Goal: Task Accomplishment & Management: Manage account settings

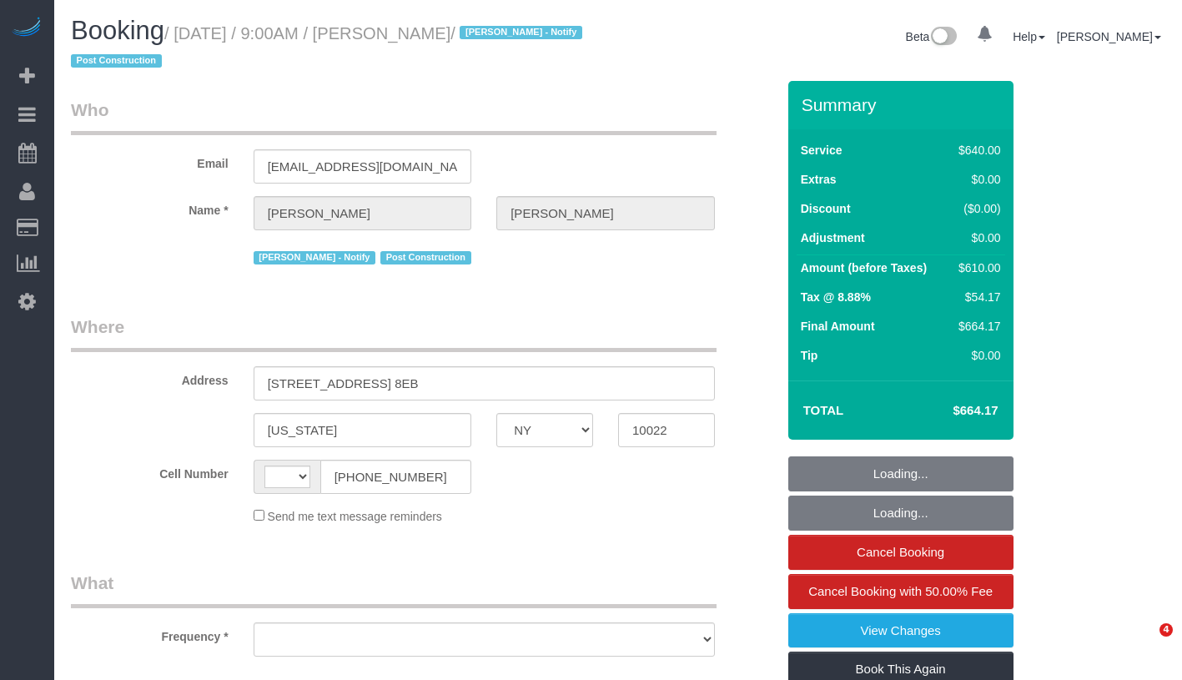
select select "NY"
select select "string:stripe-pm_1S0OB64VGloSiKo77nNujPK3"
select select "number:89"
select select "number:90"
select select "number:15"
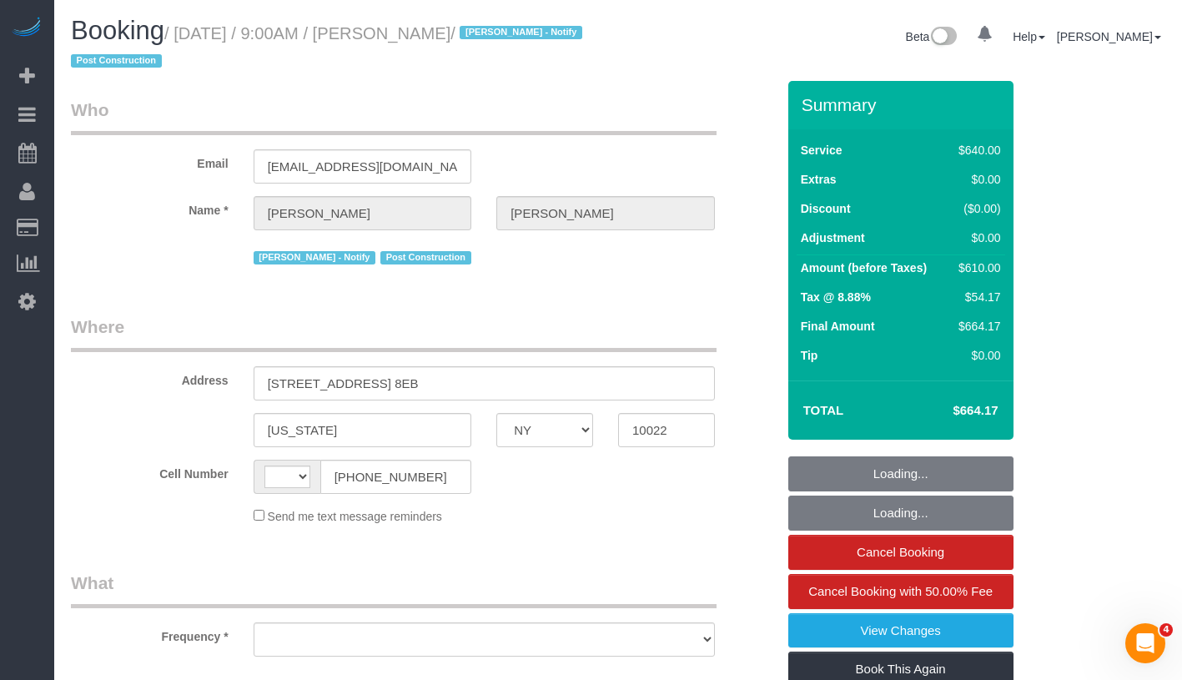
select select "number:7"
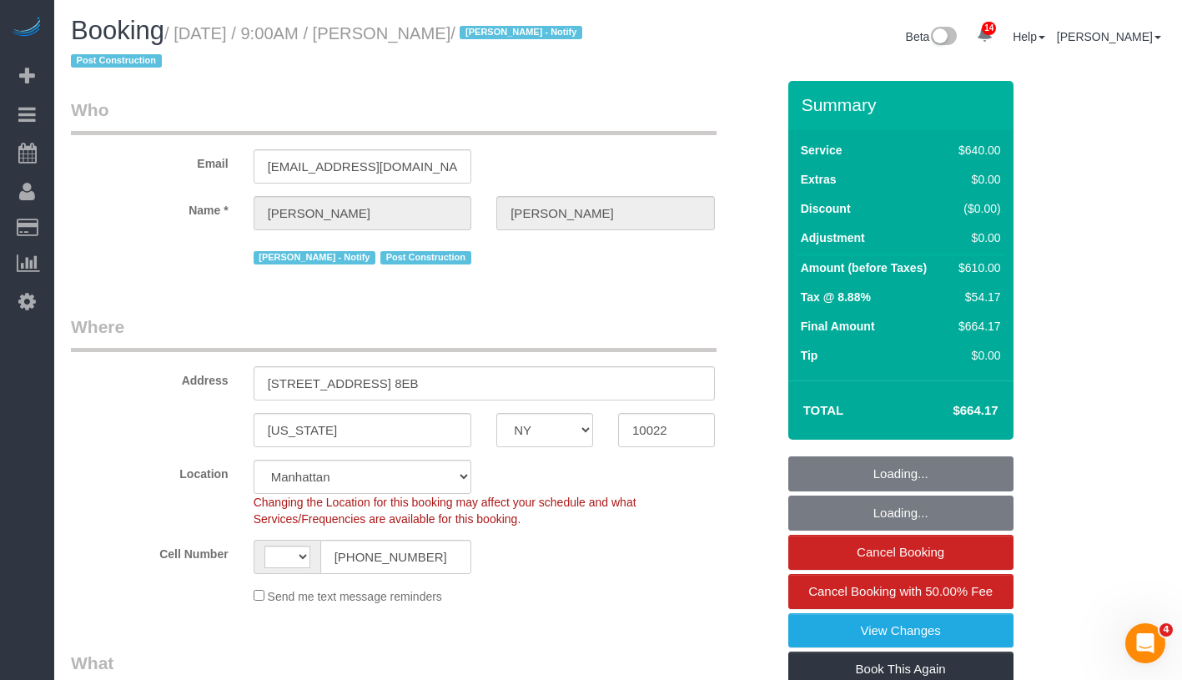
select select "string:[GEOGRAPHIC_DATA]"
select select "object:914"
select select "2"
select select "240"
select select "spot1"
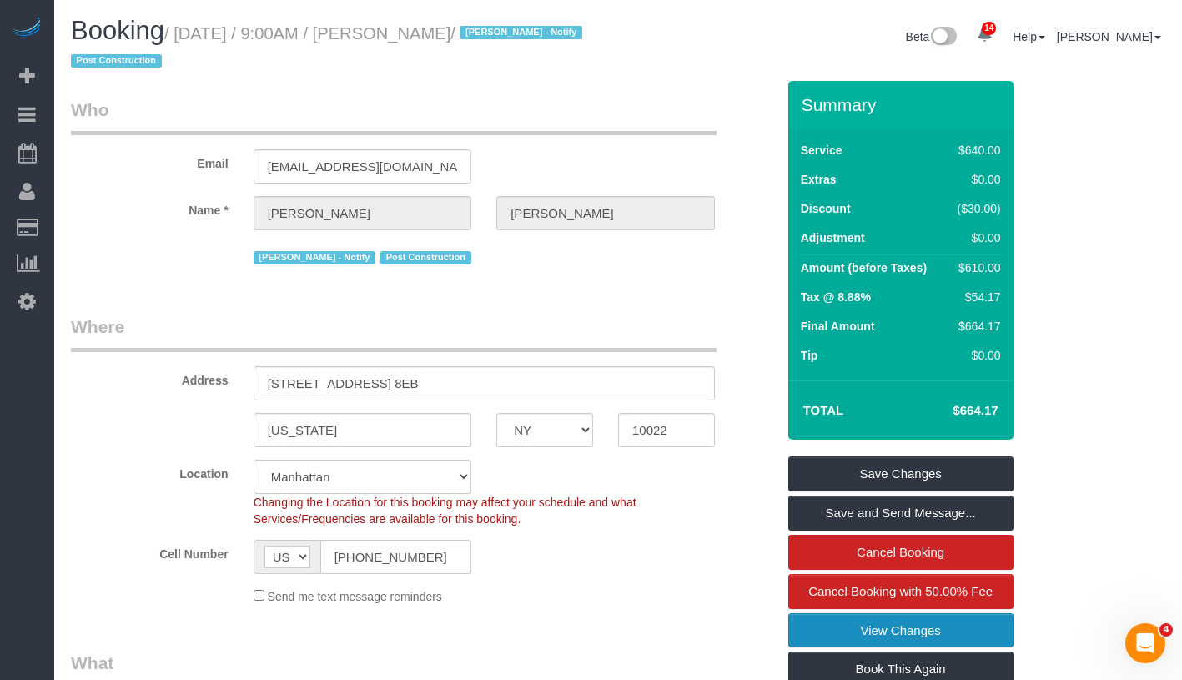
click at [1009, 636] on link "View Changes" at bounding box center [900, 630] width 225 height 35
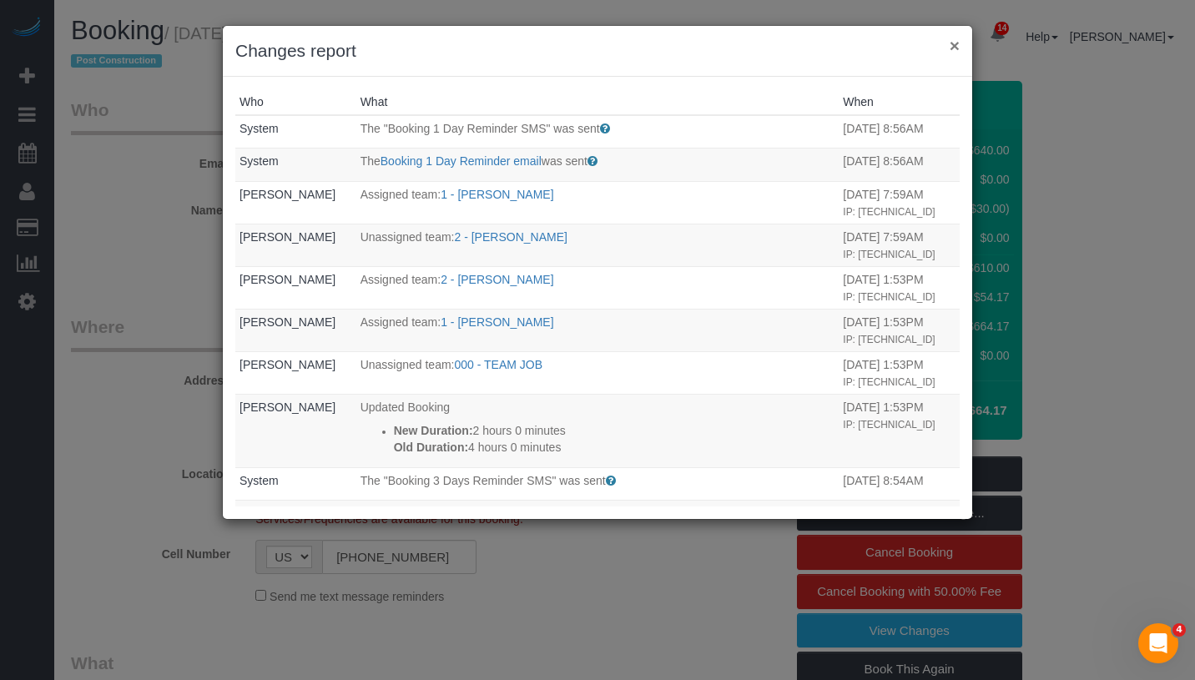
click at [955, 49] on button "×" at bounding box center [954, 46] width 10 height 18
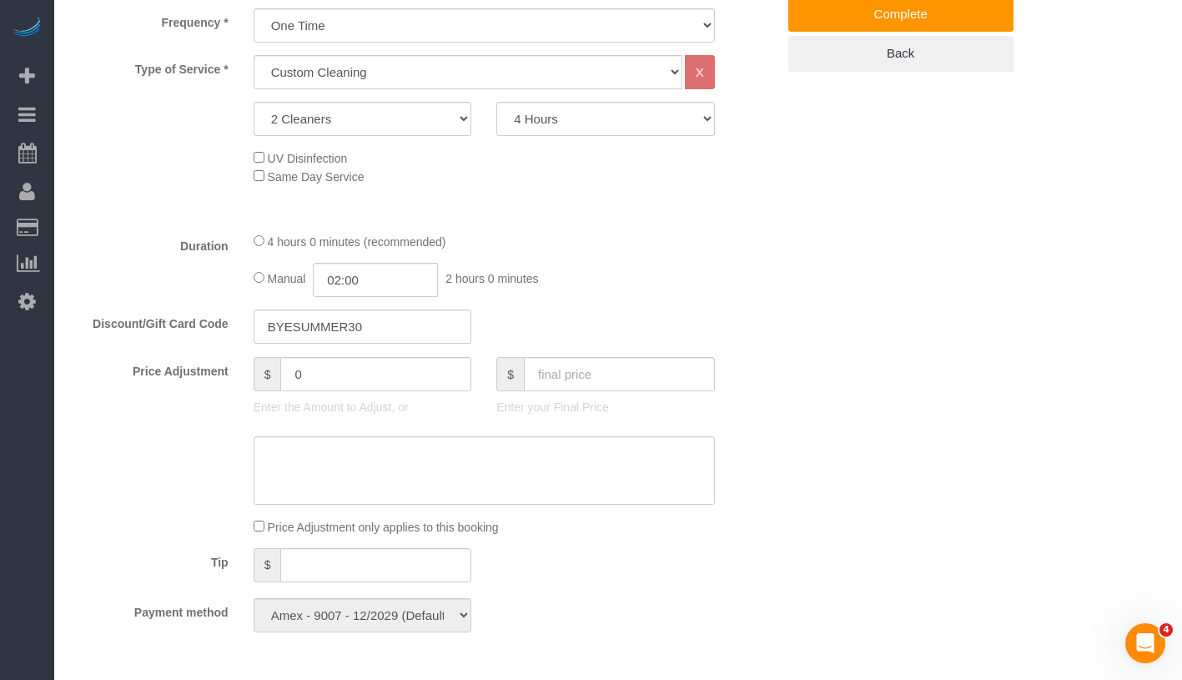
scroll to position [117, 0]
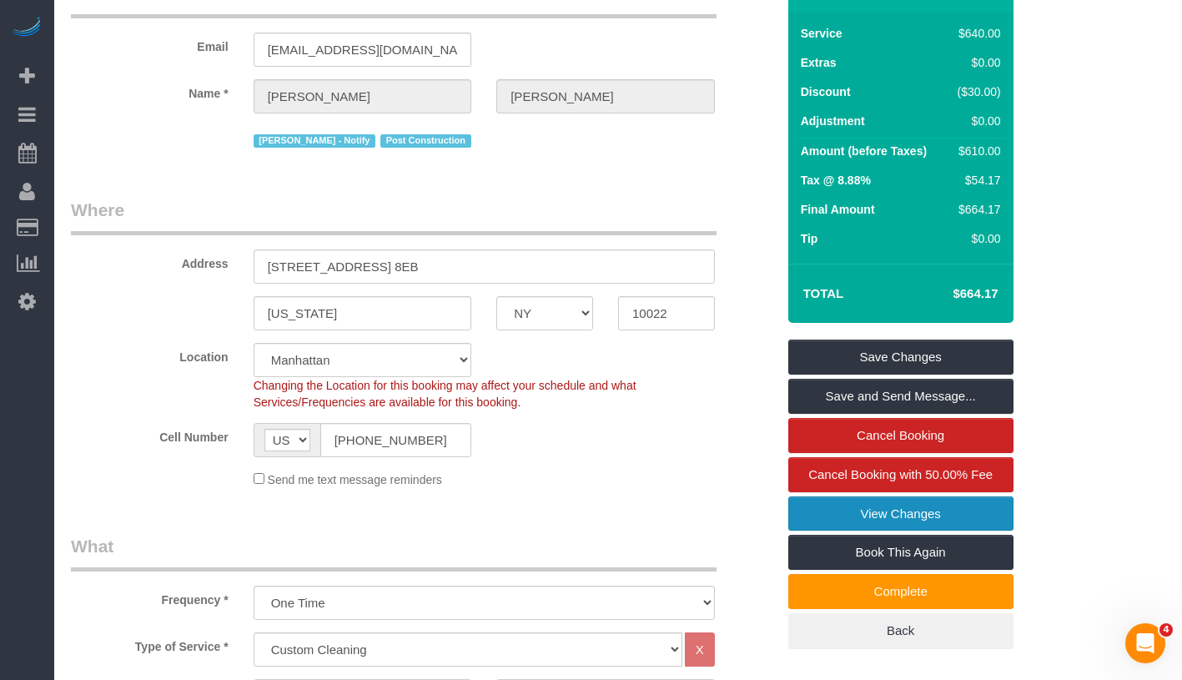
click at [991, 516] on link "View Changes" at bounding box center [900, 513] width 225 height 35
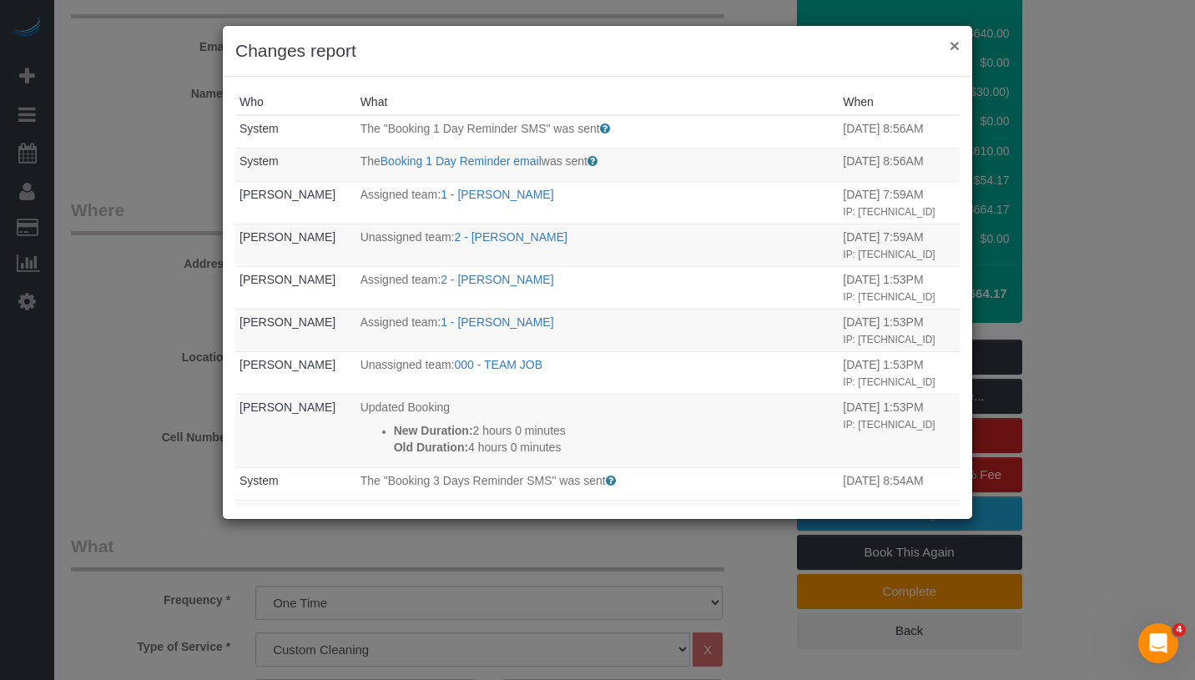
click at [957, 49] on button "×" at bounding box center [954, 46] width 10 height 18
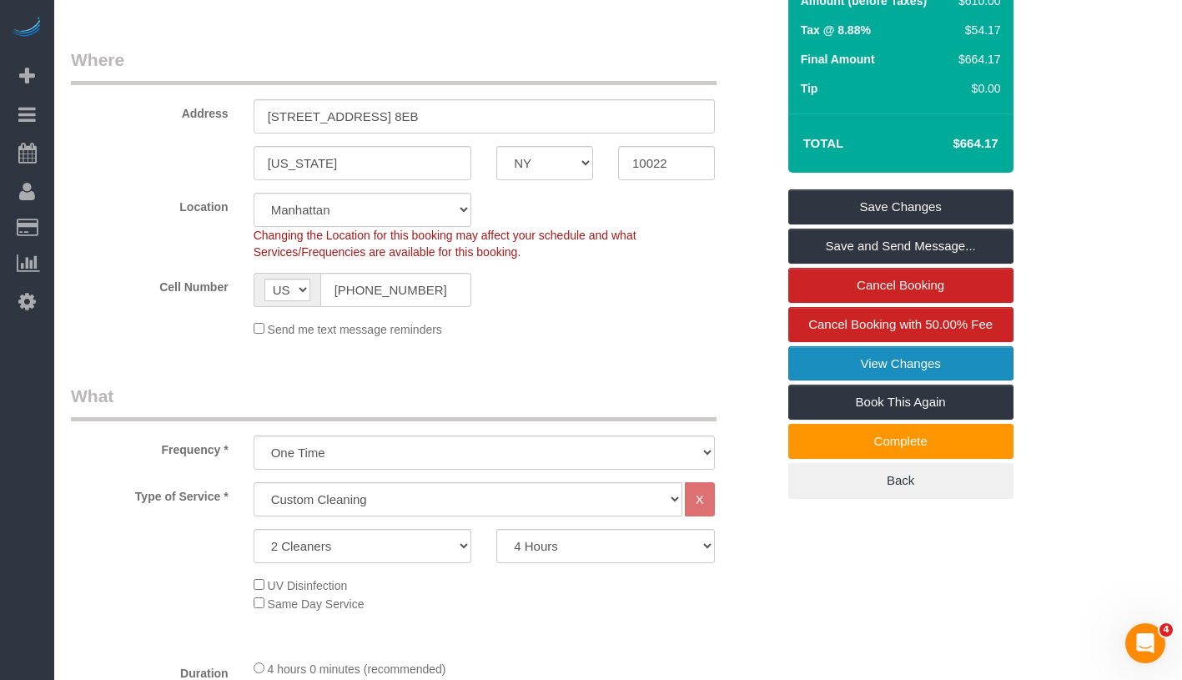
scroll to position [91, 0]
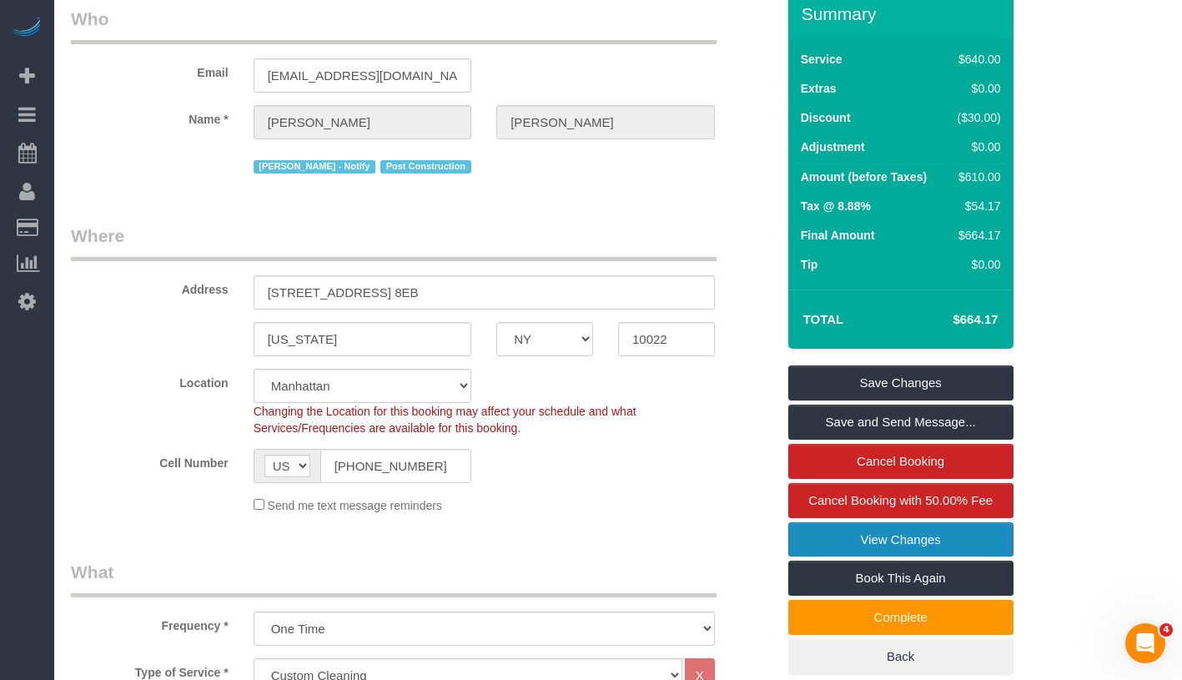
click at [966, 531] on link "View Changes" at bounding box center [900, 539] width 225 height 35
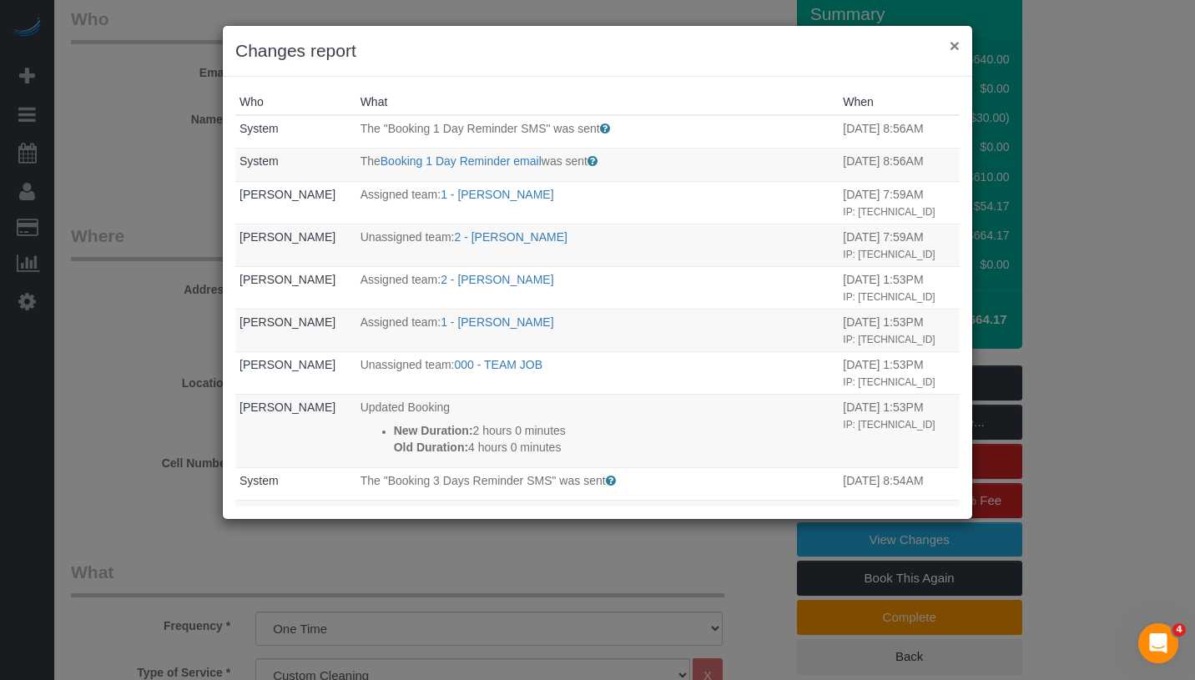
click at [951, 49] on button "×" at bounding box center [954, 46] width 10 height 18
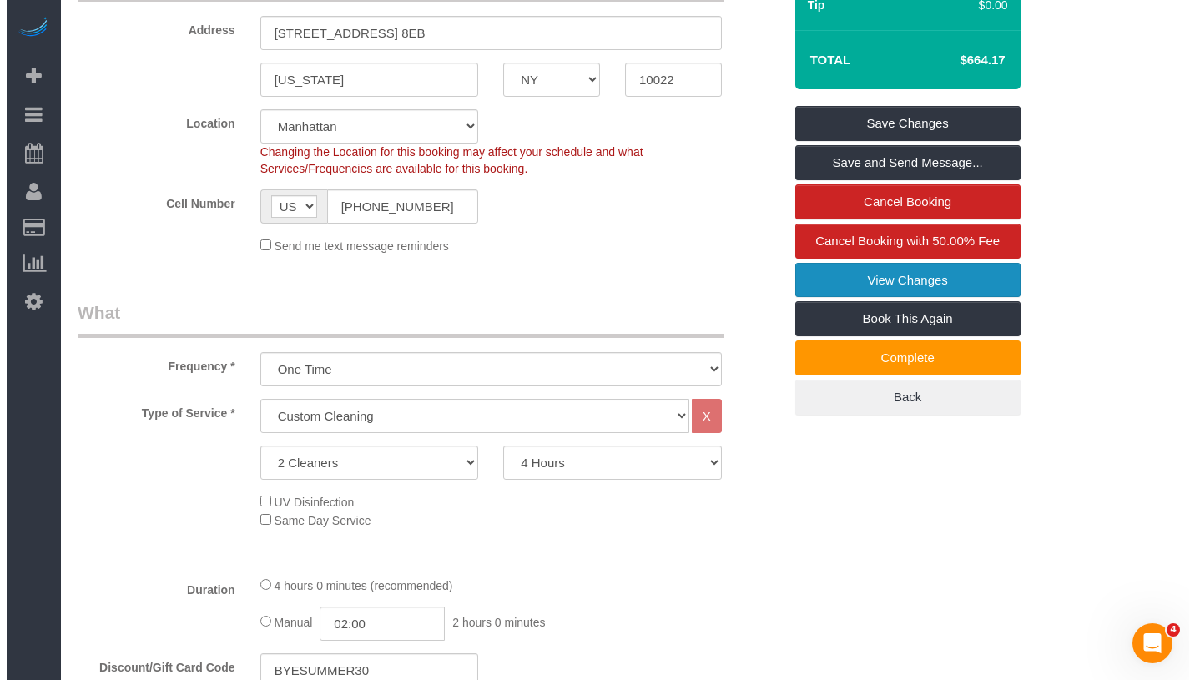
scroll to position [14, 0]
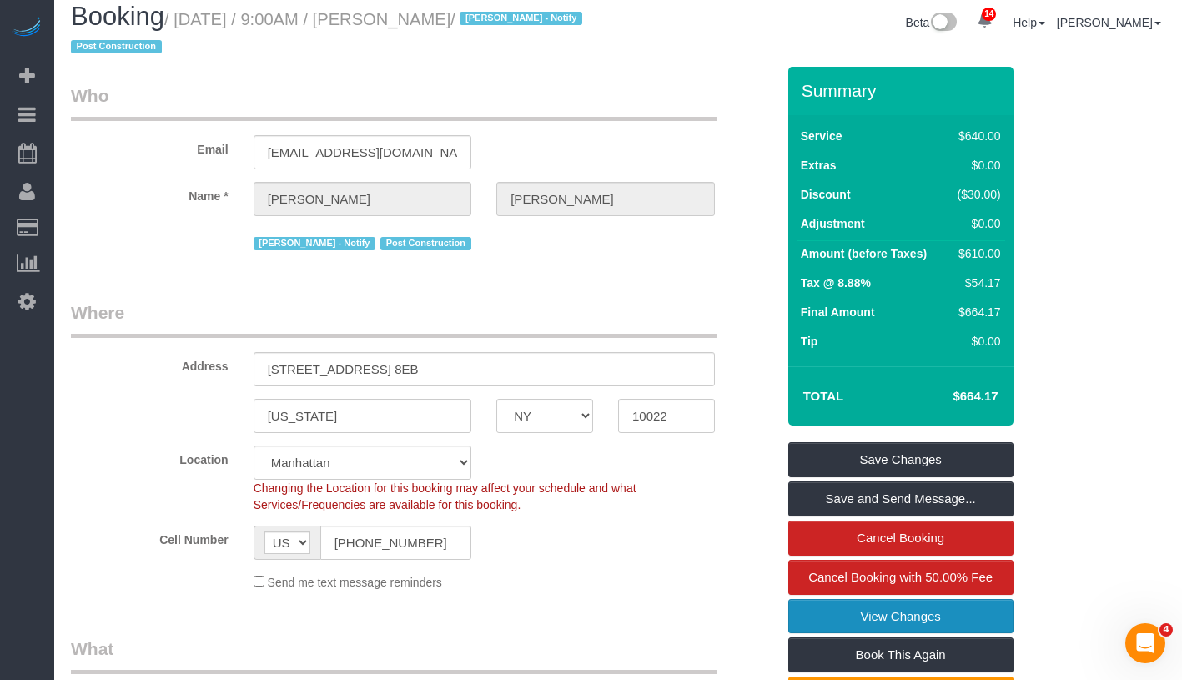
click at [974, 606] on link "View Changes" at bounding box center [900, 616] width 225 height 35
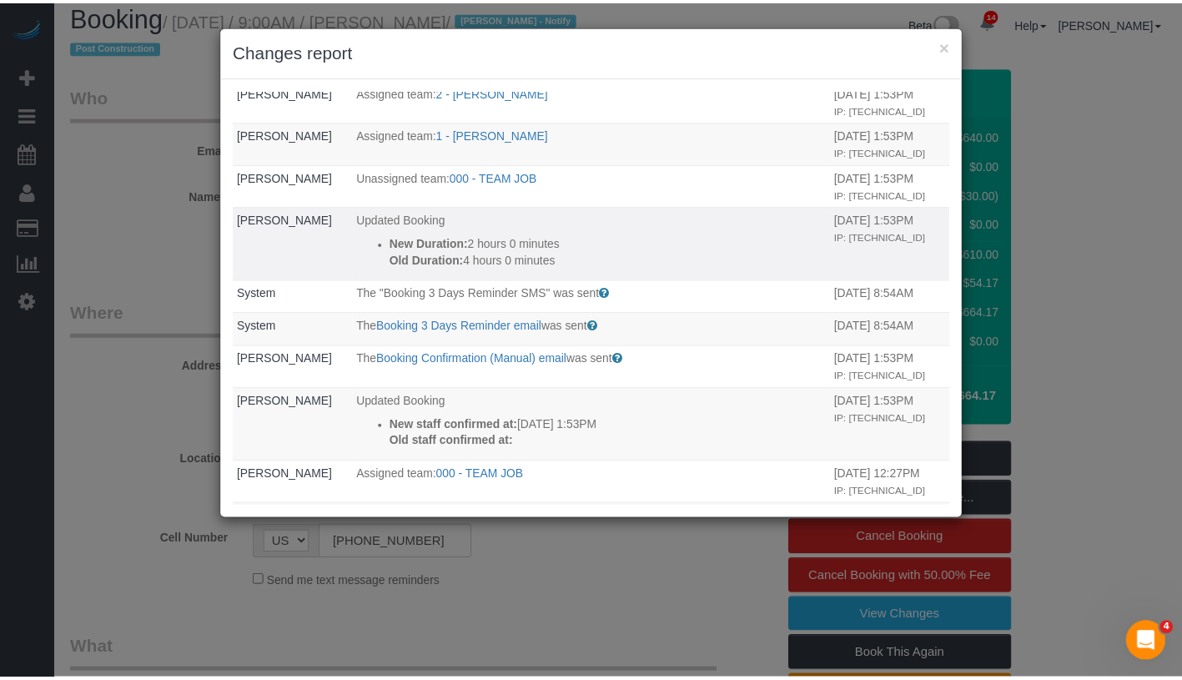
scroll to position [187, 0]
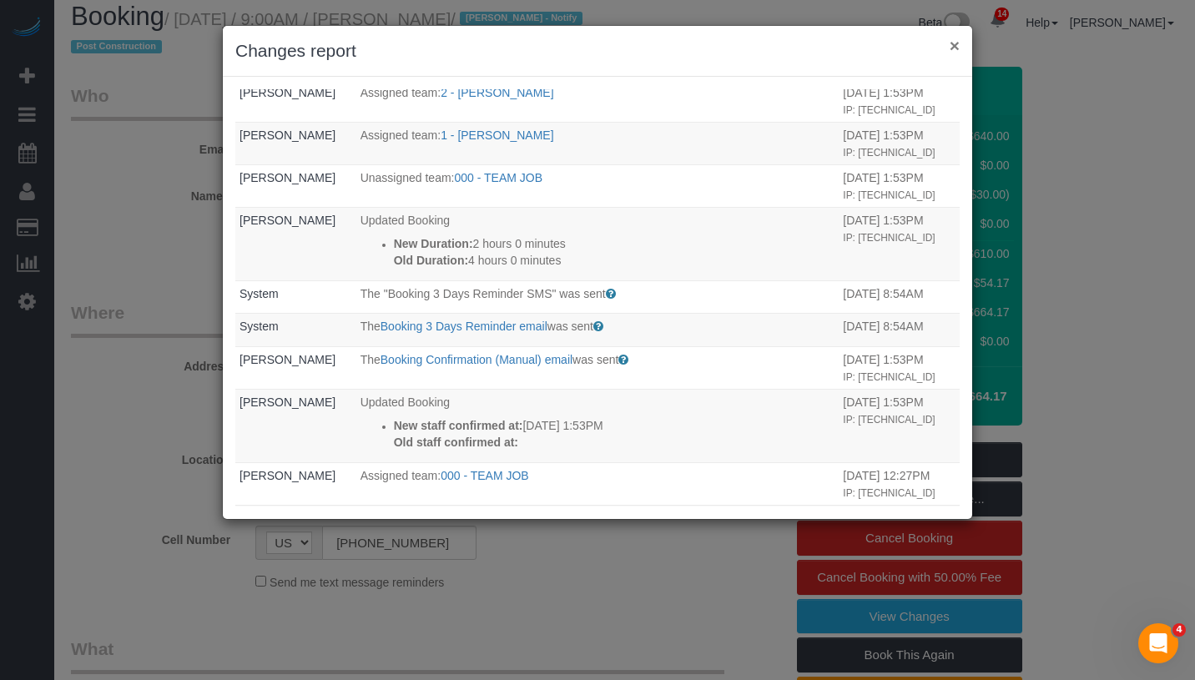
click at [952, 46] on button "×" at bounding box center [954, 46] width 10 height 18
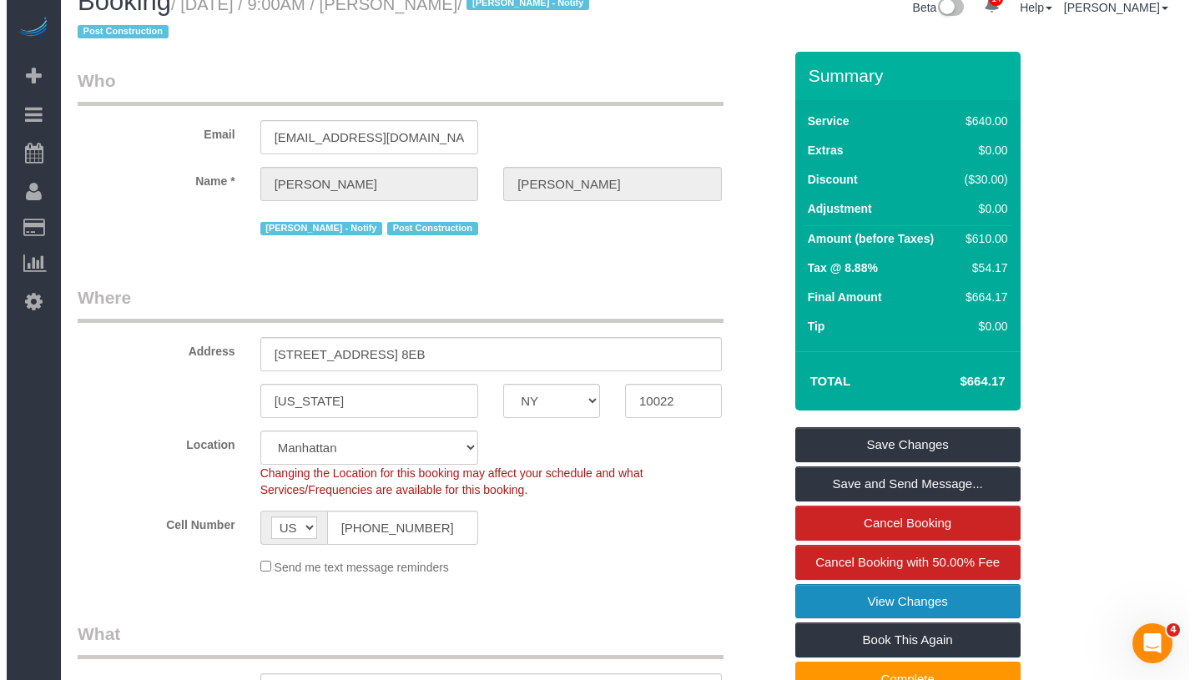
scroll to position [0, 0]
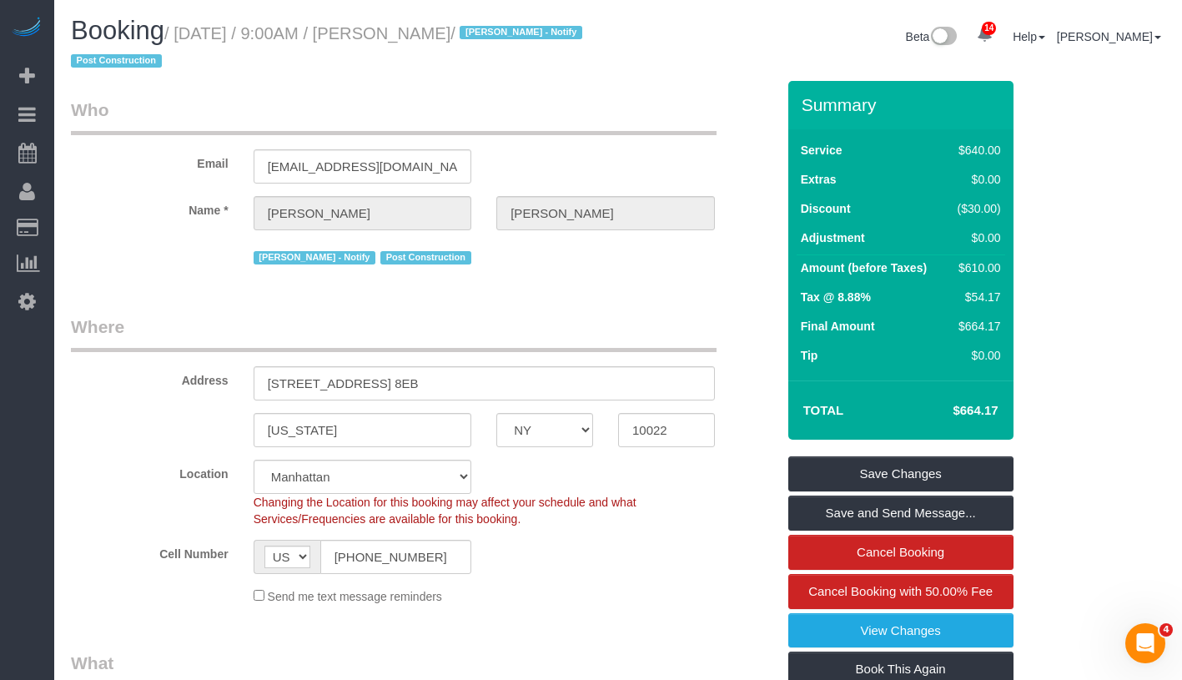
drag, startPoint x: 430, startPoint y: 32, endPoint x: 541, endPoint y: 33, distance: 111.8
click at [541, 33] on small "/ September 09, 2025 / 9:00AM / Douglas Smith / Jacky Xu - Notify Post Construc…" at bounding box center [329, 47] width 516 height 47
copy small "Douglas Smith"
click at [1006, 626] on link "View Changes" at bounding box center [900, 630] width 225 height 35
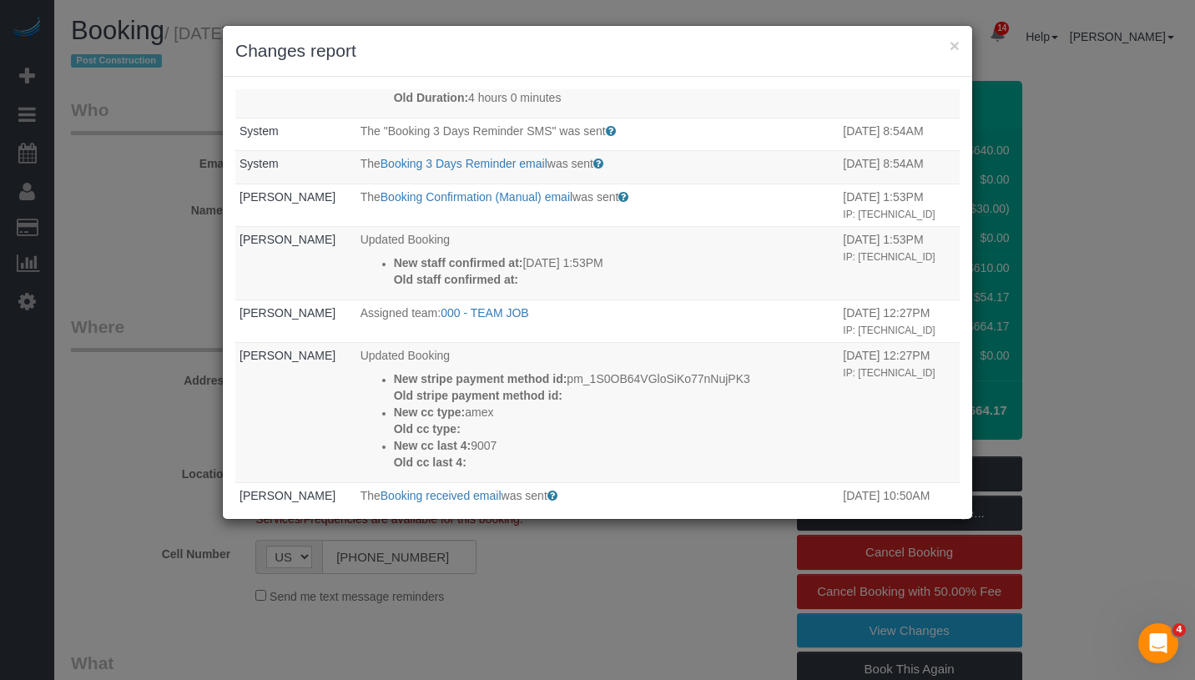
scroll to position [332, 0]
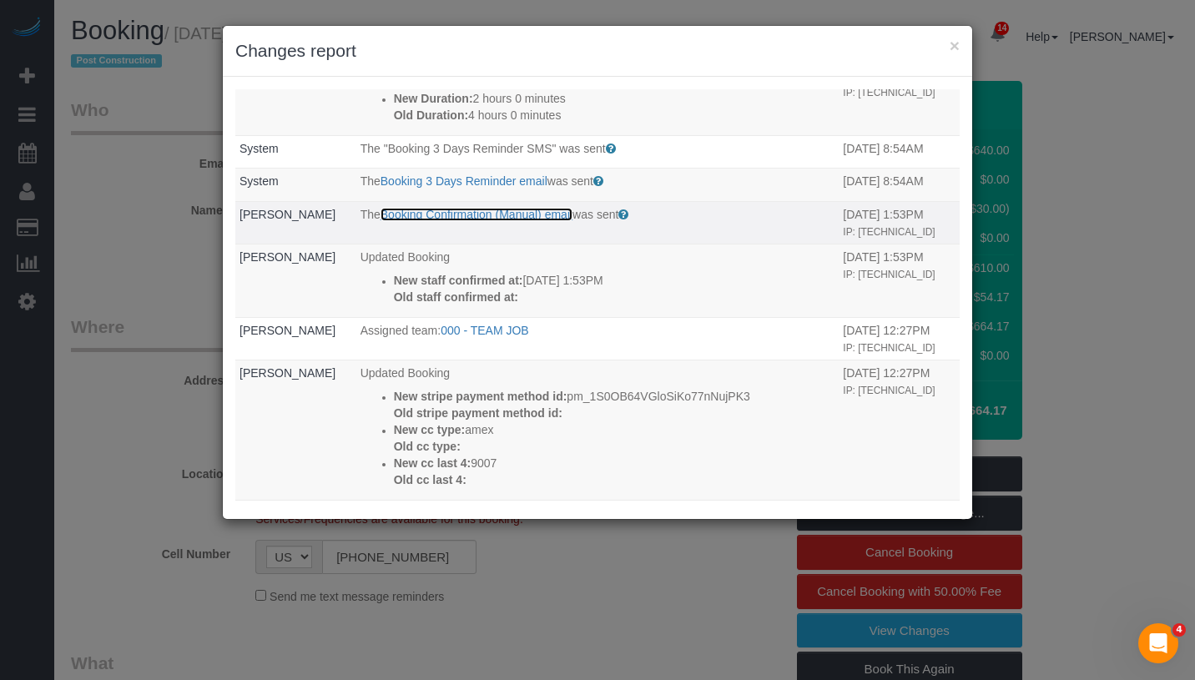
click at [487, 215] on link "Booking Confirmation (Manual) email" at bounding box center [476, 214] width 192 height 13
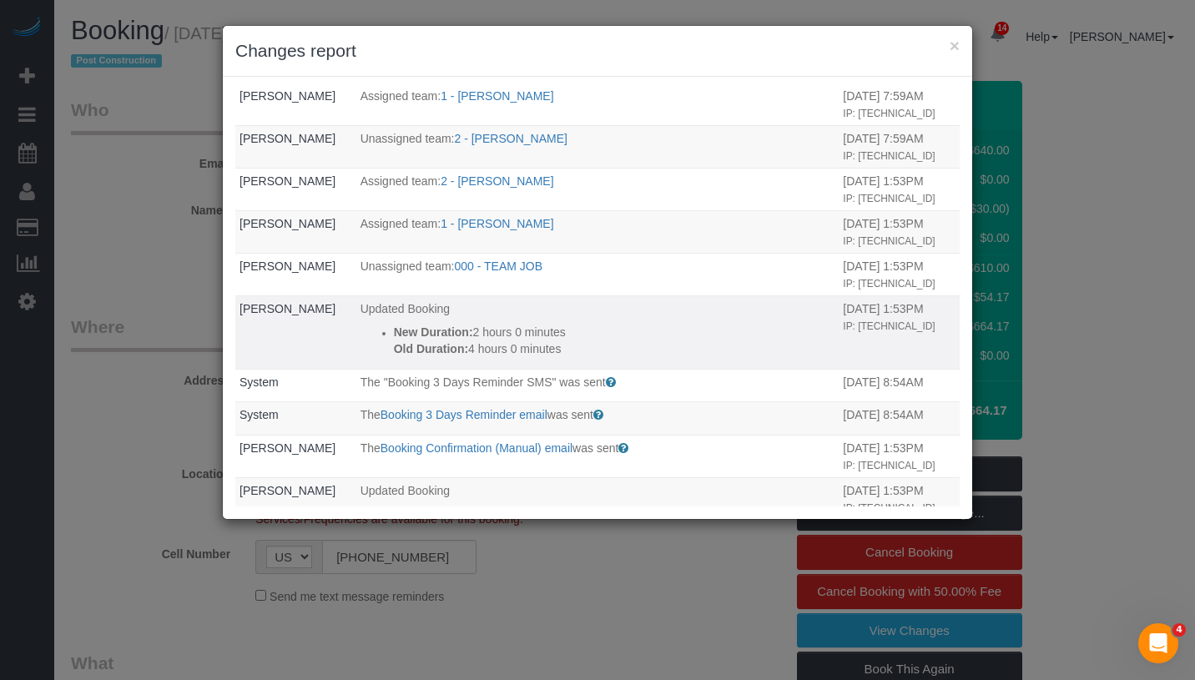
scroll to position [83, 0]
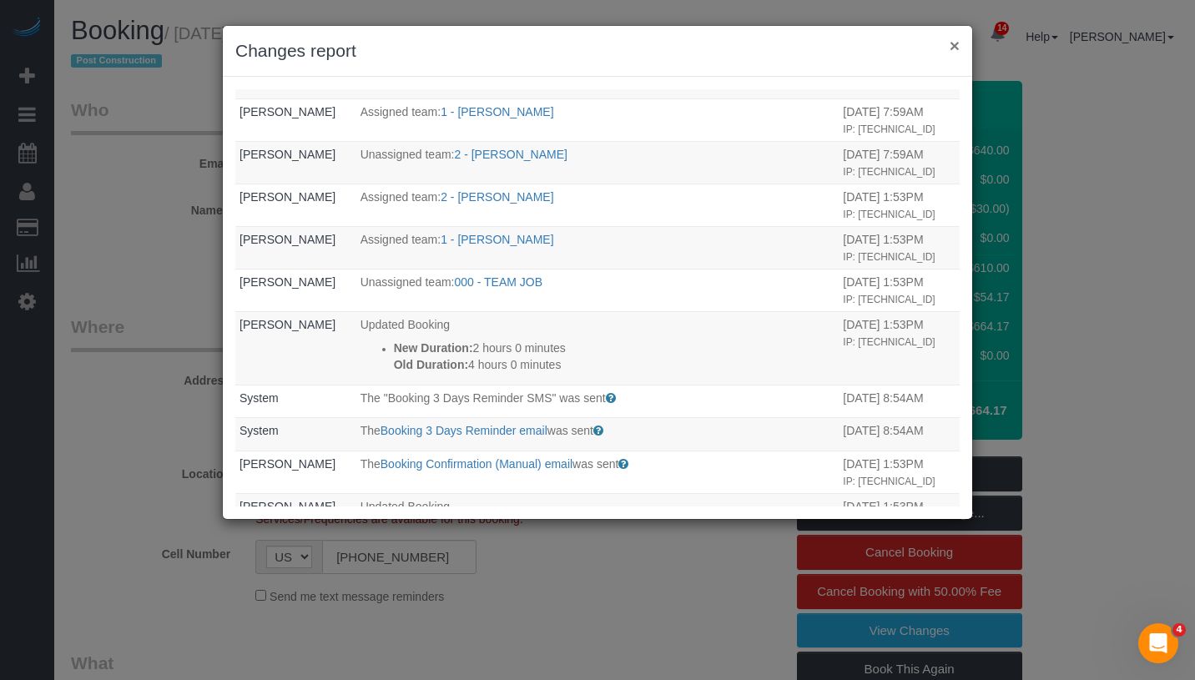
click at [956, 47] on button "×" at bounding box center [954, 46] width 10 height 18
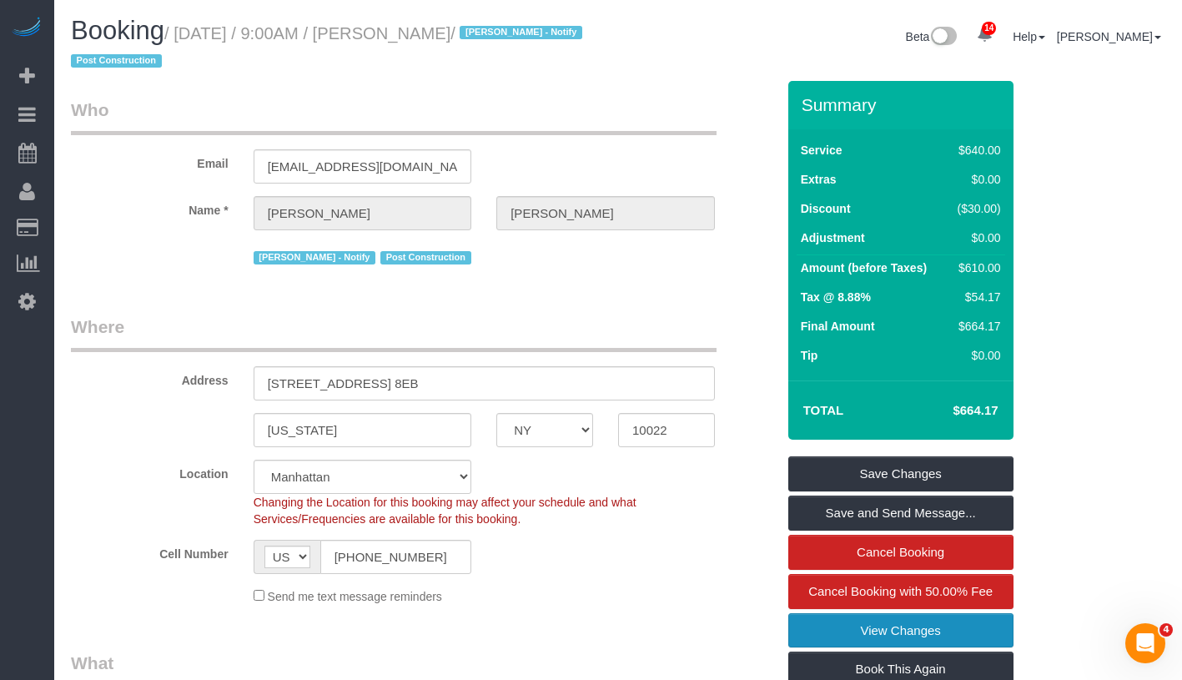
click at [961, 632] on link "View Changes" at bounding box center [900, 630] width 225 height 35
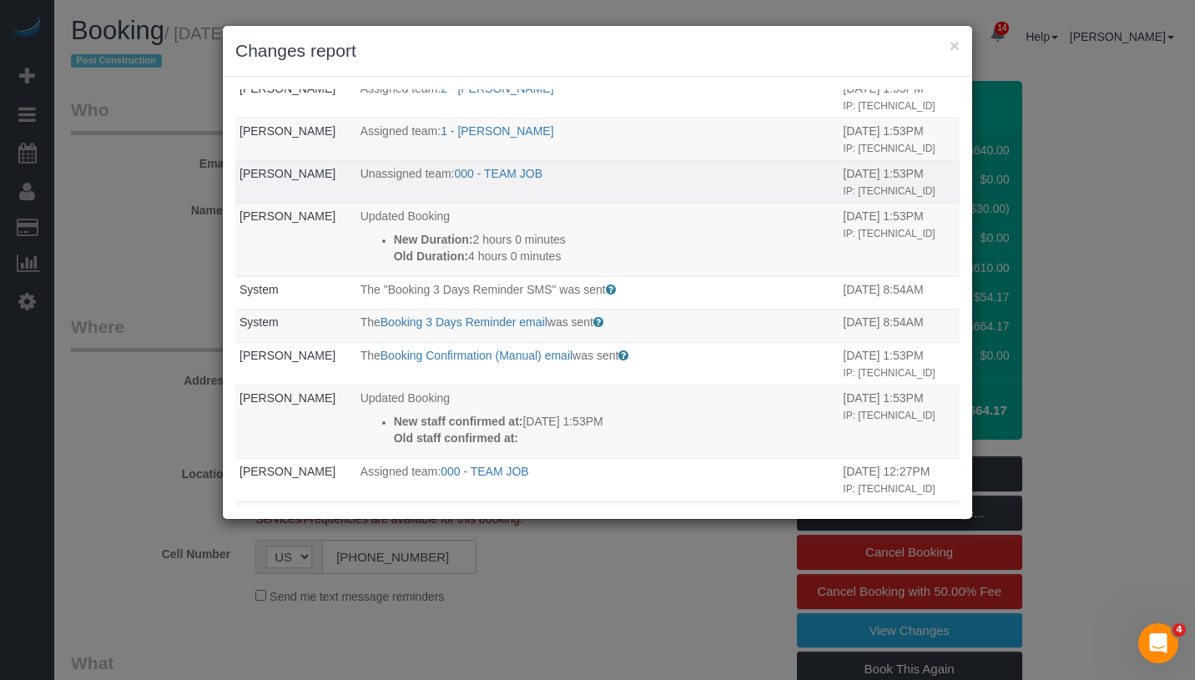
scroll to position [201, 0]
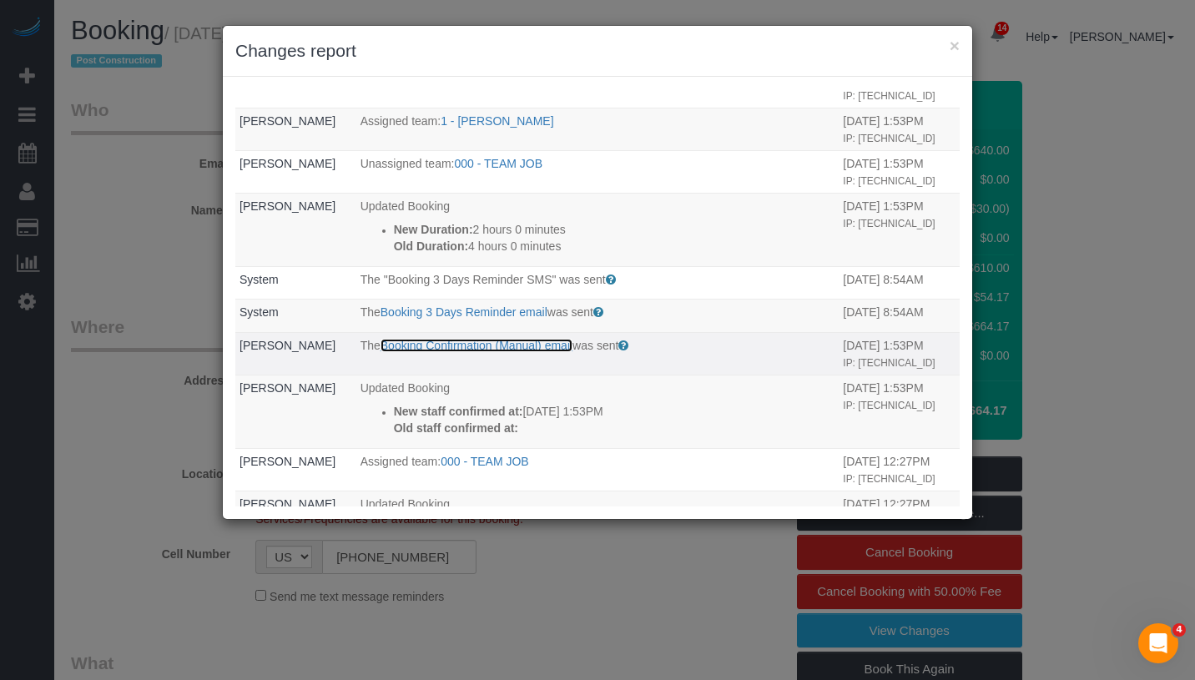
click at [498, 344] on link "Booking Confirmation (Manual) email" at bounding box center [476, 345] width 192 height 13
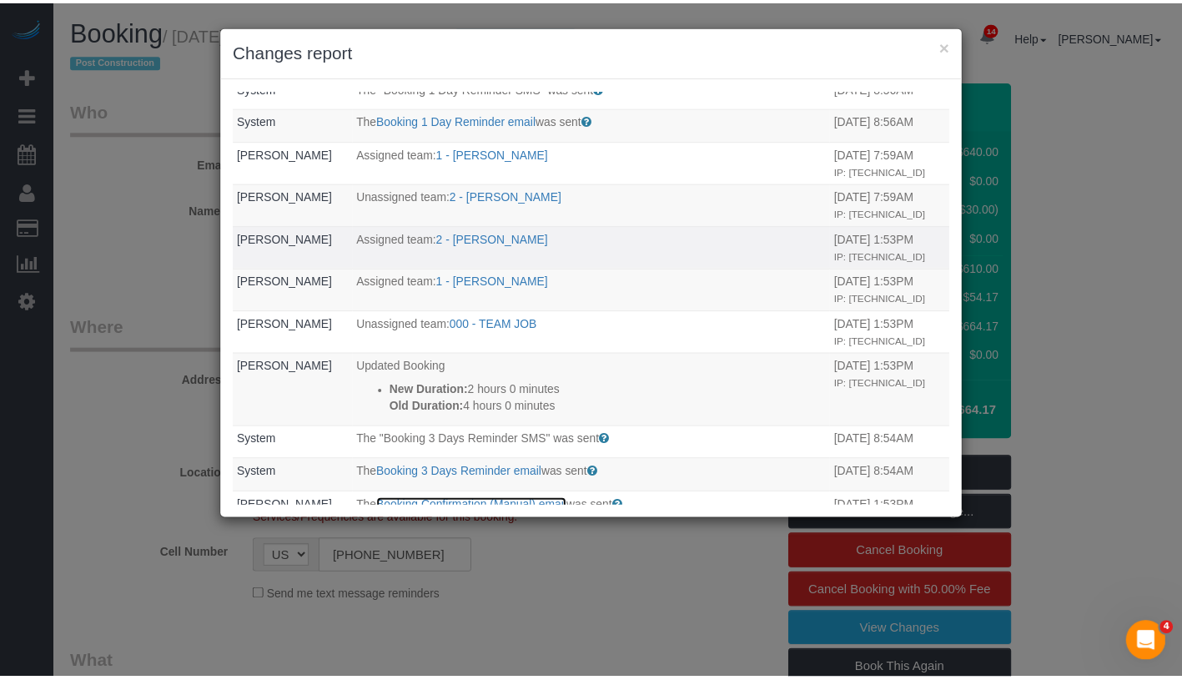
scroll to position [0, 0]
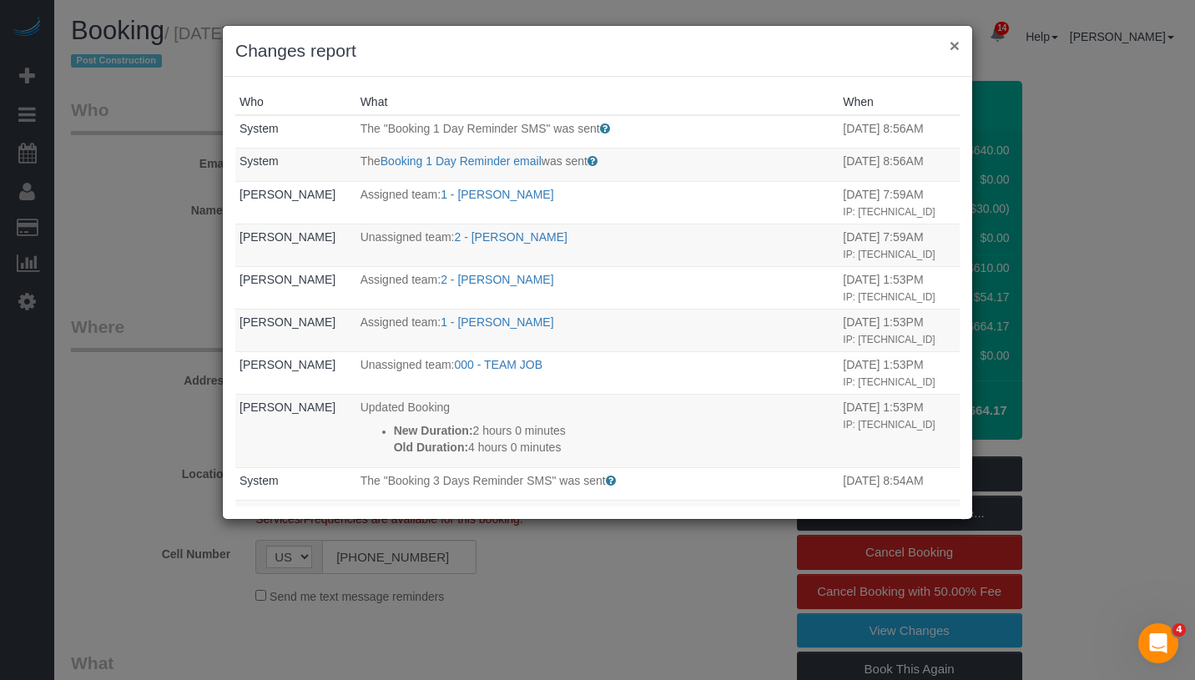
click at [958, 43] on button "×" at bounding box center [954, 46] width 10 height 18
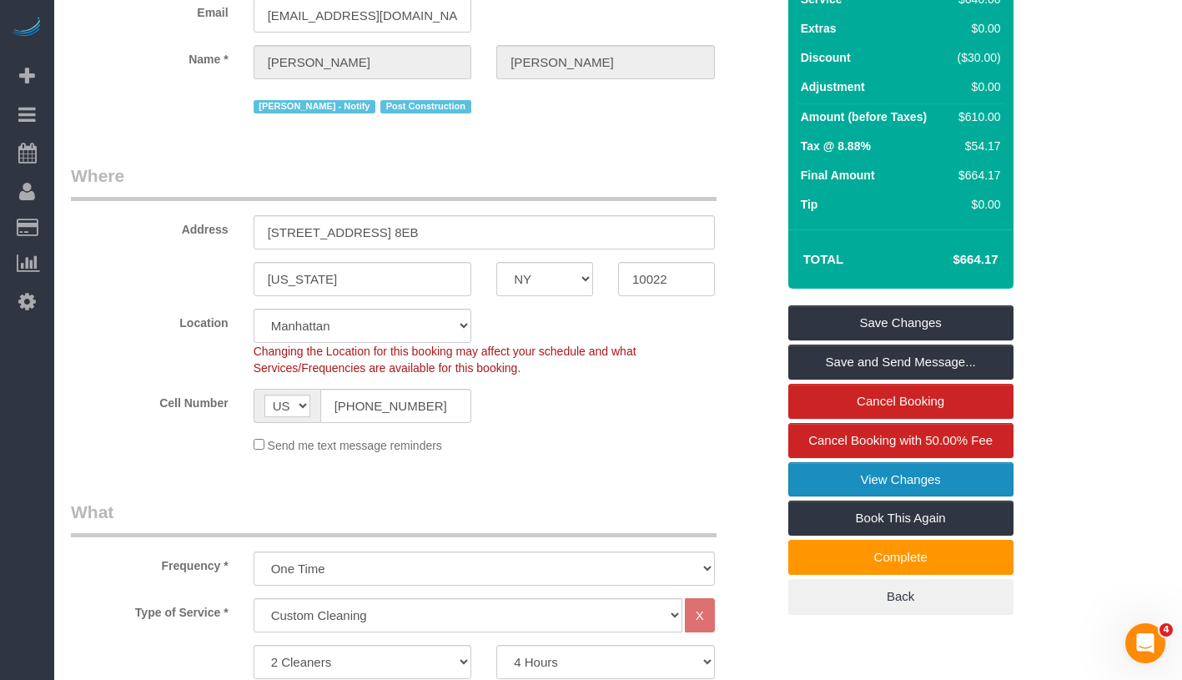
scroll to position [311, 0]
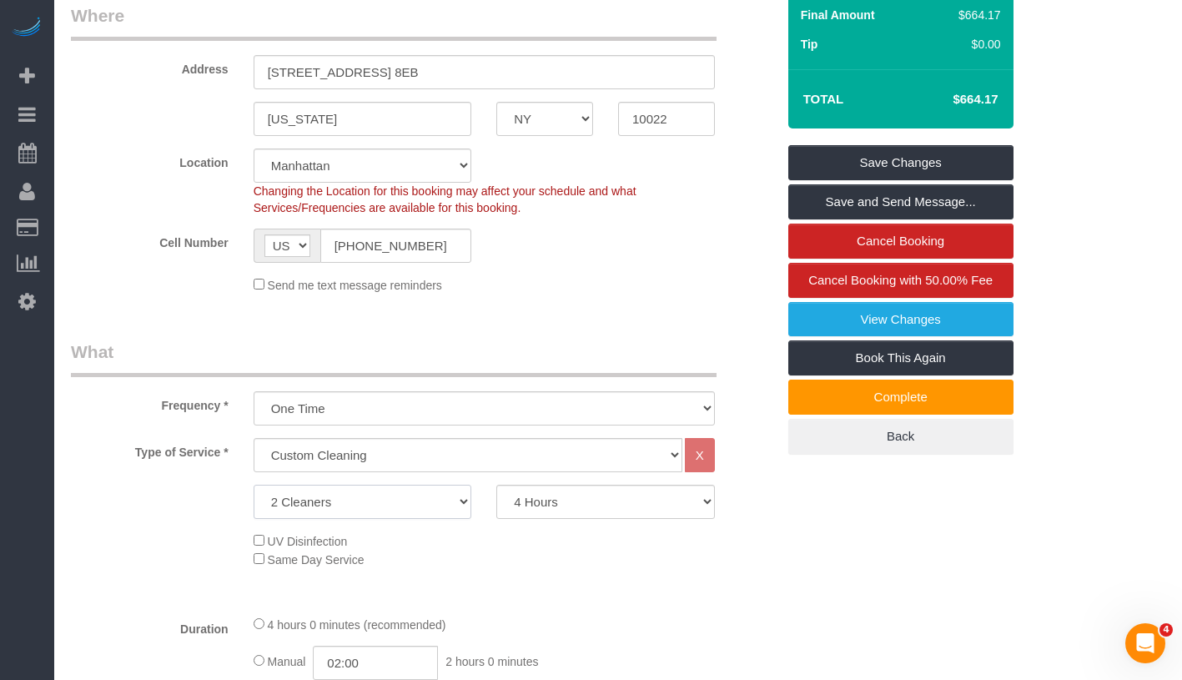
click at [271, 505] on select "1 Cleaner 2 Cleaners 3 Cleaners 4 Cleaners 5 Cleaners" at bounding box center [363, 502] width 219 height 34
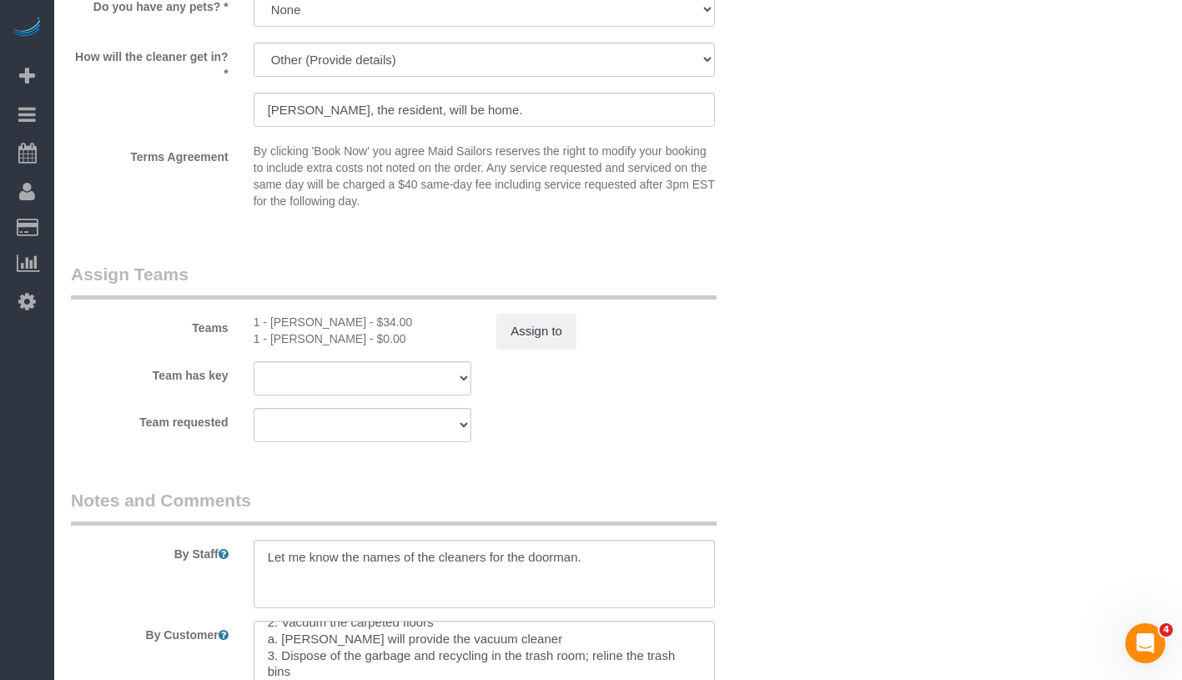
scroll to position [1959, 0]
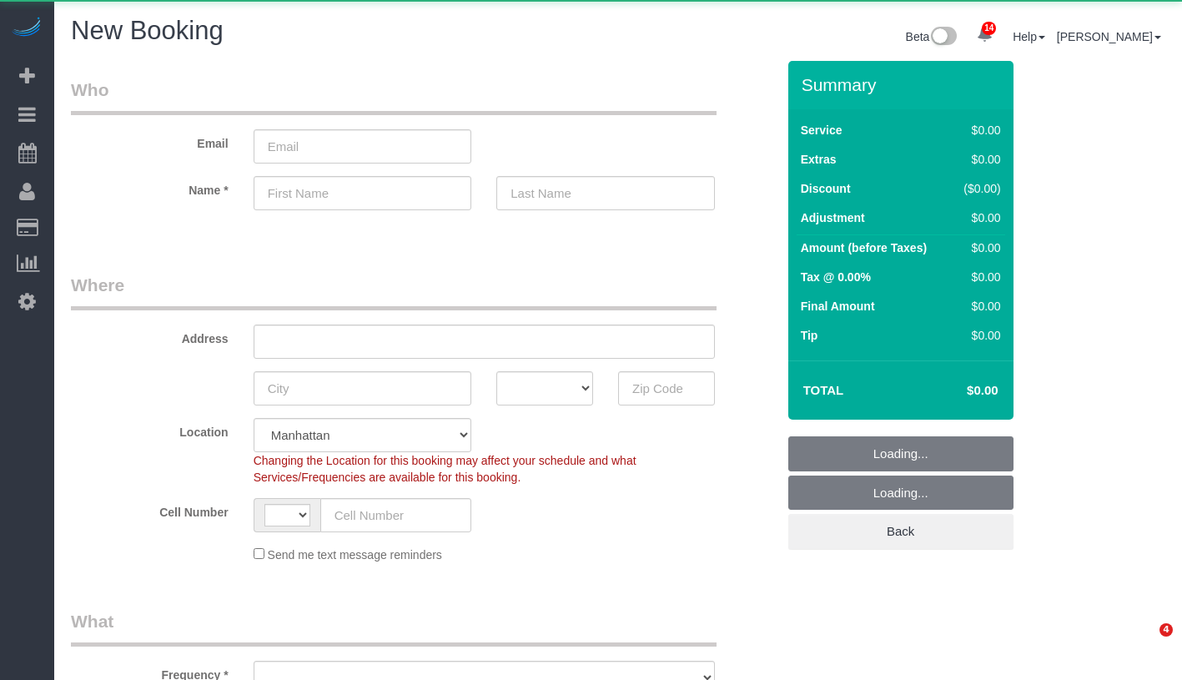
select select "number:89"
select select "number:90"
select select "object:1220"
select select "string:[GEOGRAPHIC_DATA]"
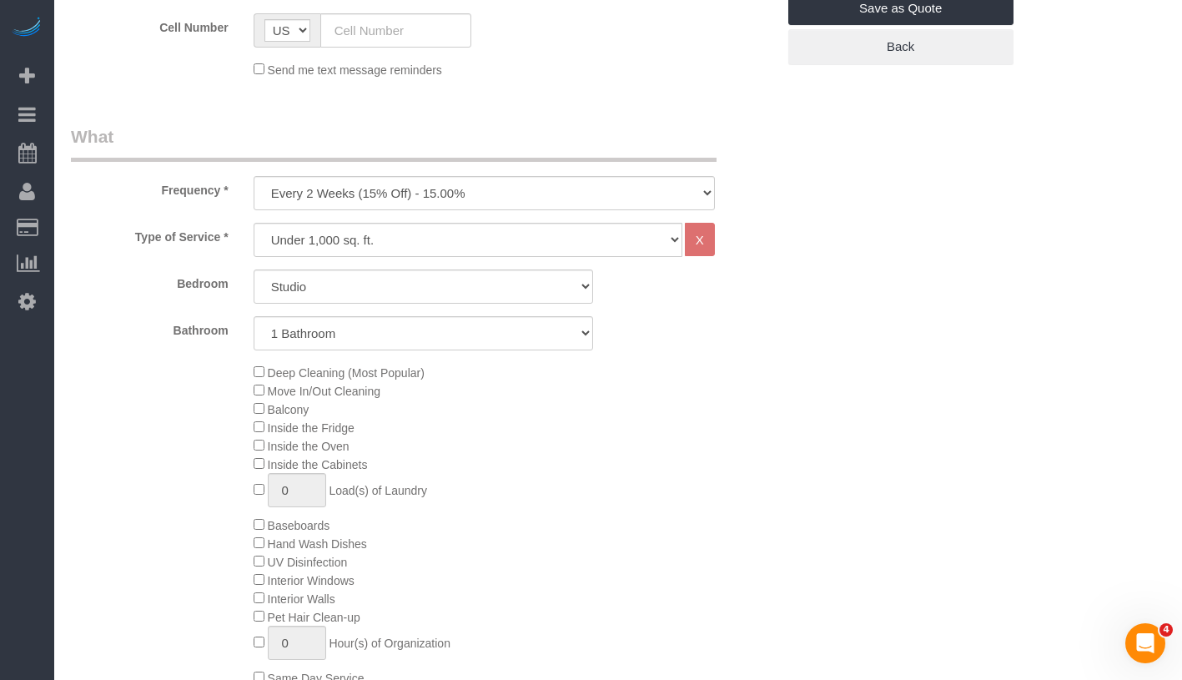
scroll to position [495, 0]
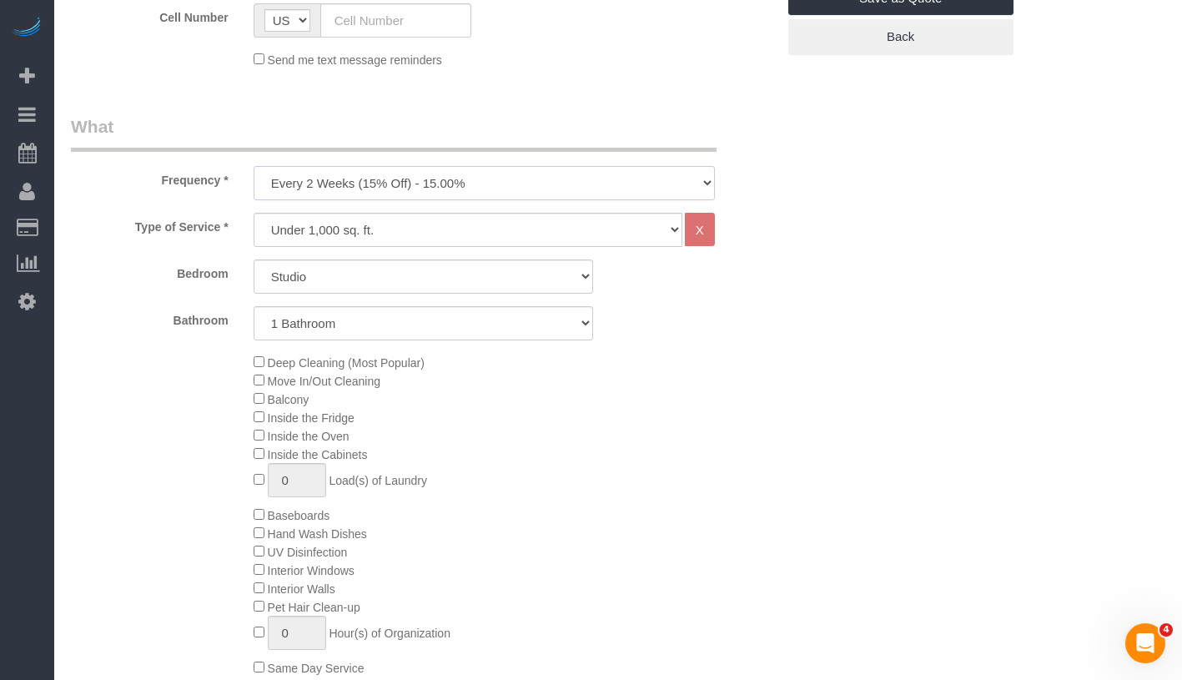
click at [506, 166] on select "One Time Weekly (20% Off) - 20.00% Every 2 Weeks (15% Off) - 15.00% Every 4 Wee…" at bounding box center [484, 183] width 461 height 34
select select "object:1221"
click at [439, 263] on select "Studio 1 Bedroom 2 Bedrooms 3 Bedrooms" at bounding box center [424, 276] width 340 height 34
select select "1"
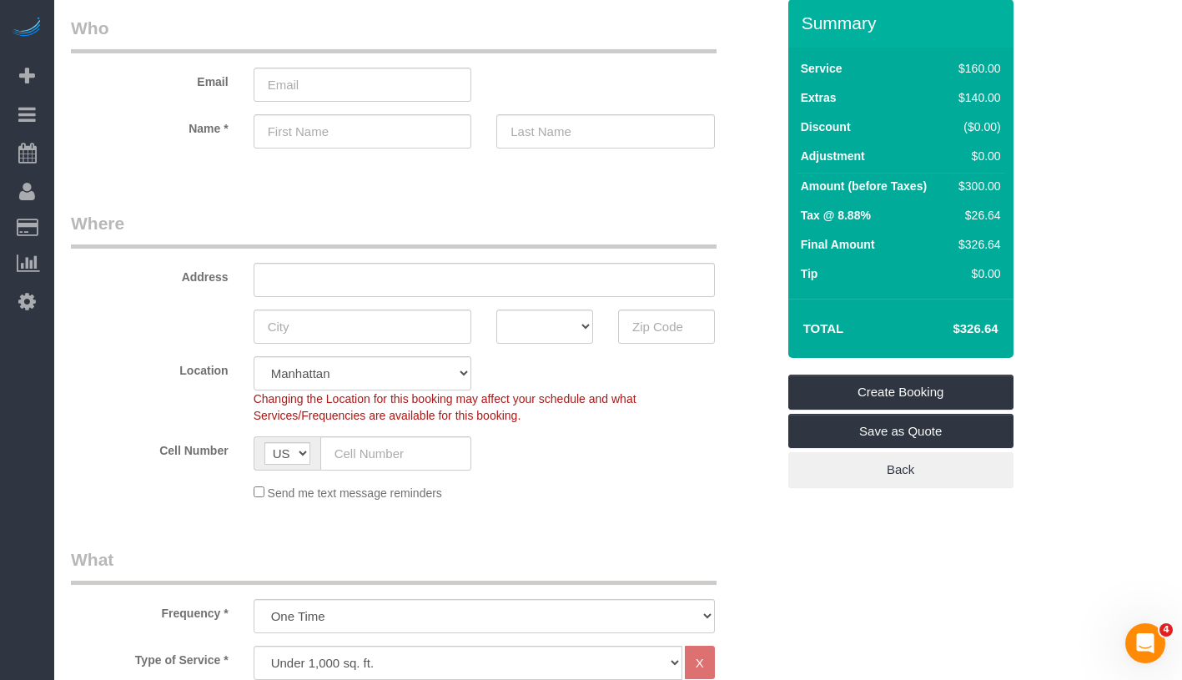
scroll to position [0, 0]
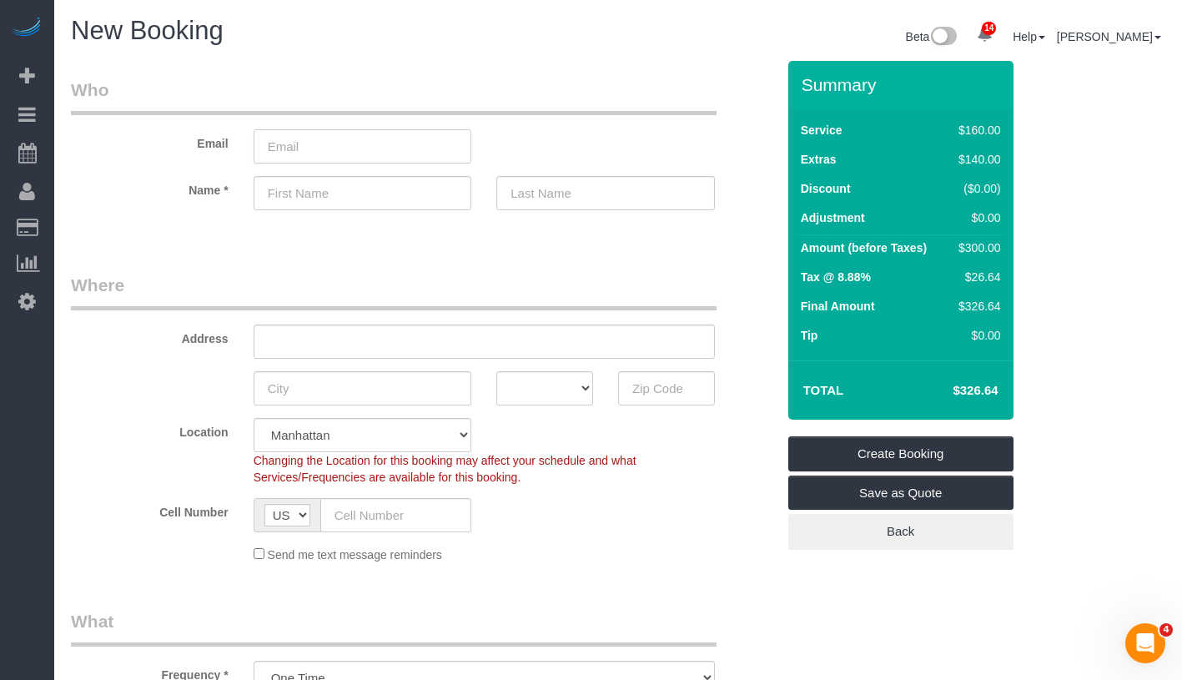
click at [415, 138] on input "email" at bounding box center [363, 146] width 219 height 34
type input "ellenyhur@gmail.com"
click at [476, 340] on input "text" at bounding box center [484, 342] width 461 height 34
click at [673, 397] on input "text" at bounding box center [666, 388] width 97 height 34
type input "10003"
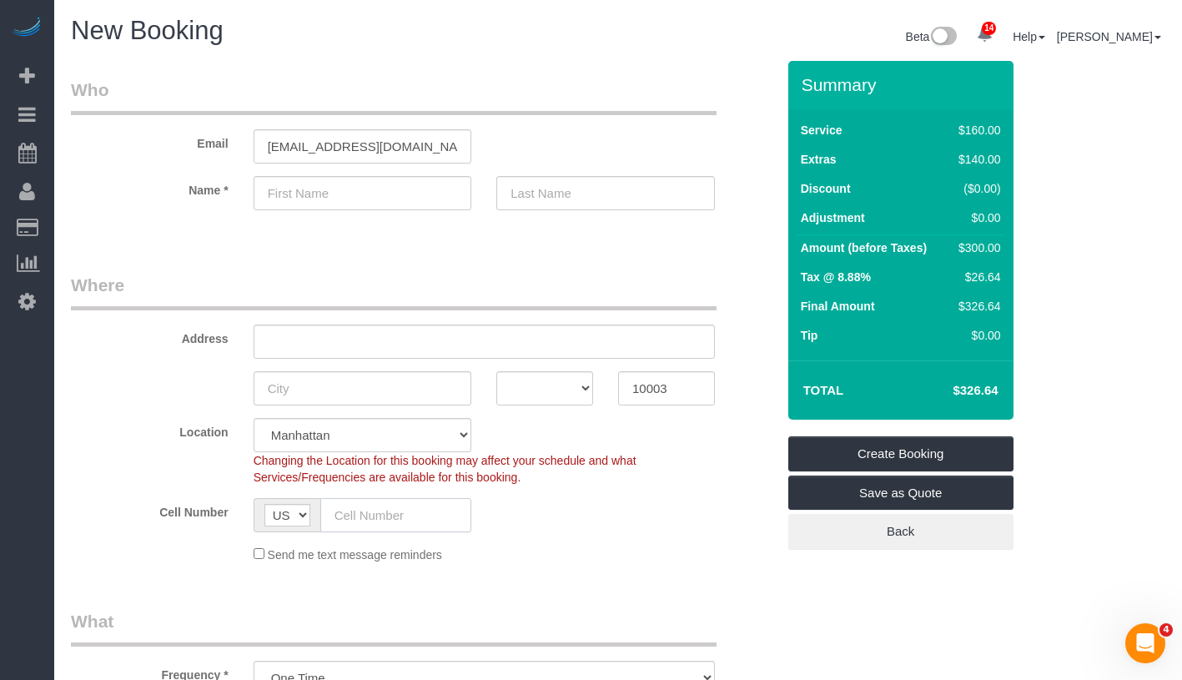
click at [378, 510] on input "text" at bounding box center [396, 515] width 152 height 34
paste input "1 (917) 975-2435"
click at [345, 511] on input "1 (917) 975-2435" at bounding box center [396, 515] width 152 height 34
type input "(917) 975-2435"
click at [320, 199] on input "text" at bounding box center [363, 193] width 219 height 34
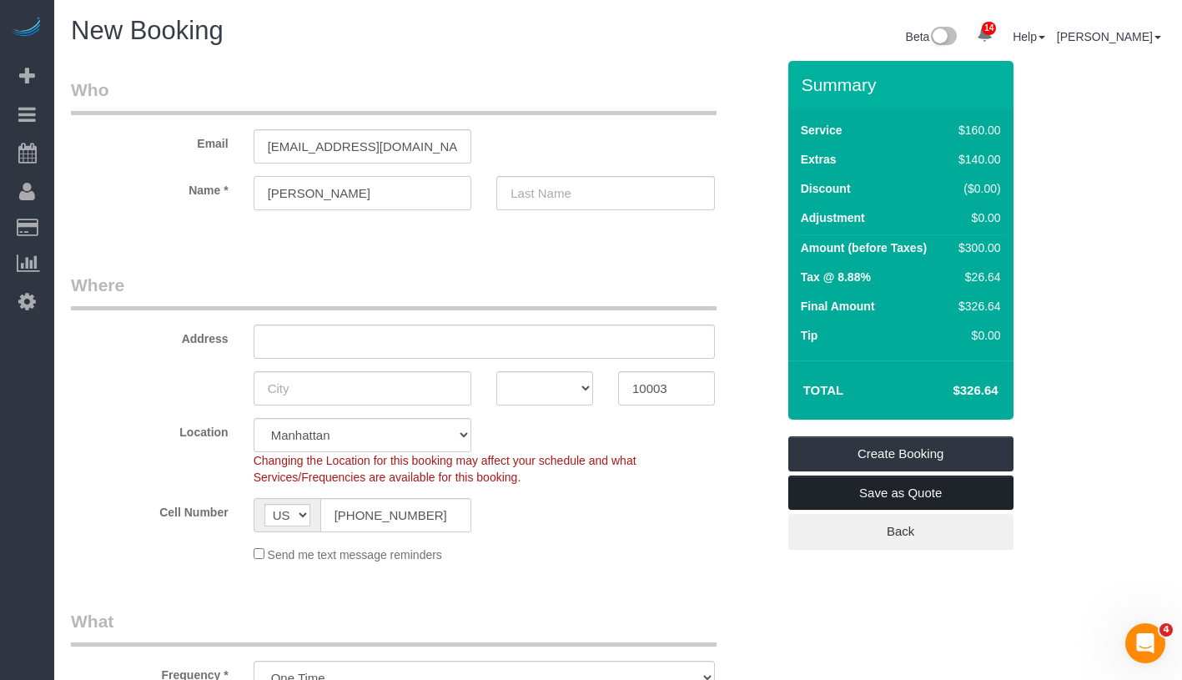
type input "Ellen"
click at [984, 496] on link "Save as Quote" at bounding box center [900, 493] width 225 height 35
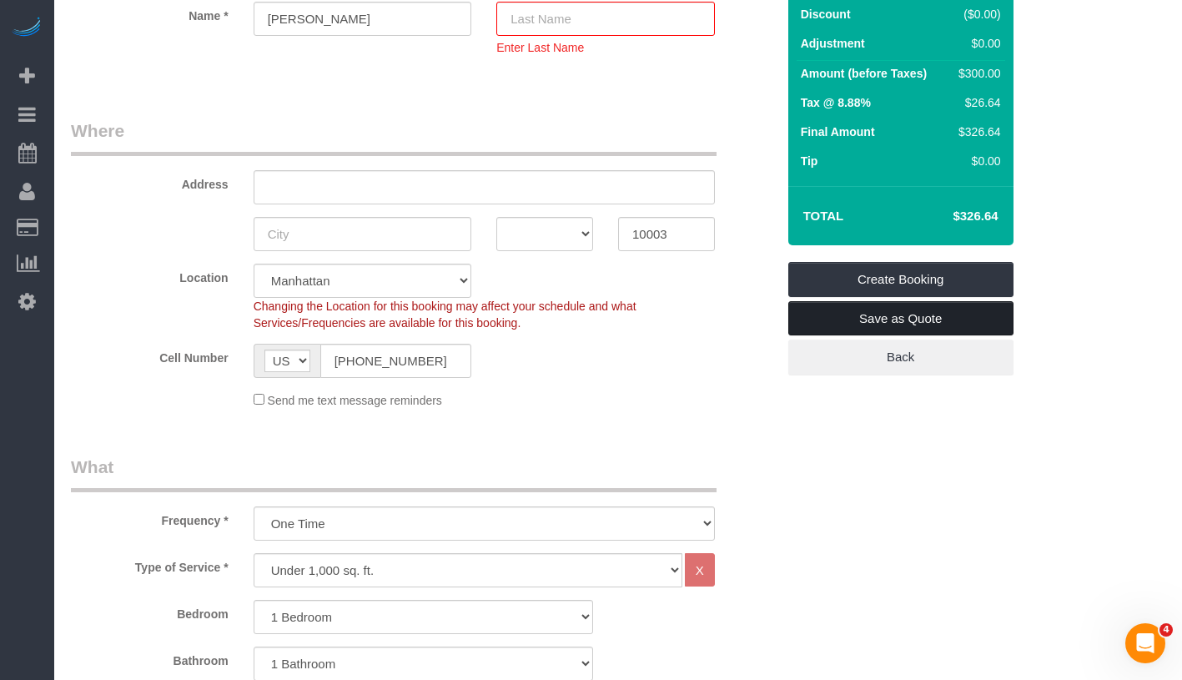
scroll to position [235, 0]
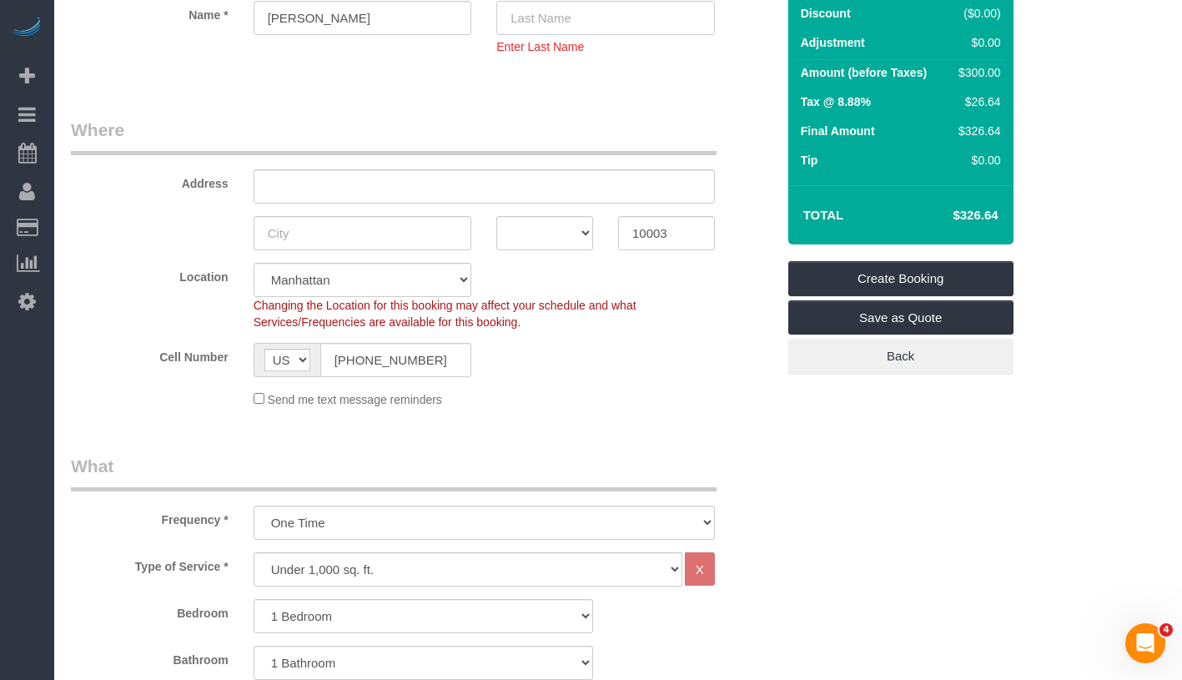
click at [581, 17] on input "text" at bounding box center [605, 18] width 219 height 34
type input "-"
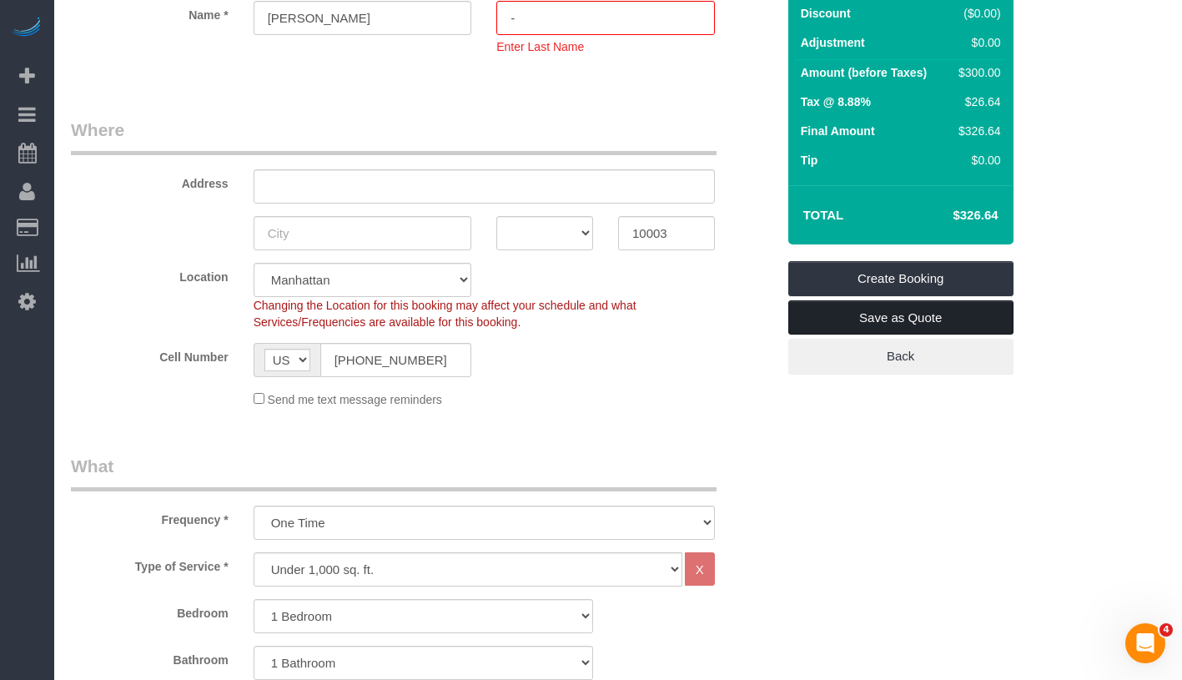
click at [971, 314] on link "Save as Quote" at bounding box center [900, 317] width 225 height 35
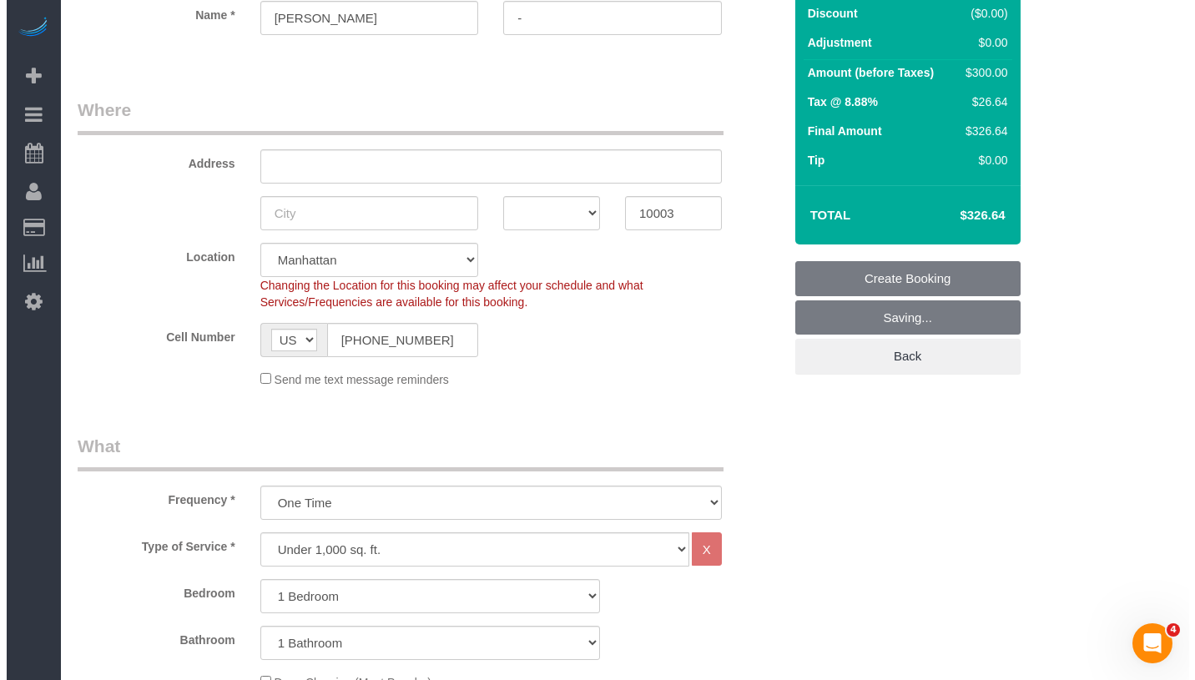
scroll to position [0, 0]
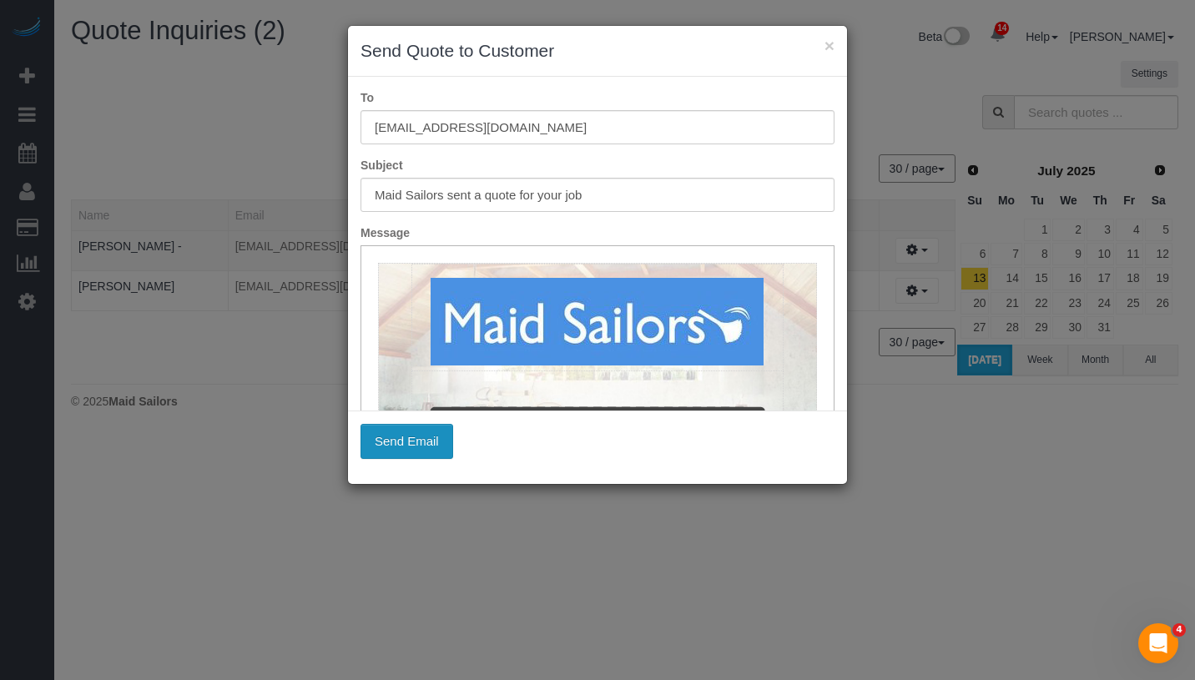
click at [425, 451] on button "Send Email" at bounding box center [406, 441] width 93 height 35
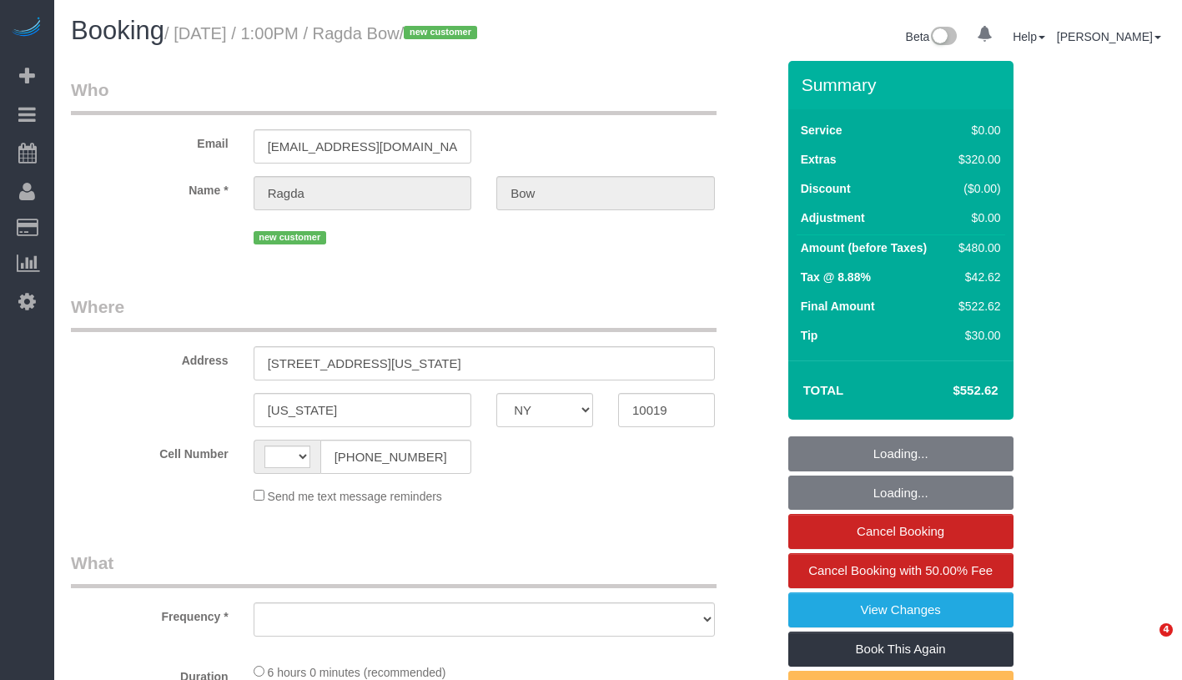
select select "NY"
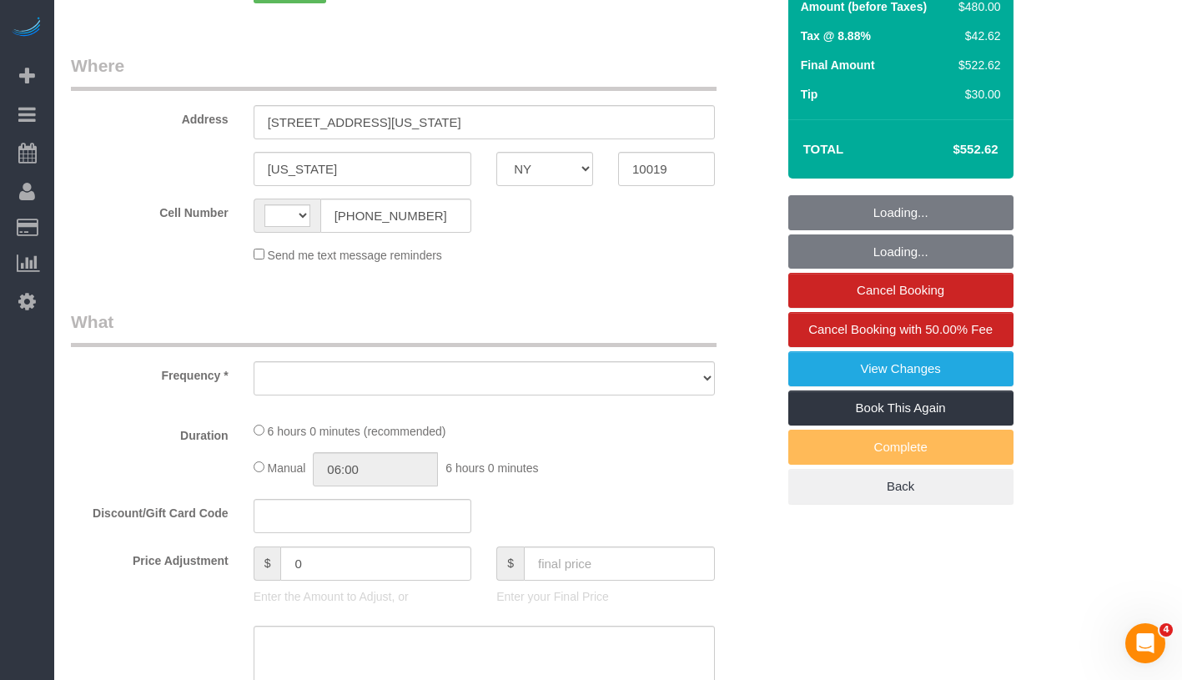
select select "string:[GEOGRAPHIC_DATA]"
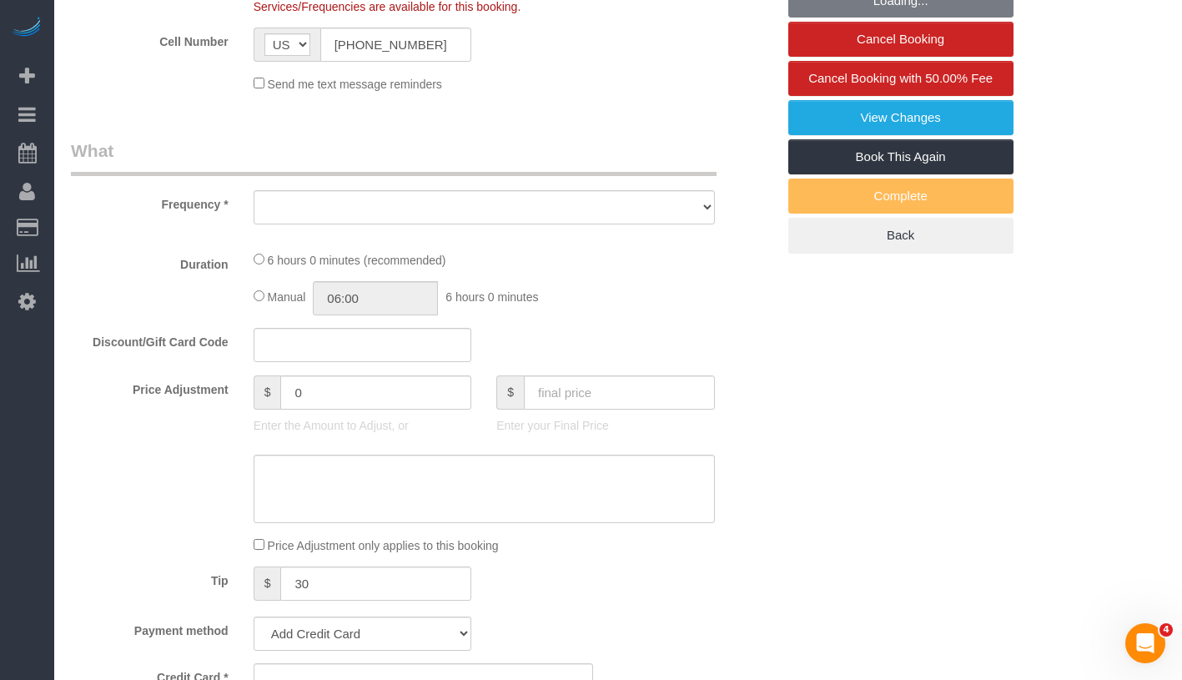
select select "string:stripe-pm_1S5RXg4VGloSiKo7kpOwOv0L"
select select "1"
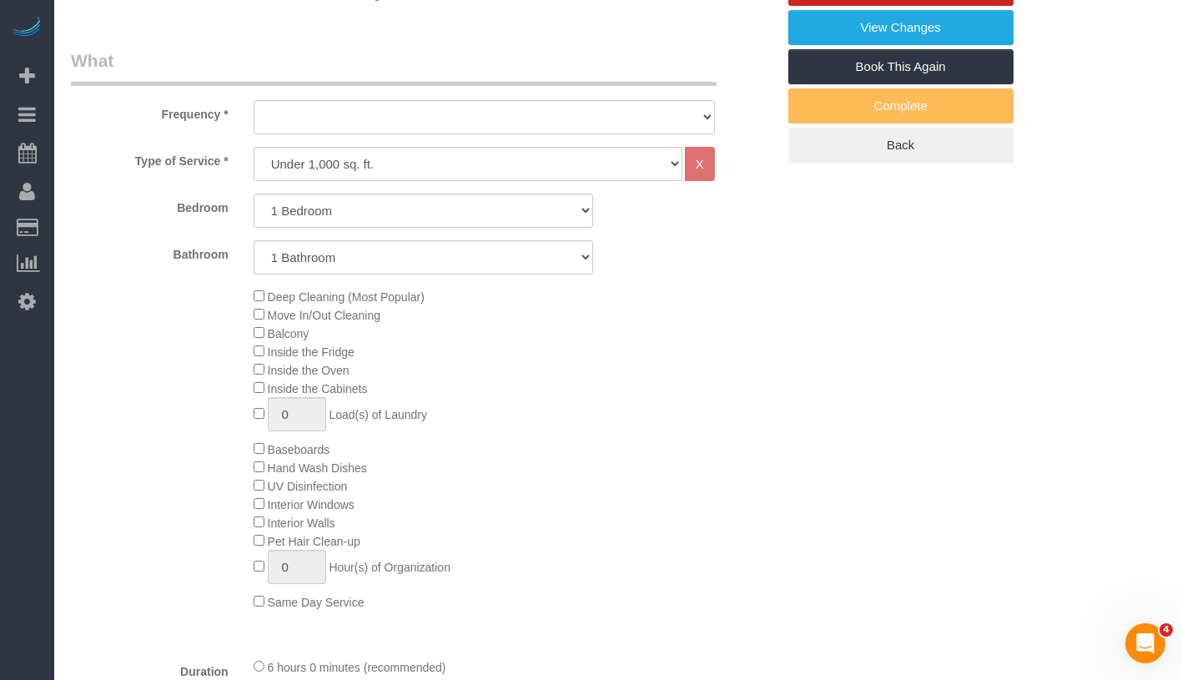
select select "object:849"
select select "number:61"
select select "number:73"
select select "number:15"
select select "number:5"
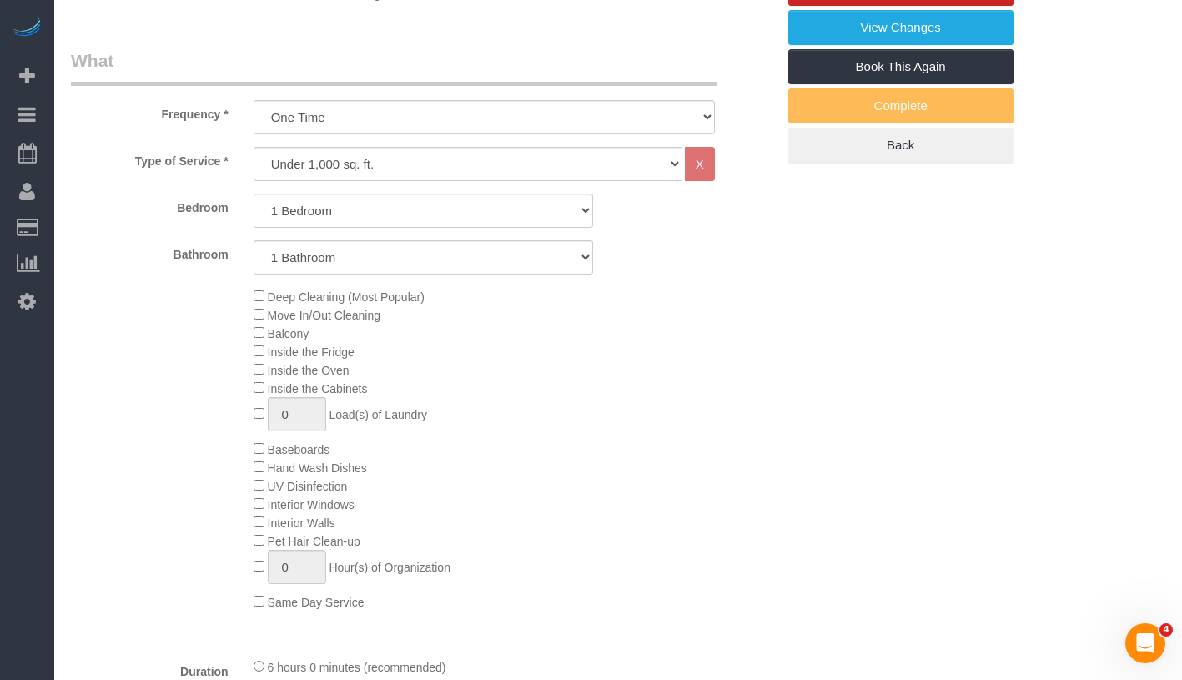
select select "object:1003"
select select "spot1"
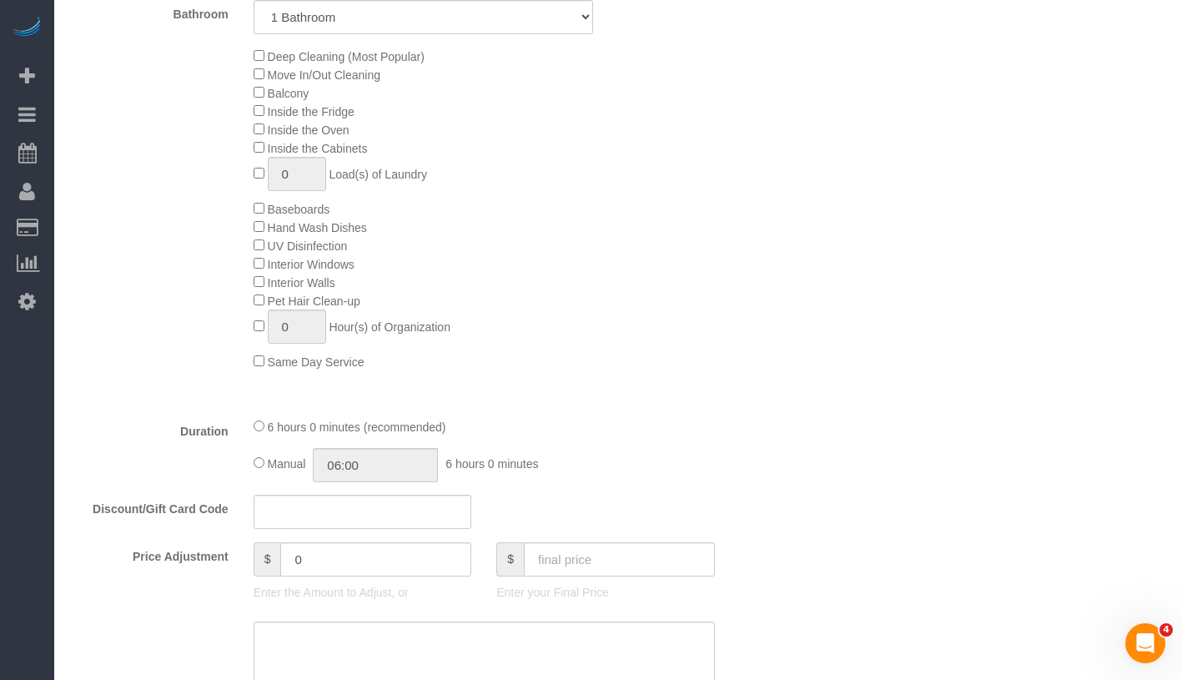
select select "1"
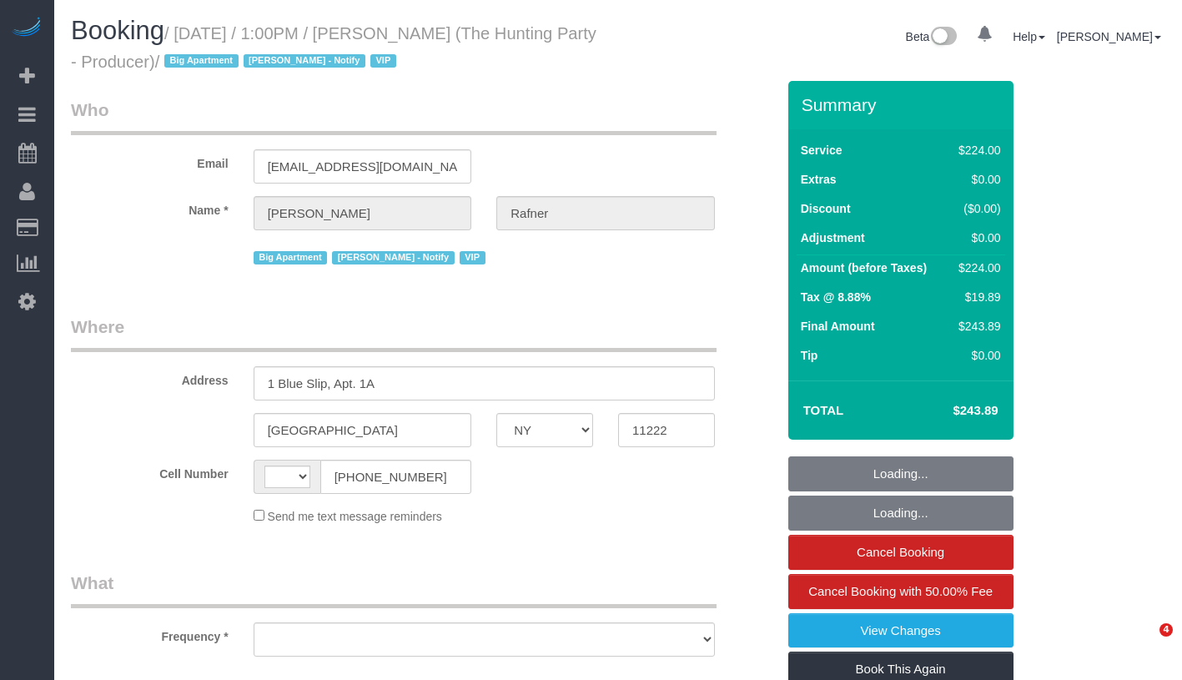
select select "NY"
select select "string:[GEOGRAPHIC_DATA]"
select select "object:767"
select select "string:stripe-pm_1Rtzof4VGloSiKo7440tZ5Fk"
select select "2"
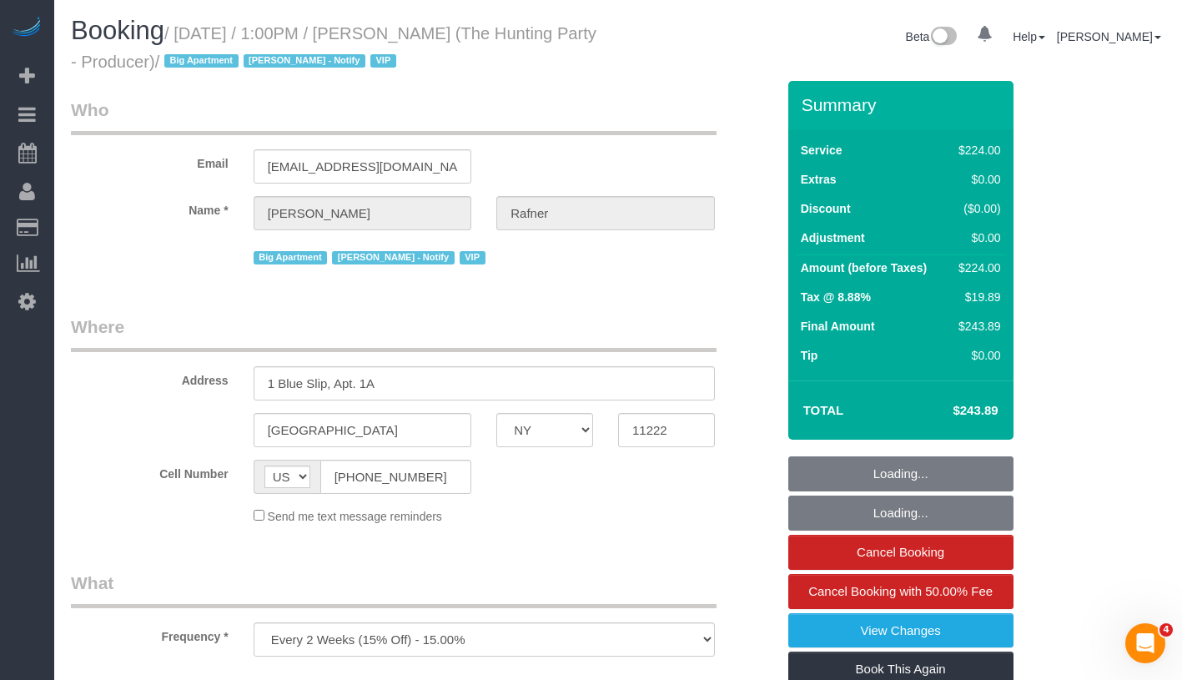
select select "120"
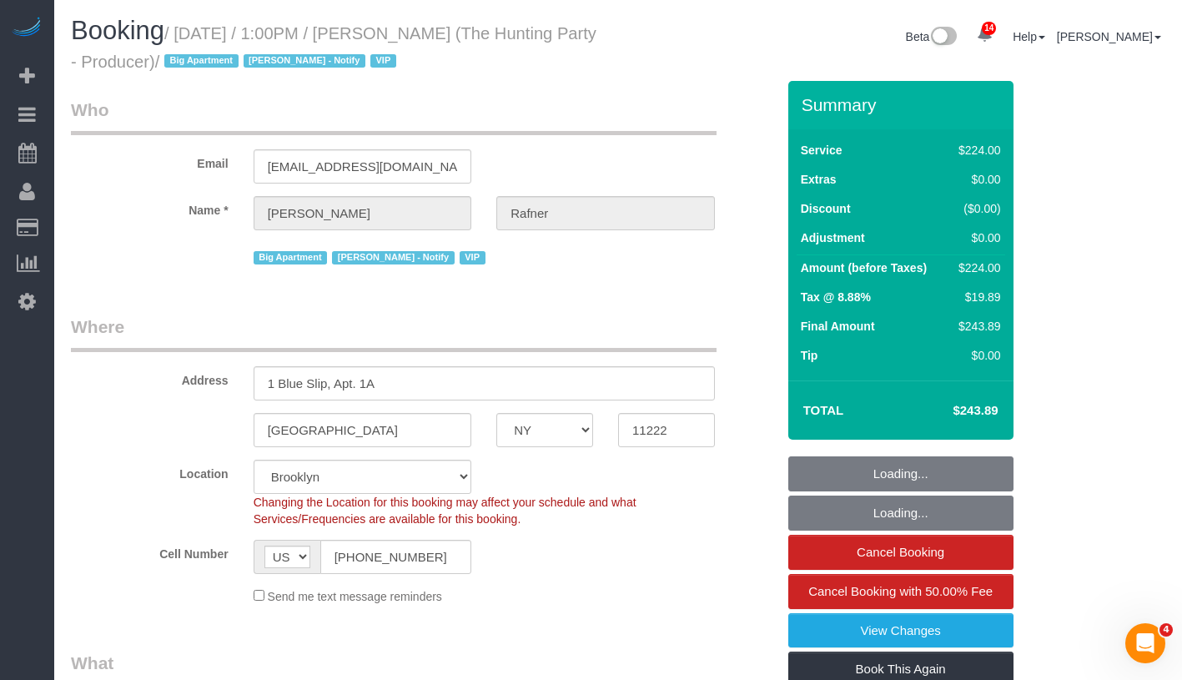
select select "number:58"
select select "number:76"
select select "number:15"
select select "number:5"
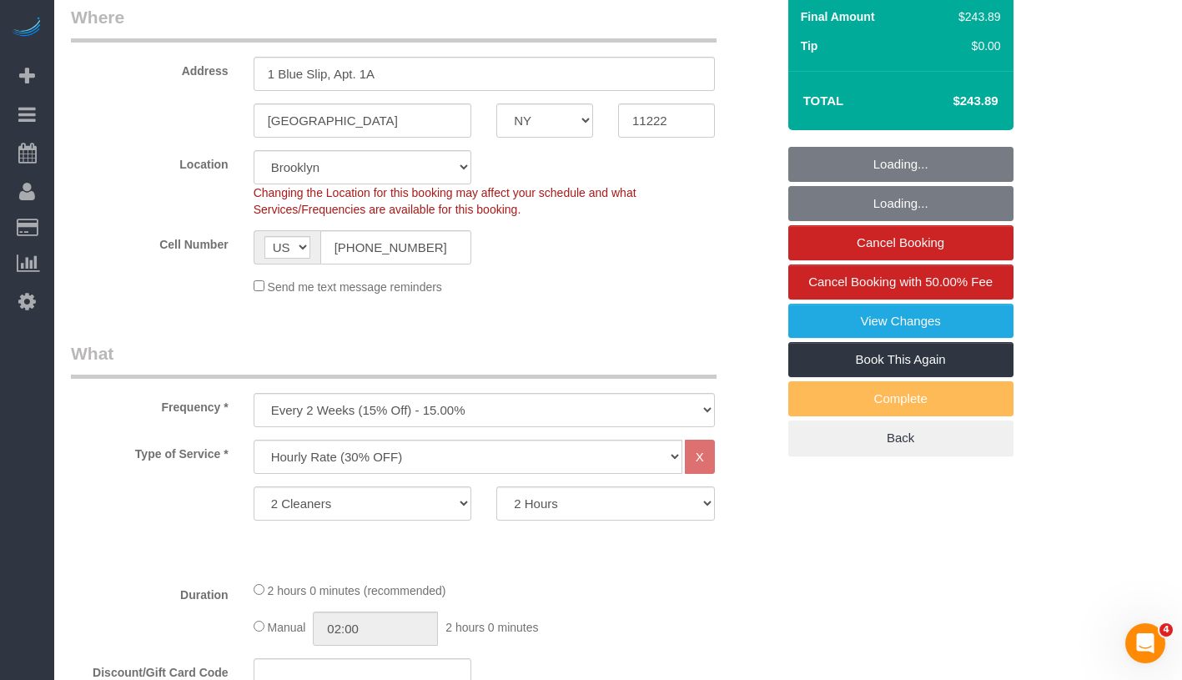
select select "object:1021"
select select "spot1"
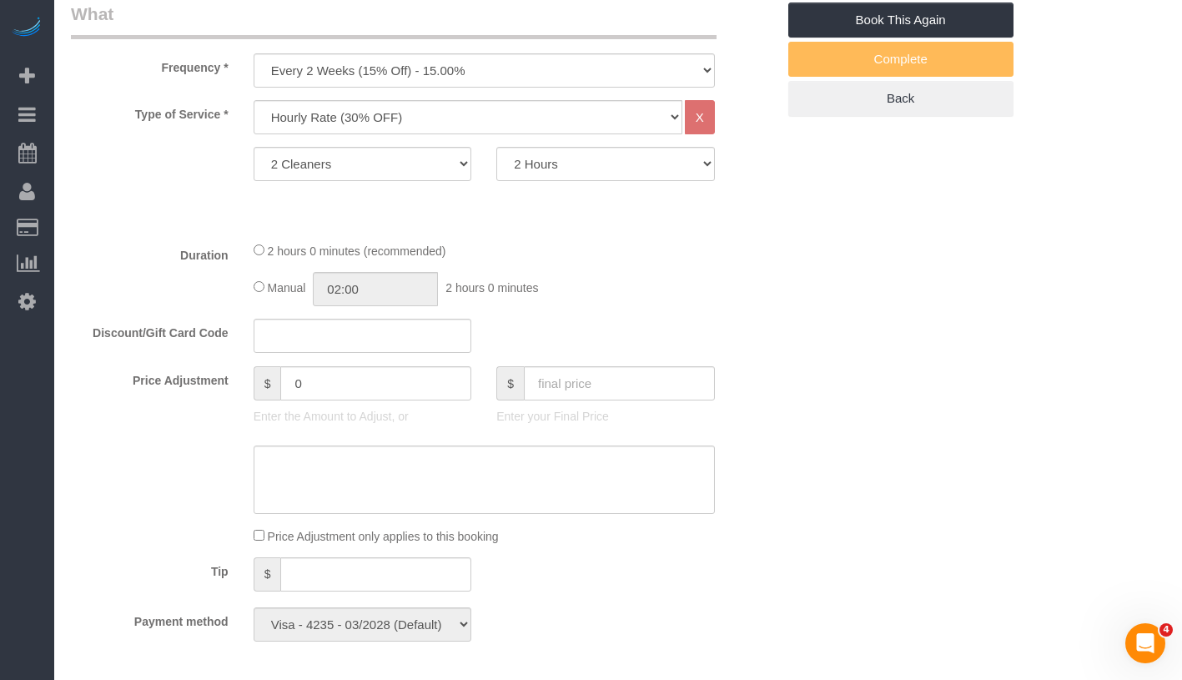
select select "41402"
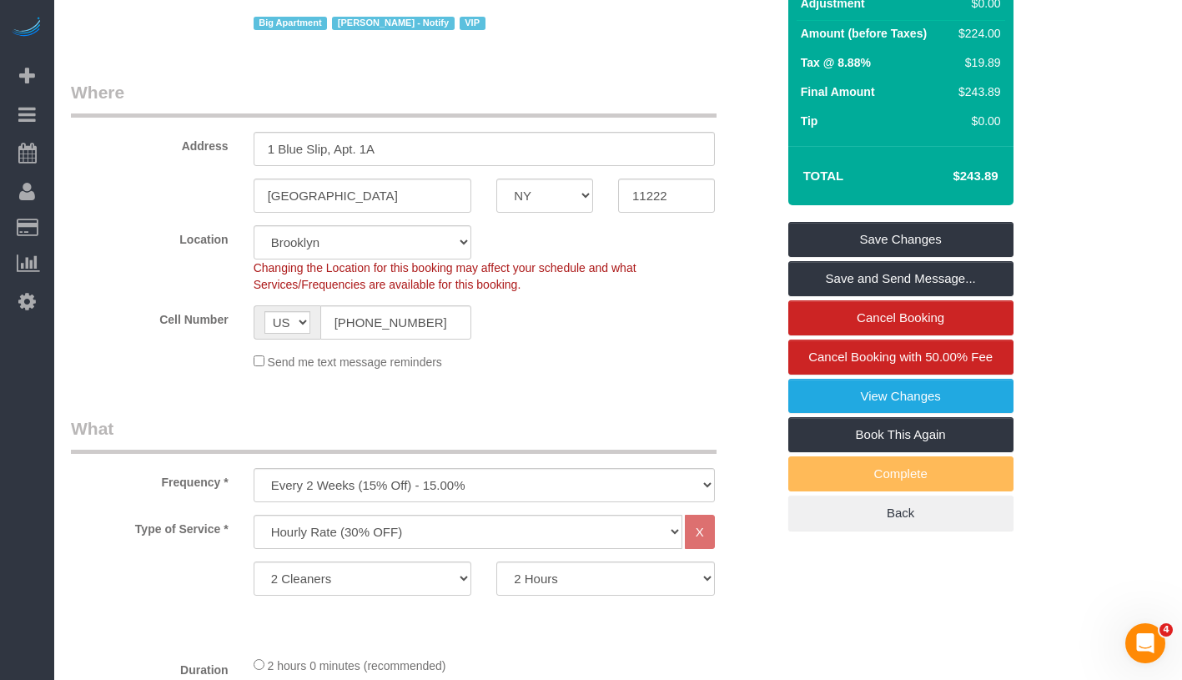
scroll to position [196, 0]
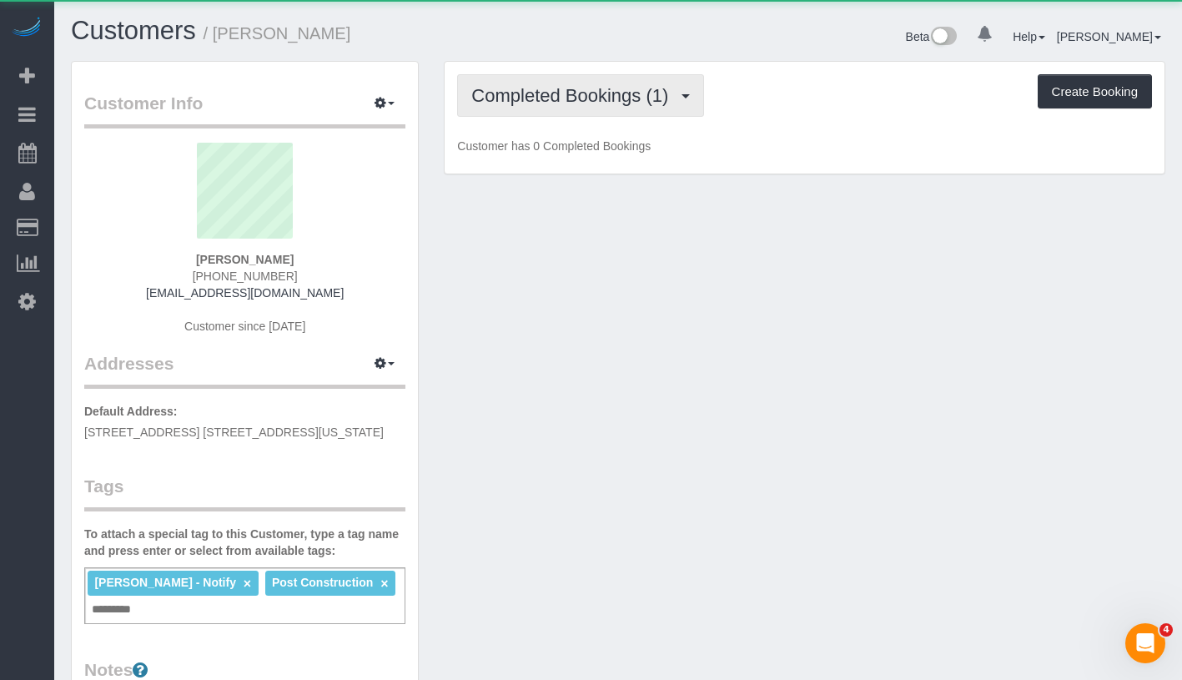
click at [618, 101] on span "Completed Bookings (1)" at bounding box center [573, 95] width 205 height 21
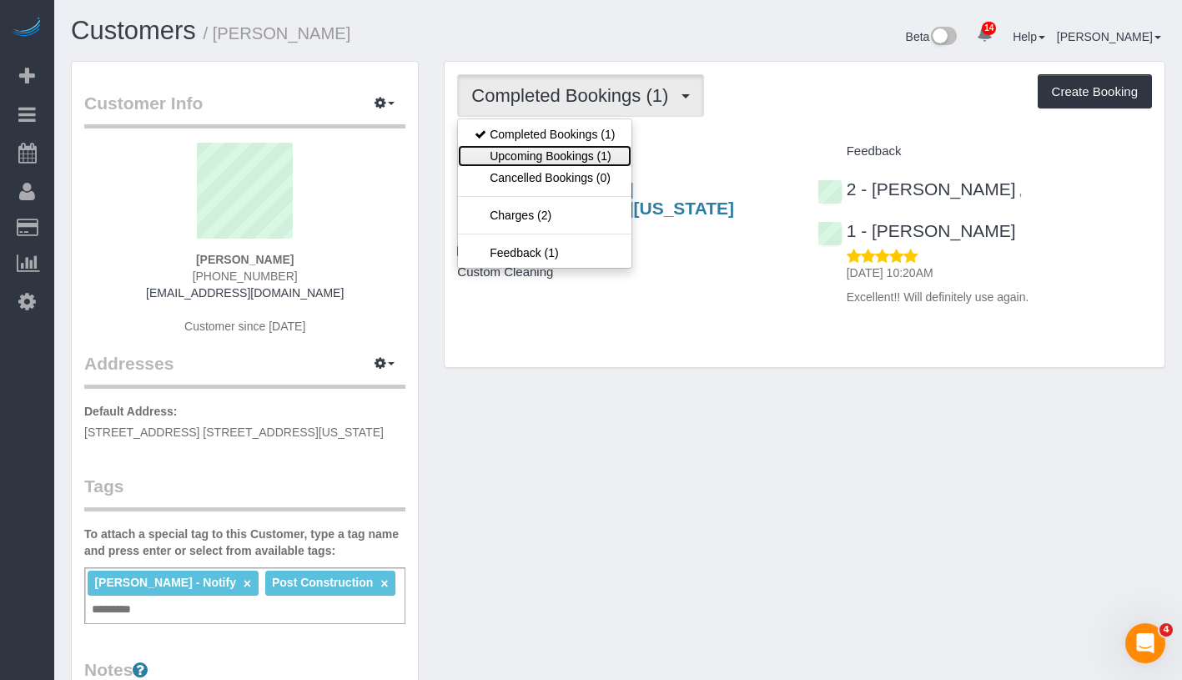
click at [595, 155] on link "Upcoming Bookings (1)" at bounding box center [545, 156] width 174 height 22
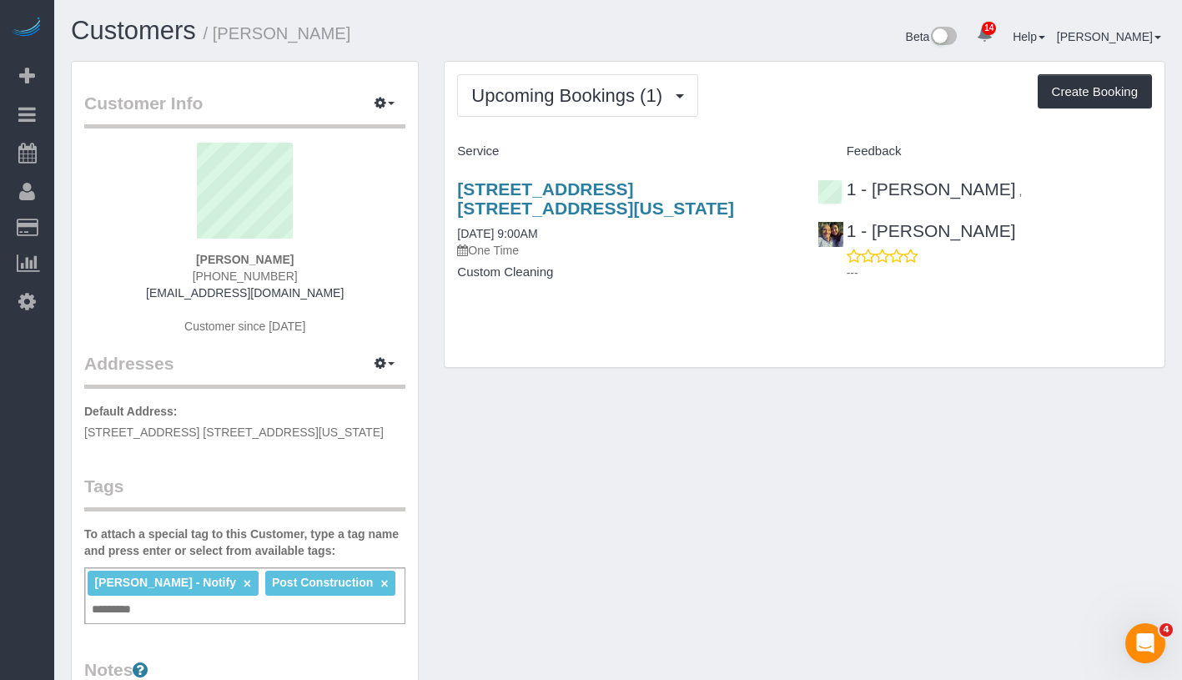
click at [749, 82] on div "Upcoming Bookings (1) Completed Bookings (1) Upcoming Bookings (1) Cancelled Bo…" at bounding box center [804, 95] width 695 height 43
click at [609, 195] on link "415 East 52nd Street, Apt. 8eb, New York, NY 10022" at bounding box center [595, 198] width 277 height 38
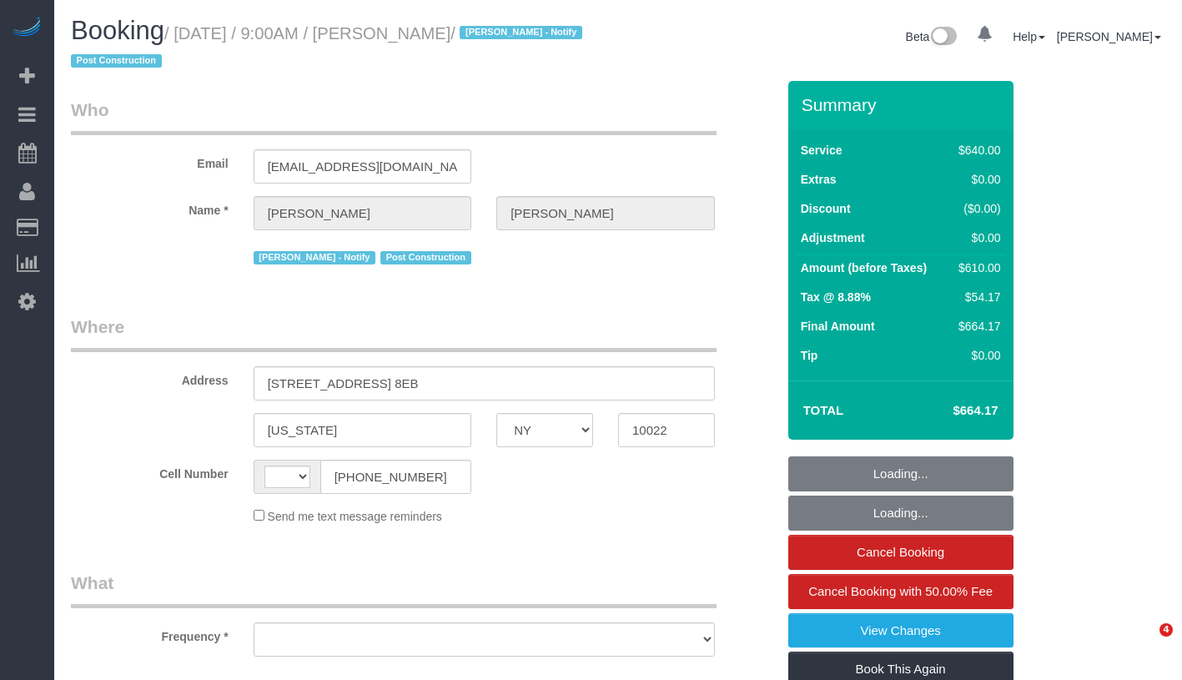
select select "NY"
select select "object:511"
select select "string:[GEOGRAPHIC_DATA]"
select select "number:89"
select select "number:90"
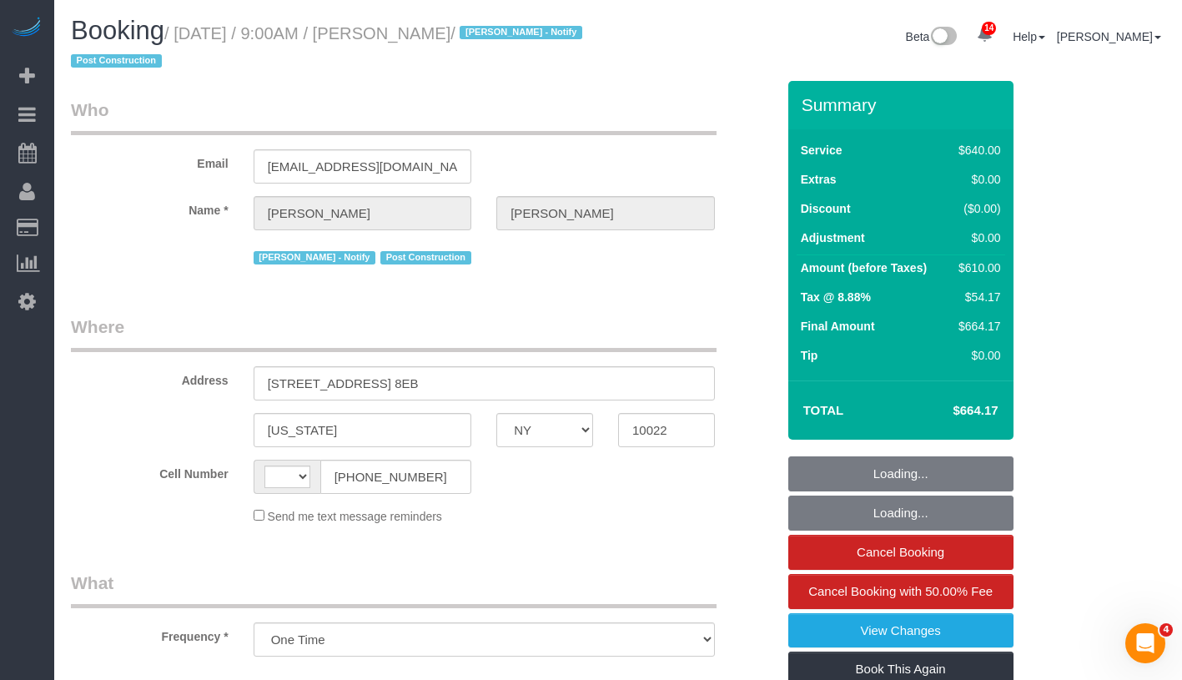
select select "number:15"
select select "number:7"
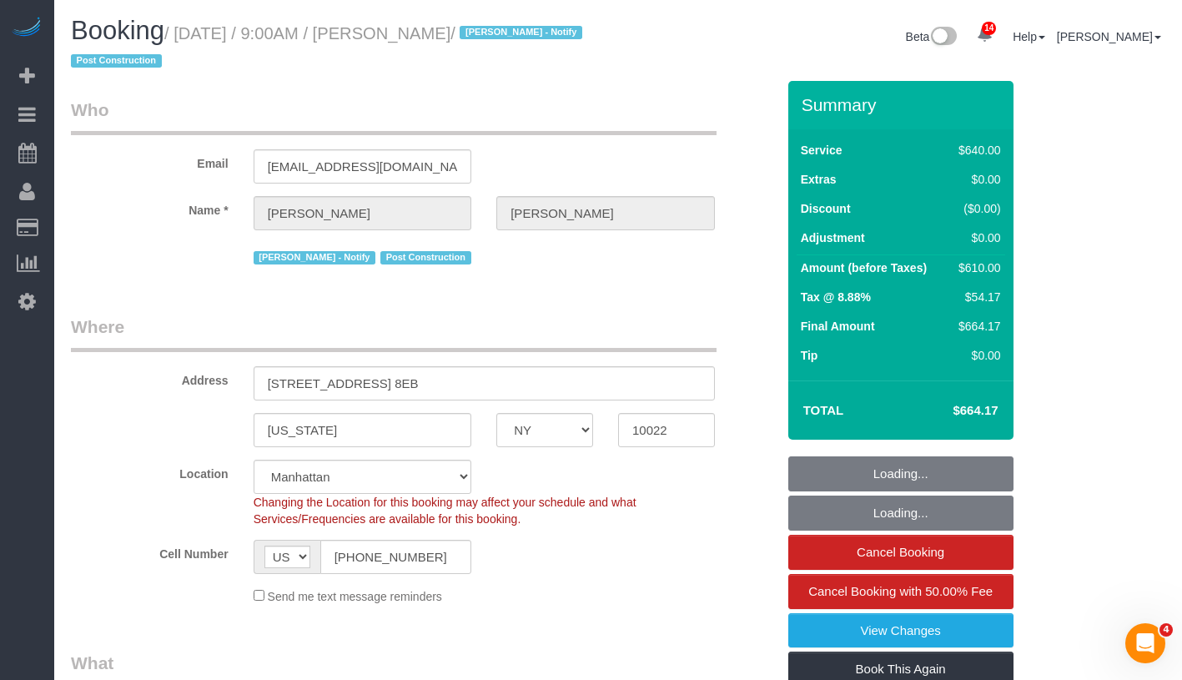
select select "object:909"
select select "string:stripe-pm_1S0OB64VGloSiKo77nNujPK3"
select select "2"
select select "240"
select select "spot1"
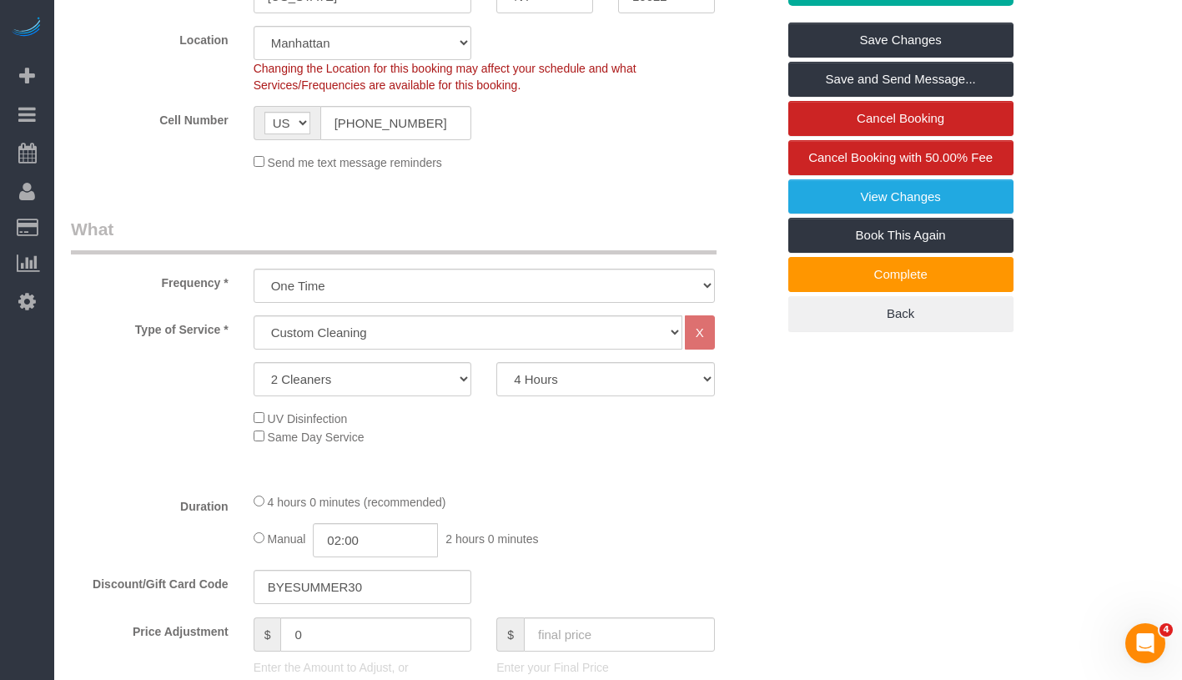
scroll to position [594, 0]
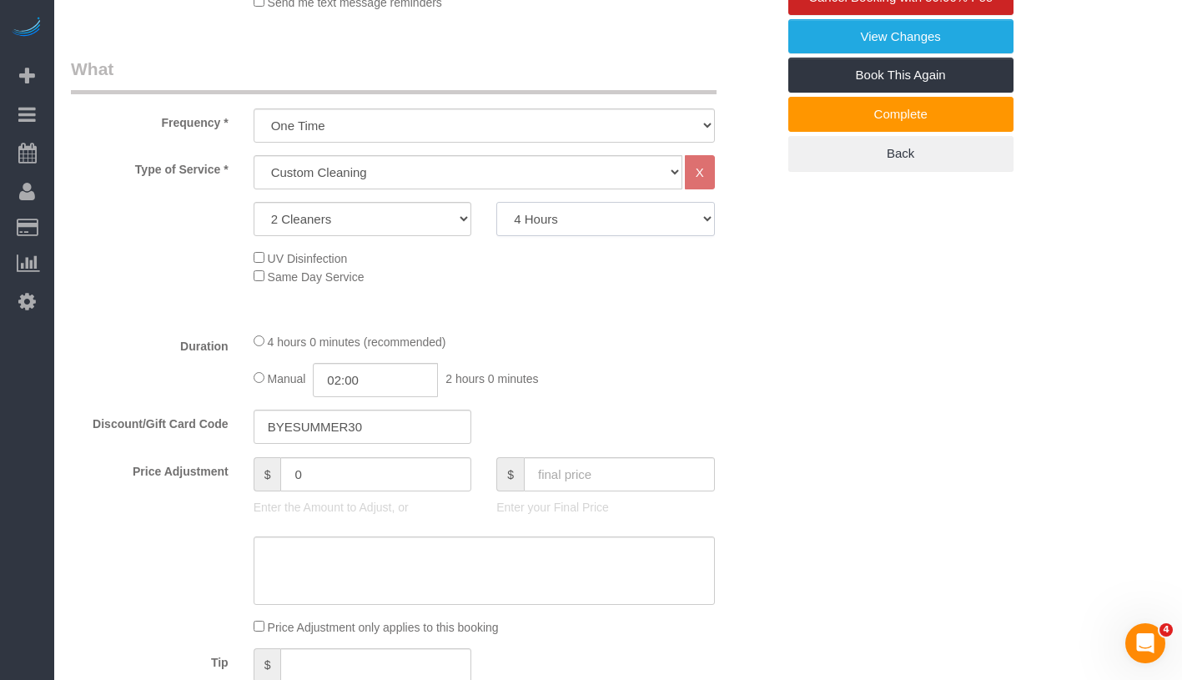
click at [590, 217] on select "2 Hours 2.5 Hours 3 Hours 3.5 Hours 4 Hours 4.5 Hours 5 Hours 5.5 Hours 6 Hours…" at bounding box center [605, 219] width 219 height 34
select select "270"
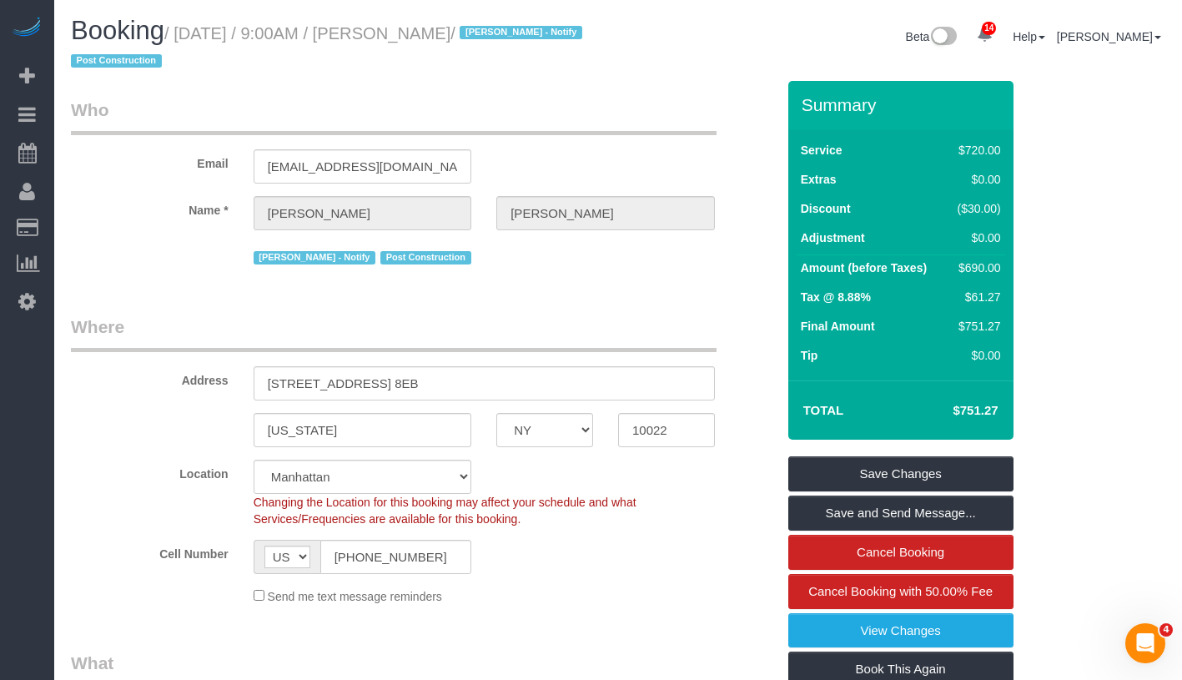
scroll to position [111, 0]
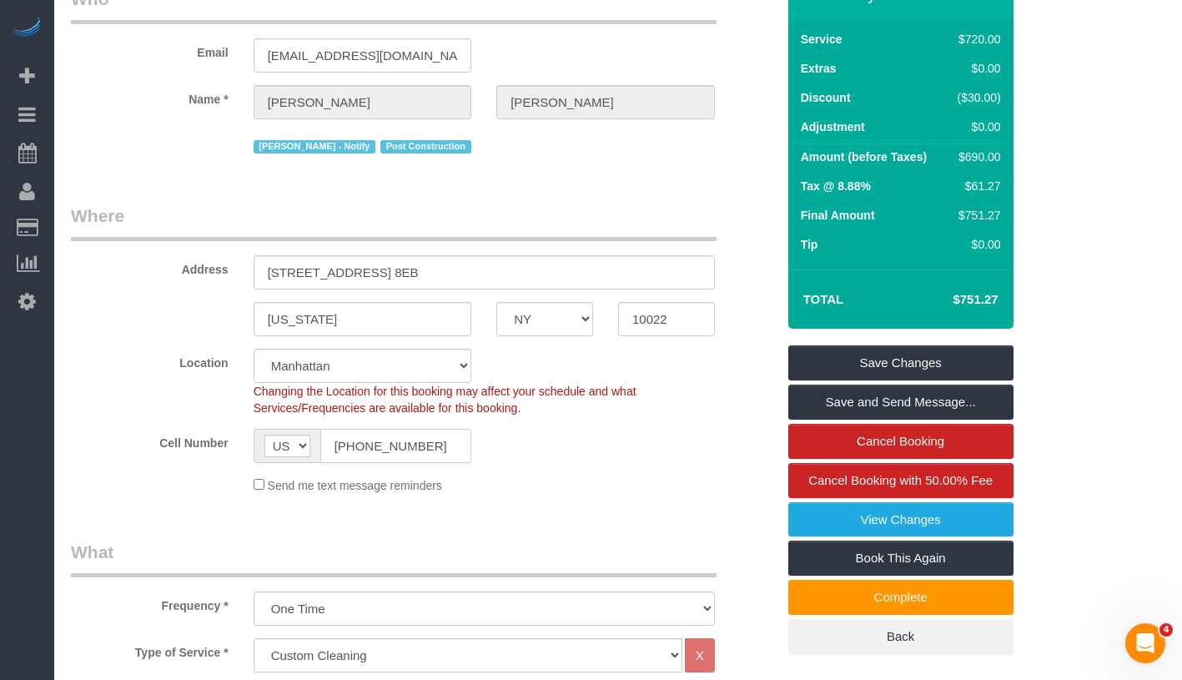
click at [396, 436] on input "[PHONE_NUMBER]" at bounding box center [396, 446] width 152 height 34
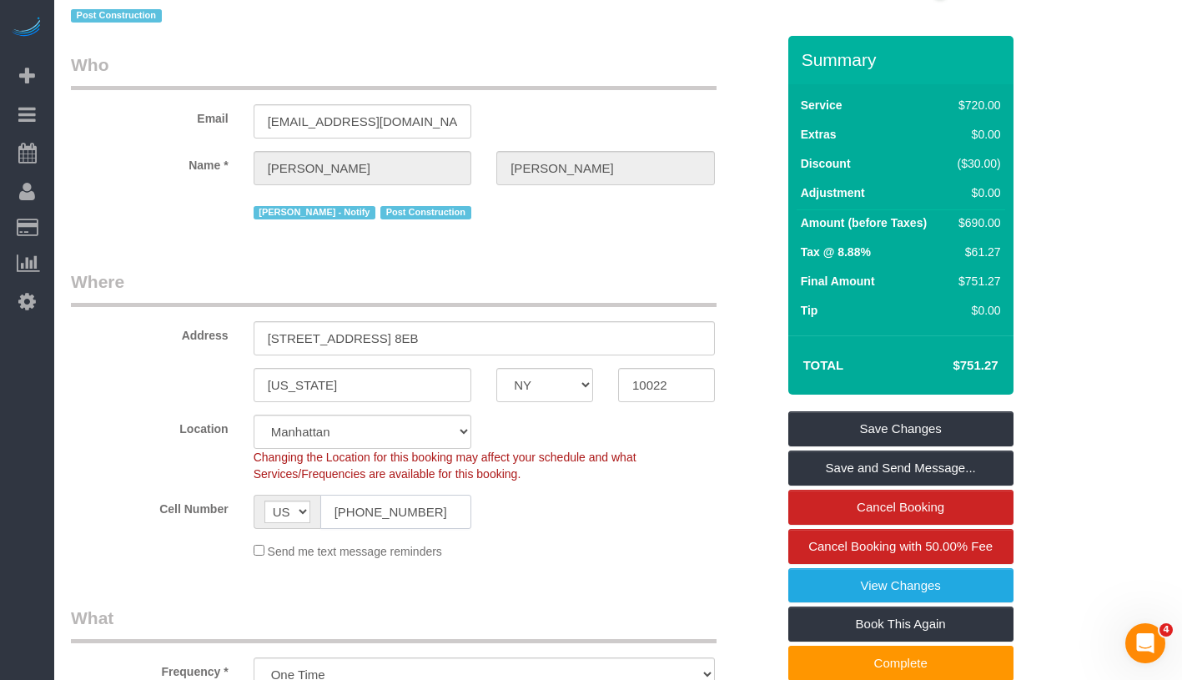
scroll to position [0, 0]
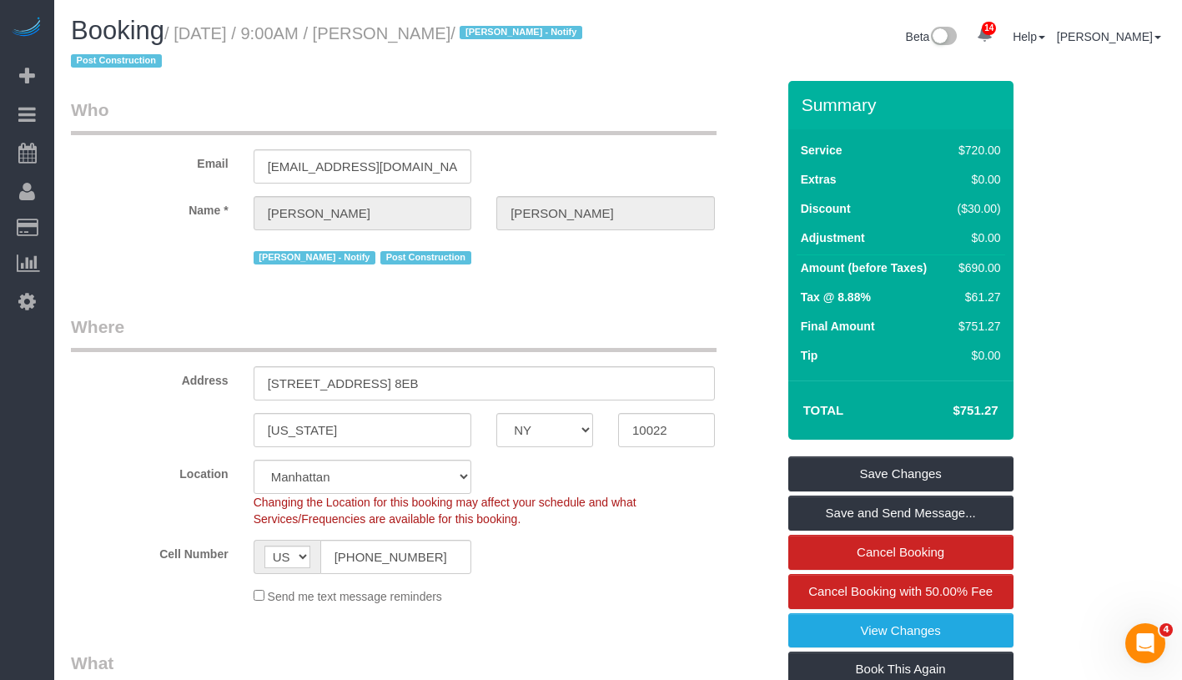
click at [589, 98] on legend "Who" at bounding box center [394, 117] width 646 height 38
drag, startPoint x: 330, startPoint y: 556, endPoint x: 455, endPoint y: 571, distance: 126.0
click at [455, 571] on input "[PHONE_NUMBER]" at bounding box center [396, 557] width 152 height 34
drag, startPoint x: 424, startPoint y: 28, endPoint x: 542, endPoint y: 28, distance: 118.5
click at [542, 28] on small "/ September 09, 2025 / 9:00AM / Douglas Smith / Jacky Xu - Notify Post Construc…" at bounding box center [329, 47] width 516 height 47
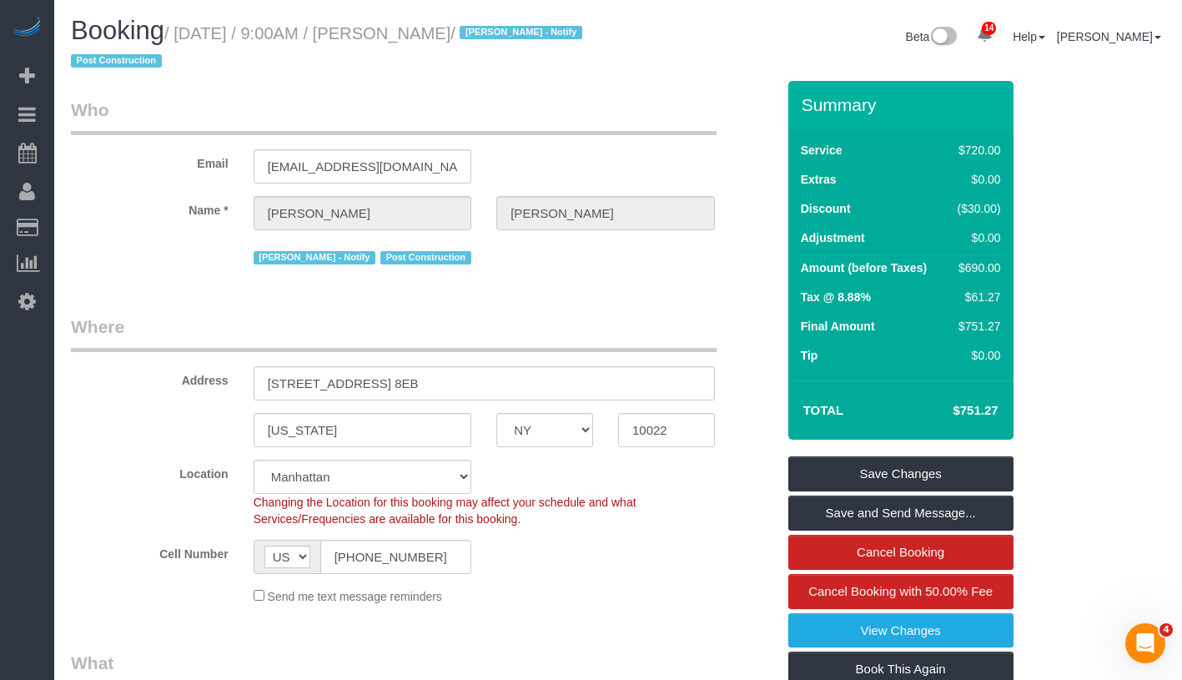
copy small "[PERSON_NAME]"
drag, startPoint x: 952, startPoint y: 411, endPoint x: 999, endPoint y: 410, distance: 46.7
click at [999, 410] on td "$751.27" at bounding box center [950, 411] width 108 height 42
copy h4 "$751.27"
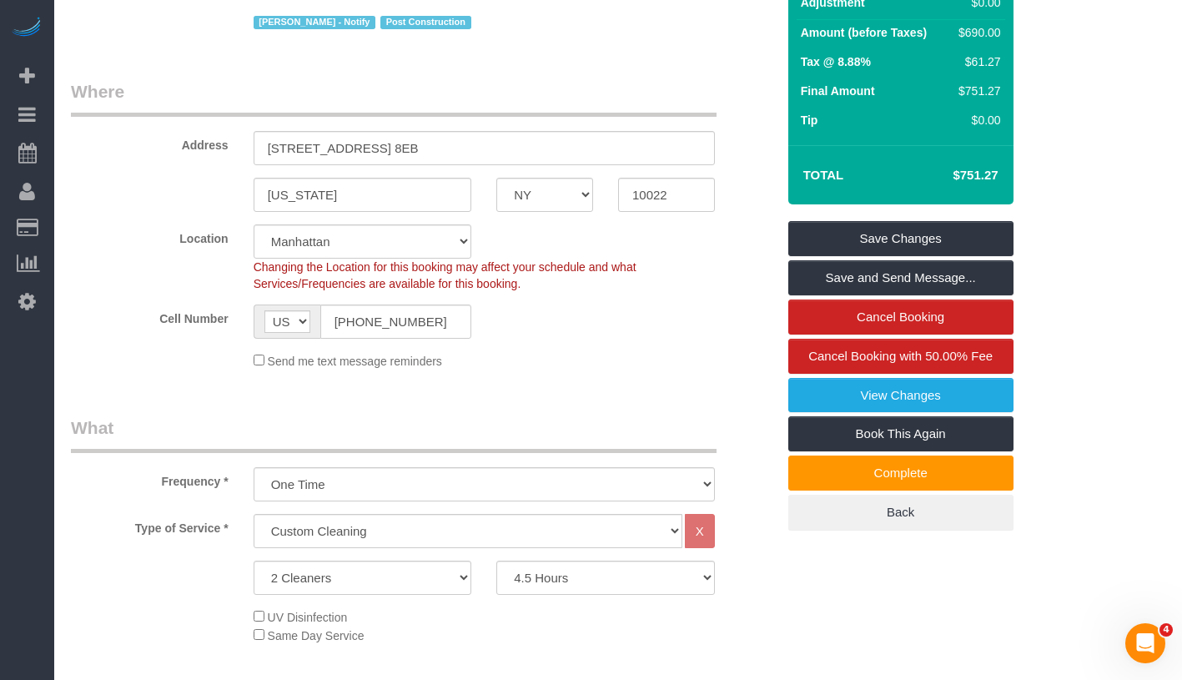
scroll to position [350, 0]
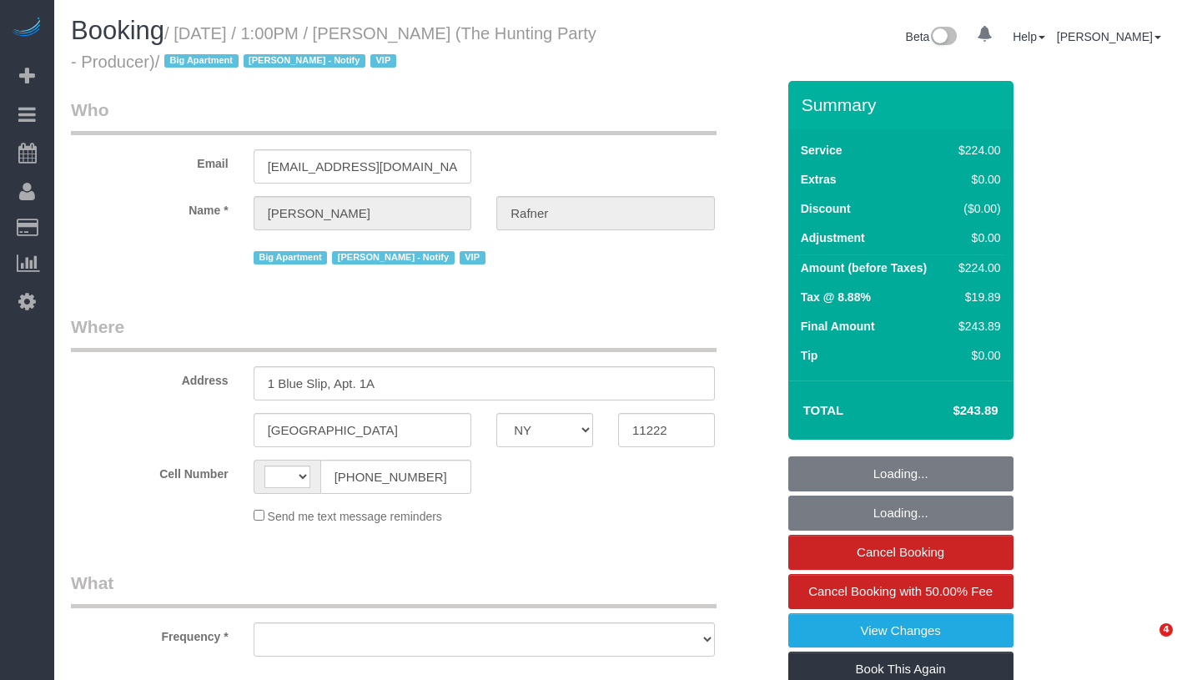
select select "NY"
select select "string:US"
select select "object:773"
select select "string:stripe-pm_1Rtzof4VGloSiKo7440tZ5Fk"
select select "2"
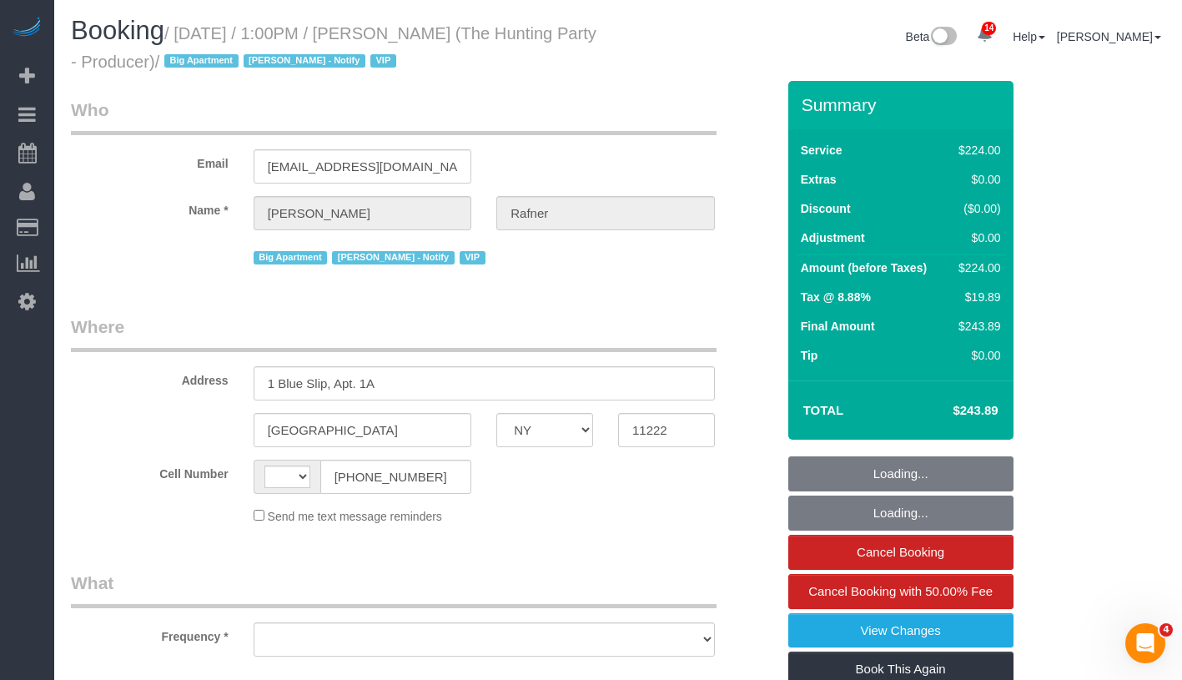
select select "120"
select select "spot1"
select select "number:58"
select select "number:76"
select select "number:15"
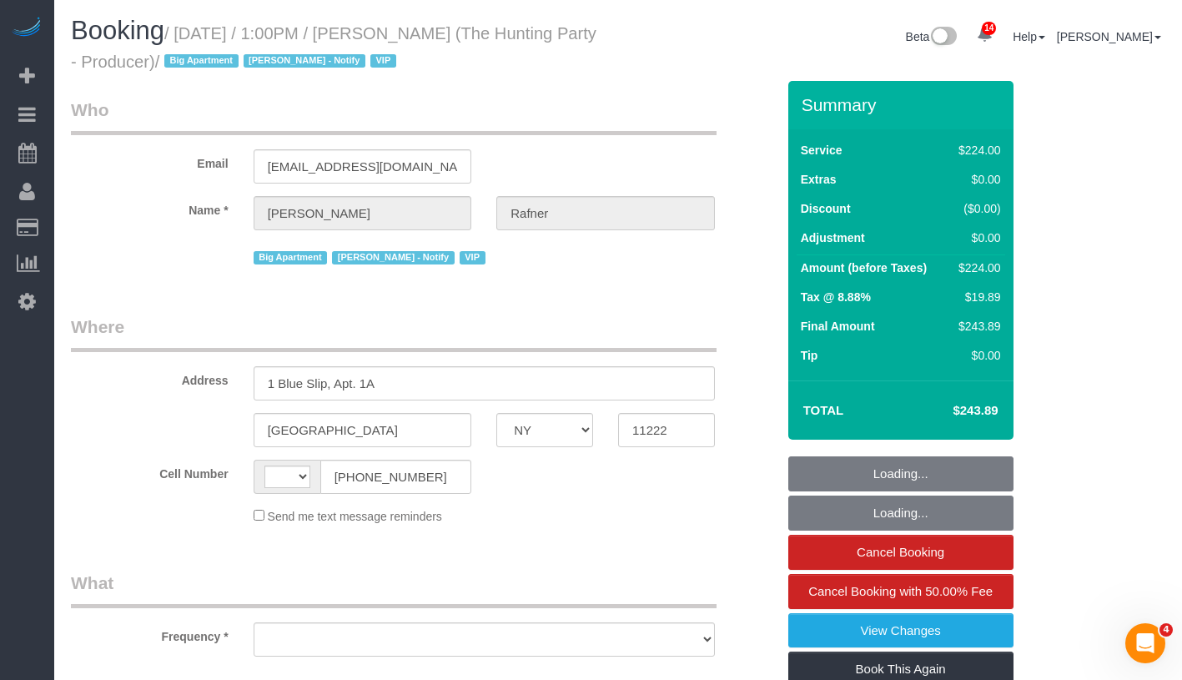
select select "number:5"
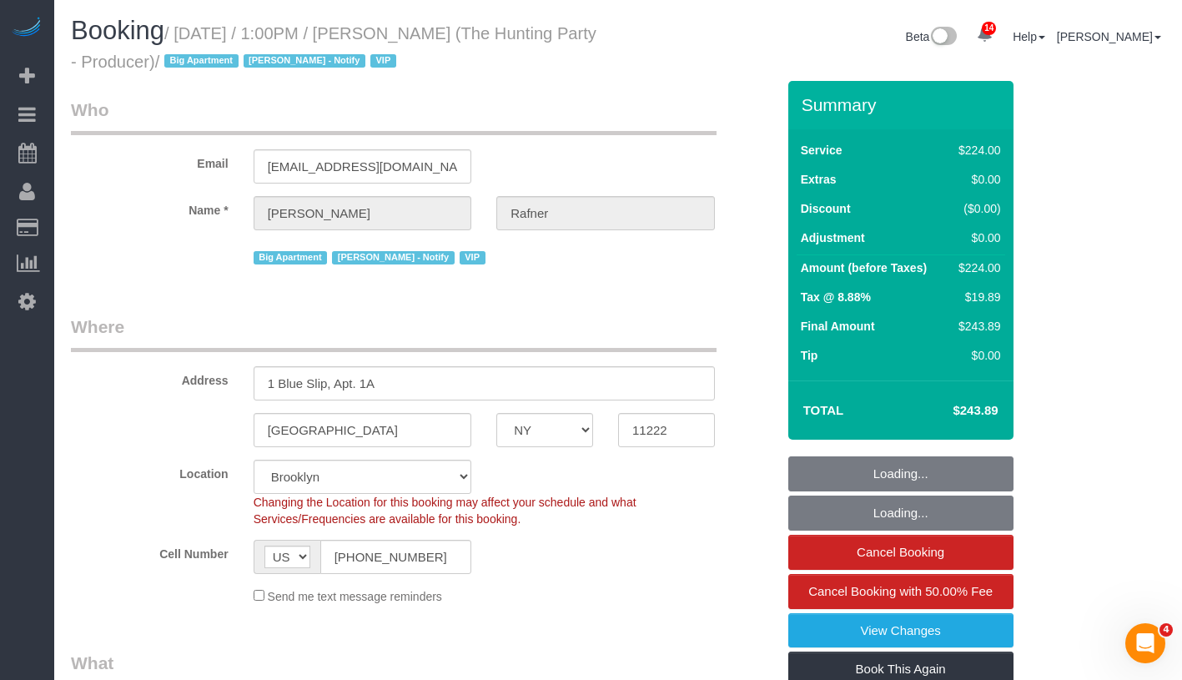
select select "41402"
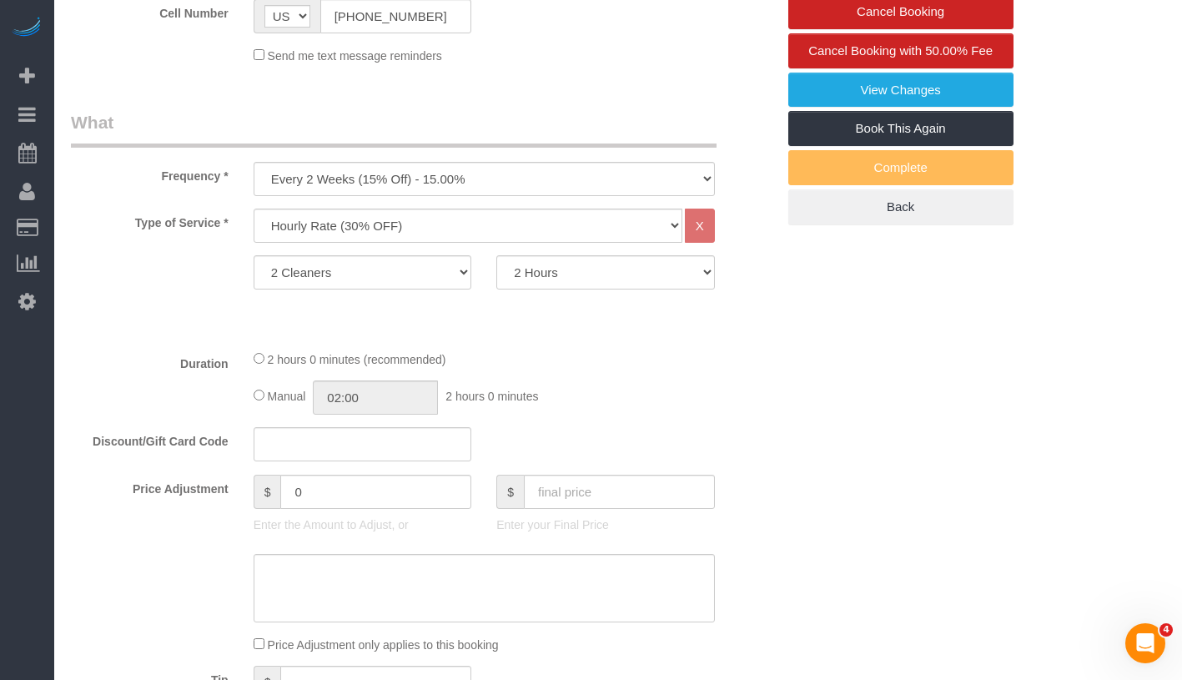
select select "object:1405"
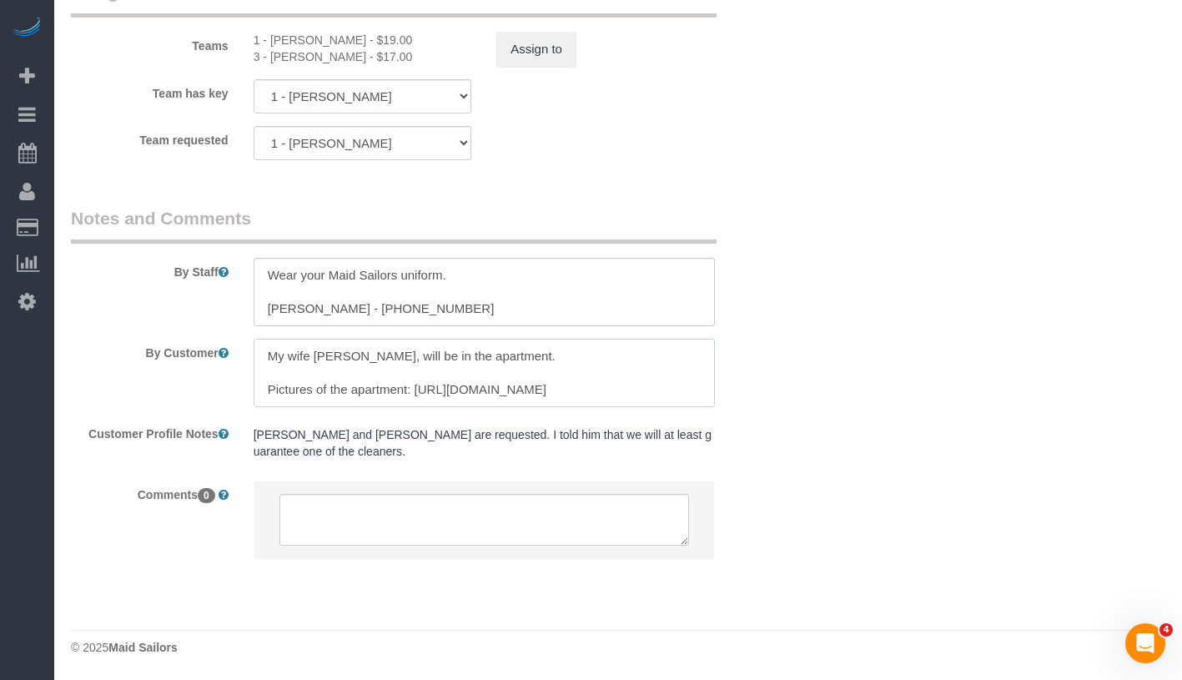
scroll to position [133, 0]
click at [351, 308] on textarea at bounding box center [484, 292] width 461 height 68
drag, startPoint x: 346, startPoint y: 308, endPoint x: 445, endPoint y: 310, distance: 98.5
click at [445, 310] on textarea at bounding box center [484, 292] width 461 height 68
click at [372, 301] on textarea at bounding box center [484, 292] width 461 height 68
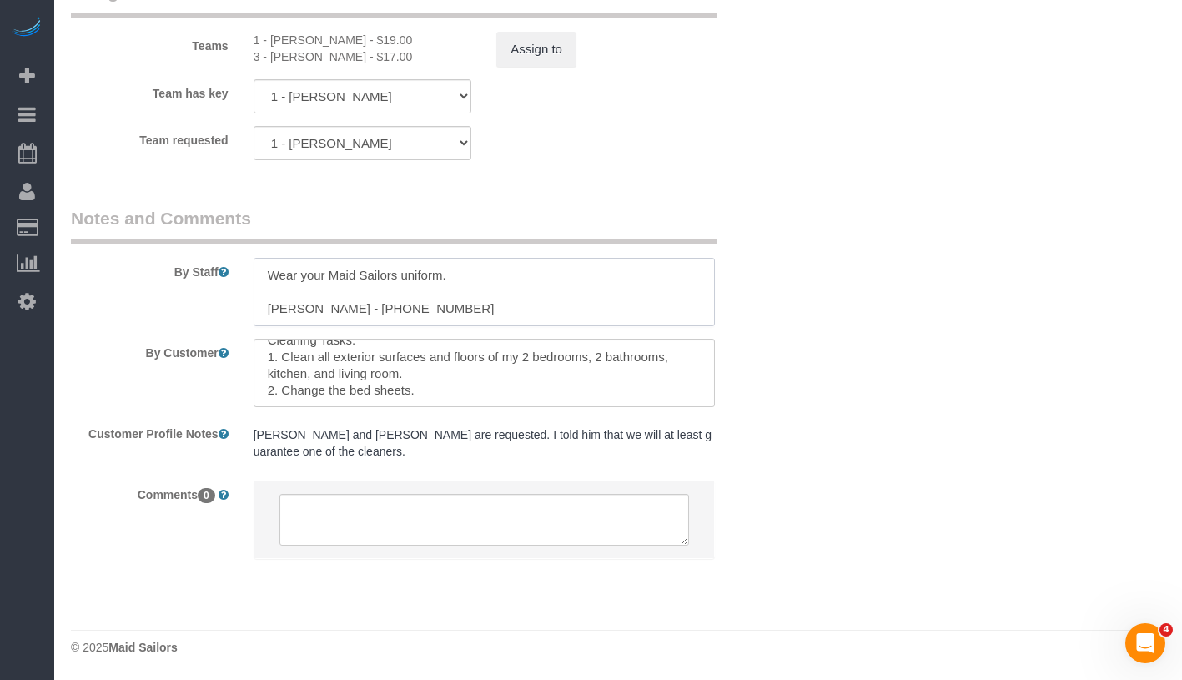
drag, startPoint x: 350, startPoint y: 311, endPoint x: 453, endPoint y: 310, distance: 103.5
click at [453, 310] on textarea at bounding box center [484, 292] width 461 height 68
click at [562, 313] on textarea at bounding box center [484, 292] width 461 height 68
drag, startPoint x: 352, startPoint y: 310, endPoint x: 451, endPoint y: 314, distance: 99.4
click at [451, 314] on textarea at bounding box center [484, 292] width 461 height 68
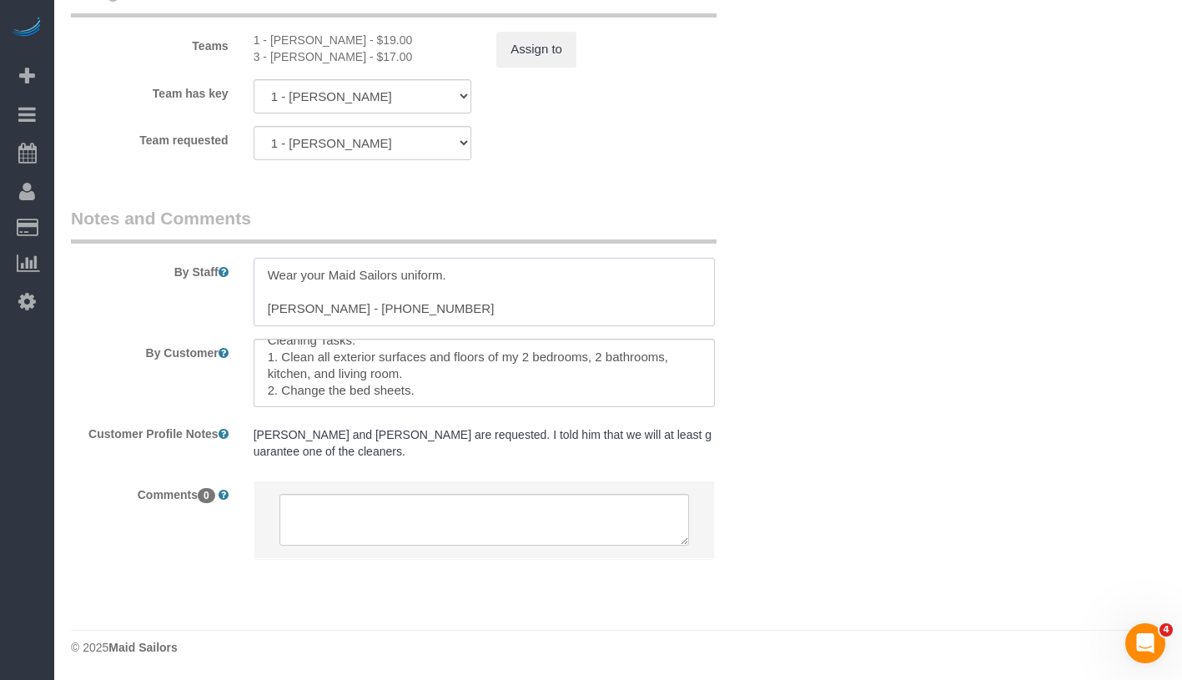
click at [459, 308] on textarea at bounding box center [484, 292] width 461 height 68
drag, startPoint x: 346, startPoint y: 310, endPoint x: 457, endPoint y: 310, distance: 111.0
click at [457, 310] on textarea at bounding box center [484, 292] width 461 height 68
drag, startPoint x: 346, startPoint y: 310, endPoint x: 441, endPoint y: 311, distance: 95.1
click at [441, 311] on textarea at bounding box center [484, 292] width 461 height 68
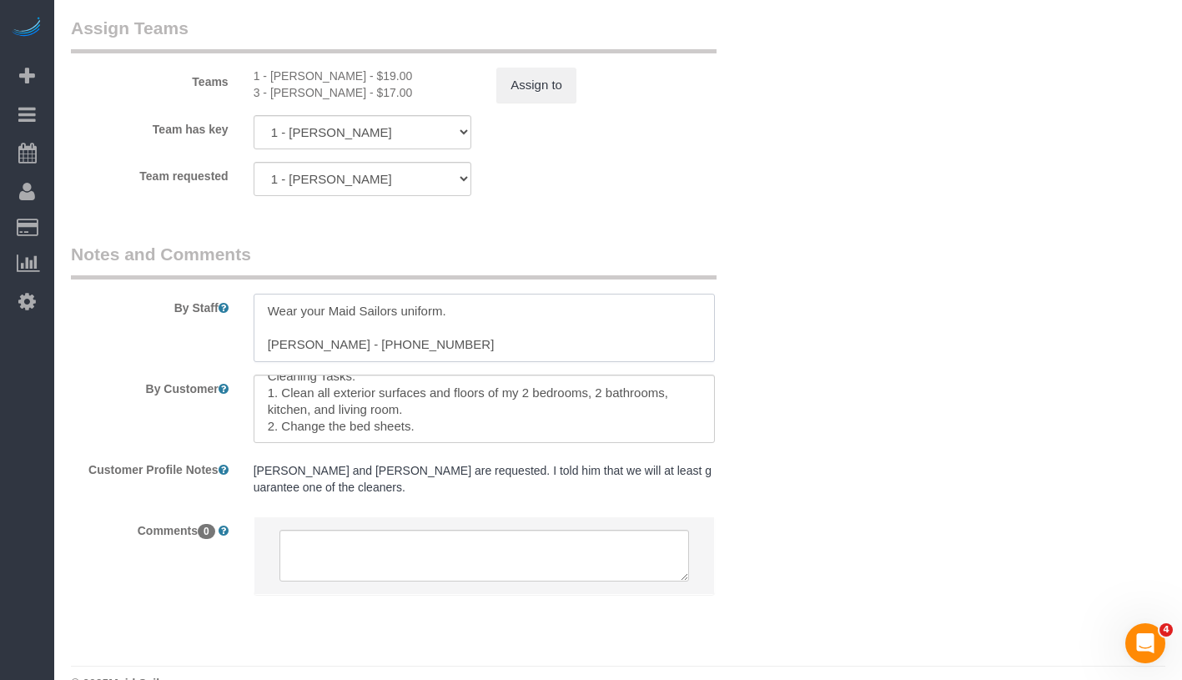
scroll to position [1929, 0]
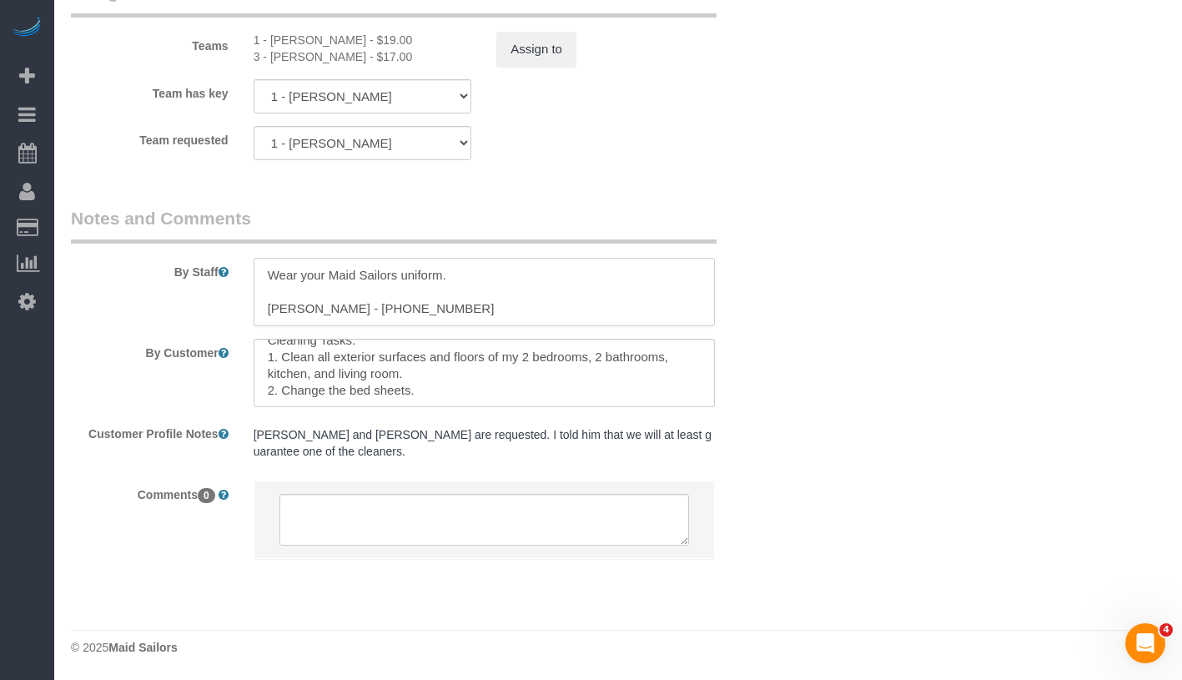
click at [277, 311] on textarea at bounding box center [484, 292] width 461 height 68
drag, startPoint x: 268, startPoint y: 315, endPoint x: 339, endPoint y: 309, distance: 71.2
click at [339, 309] on textarea at bounding box center [484, 292] width 461 height 68
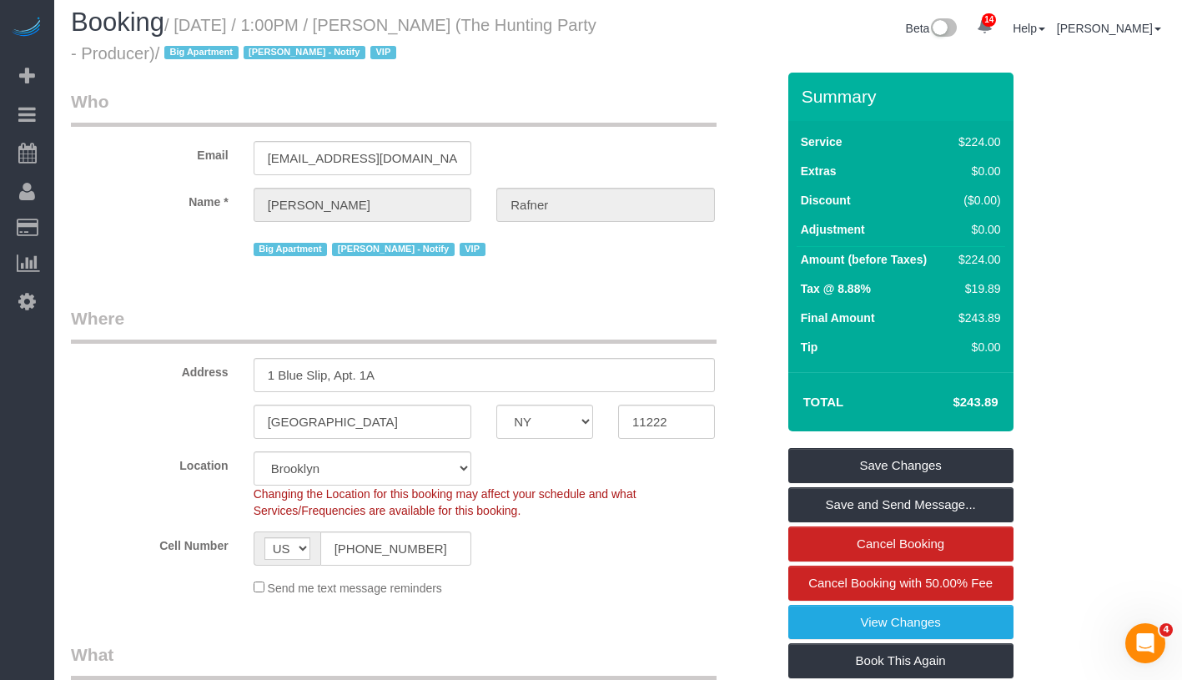
scroll to position [0, 0]
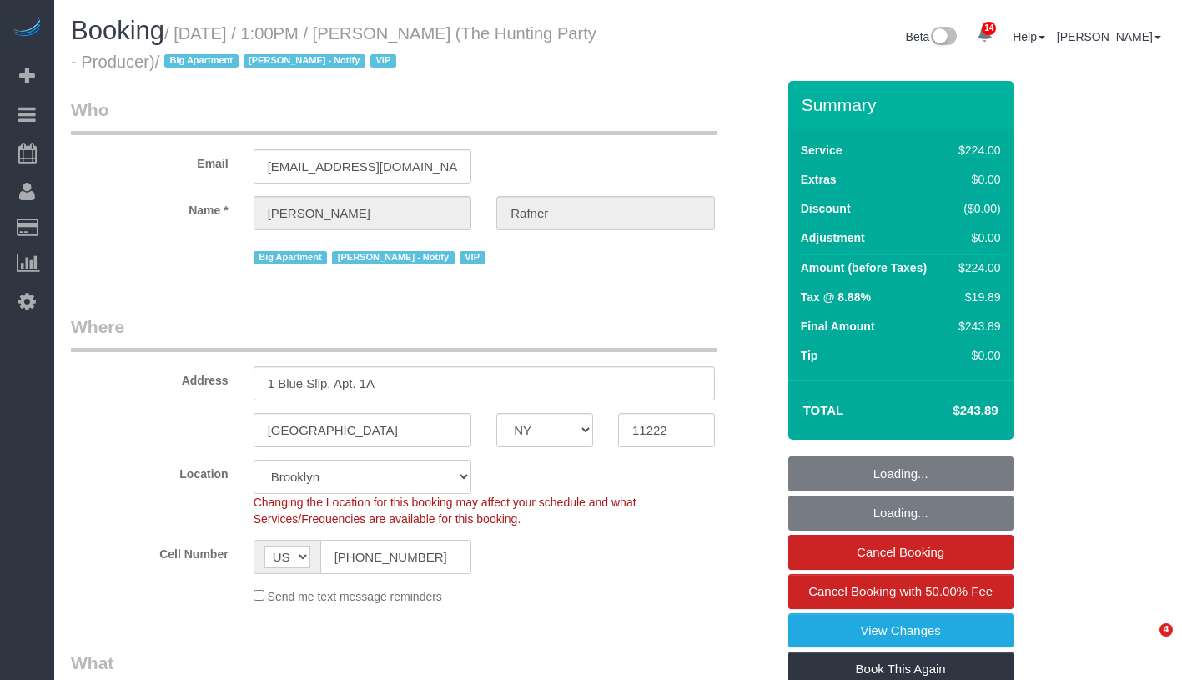
select select "NY"
select select "number:58"
select select "number:76"
select select "number:15"
select select "number:5"
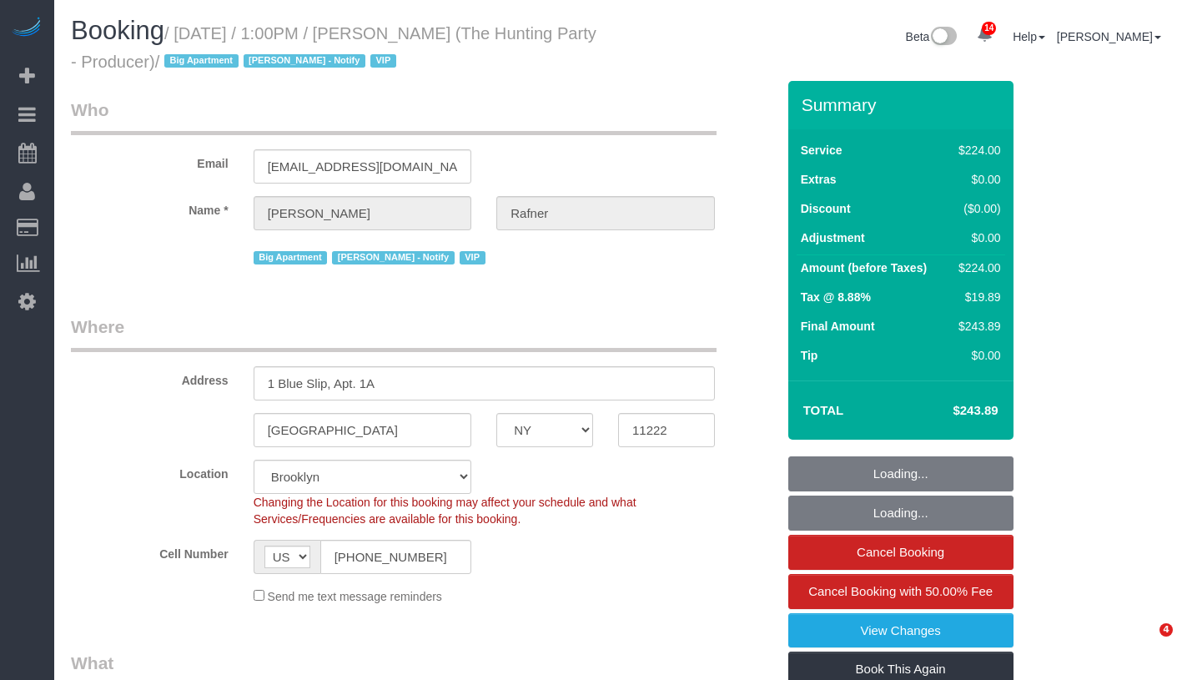
select select "object:1025"
select select "2"
select select "120"
select select "spot1"
select select "41402"
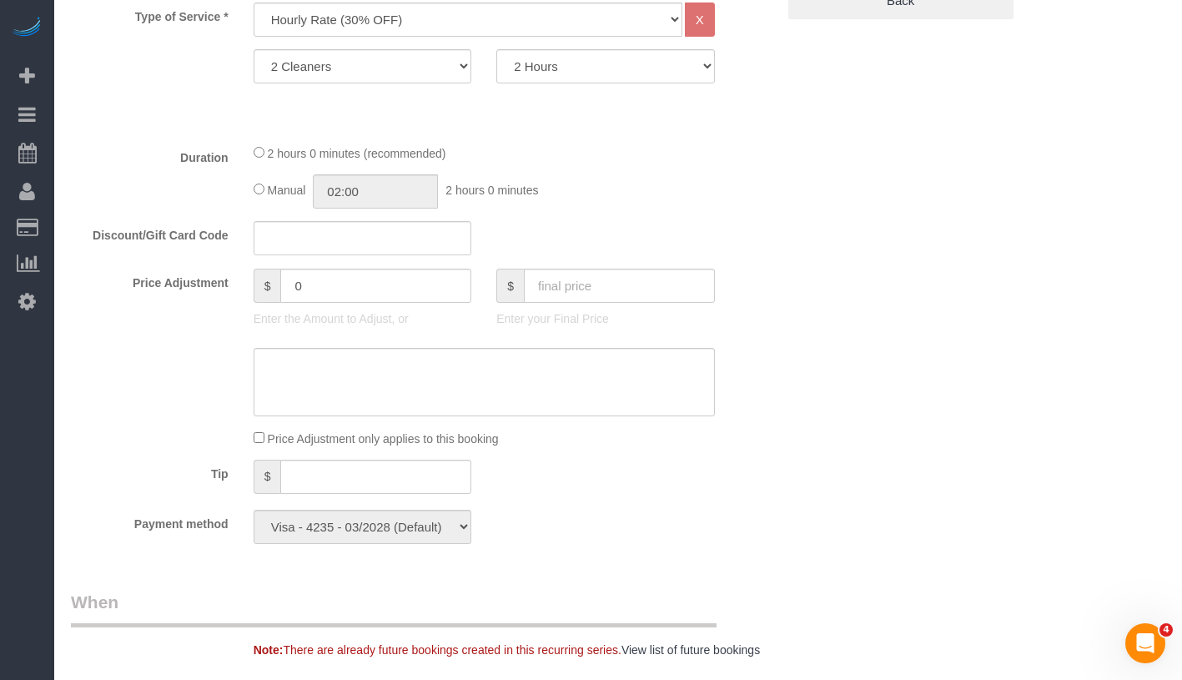
scroll to position [728, 0]
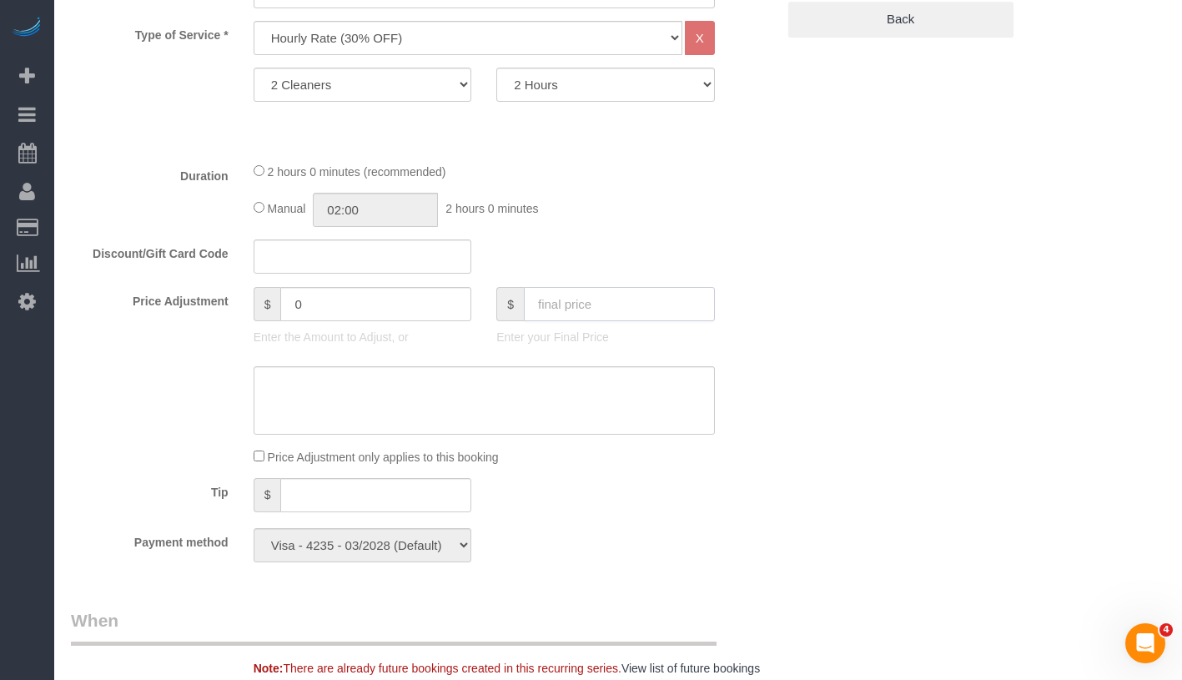
click at [546, 313] on input "text" at bounding box center [619, 304] width 191 height 34
click at [385, 305] on input "0" at bounding box center [375, 304] width 191 height 34
type input "-30"
click at [423, 395] on textarea at bounding box center [484, 400] width 461 height 68
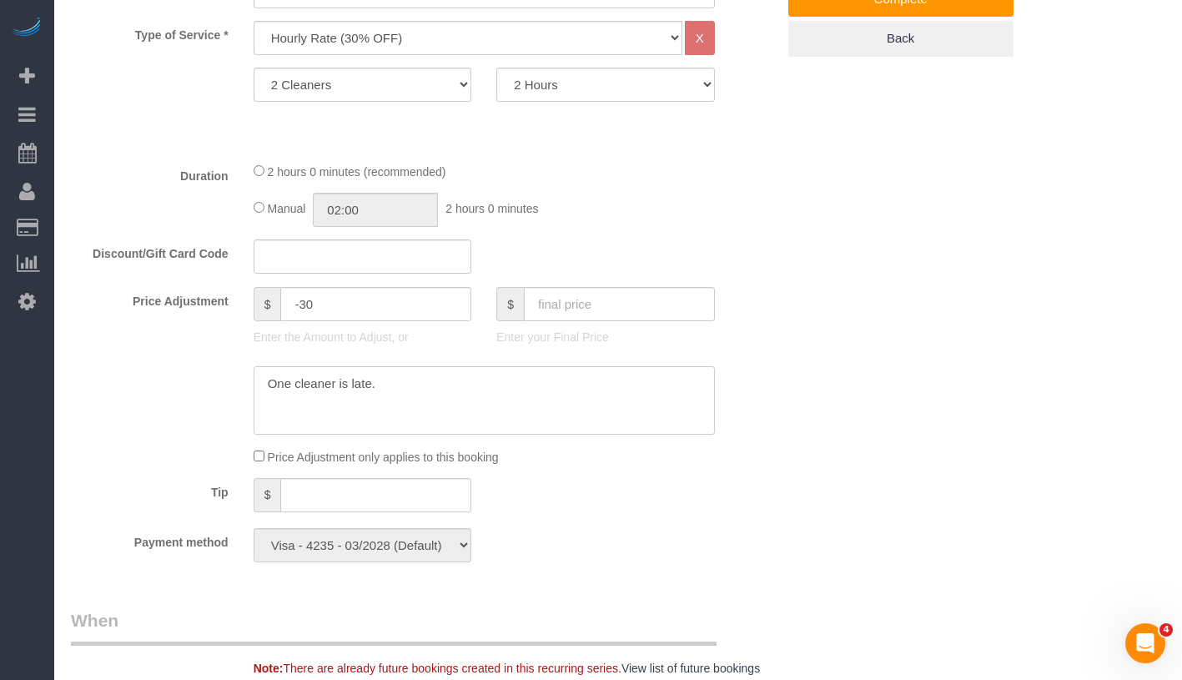
type textarea "One cleaner is late."
click at [817, 274] on div "Who Email adjeff@yahoo.com Name * Jeff Rafner Big Apartment Jacky Xu - Notify V…" at bounding box center [618, 587] width 1095 height 2469
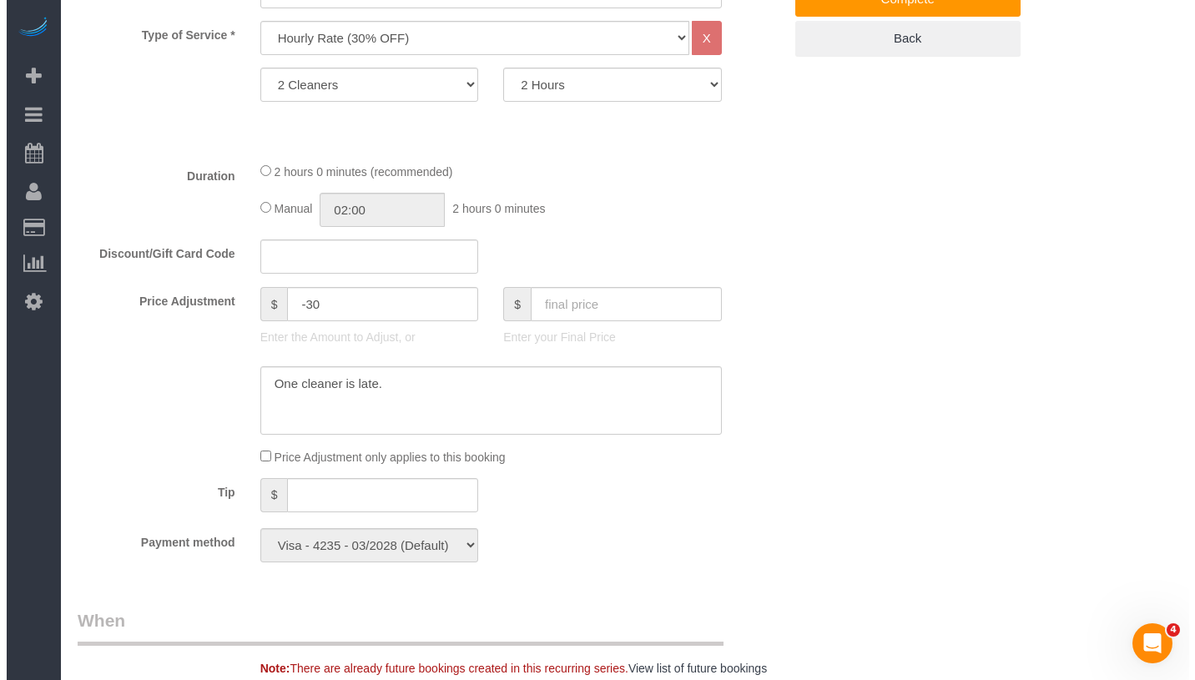
scroll to position [0, 0]
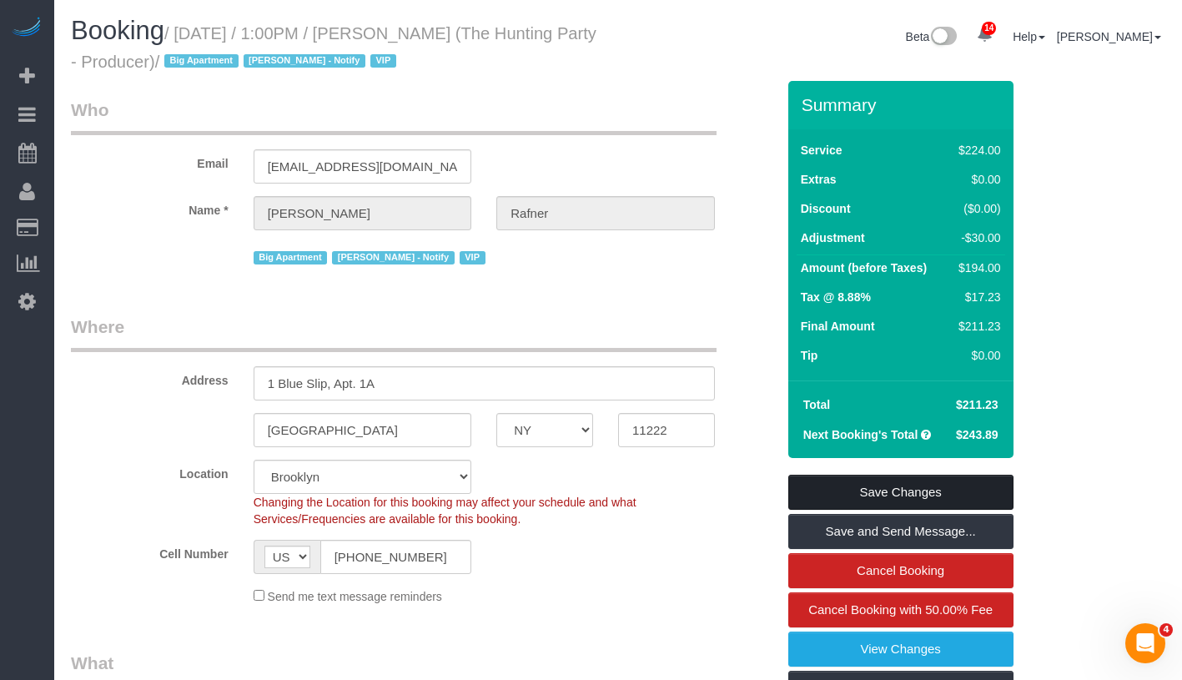
click at [980, 494] on link "Save Changes" at bounding box center [900, 492] width 225 height 35
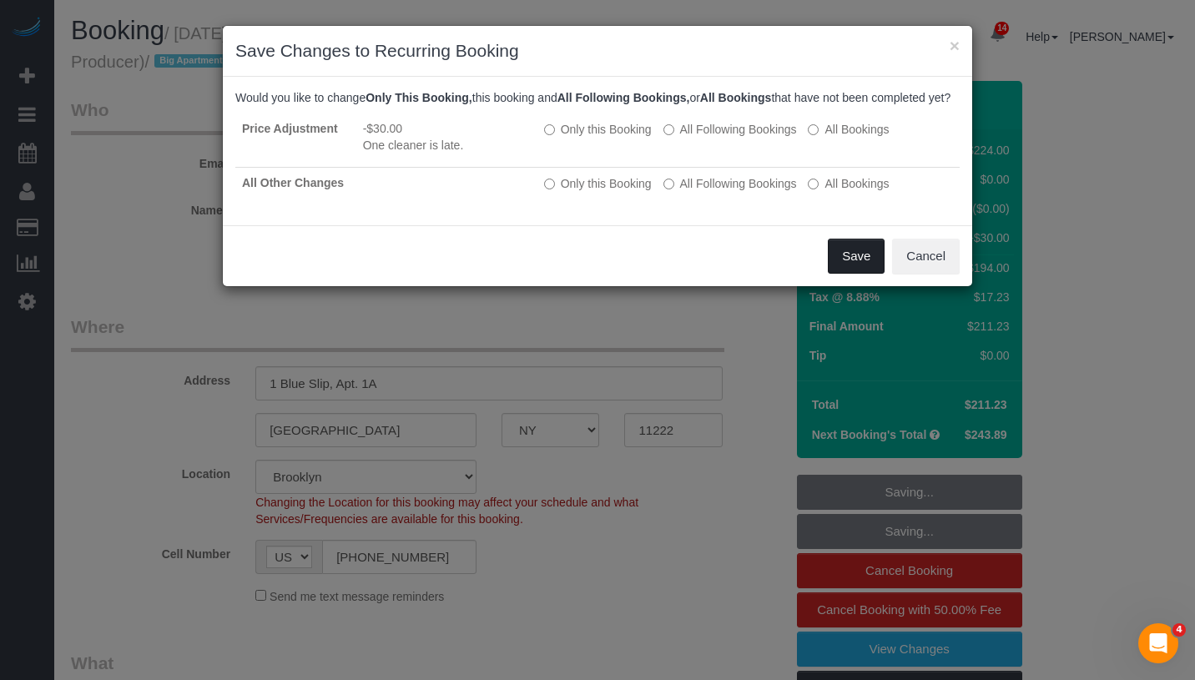
click at [852, 262] on button "Save" at bounding box center [856, 256] width 57 height 35
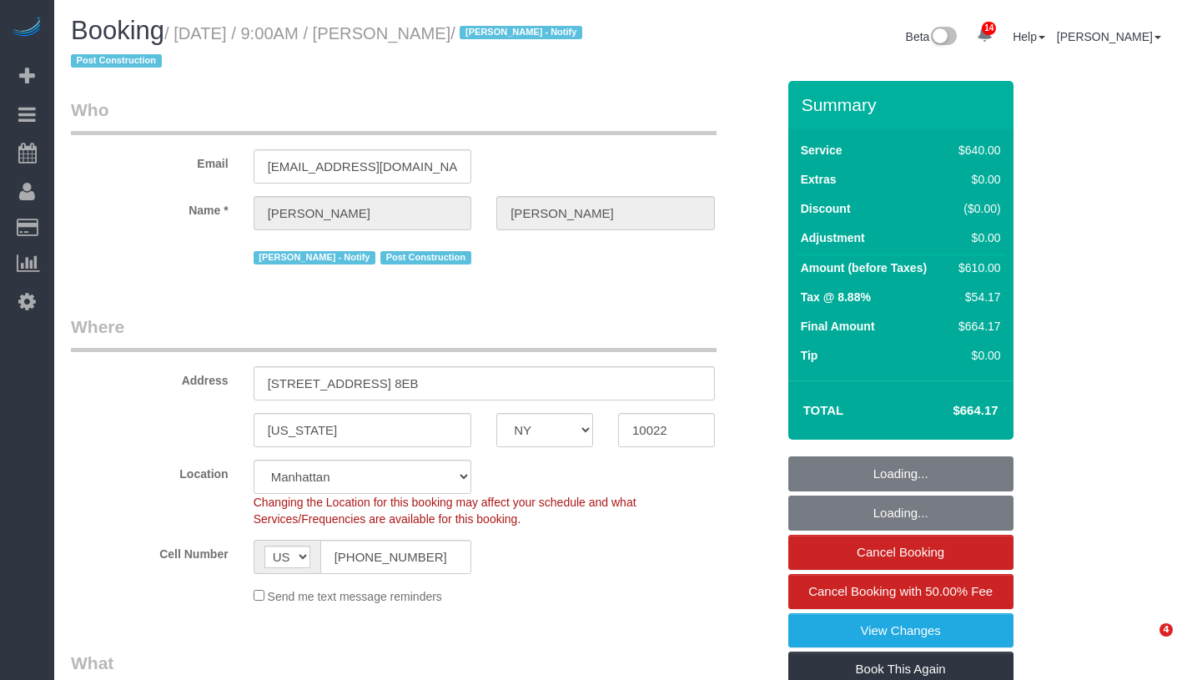
select select "NY"
select select "number:89"
select select "number:90"
select select "number:15"
select select "number:7"
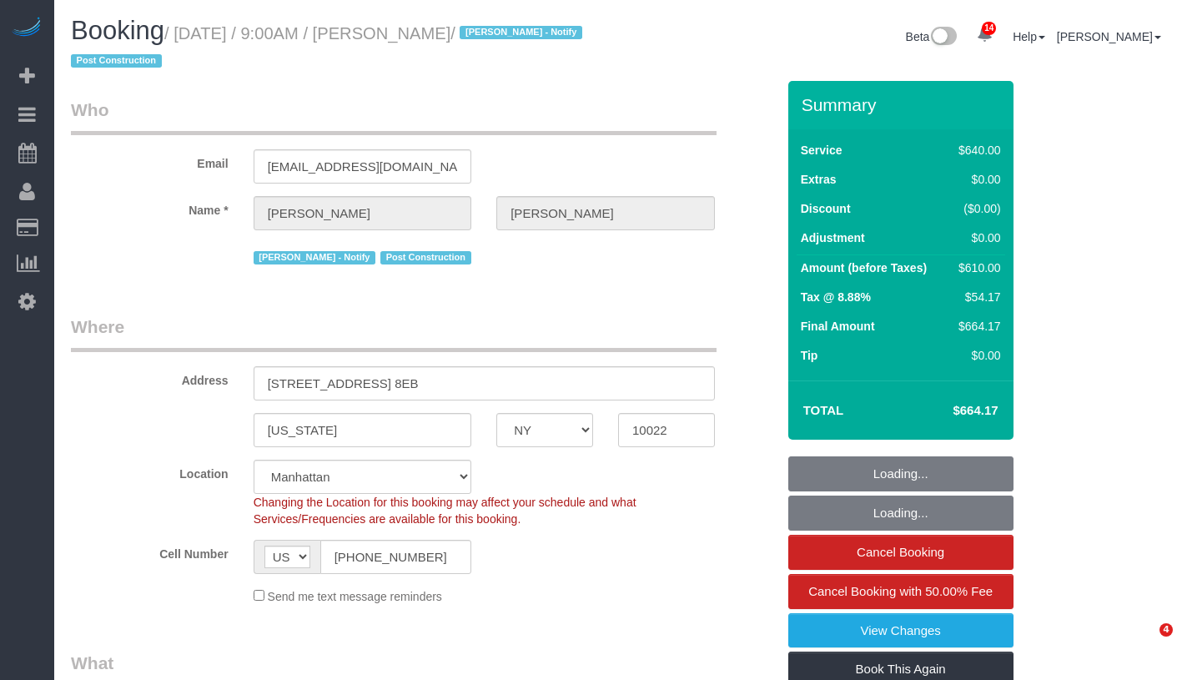
select select "object:1468"
select select "spot1"
select select "2"
select select "240"
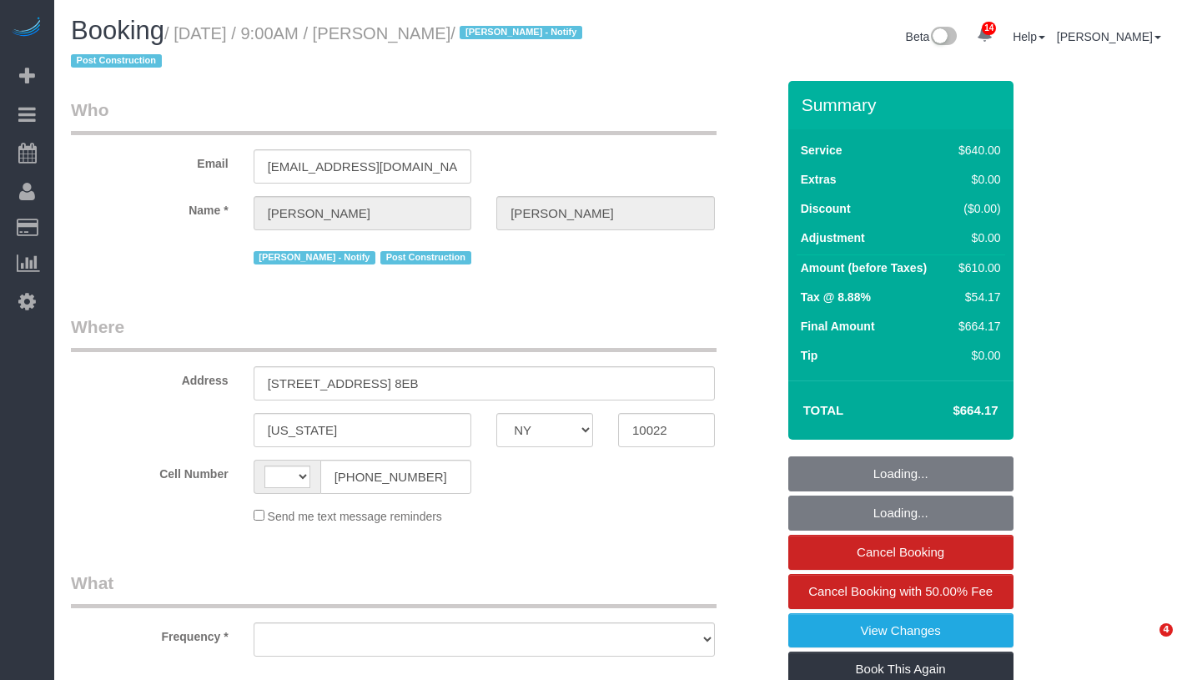
select select "NY"
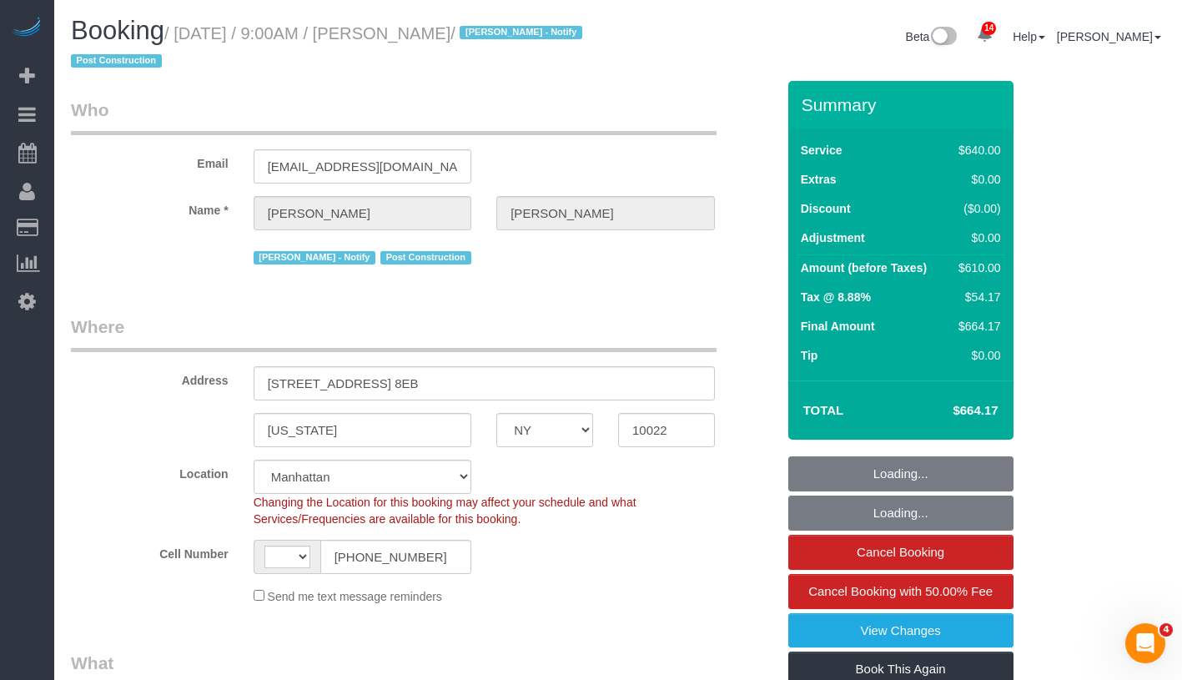
select select "2"
select select "240"
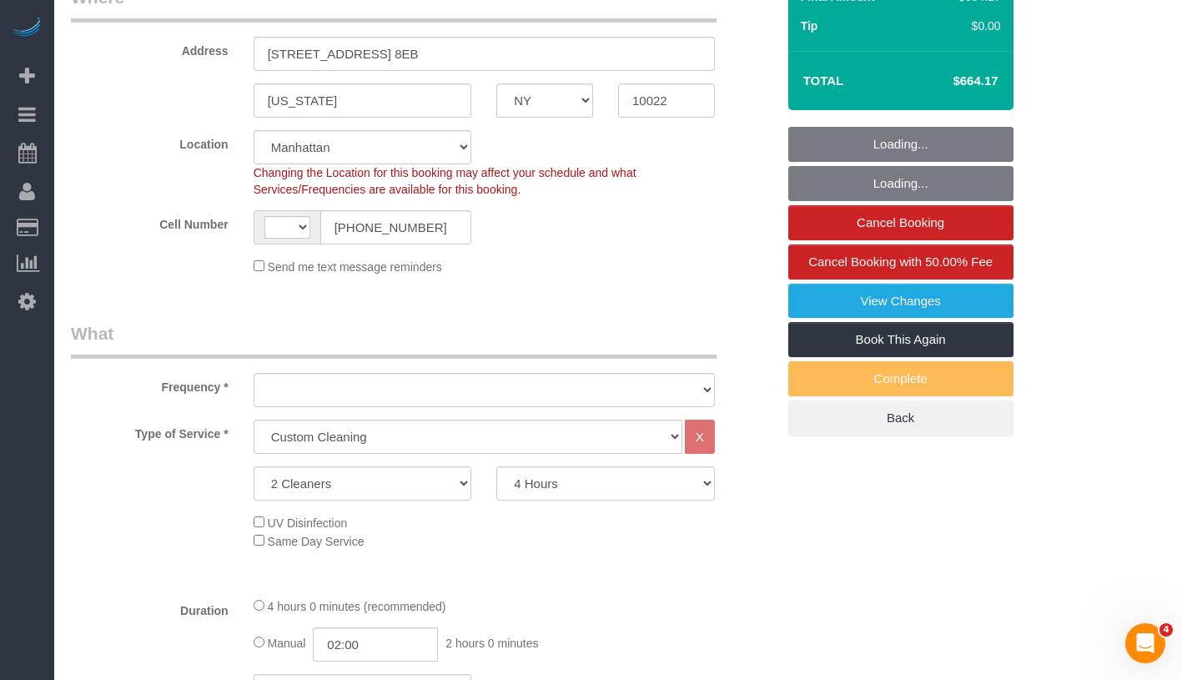
select select "string:US"
select select "object:889"
select select "string:stripe-pm_1S0OB64VGloSiKo77nNujPK3"
select select "object:1043"
select select "spot1"
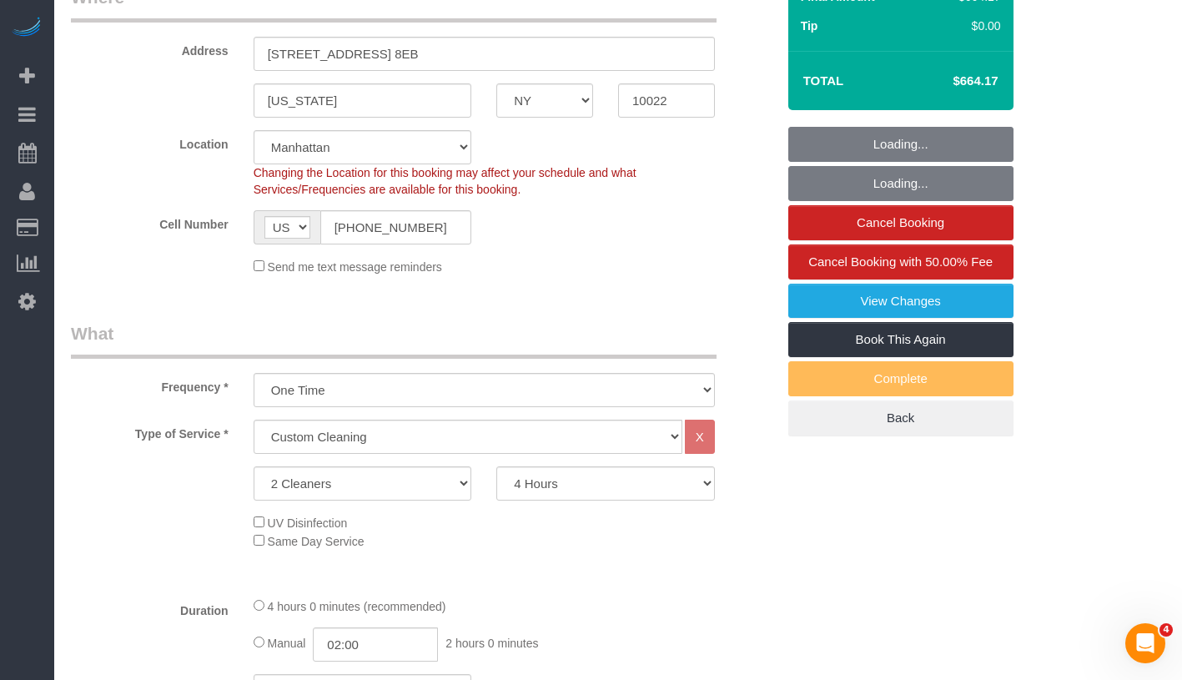
select select "number:89"
select select "number:90"
select select "number:15"
select select "number:7"
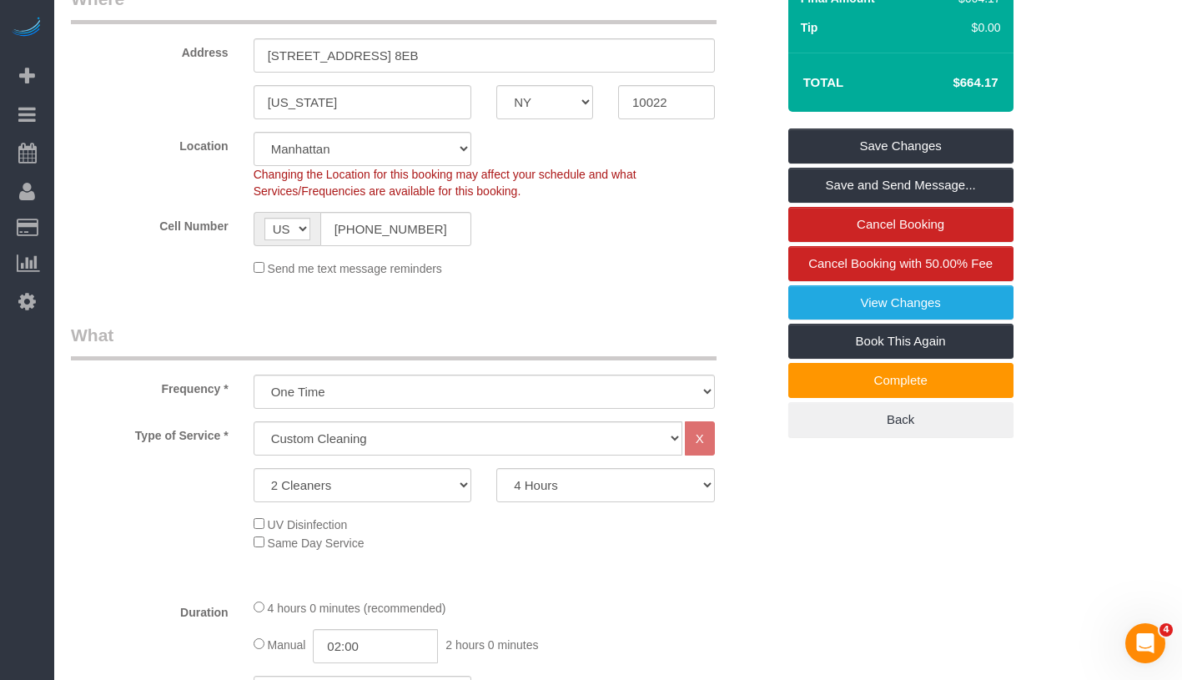
scroll to position [465, 0]
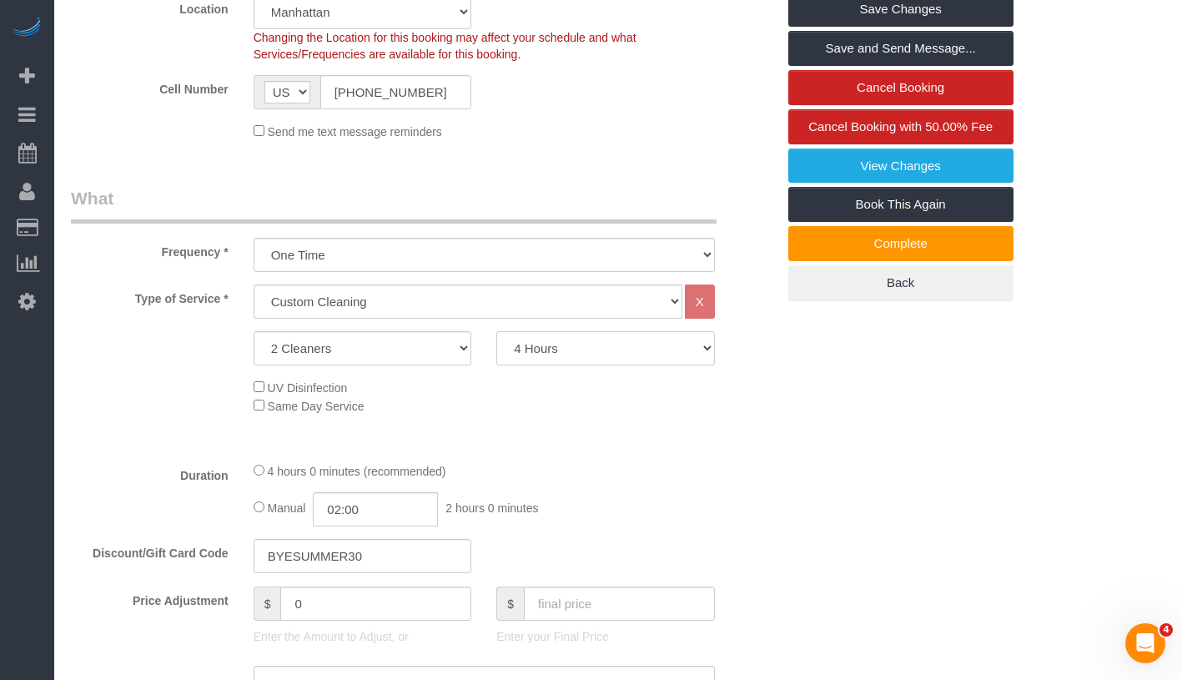
click at [604, 355] on select "2 Hours 2.5 Hours 3 Hours 3.5 Hours 4 Hours 4.5 Hours 5 Hours 5.5 Hours 6 Hours…" at bounding box center [605, 348] width 219 height 34
select select "270"
type input "04:30"
select select "spot44"
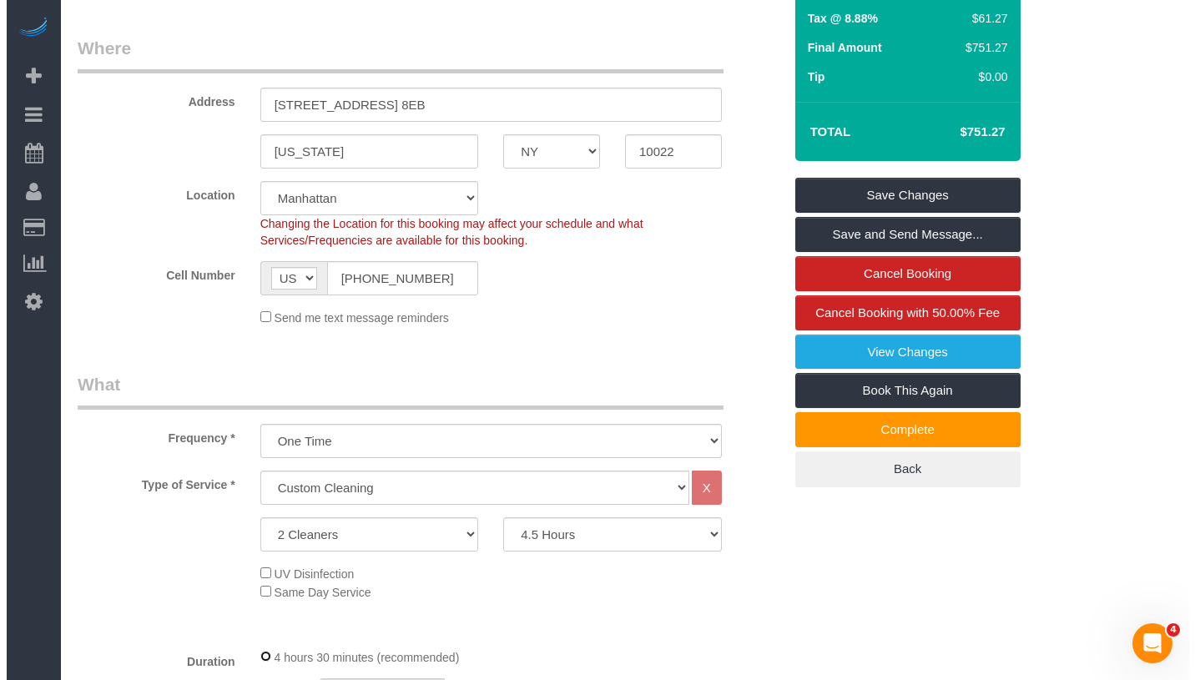
scroll to position [0, 0]
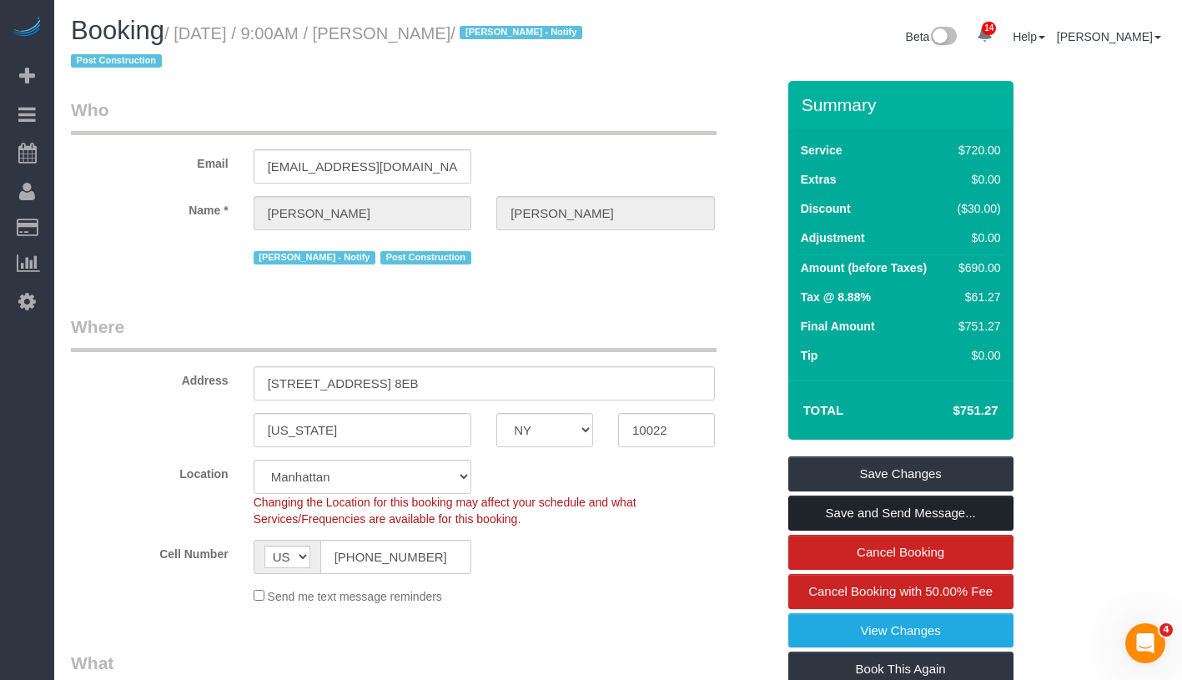
click at [924, 521] on link "Save and Send Message..." at bounding box center [900, 513] width 225 height 35
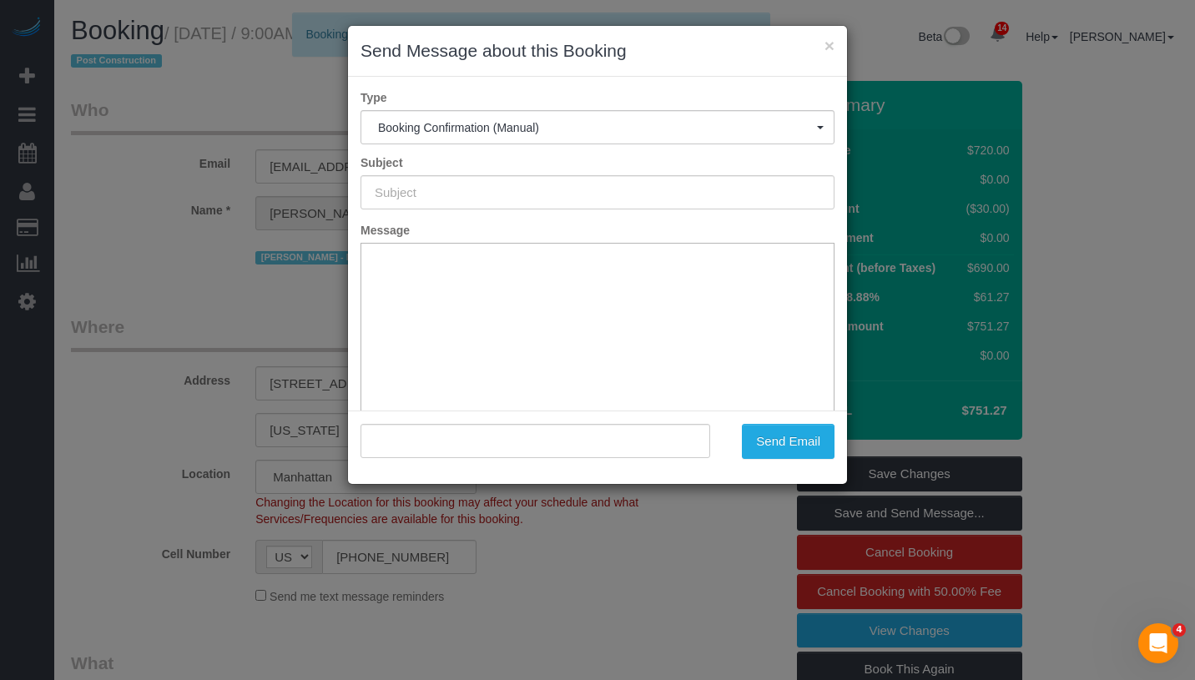
type input "Cleaning Confirmed for 09/09/2025 at 9:00am"
type input ""Douglas Smith" <naphelena@gmail.com>"
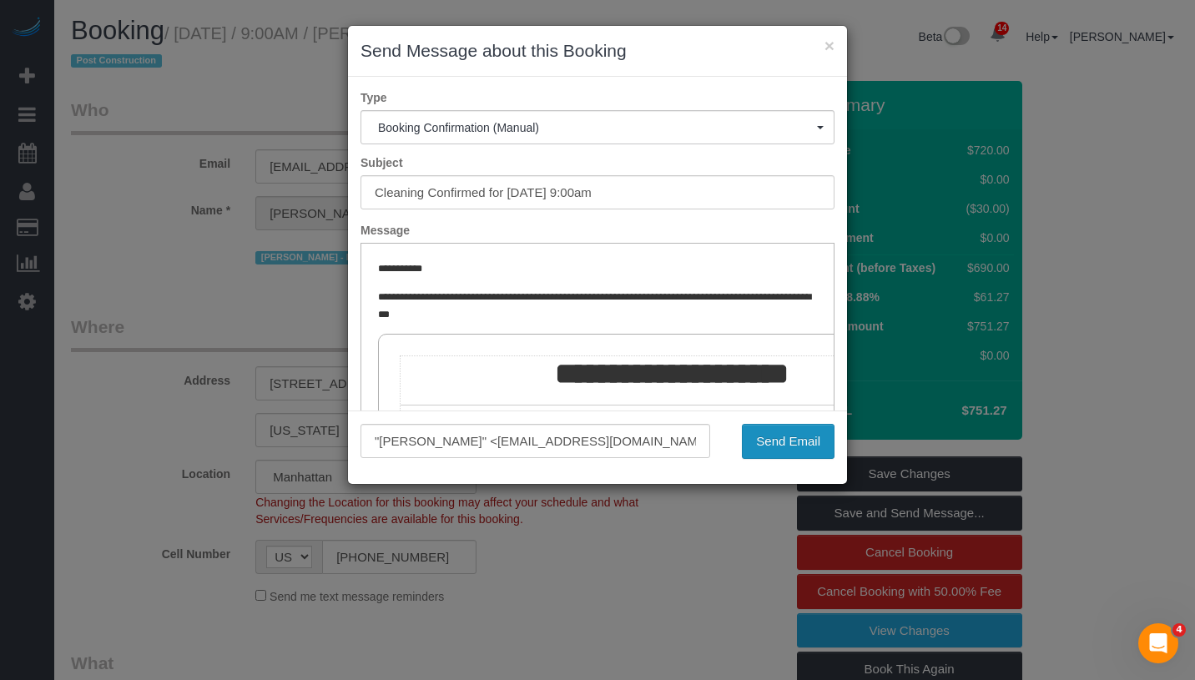
click at [798, 440] on button "Send Email" at bounding box center [788, 441] width 93 height 35
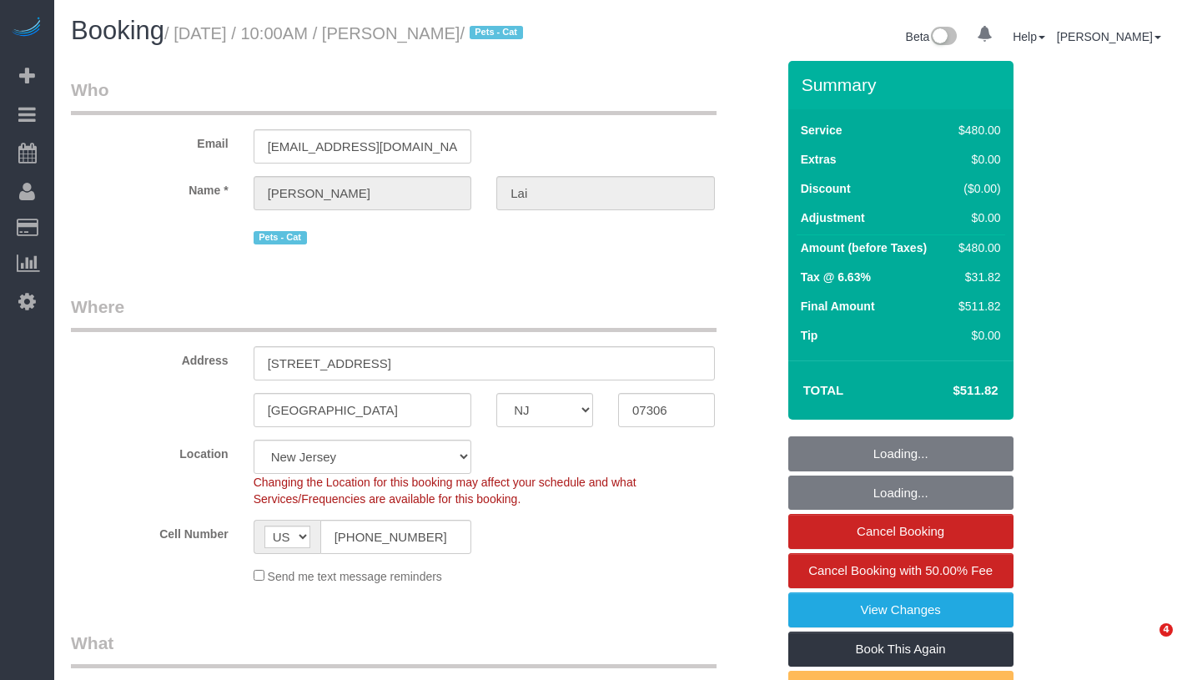
select select "NJ"
select select "2"
select select "180"
select select "spot1"
select select "number:89"
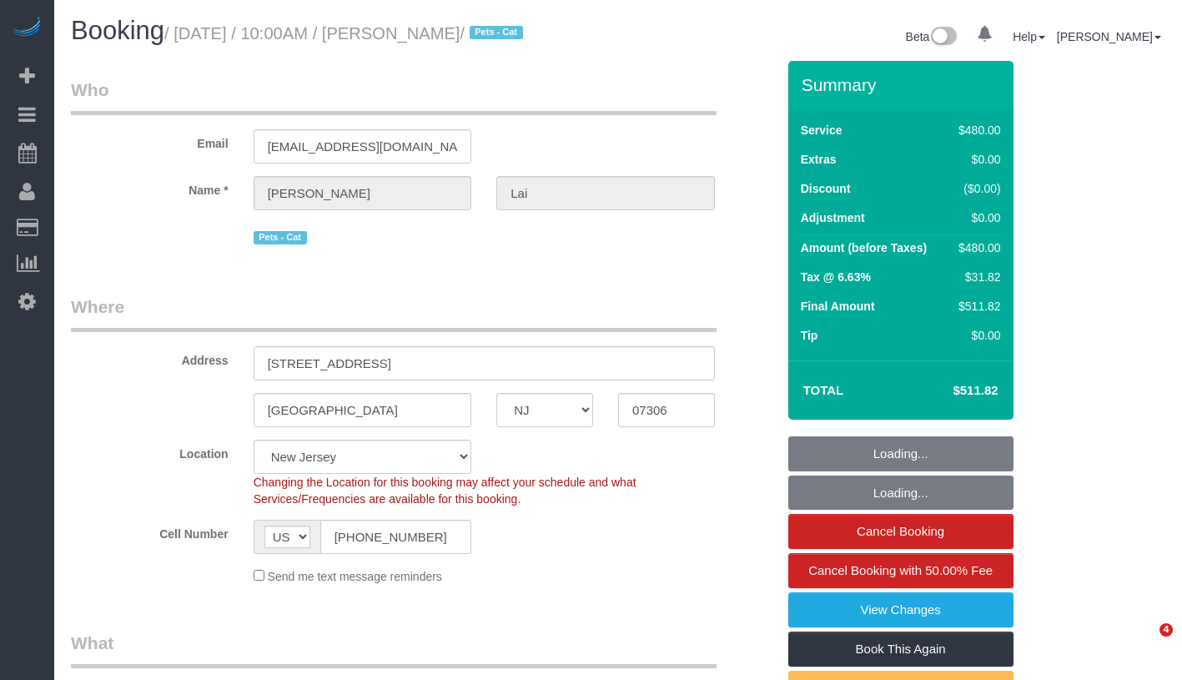
select select "number:90"
select select "number:14"
select select "number:5"
select select "object:1060"
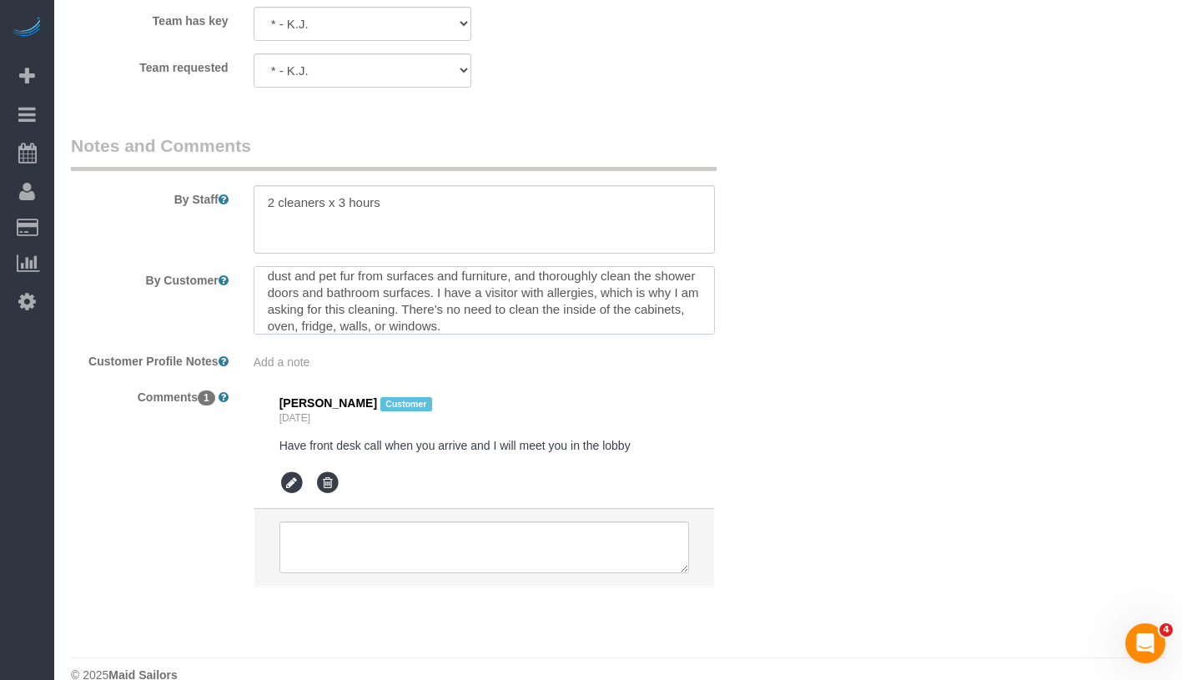
scroll to position [33, 0]
drag, startPoint x: 260, startPoint y: 283, endPoint x: 648, endPoint y: 336, distance: 391.6
click at [648, 336] on sui-booking-comments "By Staff By Customer Customer Profile Notes Add a note Comments 1 [PERSON_NAME]…" at bounding box center [423, 368] width 705 height 470
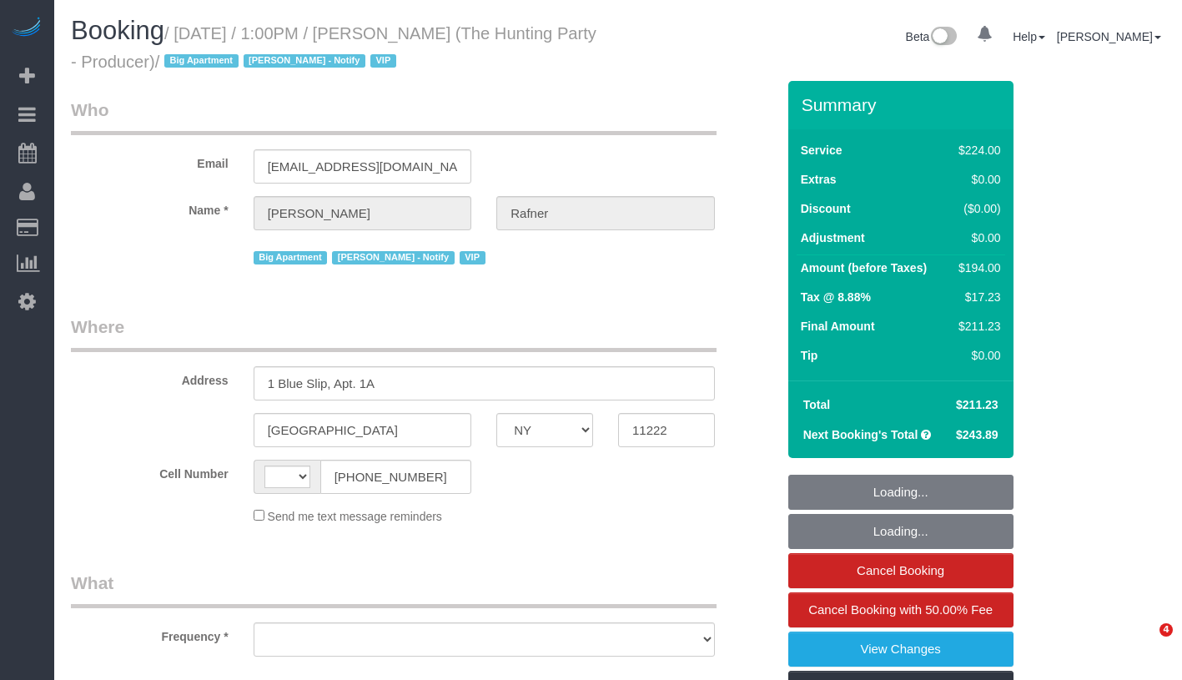
select select "NY"
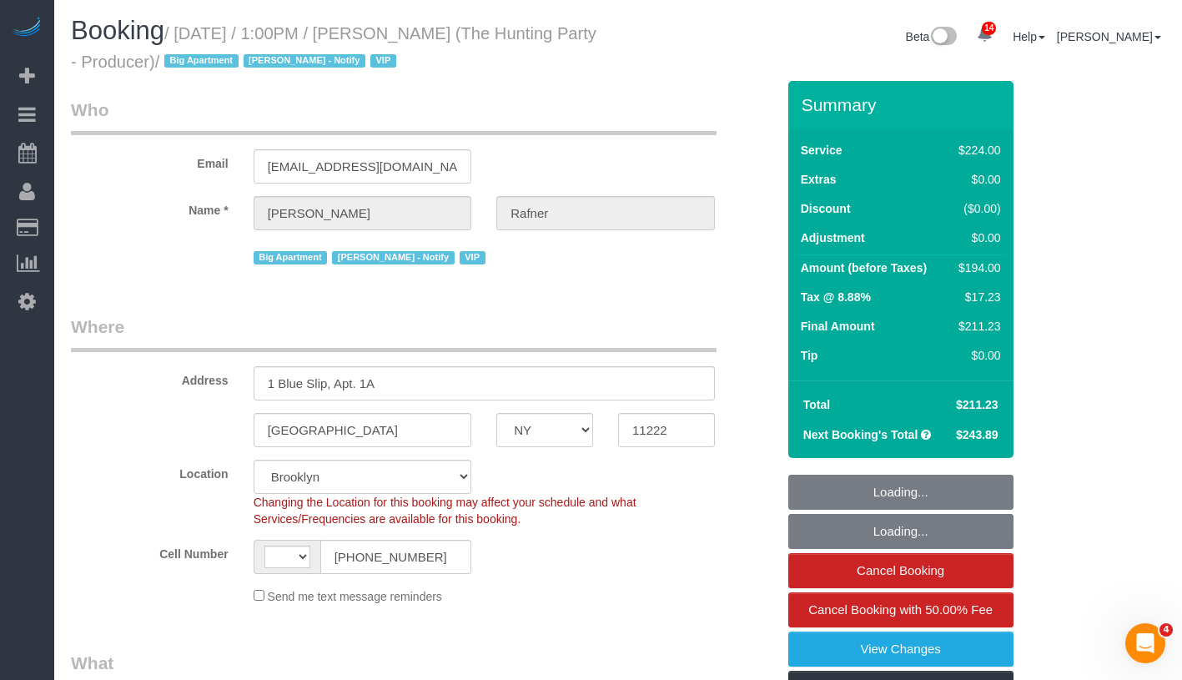
select select "string:stripe-pm_1Rtzof4VGloSiKo7440tZ5Fk"
select select "2"
select select "120"
select select "number:58"
select select "number:76"
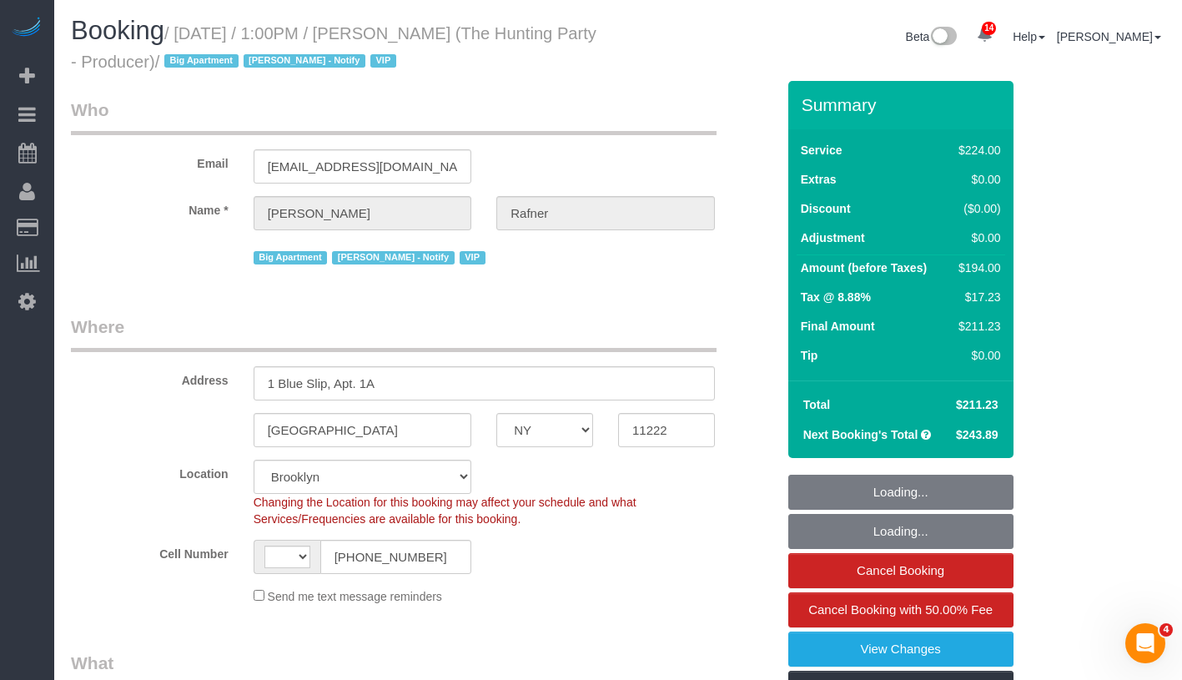
select select "number:15"
select select "number:5"
select select "string:[GEOGRAPHIC_DATA]"
select select "object:1020"
select select "41402"
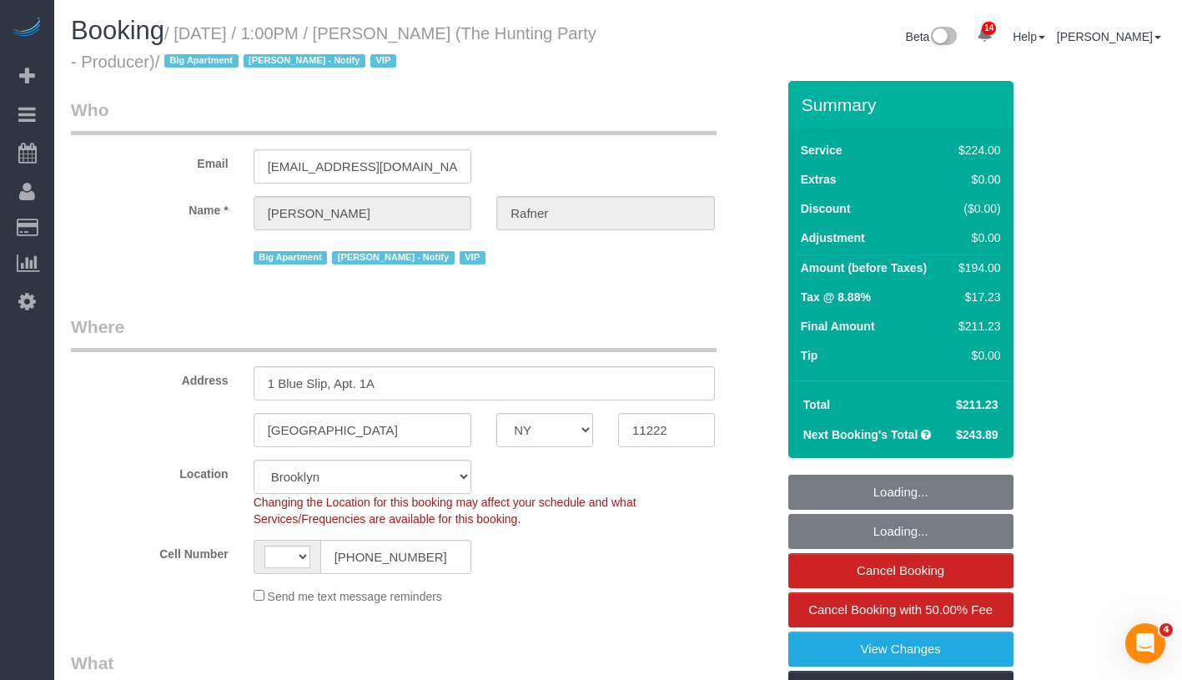
select select "spot1"
select select "object:1408"
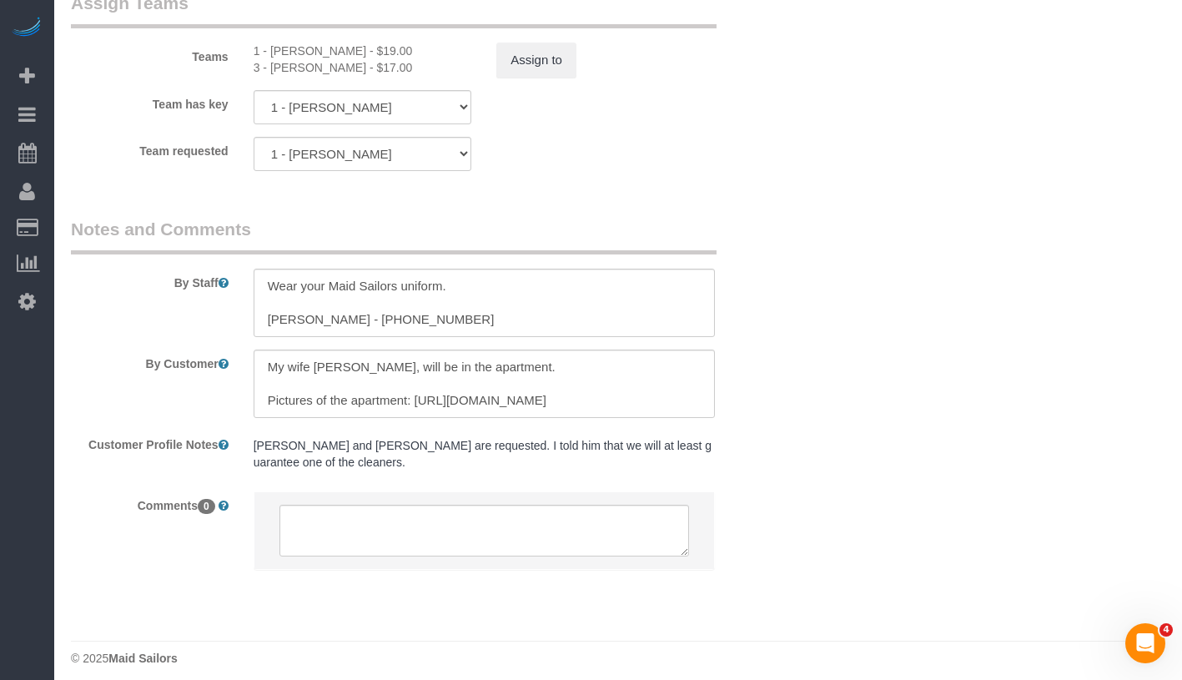
scroll to position [1929, 0]
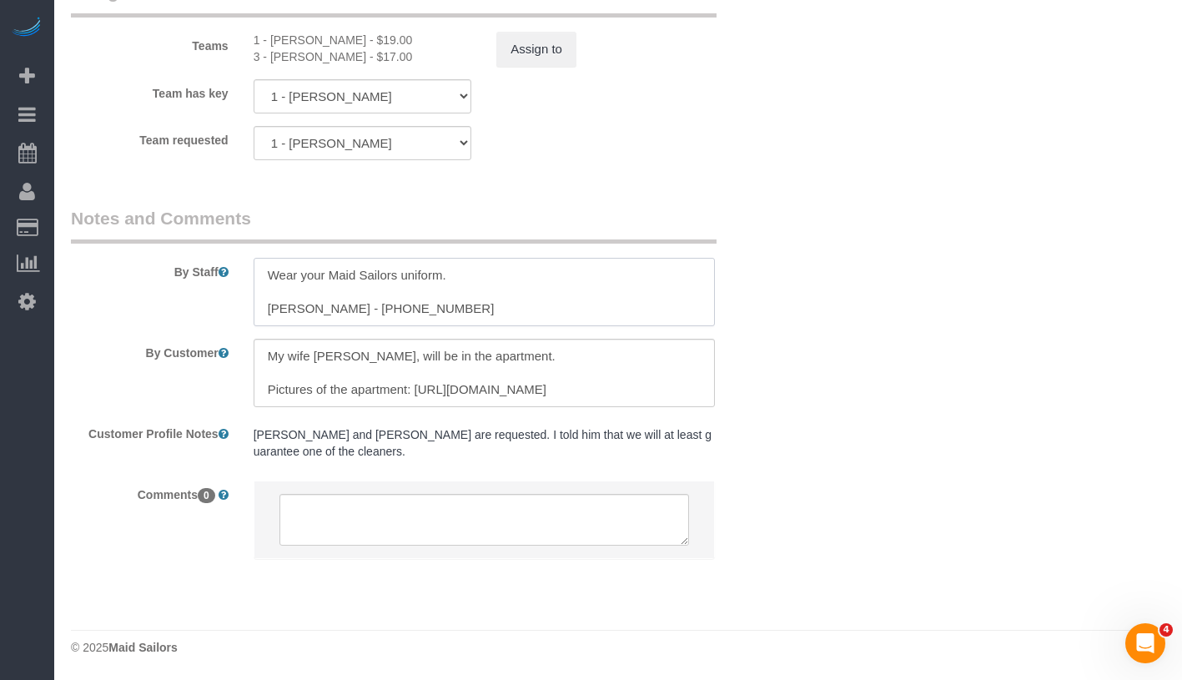
drag, startPoint x: 352, startPoint y: 310, endPoint x: 451, endPoint y: 310, distance: 99.3
click at [451, 310] on textarea at bounding box center [484, 292] width 461 height 68
drag, startPoint x: 266, startPoint y: 313, endPoint x: 337, endPoint y: 312, distance: 70.9
click at [337, 312] on textarea at bounding box center [484, 292] width 461 height 68
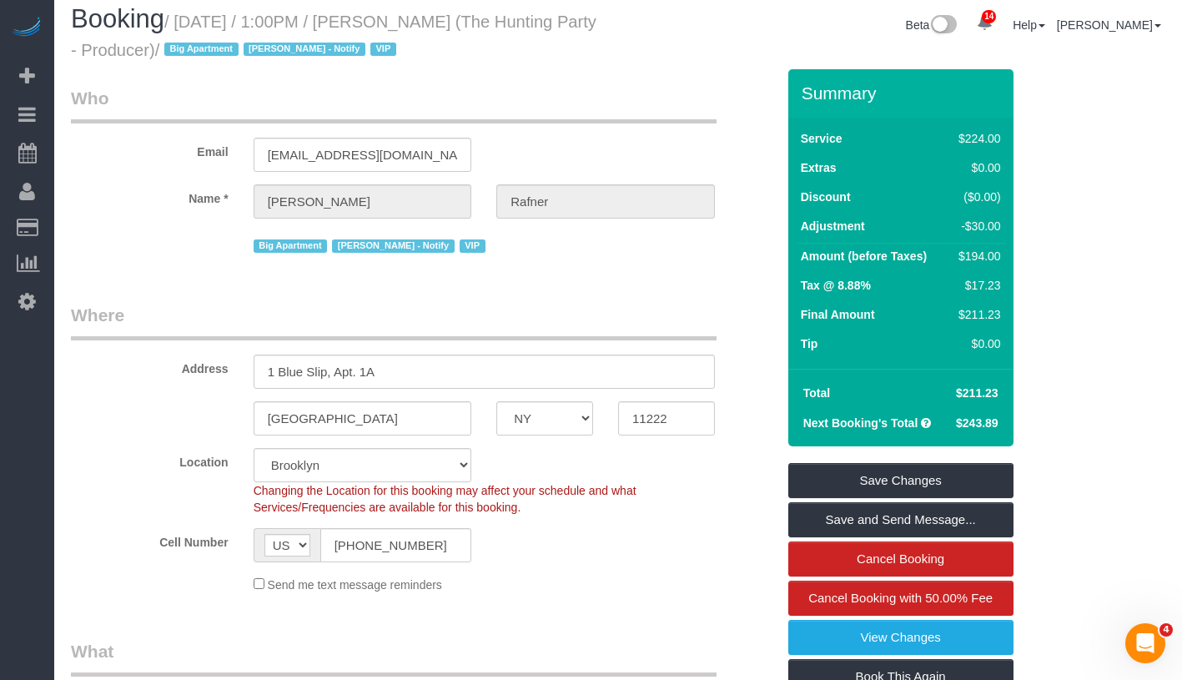
scroll to position [0, 0]
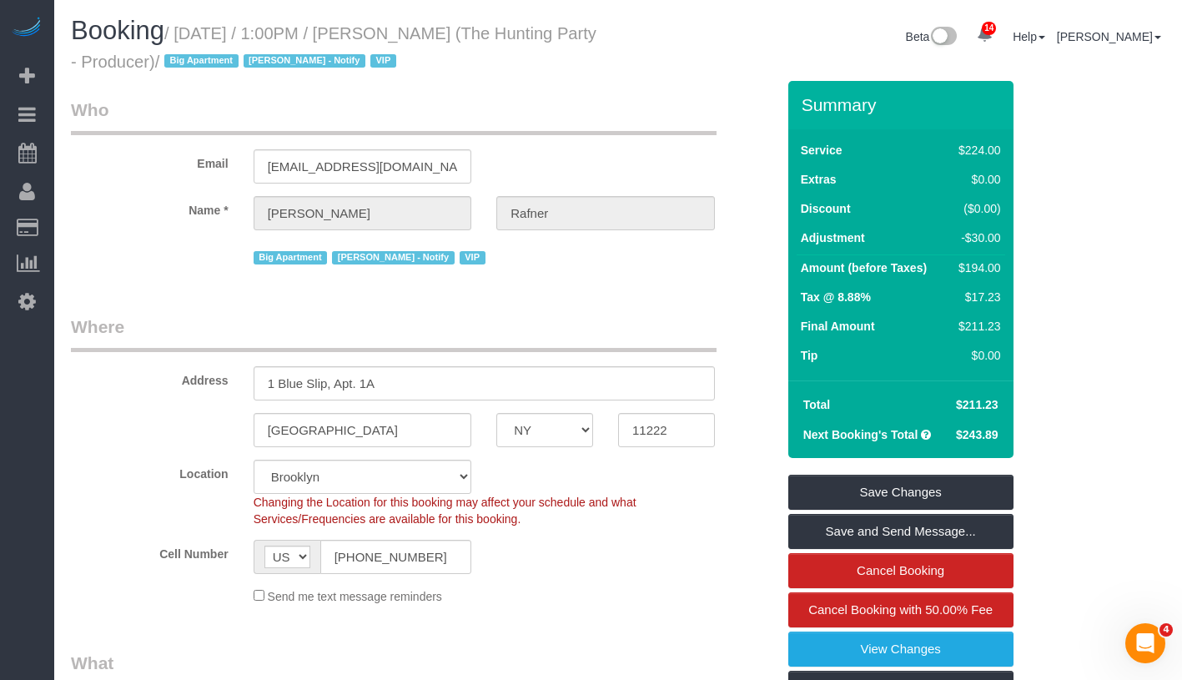
drag, startPoint x: 430, startPoint y: 33, endPoint x: 265, endPoint y: 64, distance: 168.2
click at [265, 64] on small "/ [DATE] / 1:00PM / [PERSON_NAME] (The Hunting Party - Producer) / Big Apartmen…" at bounding box center [334, 47] width 526 height 47
copy small "[PERSON_NAME] (The Hunting Party - Producer)"
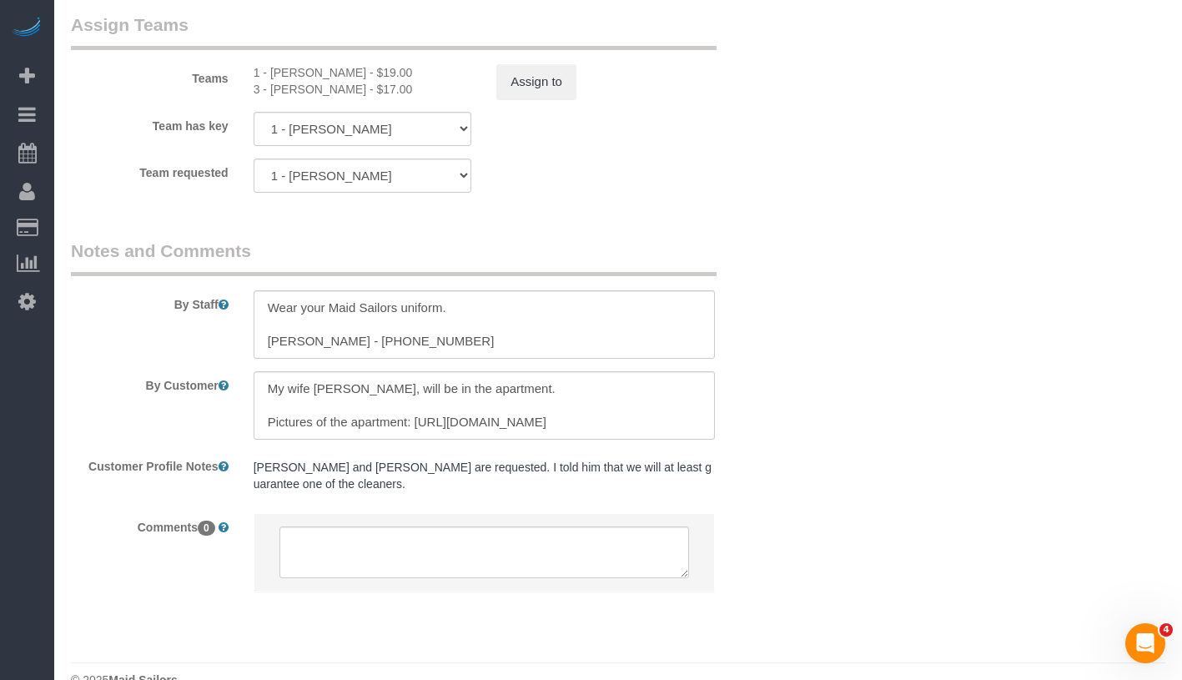
scroll to position [1929, 0]
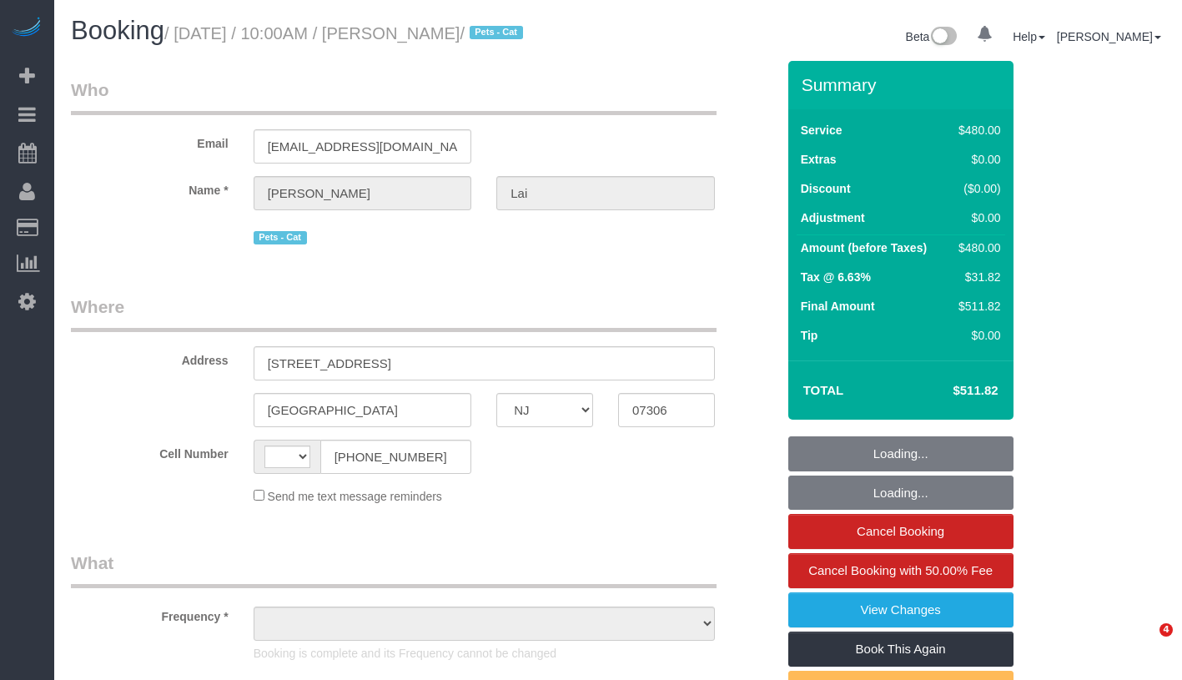
select select "NJ"
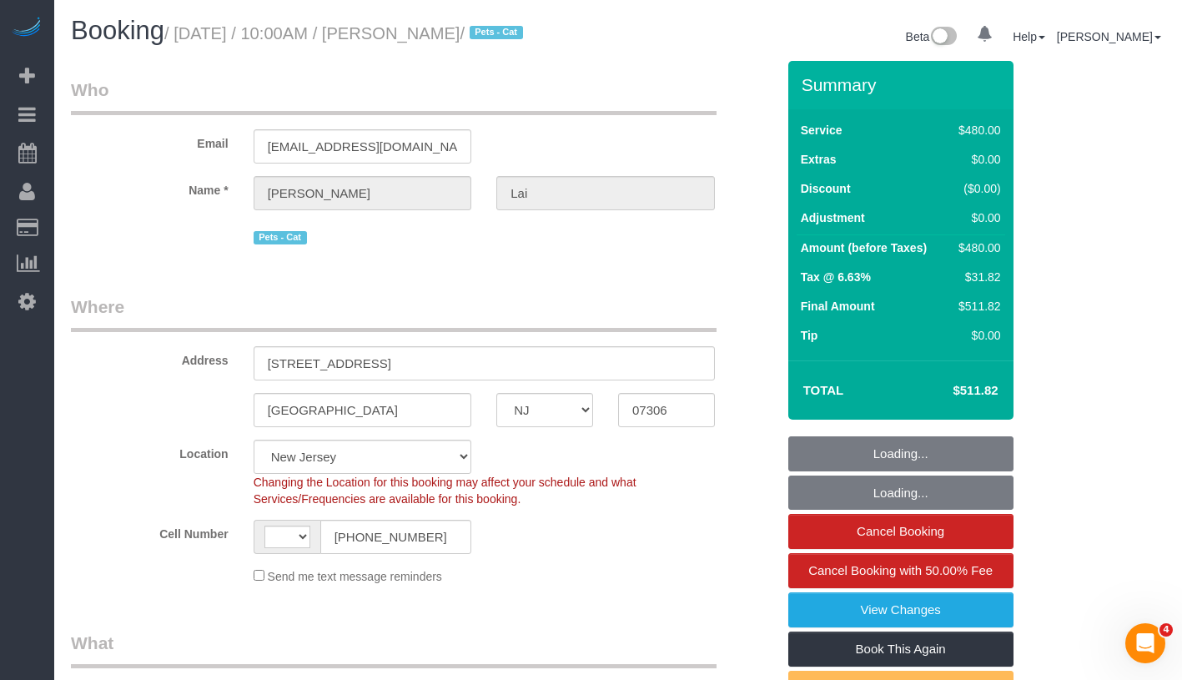
select select "string:US"
select select "object:787"
select select "string:stripe-pm_1S2vxZ4VGloSiKo72XQYZoO4"
select select "spot1"
select select "number:89"
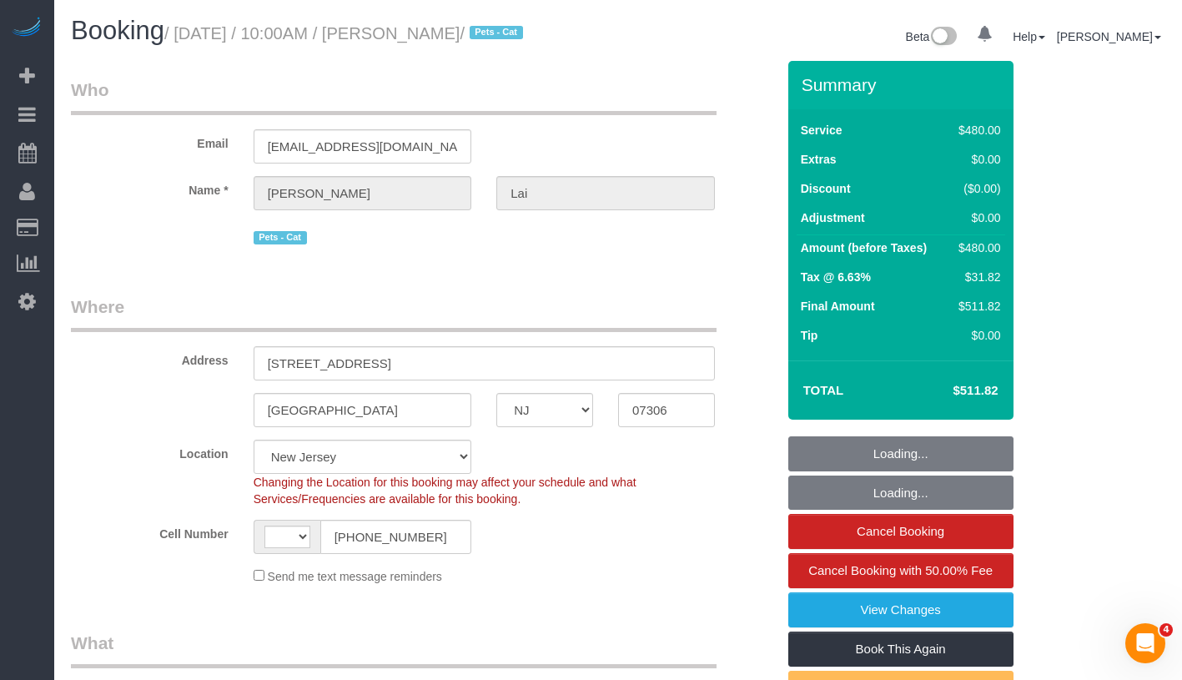
select select "number:90"
select select "number:14"
select select "number:5"
select select "2"
select select "180"
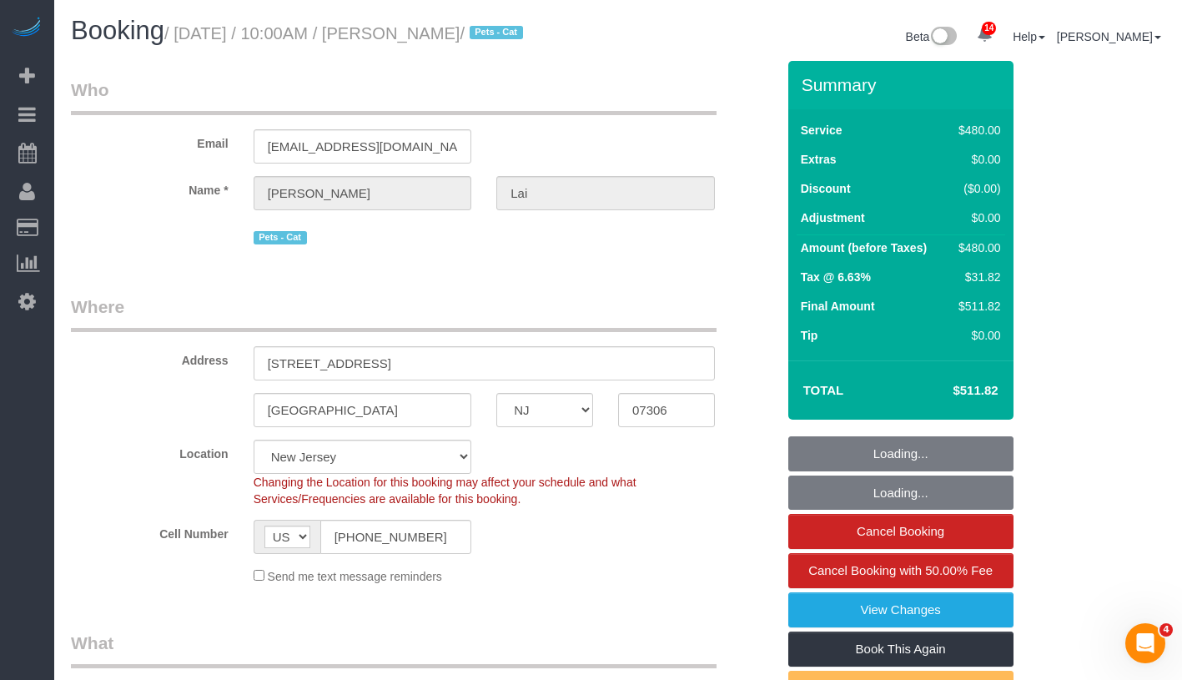
select select "object:1060"
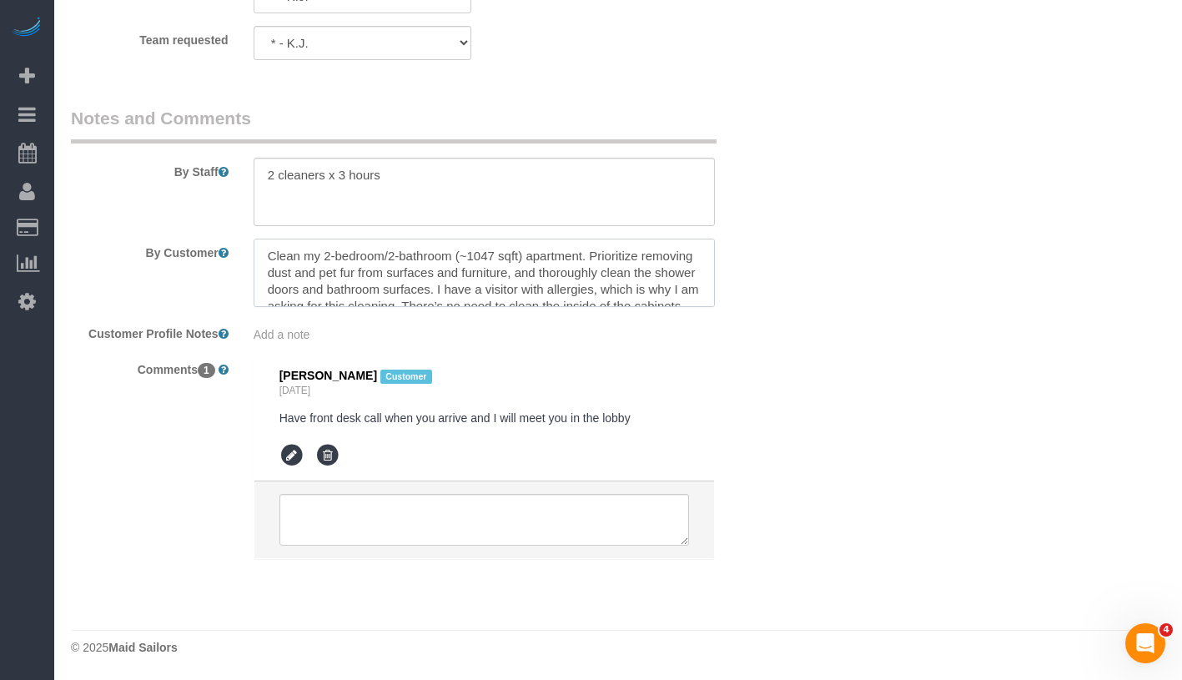
scroll to position [33, 0]
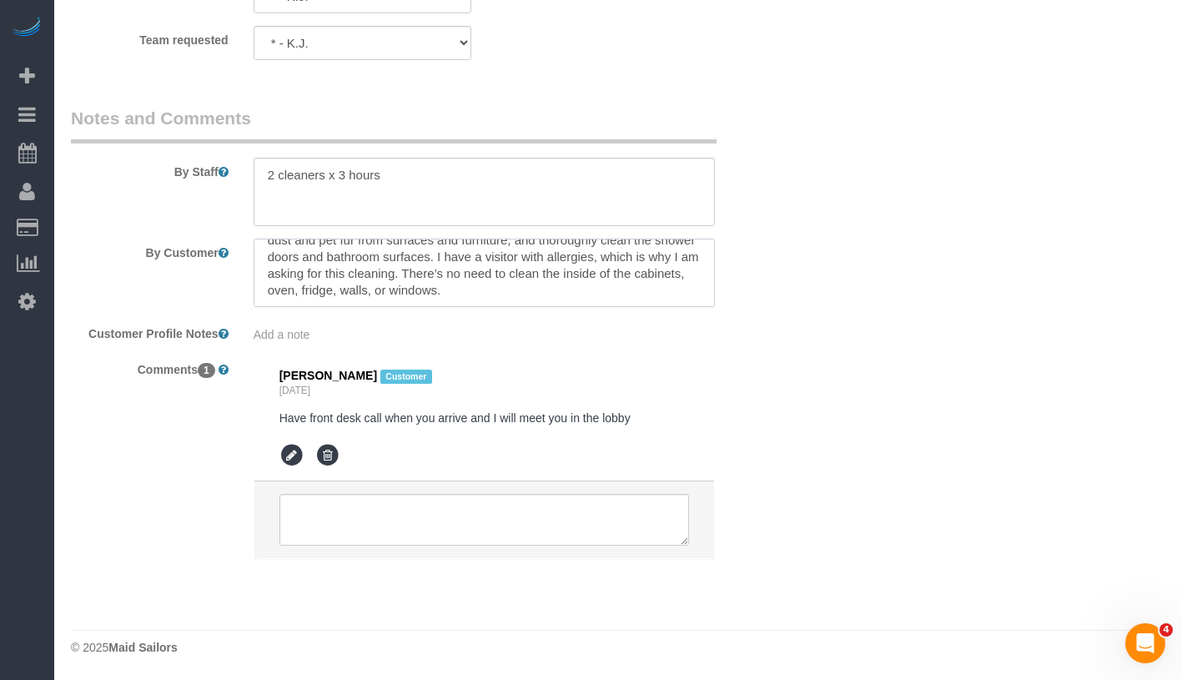
drag, startPoint x: 290, startPoint y: 254, endPoint x: 710, endPoint y: 337, distance: 427.7
click sui-booking-comments "By Staff By Customer Customer Profile Notes Add a note Comments 1 Stacey Lai Cu…"
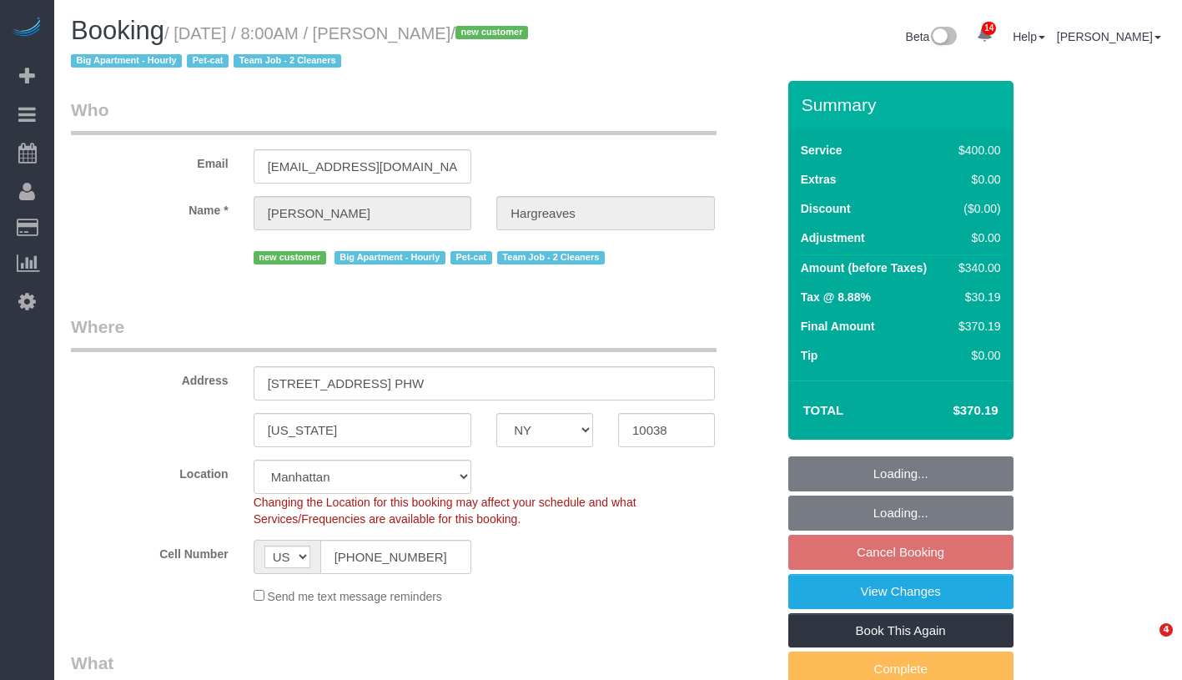
select select "NY"
select select "150"
select select "spot1"
select select "number:89"
select select "number:90"
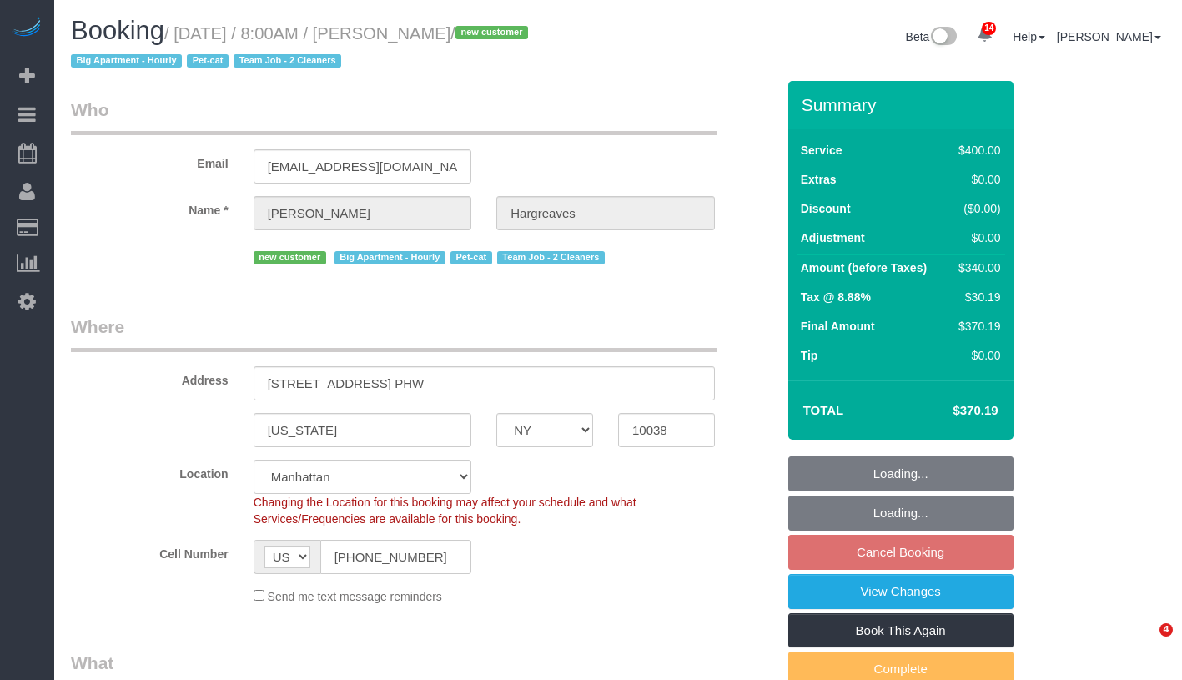
select select "number:14"
select select "number:5"
select select "object:1434"
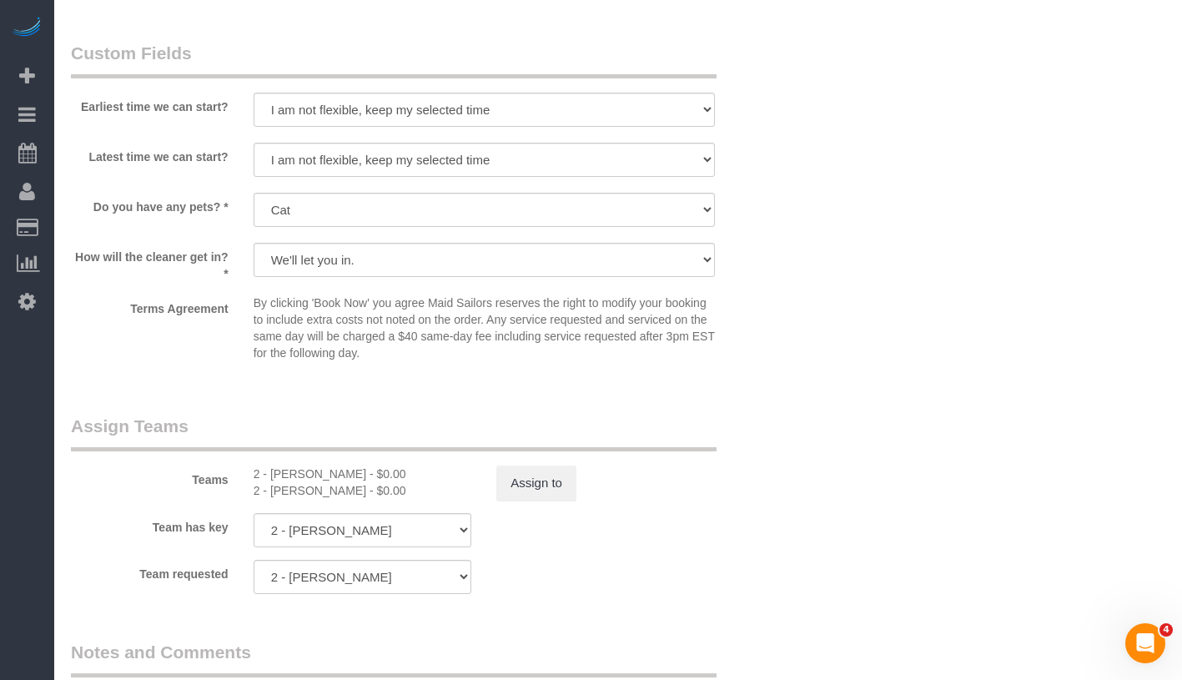
scroll to position [1959, 0]
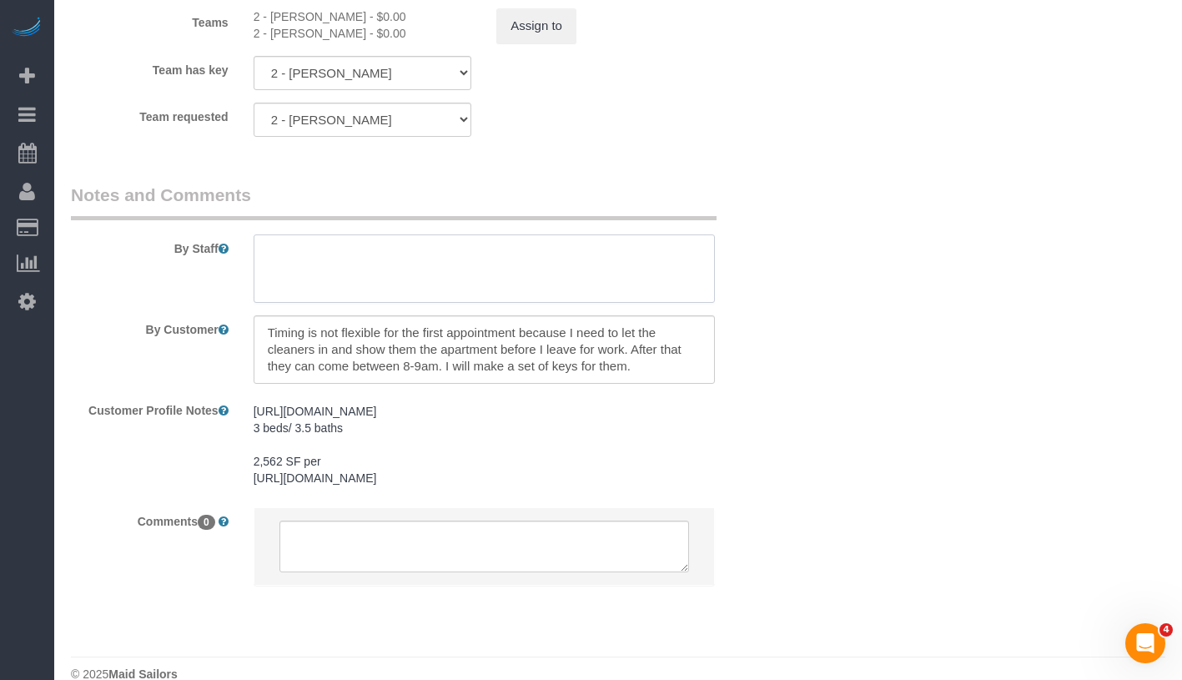
click at [589, 272] on textarea at bounding box center [484, 268] width 461 height 68
click at [405, 264] on textarea at bounding box center [484, 268] width 461 height 68
type textarea "Focus on the bathrooms, kitchen. Change linens in the master bedroom and then s…"
click at [541, 277] on textarea at bounding box center [484, 268] width 461 height 68
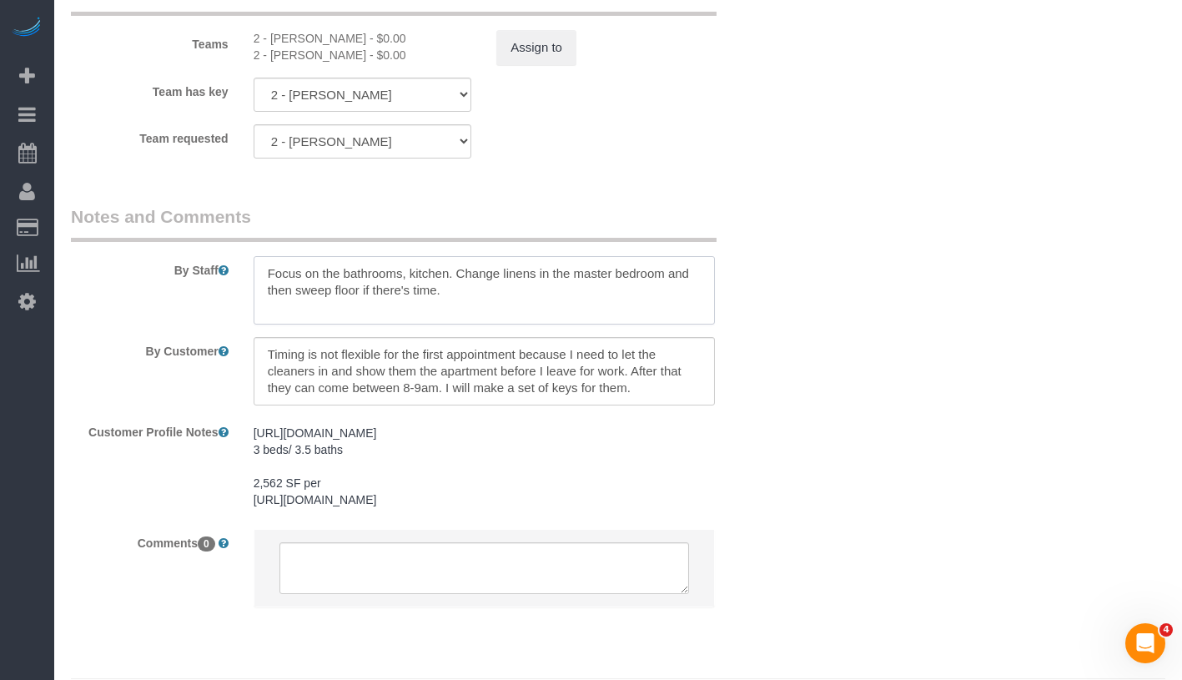
scroll to position [2002, 0]
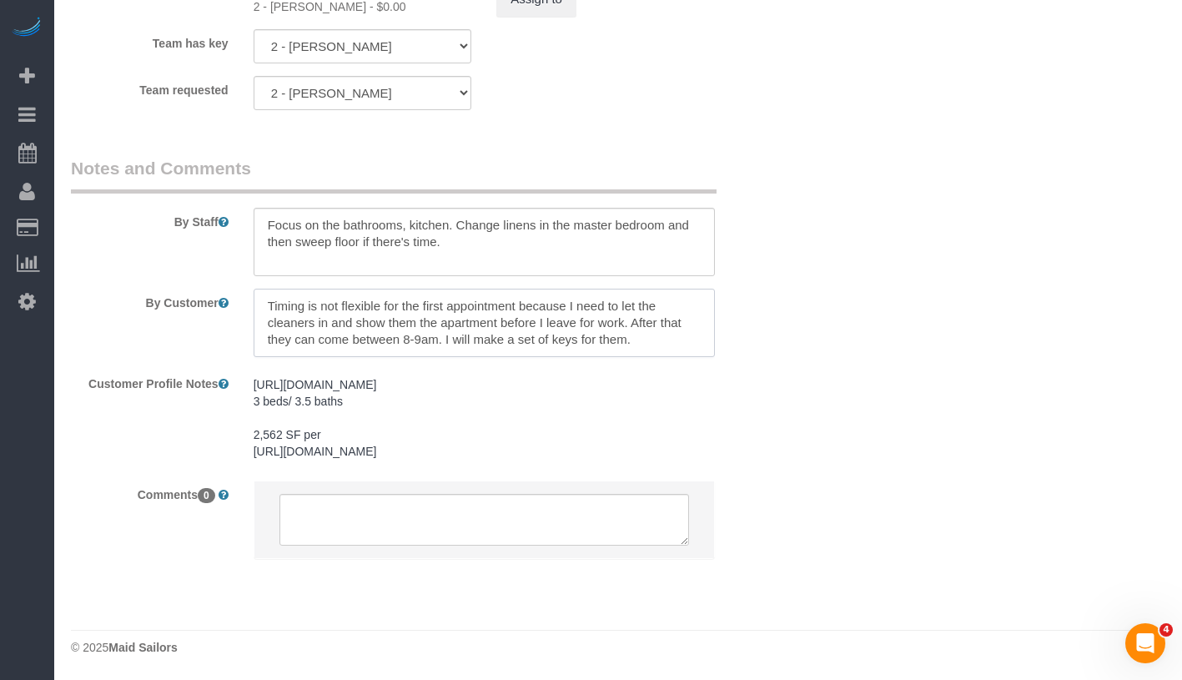
drag, startPoint x: 640, startPoint y: 306, endPoint x: 657, endPoint y: 330, distance: 29.4
click at [657, 330] on textarea at bounding box center [484, 323] width 461 height 68
click at [647, 321] on textarea at bounding box center [484, 323] width 461 height 68
drag, startPoint x: 635, startPoint y: 307, endPoint x: 659, endPoint y: 327, distance: 31.4
click at [659, 327] on textarea at bounding box center [484, 323] width 461 height 68
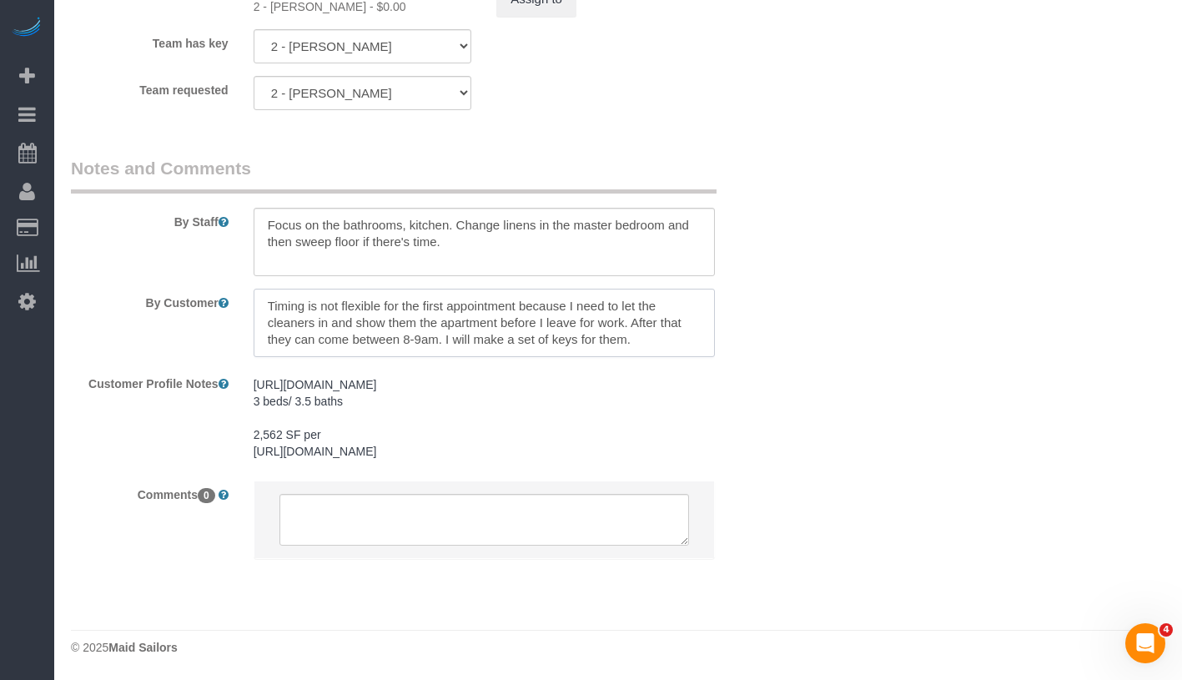
click at [659, 327] on textarea at bounding box center [484, 323] width 461 height 68
click at [446, 325] on textarea at bounding box center [484, 323] width 461 height 68
click at [450, 325] on textarea at bounding box center [484, 323] width 461 height 68
drag, startPoint x: 632, startPoint y: 303, endPoint x: 685, endPoint y: 341, distance: 65.8
click at [685, 341] on sui-booking-comments "By Staff By Customer Customer Profile Notes https://streeteasy.com/building/8-s…" at bounding box center [423, 366] width 705 height 420
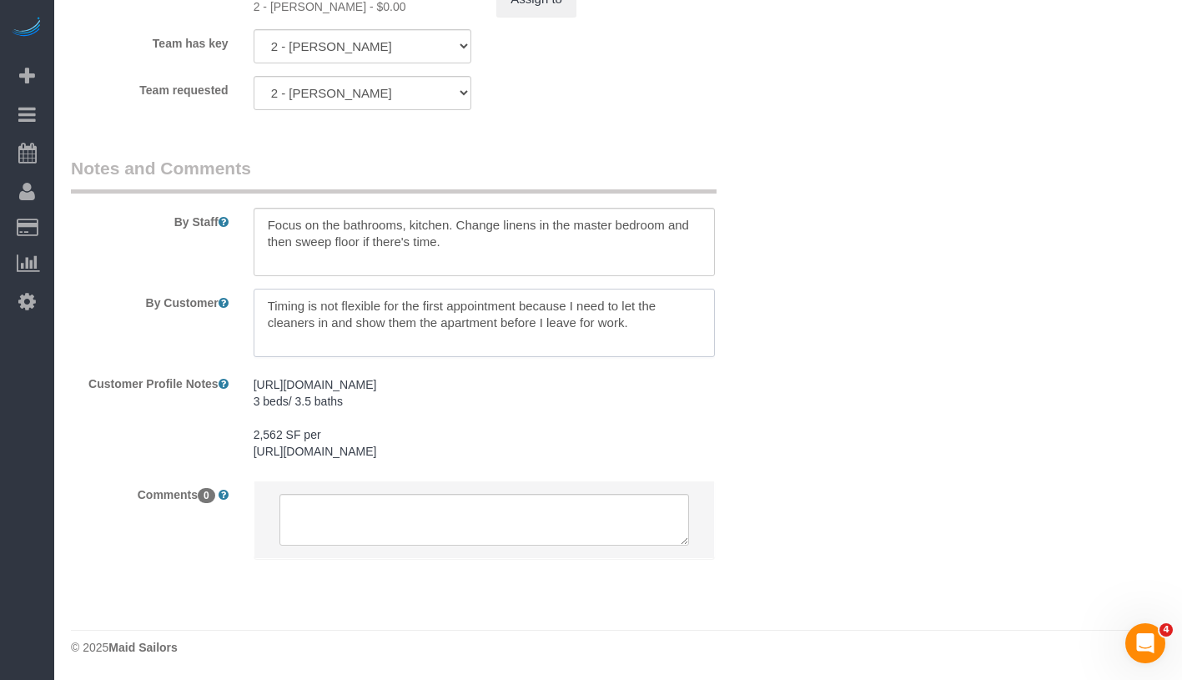
type textarea "Timing is not flexible for the first appointment because I need to let the clea…"
drag, startPoint x: 264, startPoint y: 199, endPoint x: 476, endPoint y: 232, distance: 214.4
click at [476, 232] on textarea at bounding box center [484, 242] width 461 height 68
paste textarea "Focus on the bathrooms, kitchen. Change linens in the master bedroom and then s…"
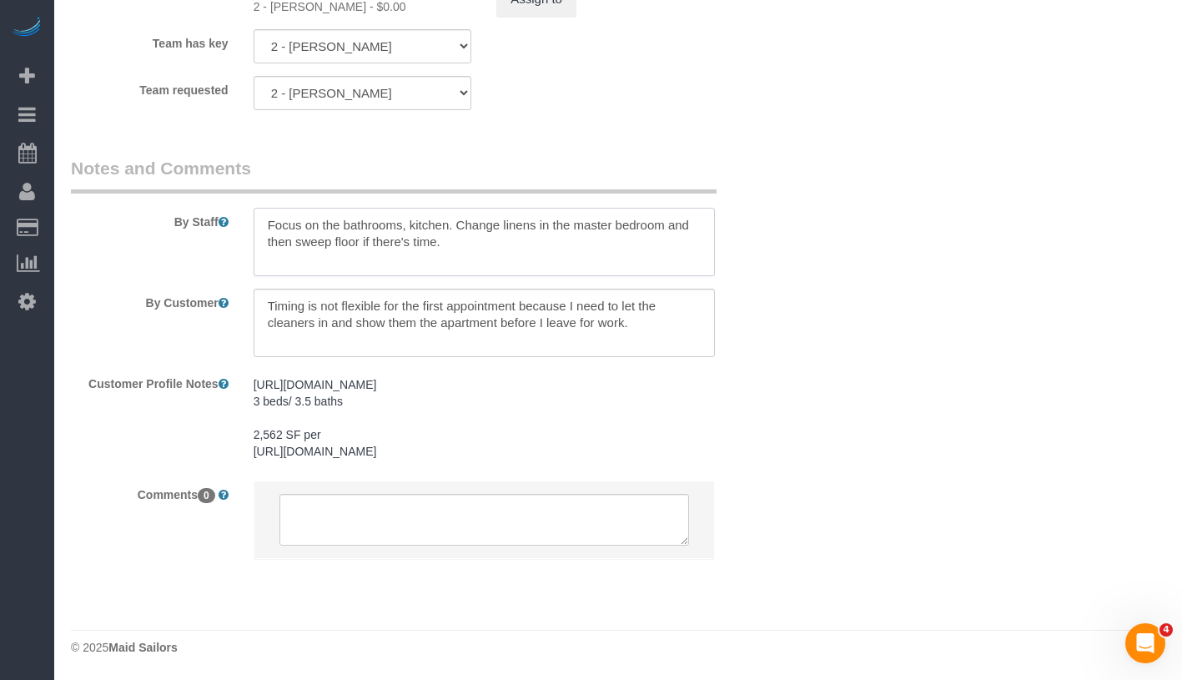
drag, startPoint x: 341, startPoint y: 209, endPoint x: 255, endPoint y: 208, distance: 85.9
click at [255, 208] on textarea at bounding box center [484, 242] width 461 height 68
click at [405, 211] on textarea at bounding box center [484, 242] width 461 height 68
click at [361, 223] on textarea at bounding box center [484, 242] width 461 height 68
click at [320, 227] on textarea at bounding box center [484, 242] width 461 height 68
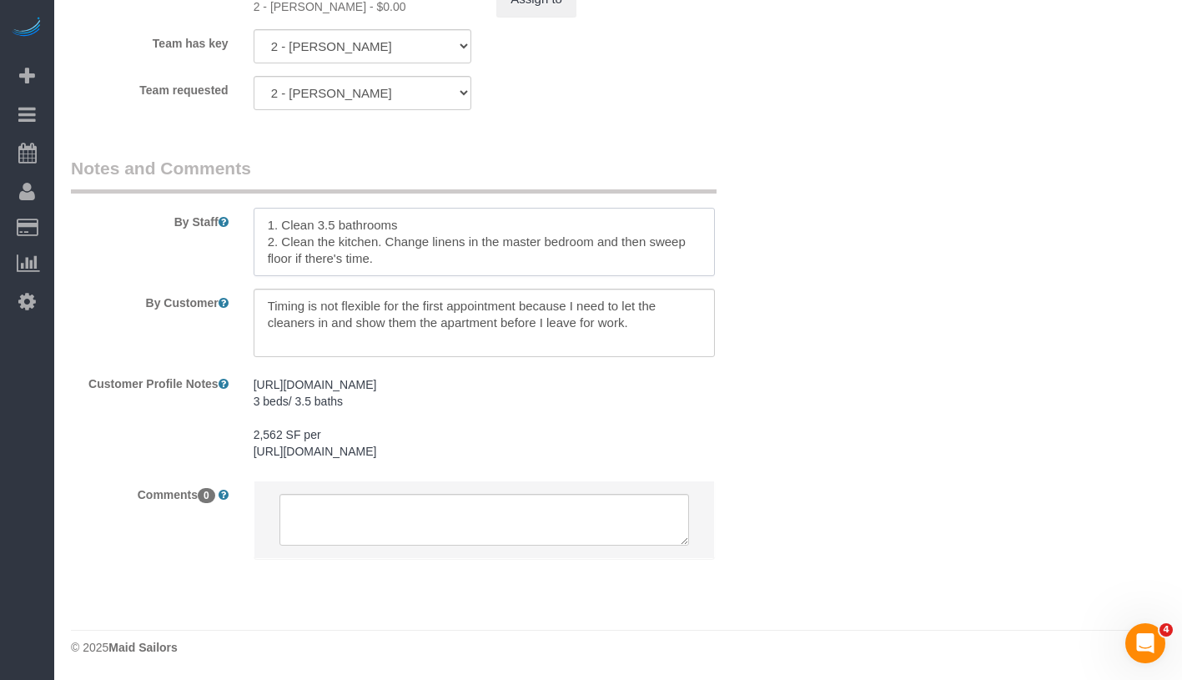
click at [378, 227] on textarea at bounding box center [484, 242] width 461 height 68
click at [672, 221] on textarea at bounding box center [484, 242] width 461 height 68
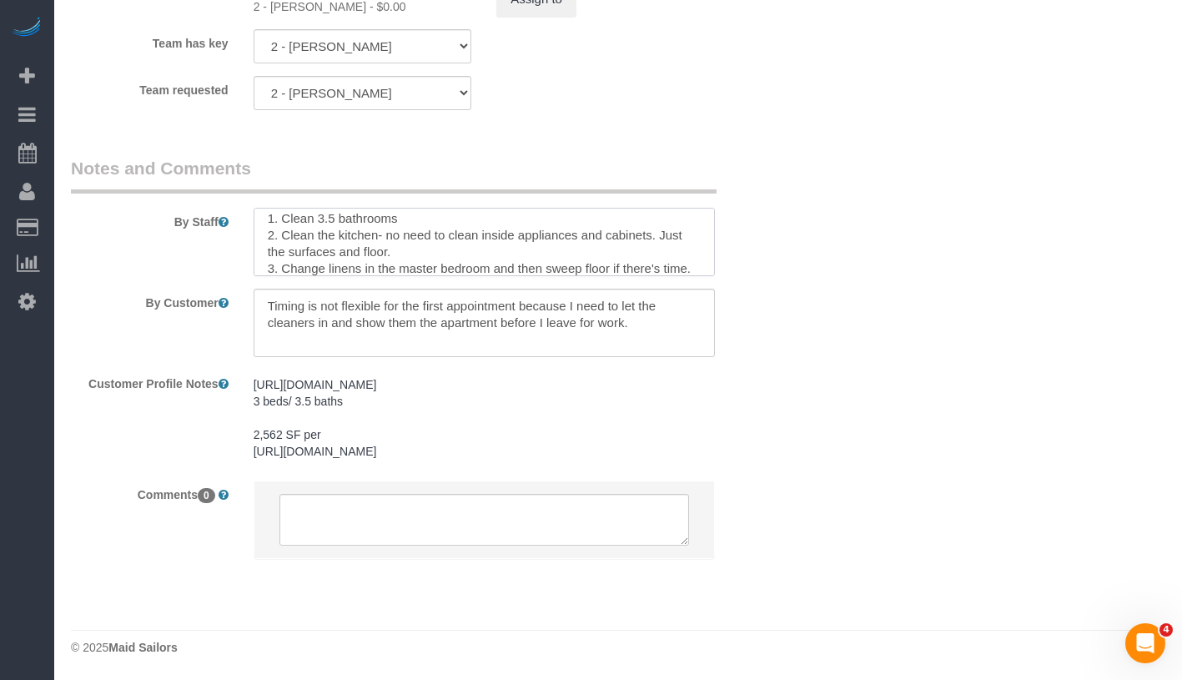
scroll to position [30, 0]
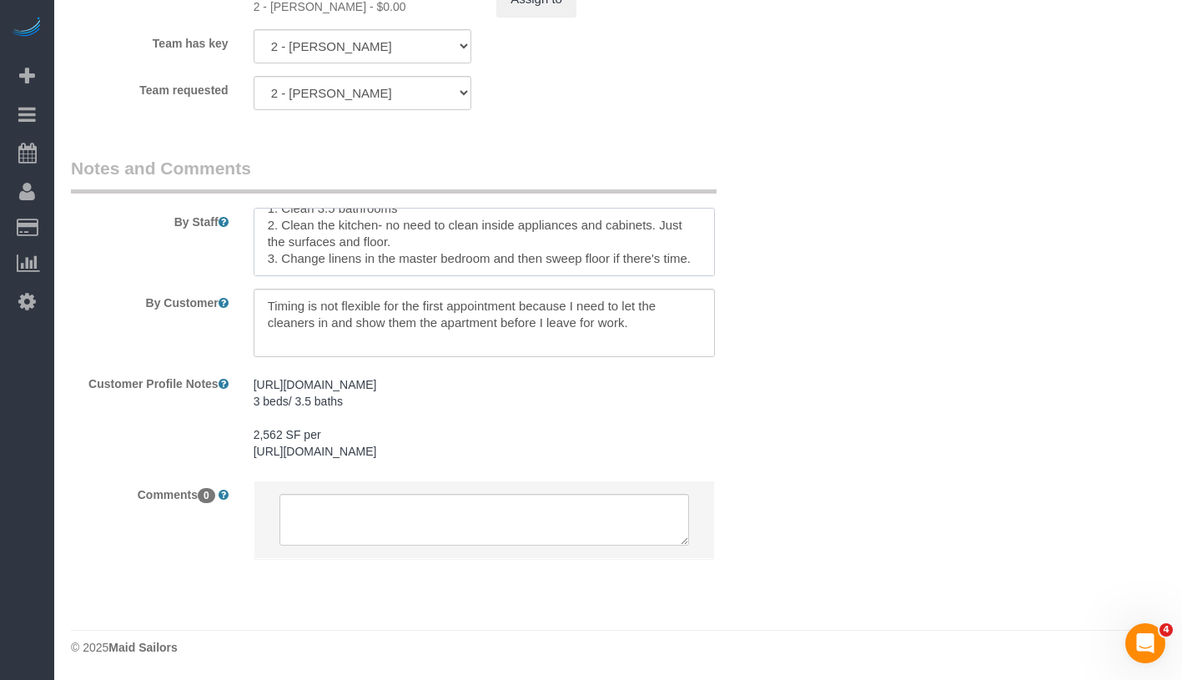
click at [491, 228] on textarea at bounding box center [484, 242] width 461 height 68
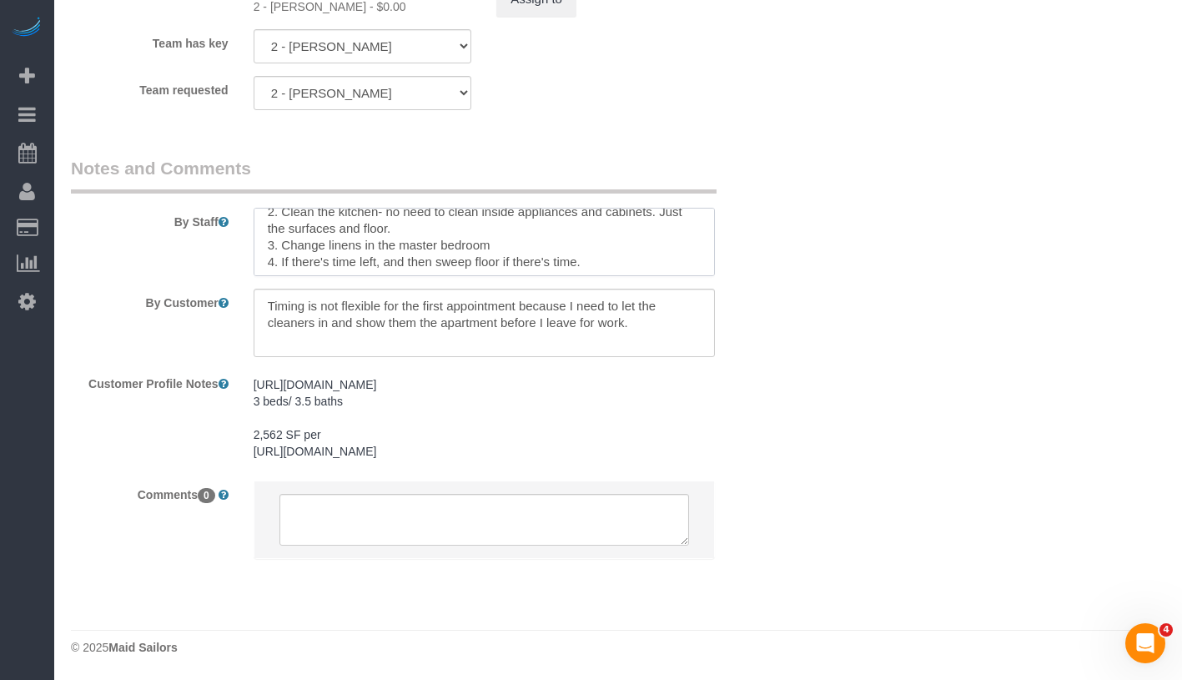
drag, startPoint x: 385, startPoint y: 244, endPoint x: 432, endPoint y: 245, distance: 46.7
click at [432, 245] on textarea at bounding box center [484, 242] width 461 height 68
drag, startPoint x: 390, startPoint y: 247, endPoint x: 565, endPoint y: 249, distance: 174.4
click at [565, 249] on textarea at bounding box center [484, 242] width 461 height 68
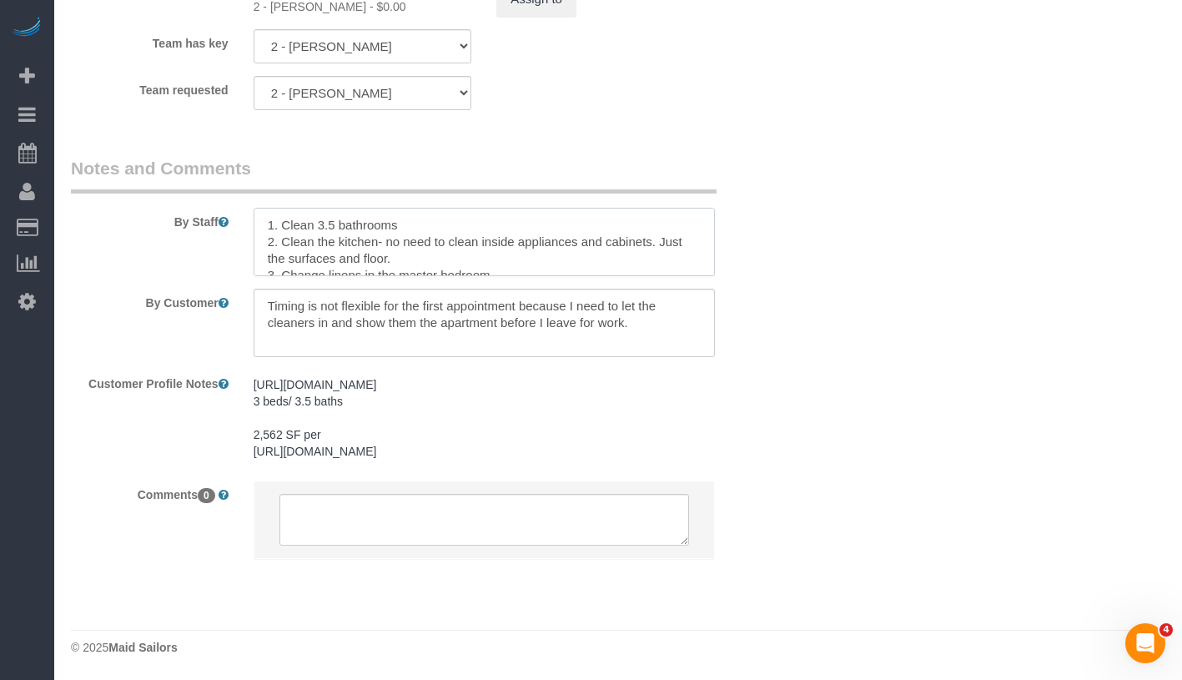
drag, startPoint x: 533, startPoint y: 245, endPoint x: 260, endPoint y: 176, distance: 281.5
click at [260, 176] on fieldset "Notes and Comments By Staff By Customer Customer Profile Notes https://streetea…" at bounding box center [423, 372] width 705 height 432
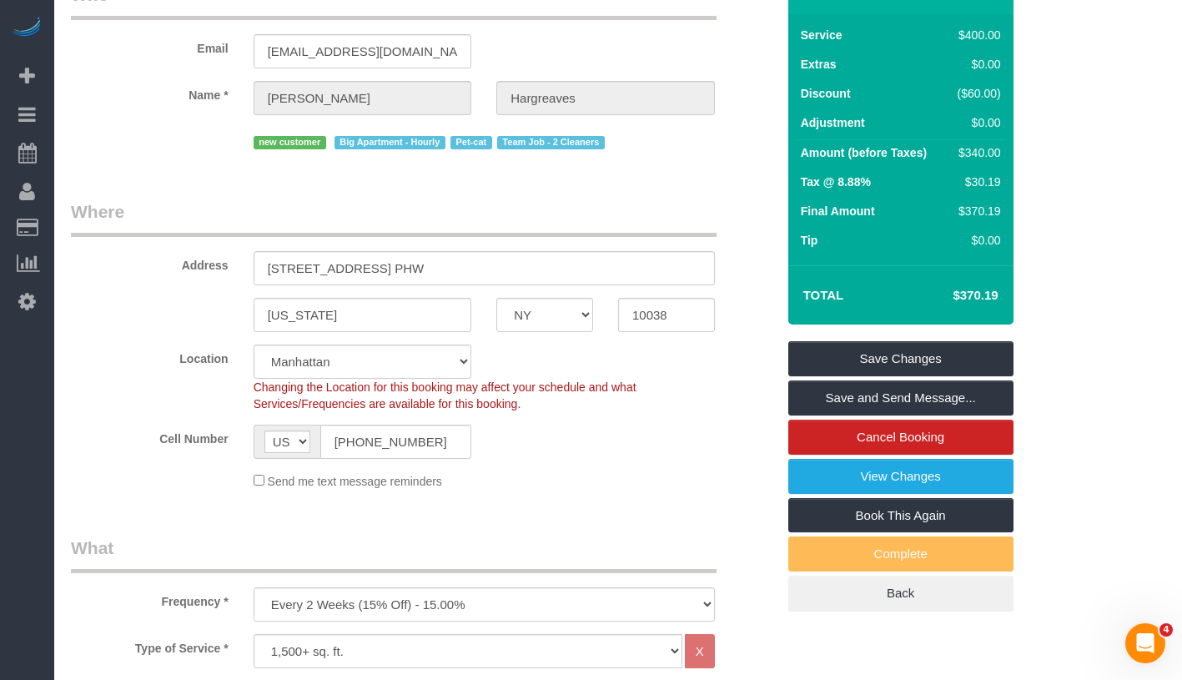
scroll to position [49, 0]
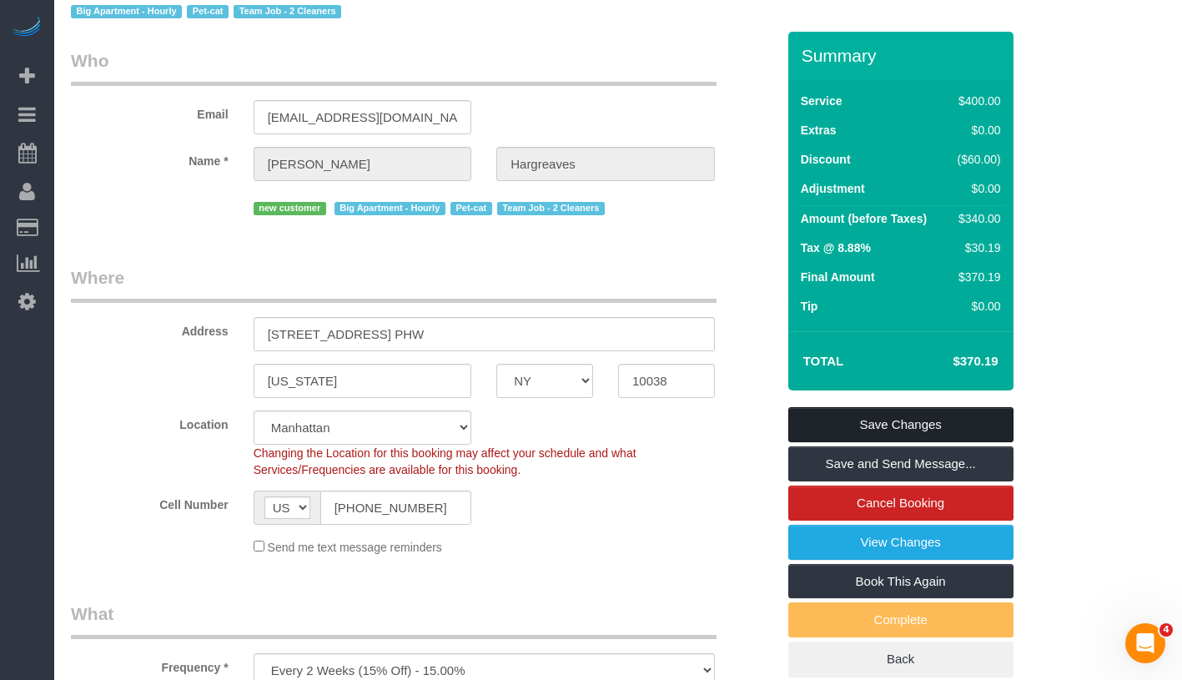
type textarea "1. Clean 3.5 bathrooms 2. Clean the kitchen- no need to clean inside appliances…"
click at [955, 415] on link "Save Changes" at bounding box center [900, 424] width 225 height 35
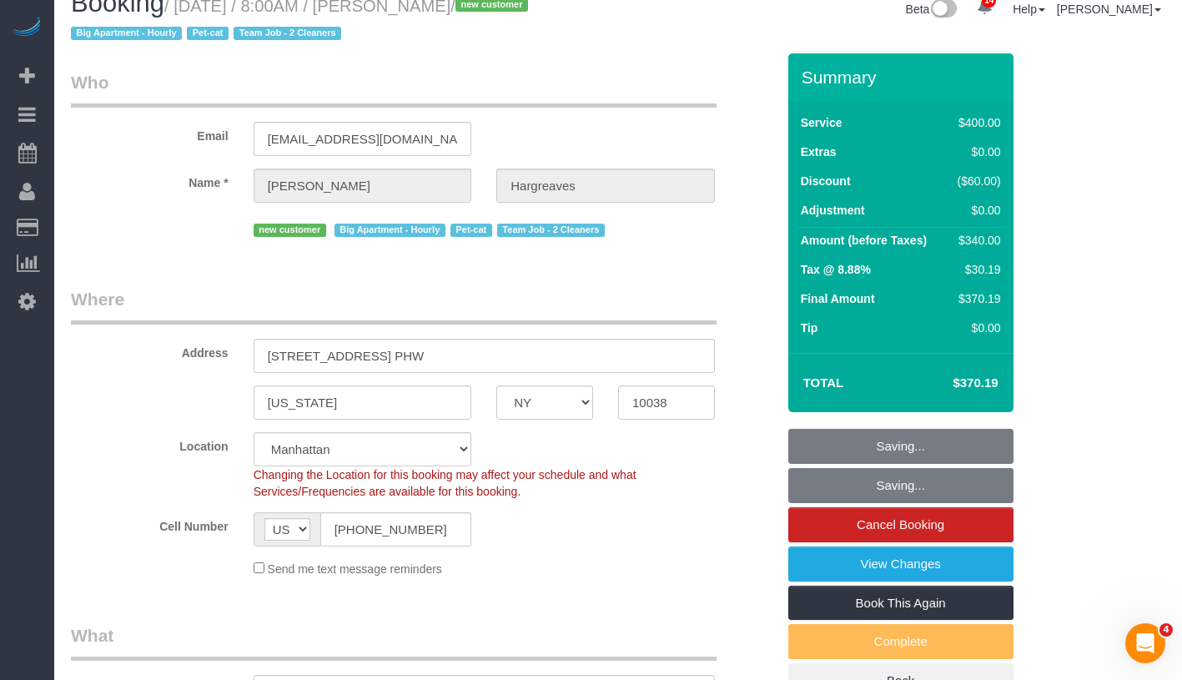
scroll to position [0, 0]
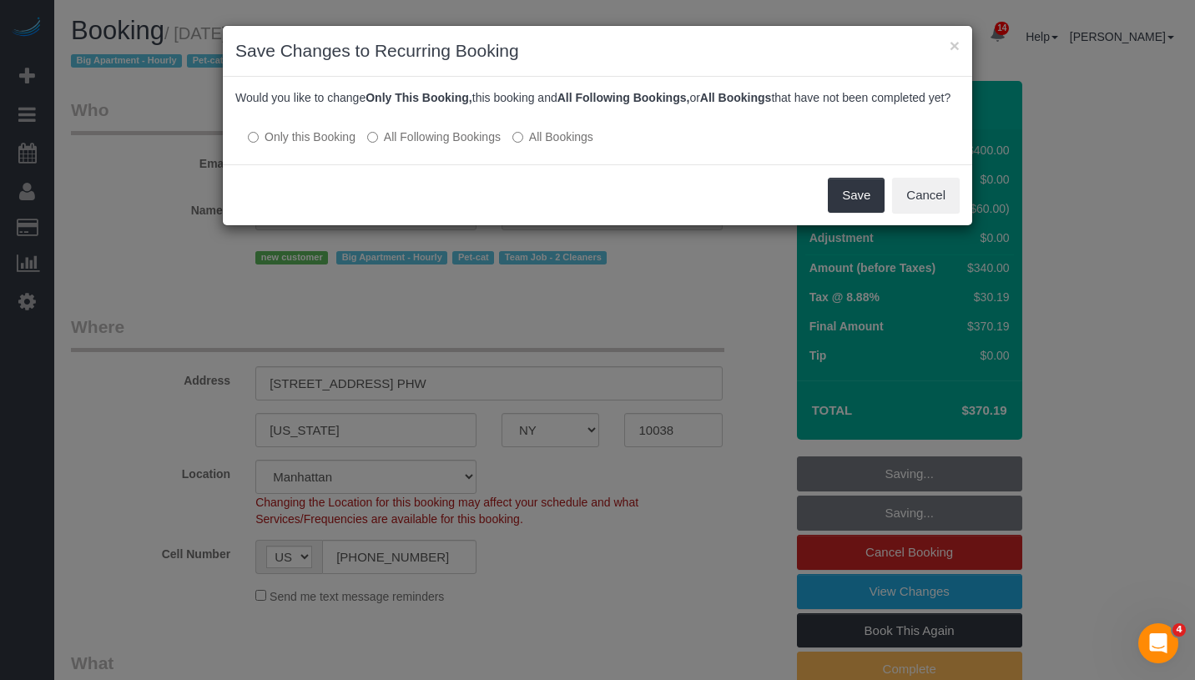
click at [423, 145] on label "All Following Bookings" at bounding box center [433, 136] width 133 height 17
click at [854, 213] on button "Save" at bounding box center [856, 195] width 57 height 35
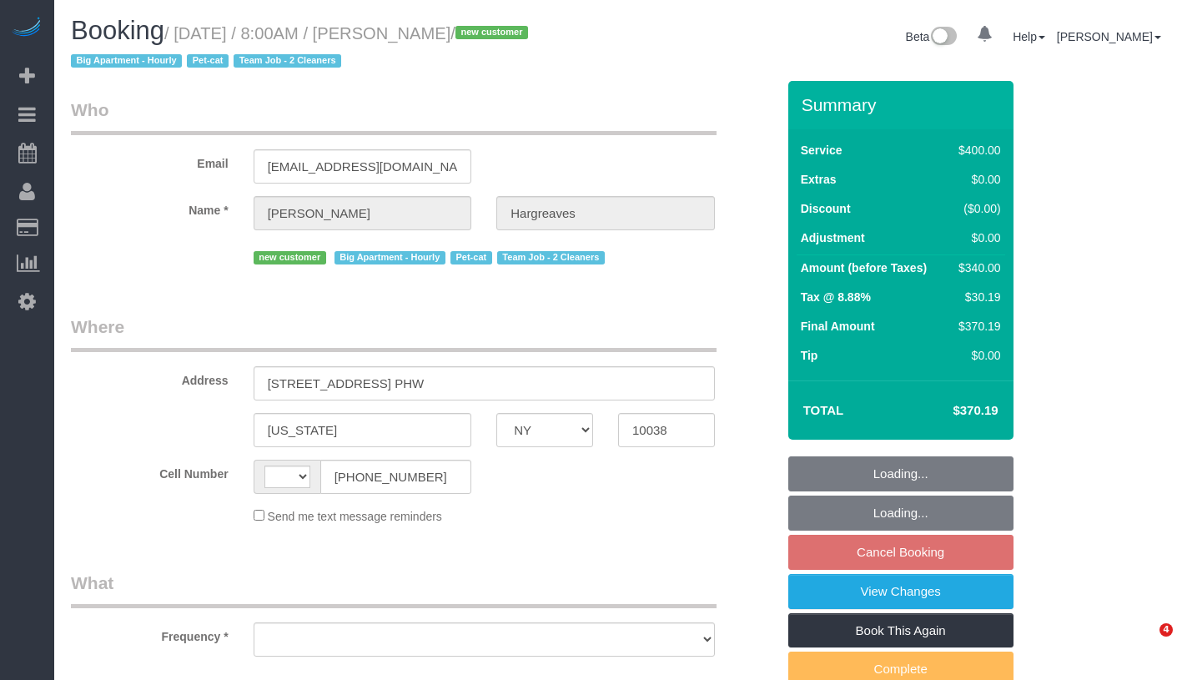
select select "NY"
select select "string:[GEOGRAPHIC_DATA]"
select select "object:762"
select select "number:89"
select select "number:90"
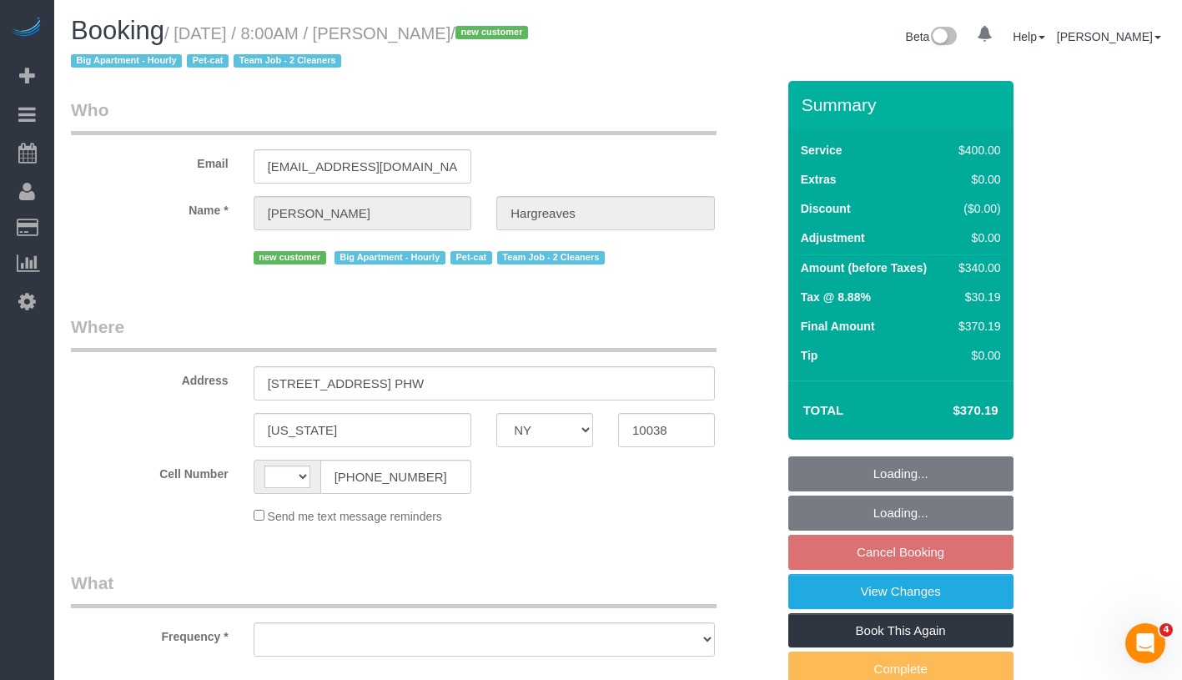
select select "number:14"
select select "number:5"
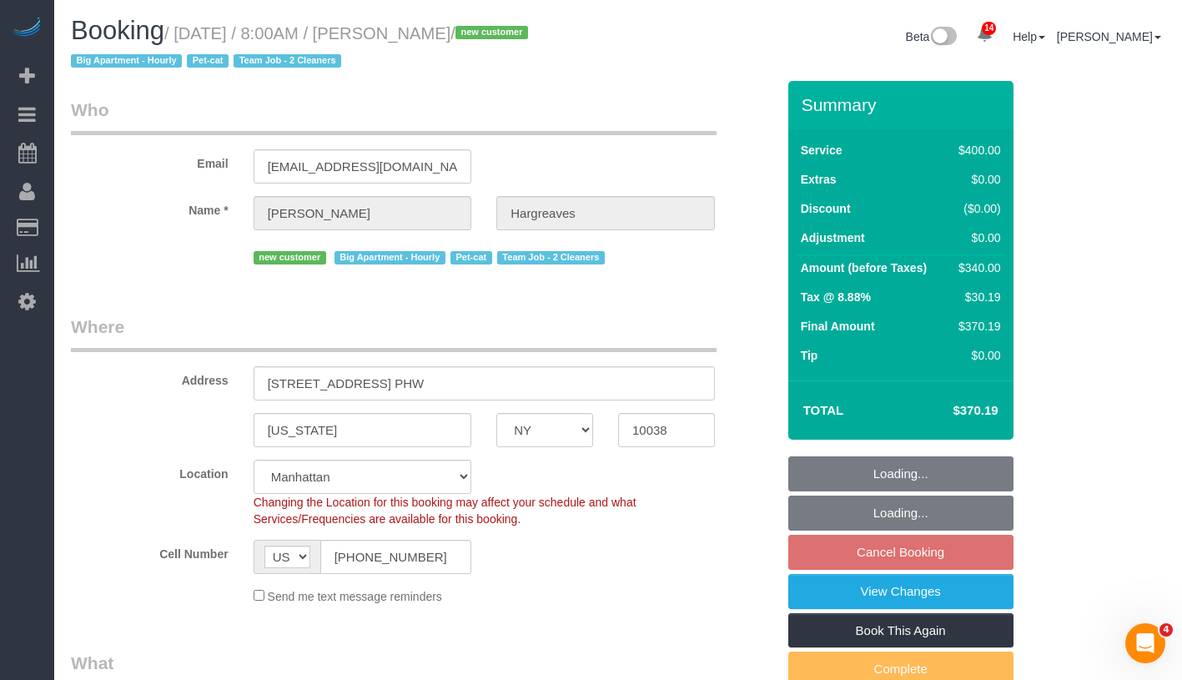
select select "object:1004"
select select "string:stripe-pm_1S4ki04VGloSiKo7PWHv9wU8"
select select "150"
select select "spot1"
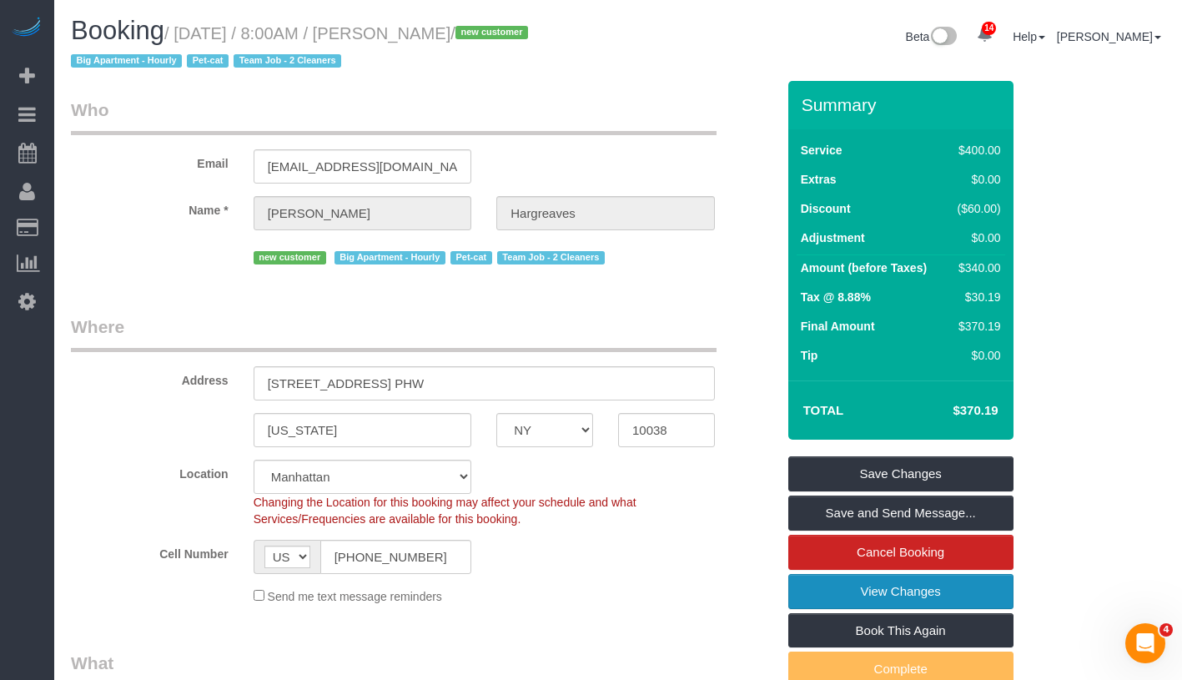
click at [937, 589] on link "View Changes" at bounding box center [900, 591] width 225 height 35
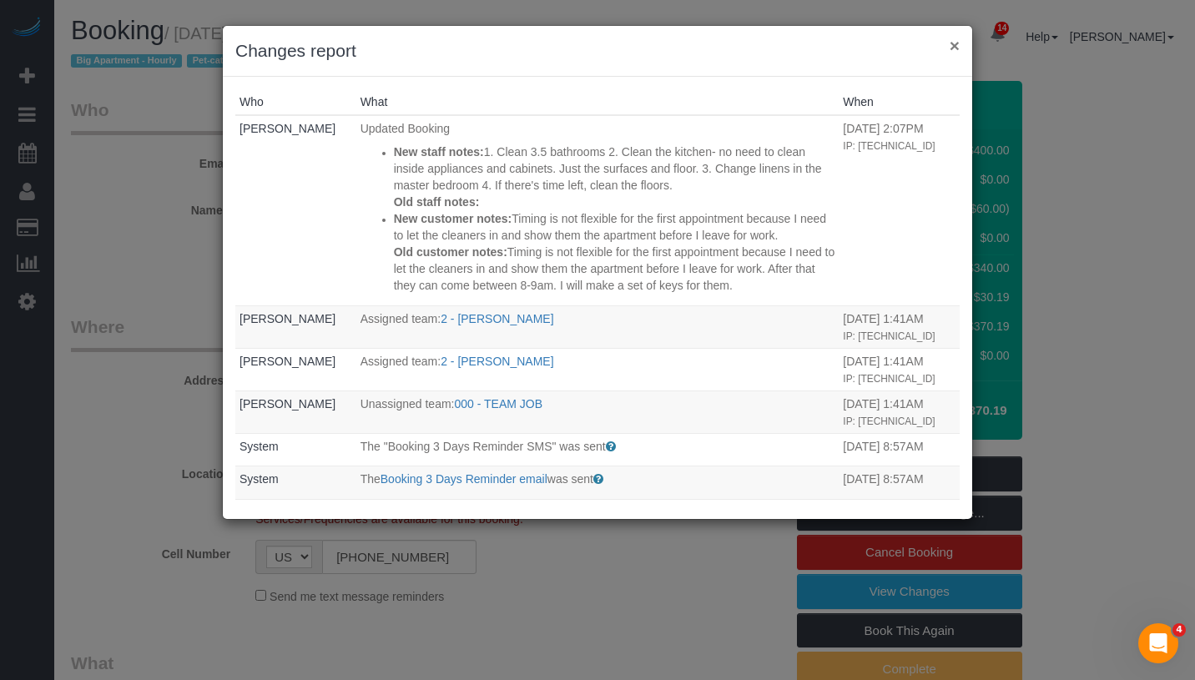
click at [952, 45] on button "×" at bounding box center [954, 46] width 10 height 18
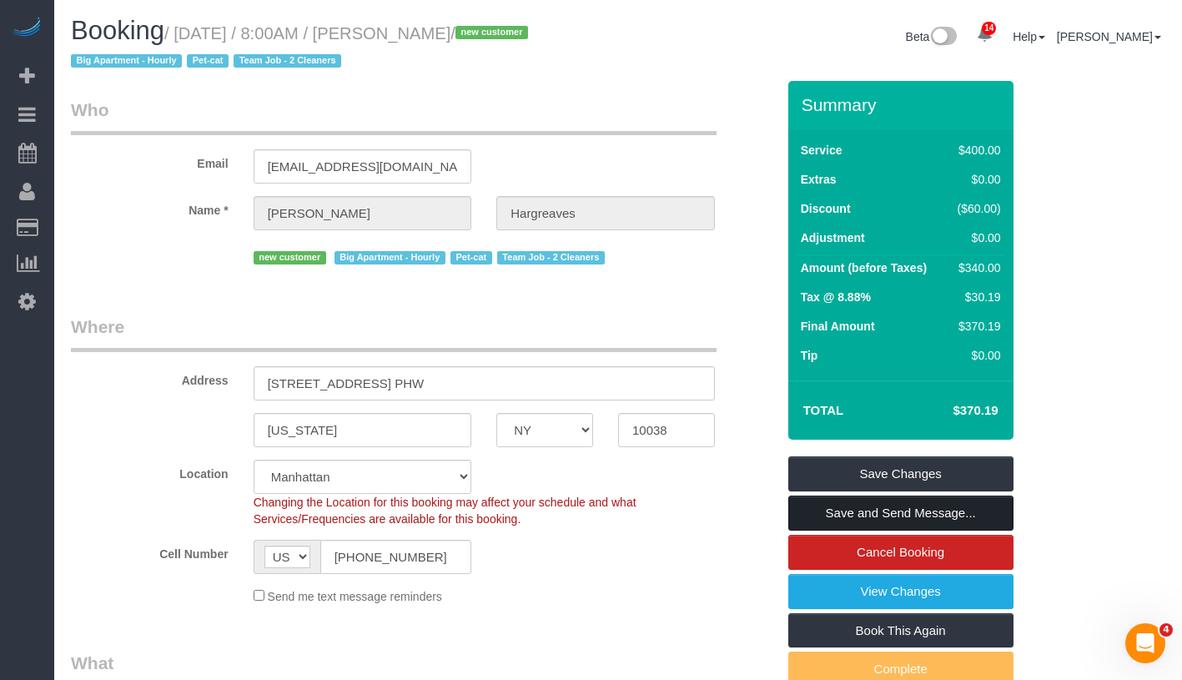
click at [961, 515] on link "Save and Send Message..." at bounding box center [900, 513] width 225 height 35
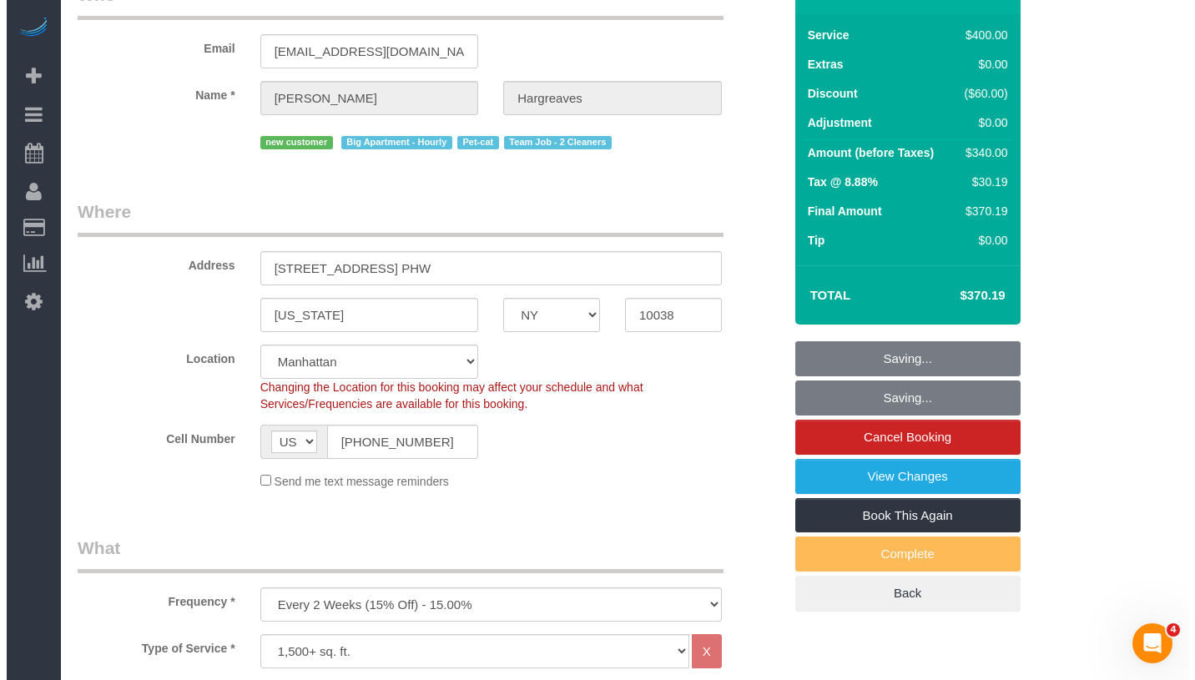
scroll to position [178, 0]
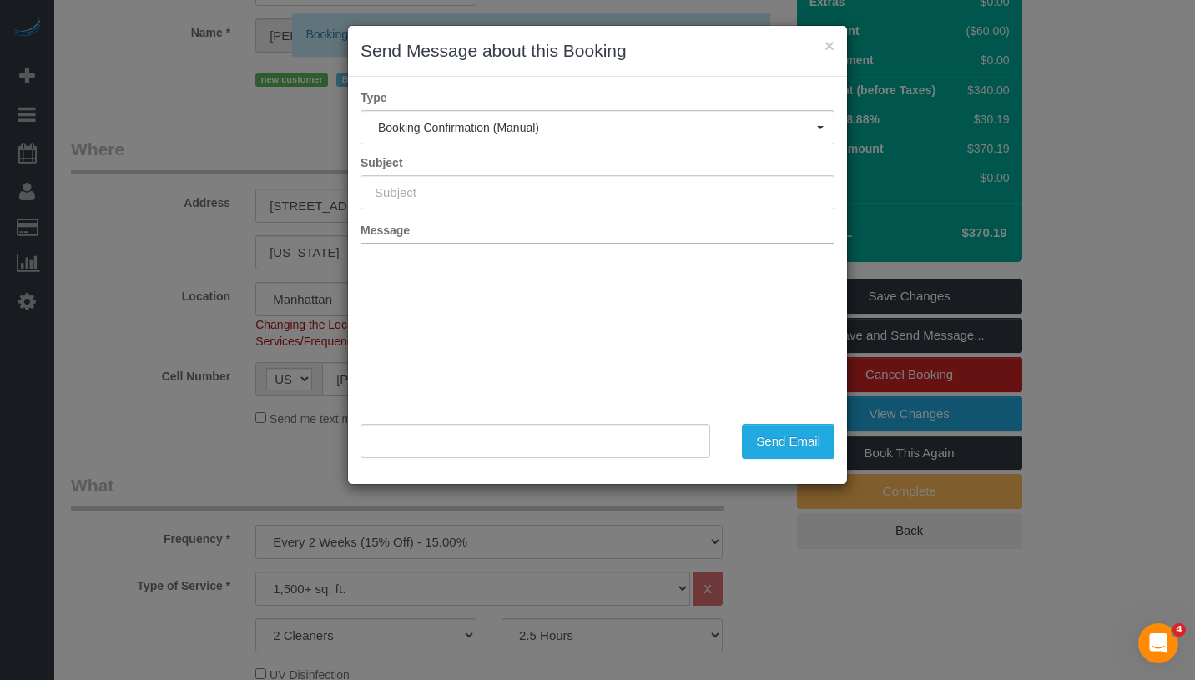
type input "Cleaning Confirmed for 09/11/2025 at 8:00am"
type input ""Jennifer Hargreaves" <jenbolstad@gmail.com>"
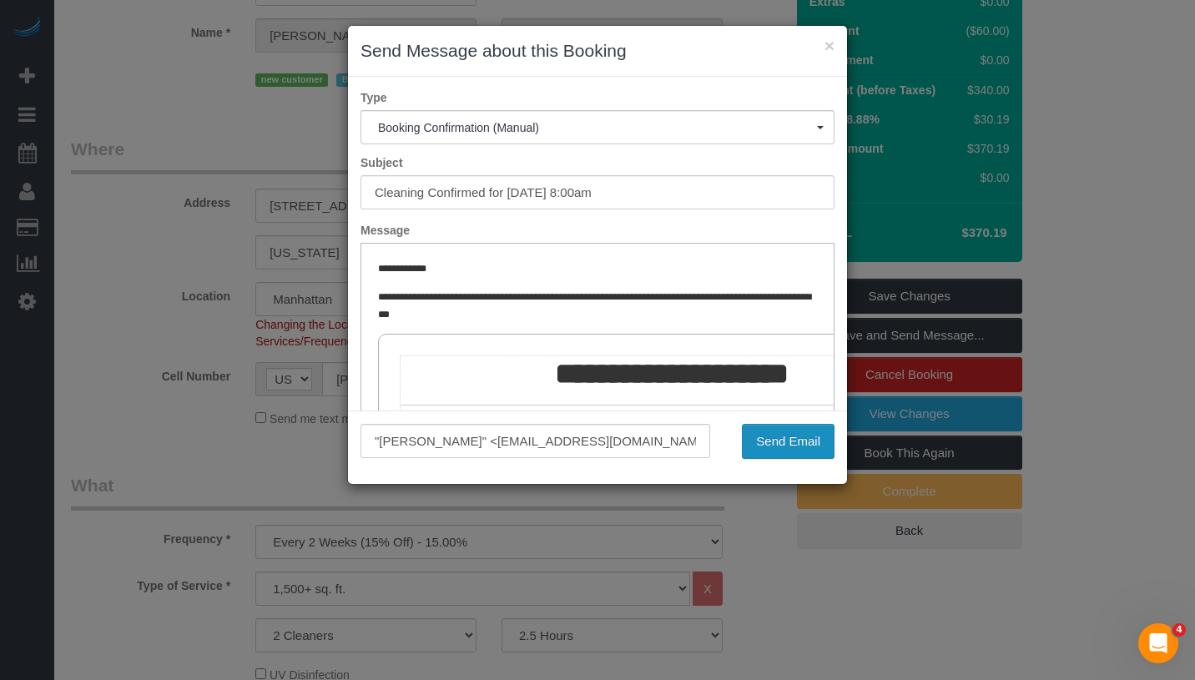
click at [812, 445] on button "Send Email" at bounding box center [788, 441] width 93 height 35
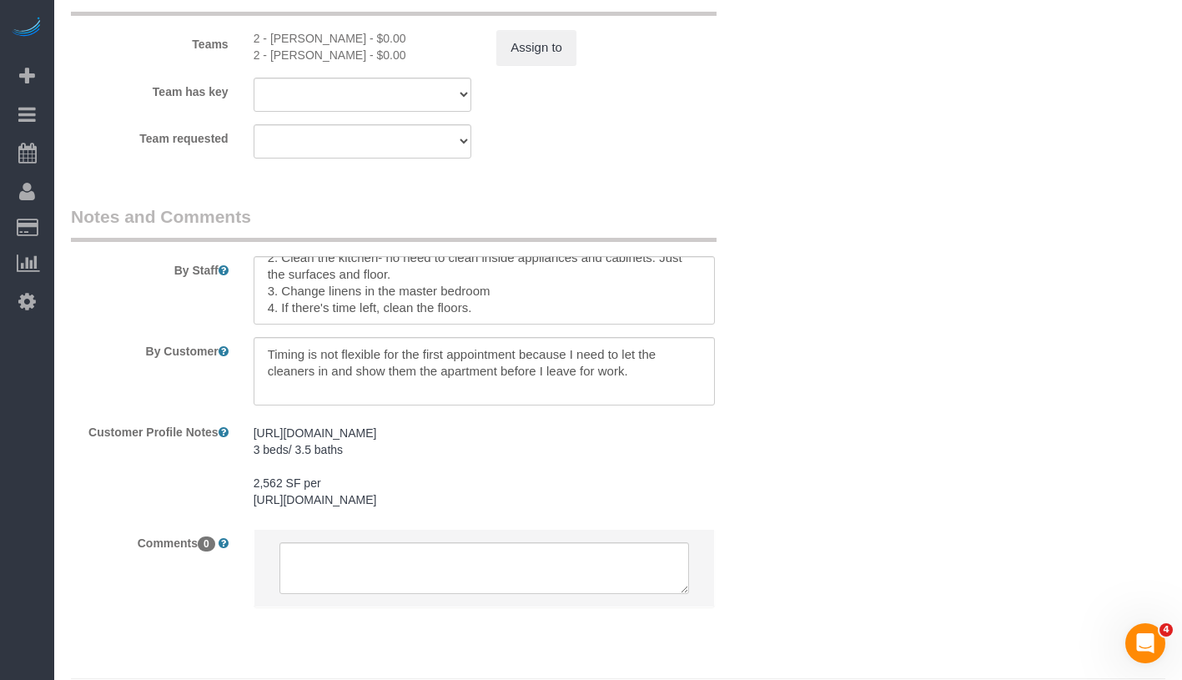
scroll to position [2062, 0]
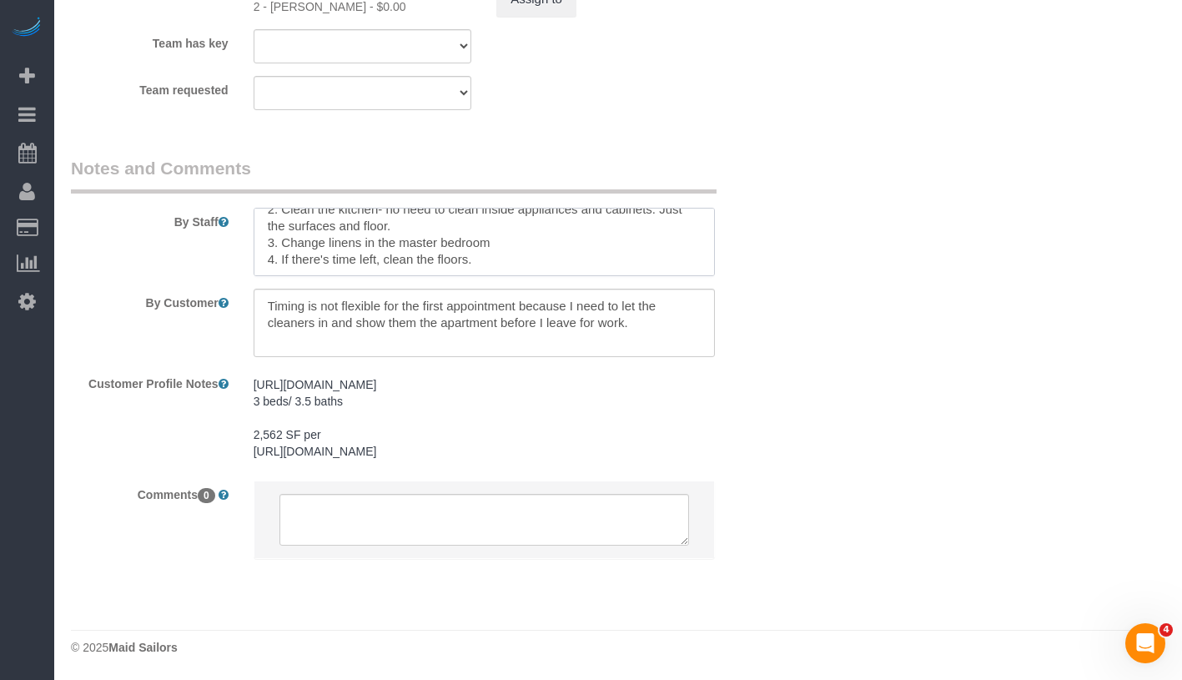
click at [576, 248] on textarea at bounding box center [484, 242] width 461 height 68
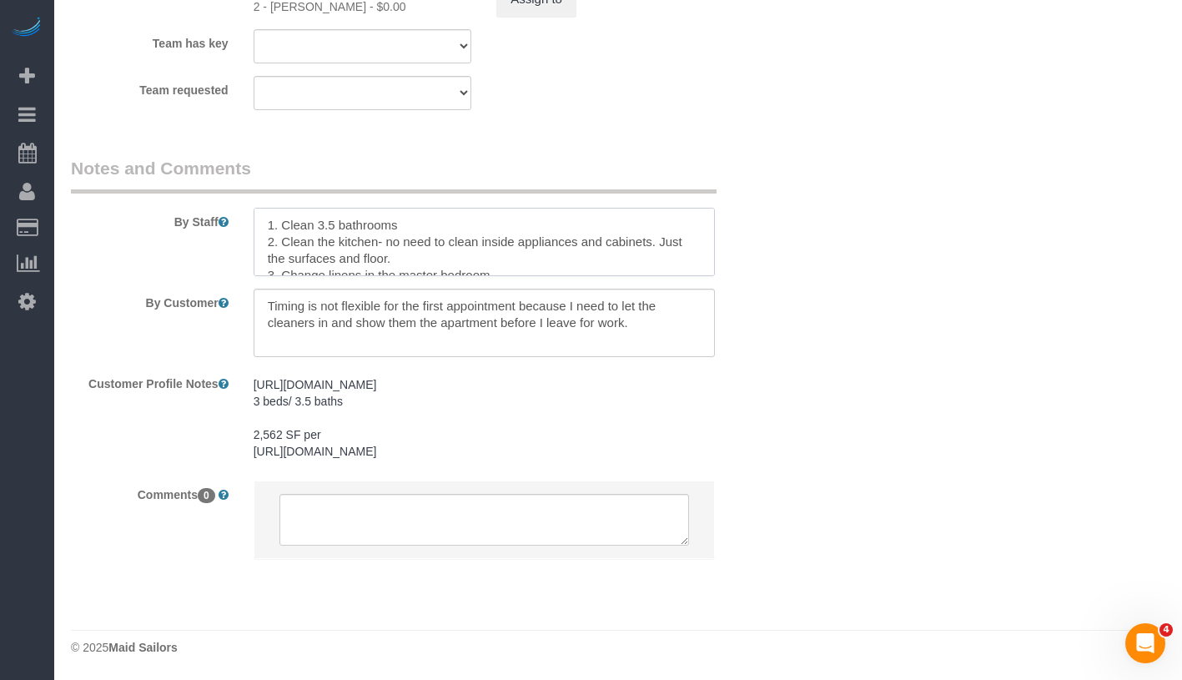
click at [264, 208] on textarea at bounding box center [484, 242] width 461 height 68
click at [378, 212] on textarea at bounding box center [484, 242] width 461 height 68
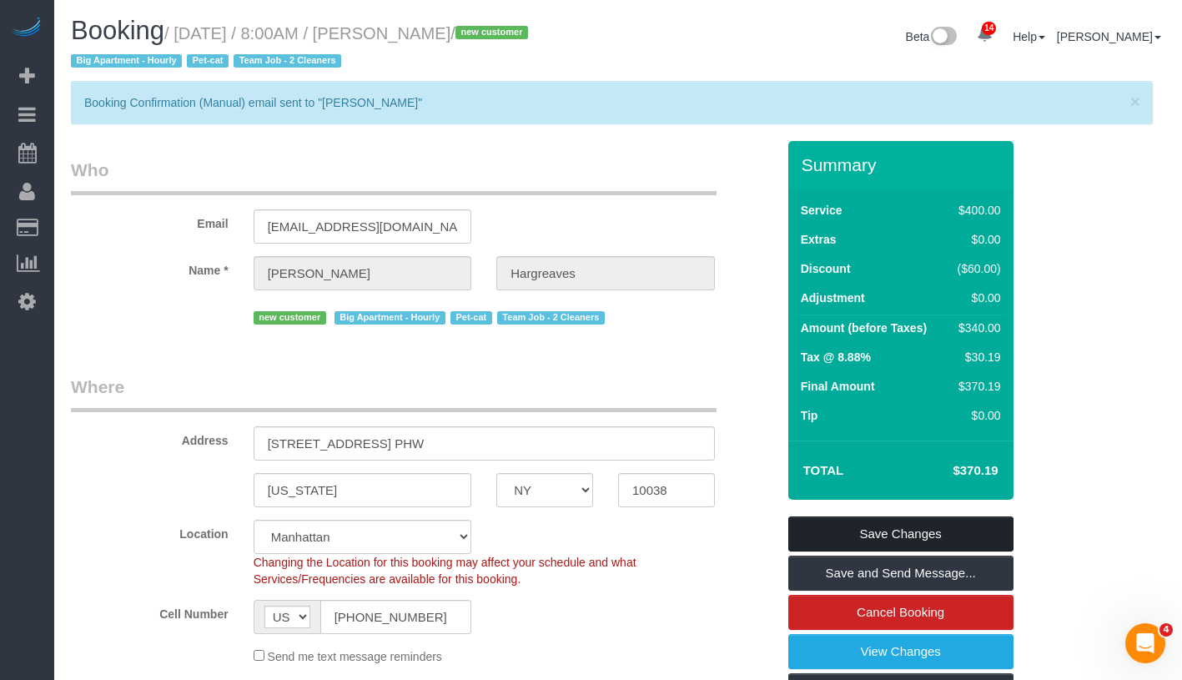
type textarea "Arrive on time. 1. Clean 3.5 bathrooms 2. Clean the kitchen- no need to clean i…"
click at [970, 518] on link "Save Changes" at bounding box center [900, 533] width 225 height 35
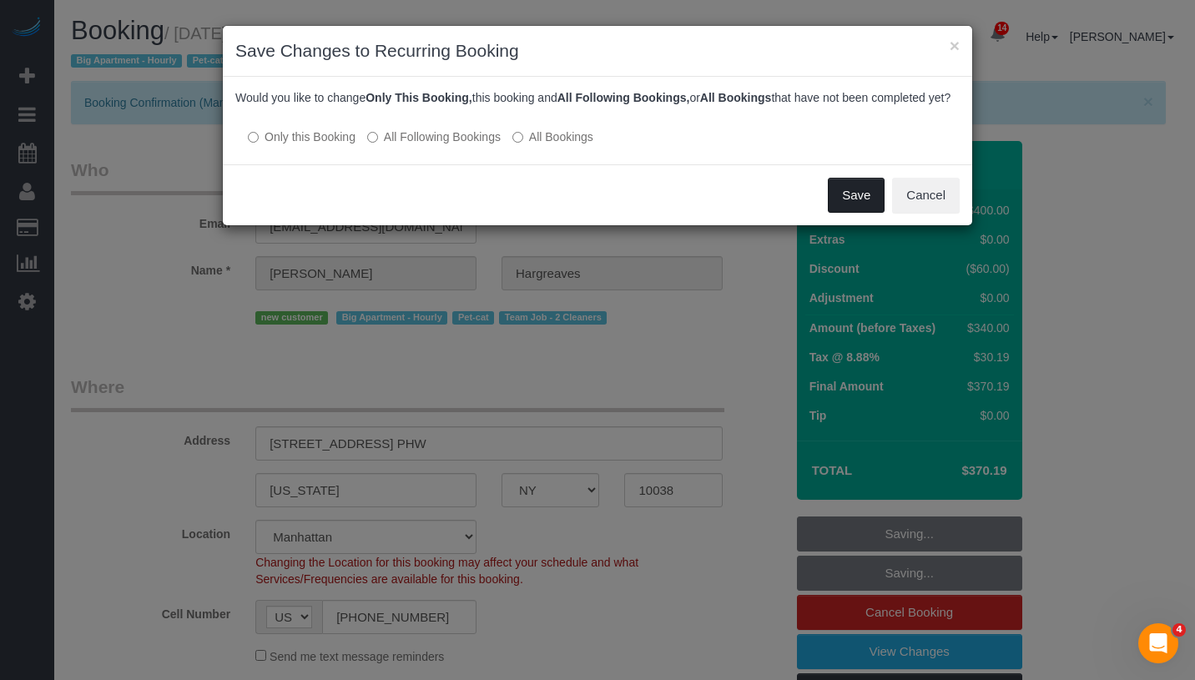
click at [845, 213] on button "Save" at bounding box center [856, 195] width 57 height 35
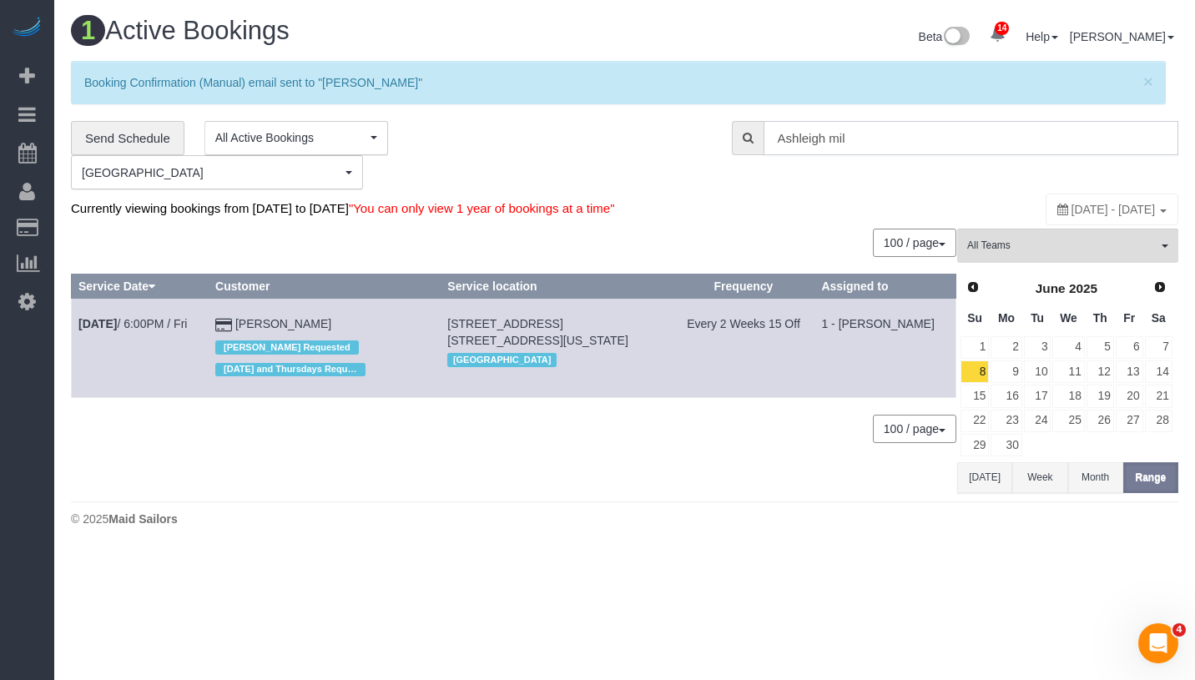
click at [947, 133] on input "Ashleigh mil" at bounding box center [970, 138] width 415 height 34
paste input "[PERSON_NAME]"
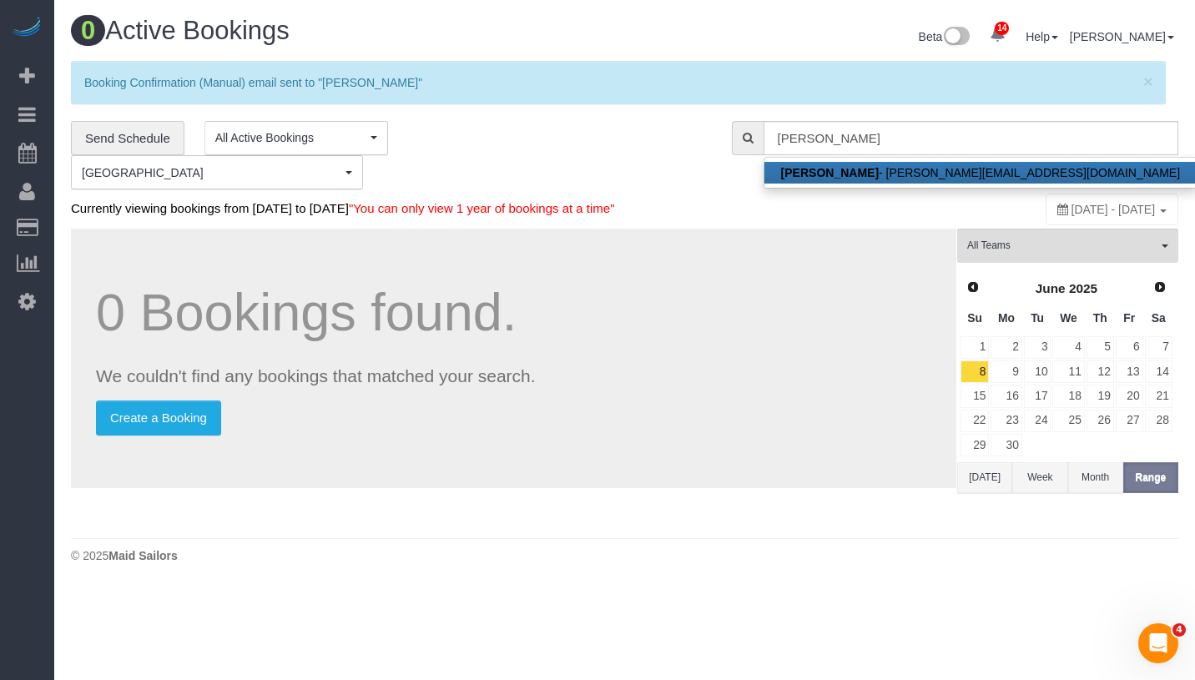
click at [934, 174] on link "Elizabeth Bethea - elizabeth@konduitnyc.com" at bounding box center [980, 173] width 432 height 22
type input "elizabeth@konduitnyc.com"
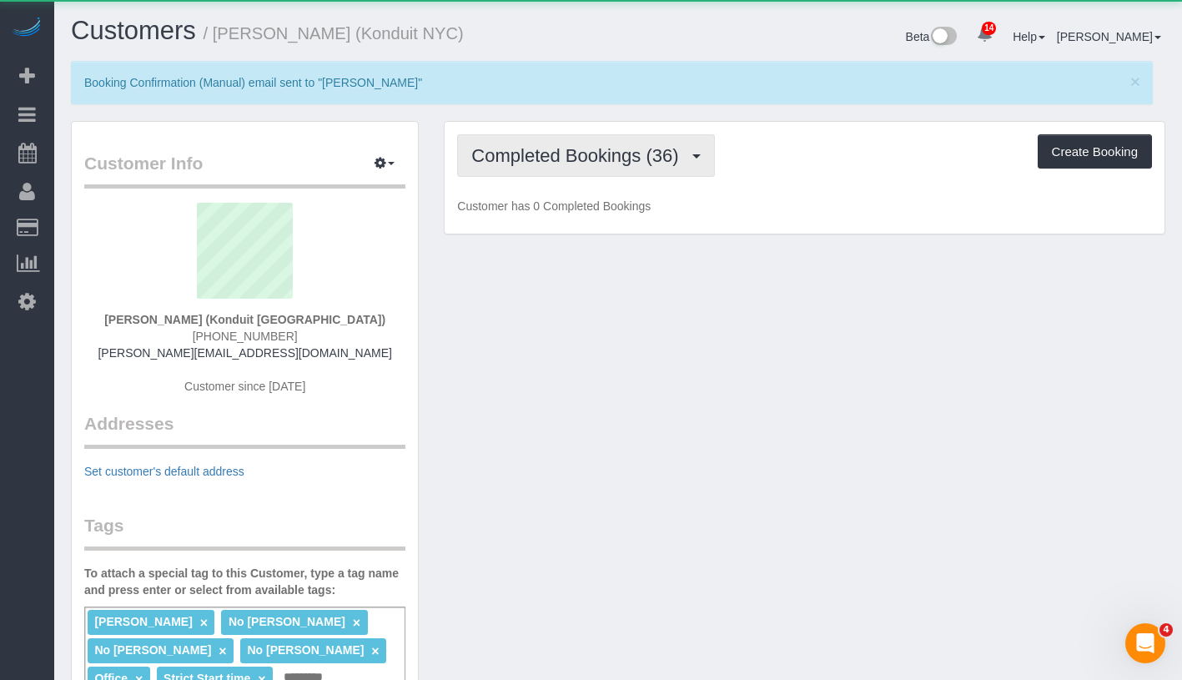
click at [551, 148] on span "Completed Bookings (36)" at bounding box center [578, 155] width 215 height 21
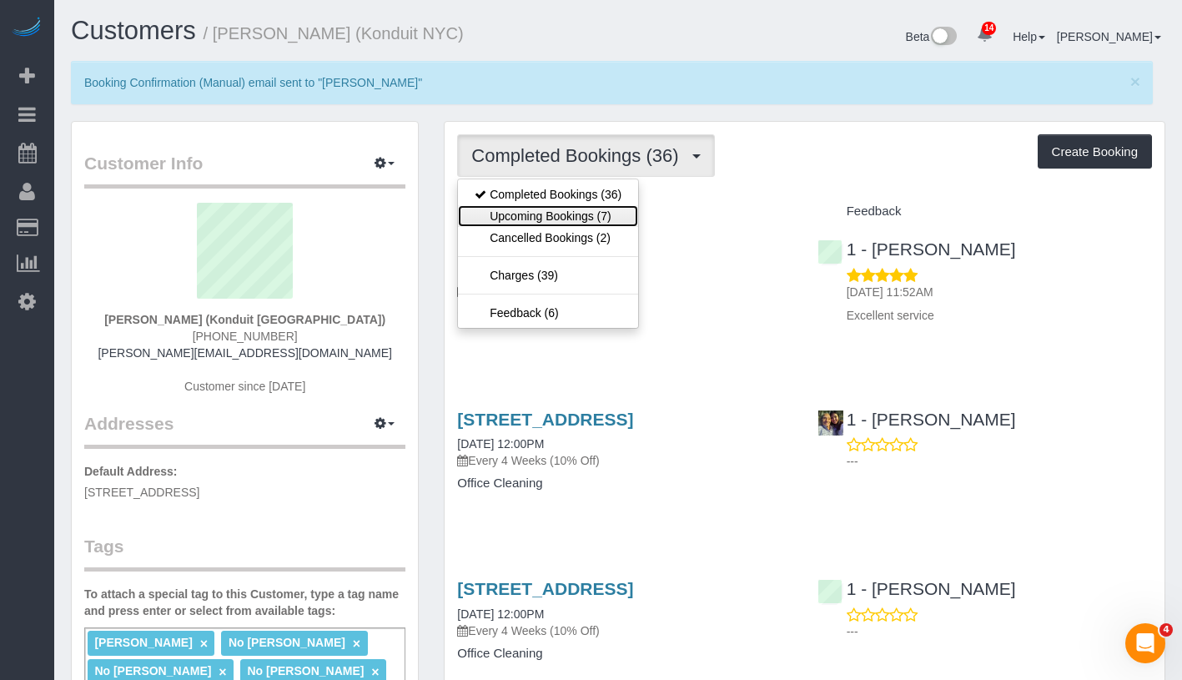
click at [576, 214] on link "Upcoming Bookings (7)" at bounding box center [548, 216] width 180 height 22
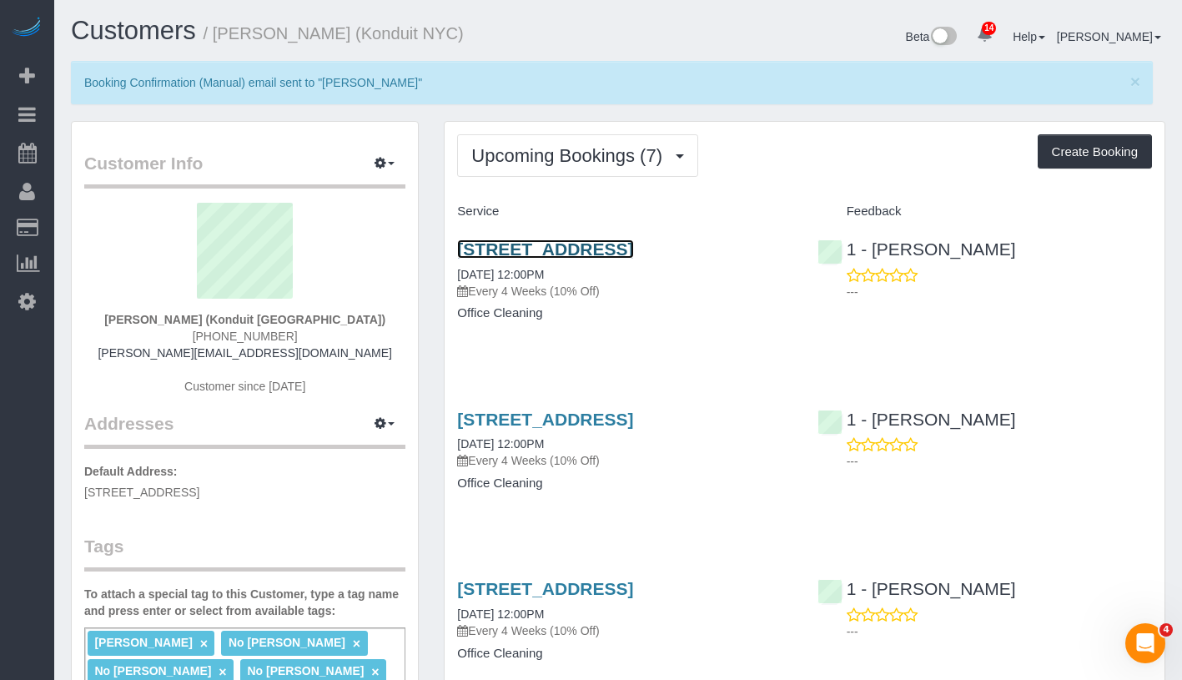
click at [605, 243] on link "5-21 46th Rd, Long Island City, NY 11101" at bounding box center [545, 248] width 176 height 19
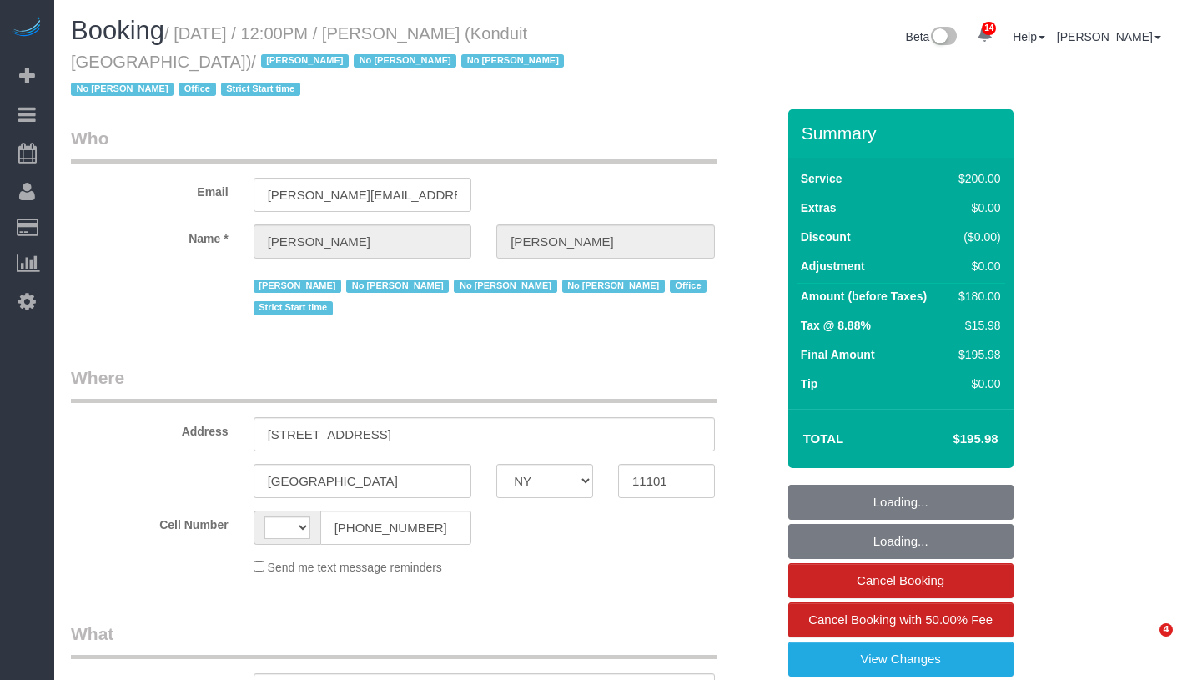
select select "NY"
select select "string:[GEOGRAPHIC_DATA]"
select select "object:728"
select select "number:89"
select select "number:90"
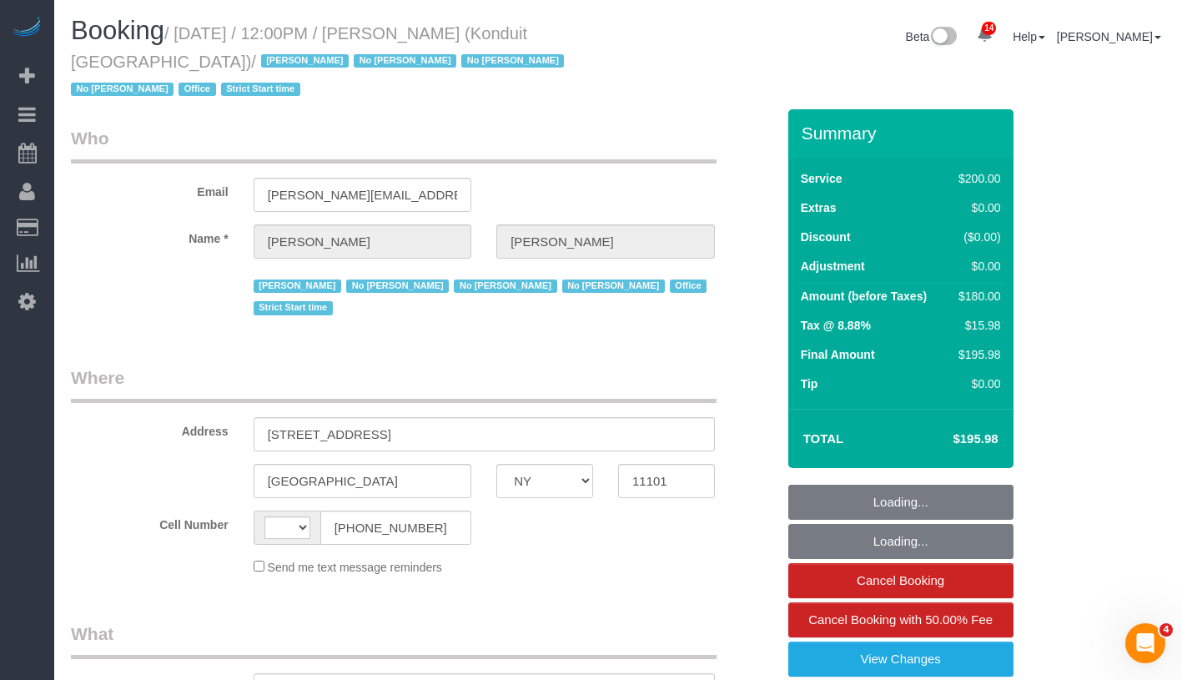
select select "number:15"
select select "number:5"
select select "string:stripe-pm_1NfNQN4VGloSiKo7q4HqAMcj"
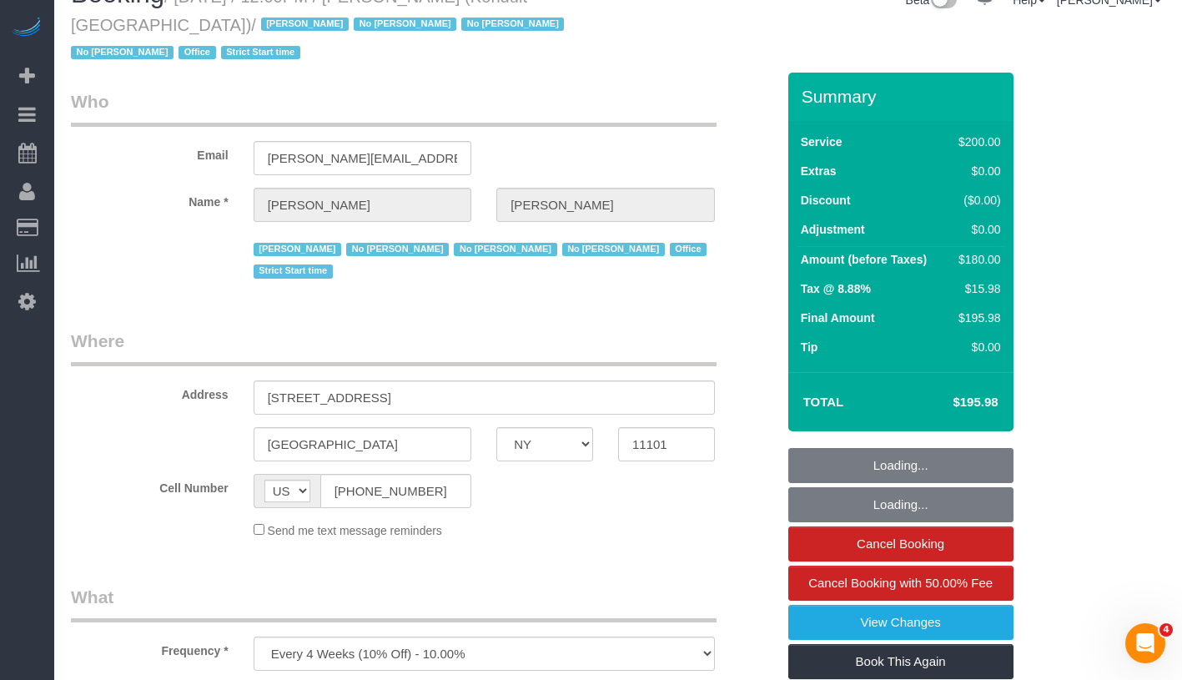
select select "150"
select select "spot1"
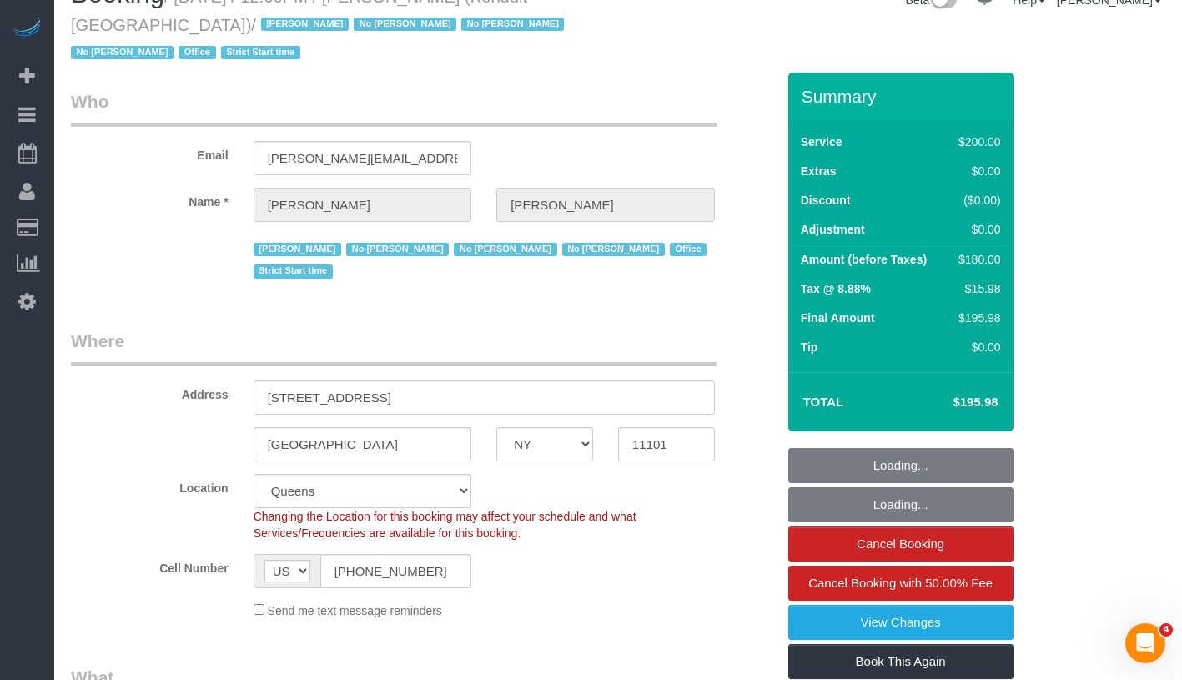
select select "object:1391"
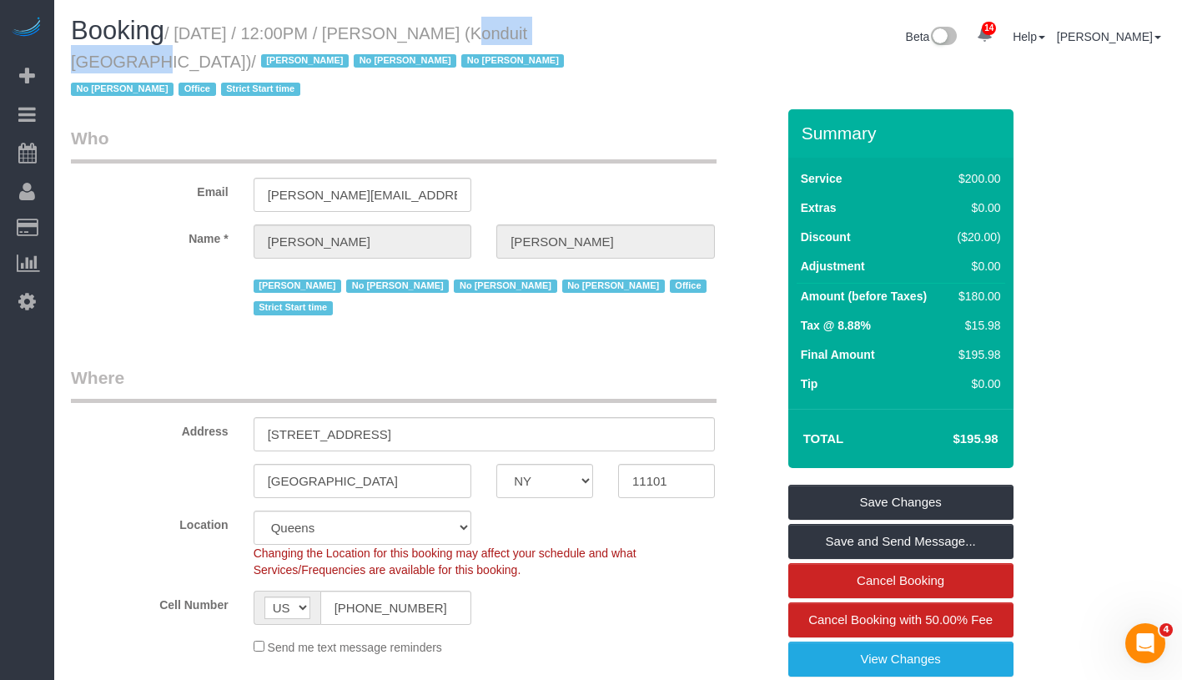
drag, startPoint x: 437, startPoint y: 33, endPoint x: 589, endPoint y: 38, distance: 151.9
click at [589, 38] on h1 "Booking / [DATE] / 12:00PM / [PERSON_NAME] (Konduit [GEOGRAPHIC_DATA]) / [PERSO…" at bounding box center [338, 59] width 535 height 85
copy small "[PERSON_NAME]"
drag, startPoint x: 189, startPoint y: 30, endPoint x: 194, endPoint y: 62, distance: 32.2
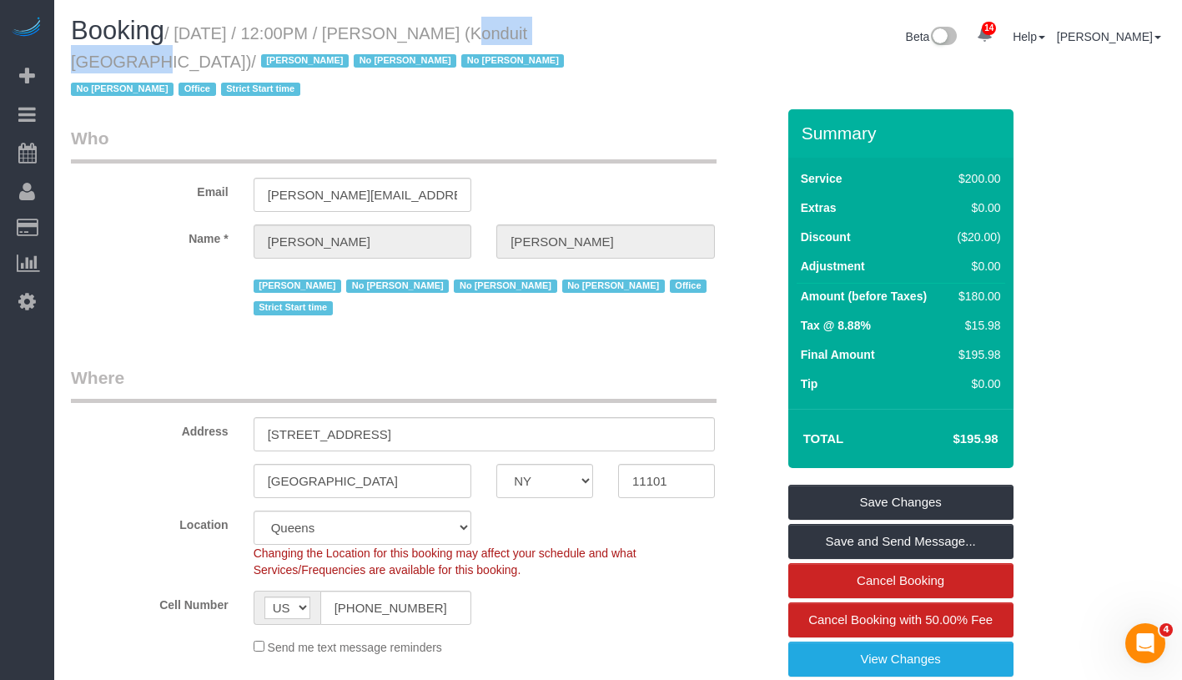
click at [194, 62] on small "/ [DATE] / 12:00PM / [PERSON_NAME] (Konduit [GEOGRAPHIC_DATA]) / [PERSON_NAME] …" at bounding box center [320, 61] width 498 height 75
copy small "[DATE] / 12:00PM / [PERSON_NAME] (Konduit NYC) /"
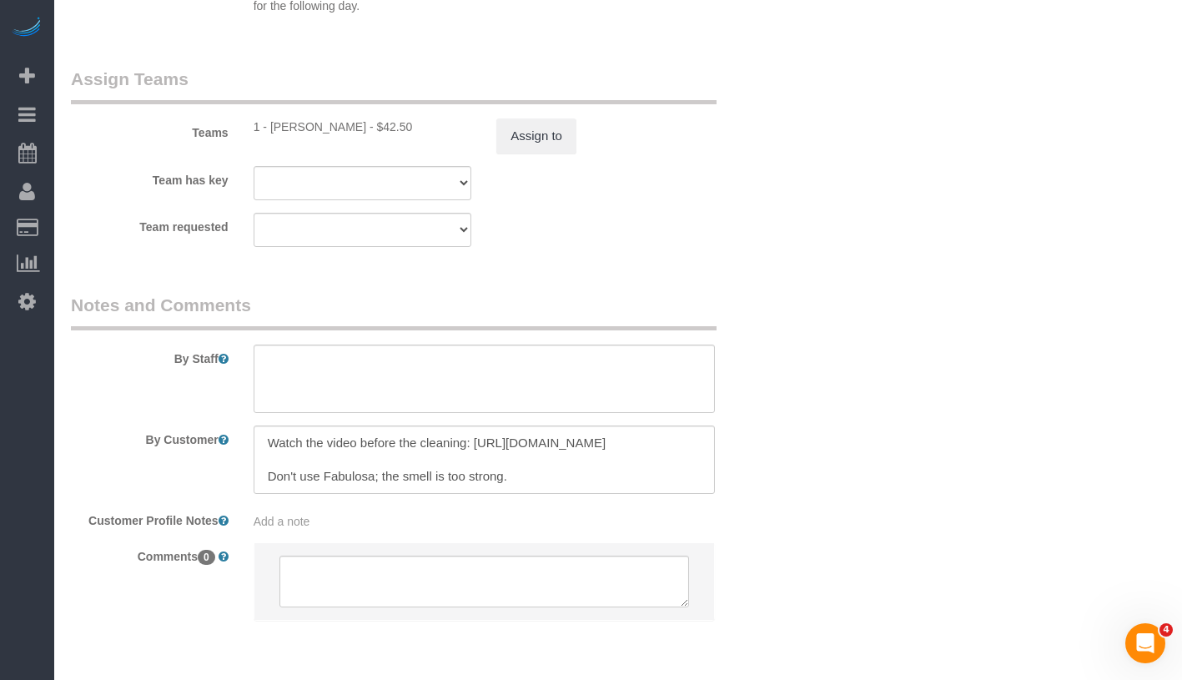
scroll to position [2008, 0]
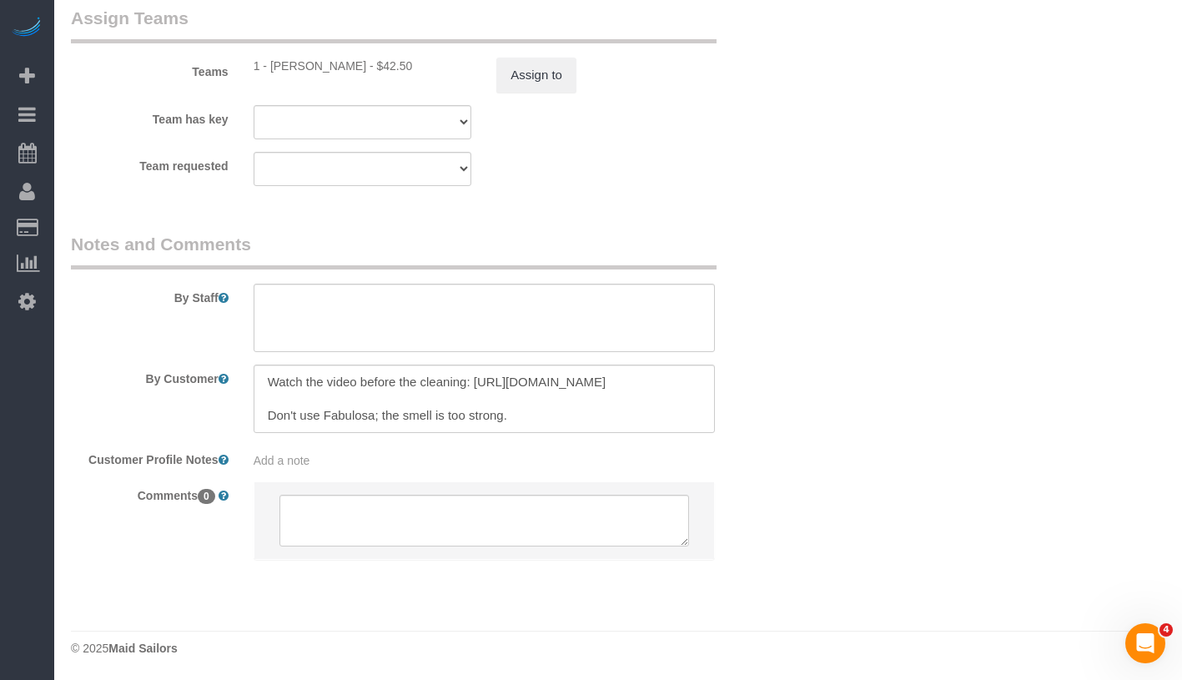
drag, startPoint x: 269, startPoint y: 68, endPoint x: 346, endPoint y: 63, distance: 77.8
click at [346, 63] on div "1 - [PERSON_NAME] - $42.50" at bounding box center [363, 66] width 219 height 17
copy div "[PERSON_NAME]"
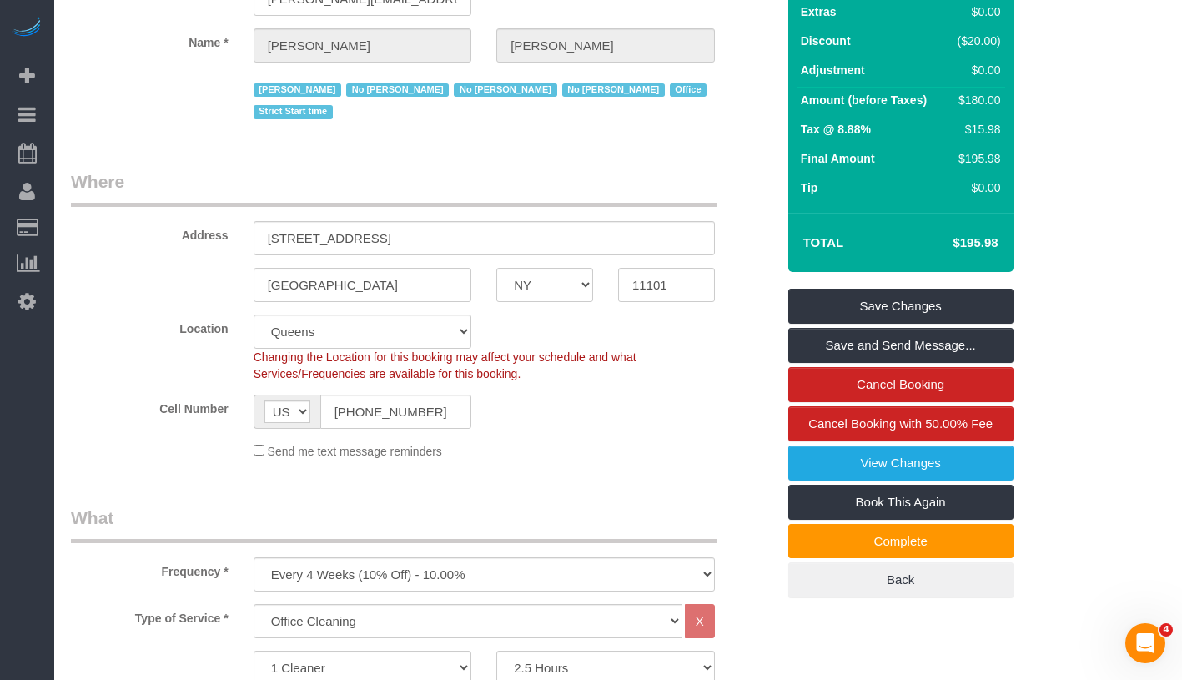
scroll to position [0, 0]
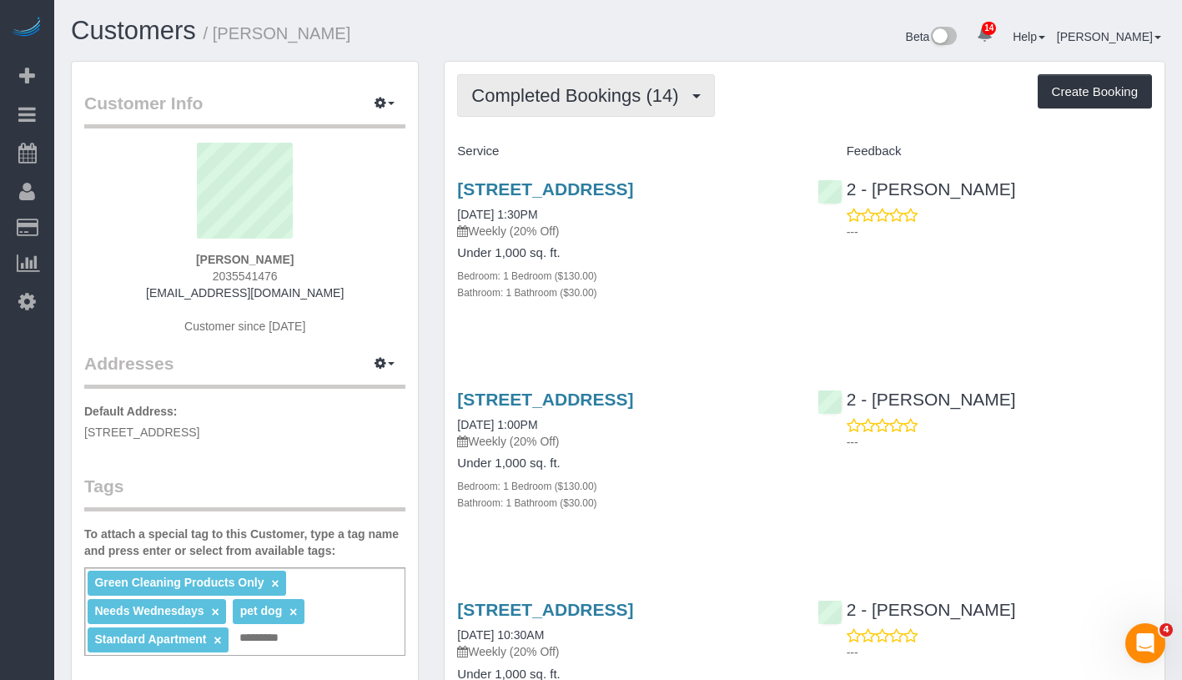
click at [590, 101] on span "Completed Bookings (14)" at bounding box center [578, 95] width 215 height 21
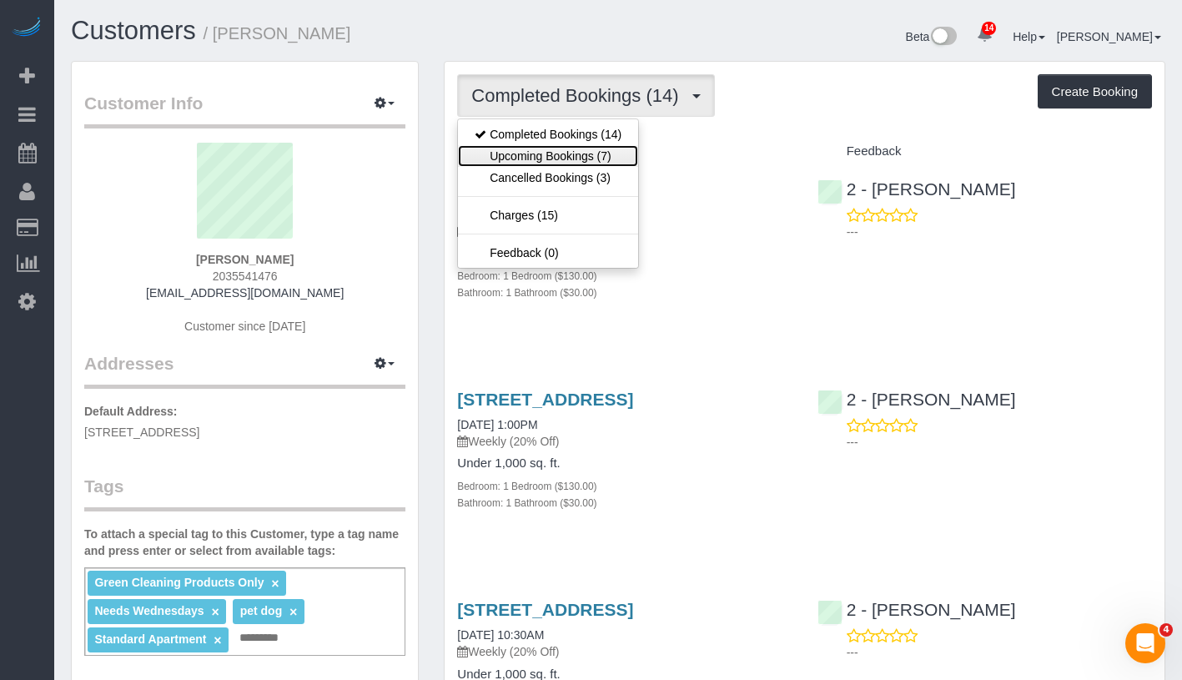
click at [571, 164] on link "Upcoming Bookings (7)" at bounding box center [548, 156] width 180 height 22
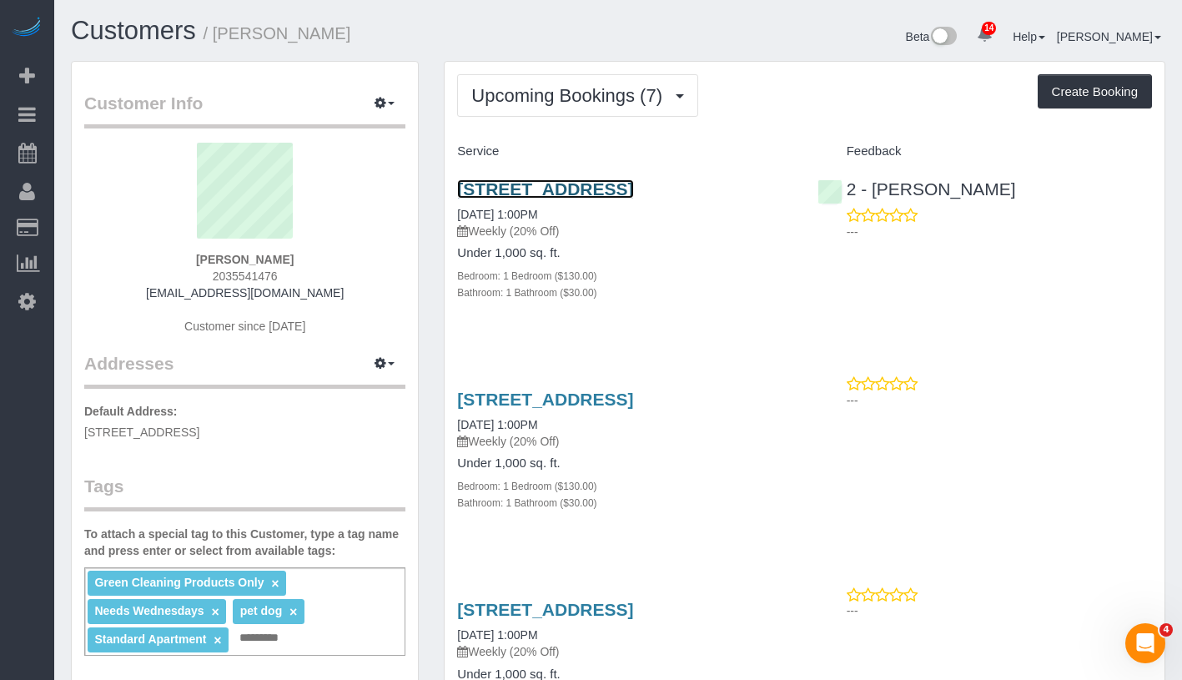
click at [607, 187] on link "90 State Street, Apt 3, Brooklyn, NY 11201" at bounding box center [545, 188] width 176 height 19
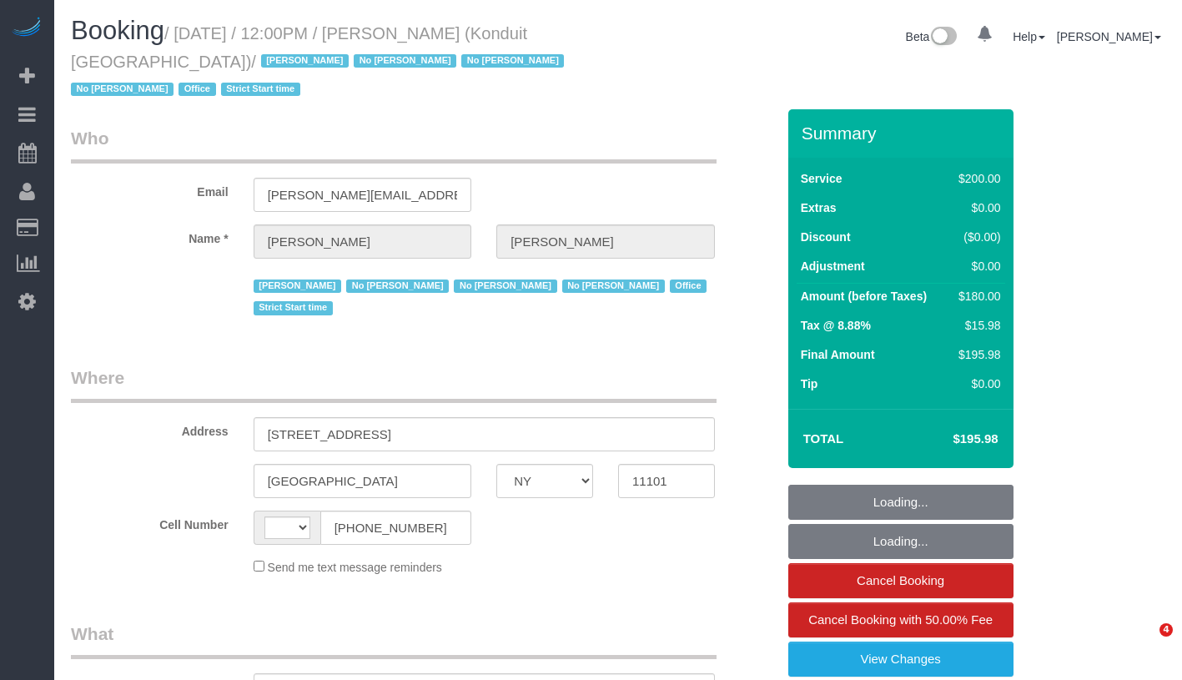
select select "NY"
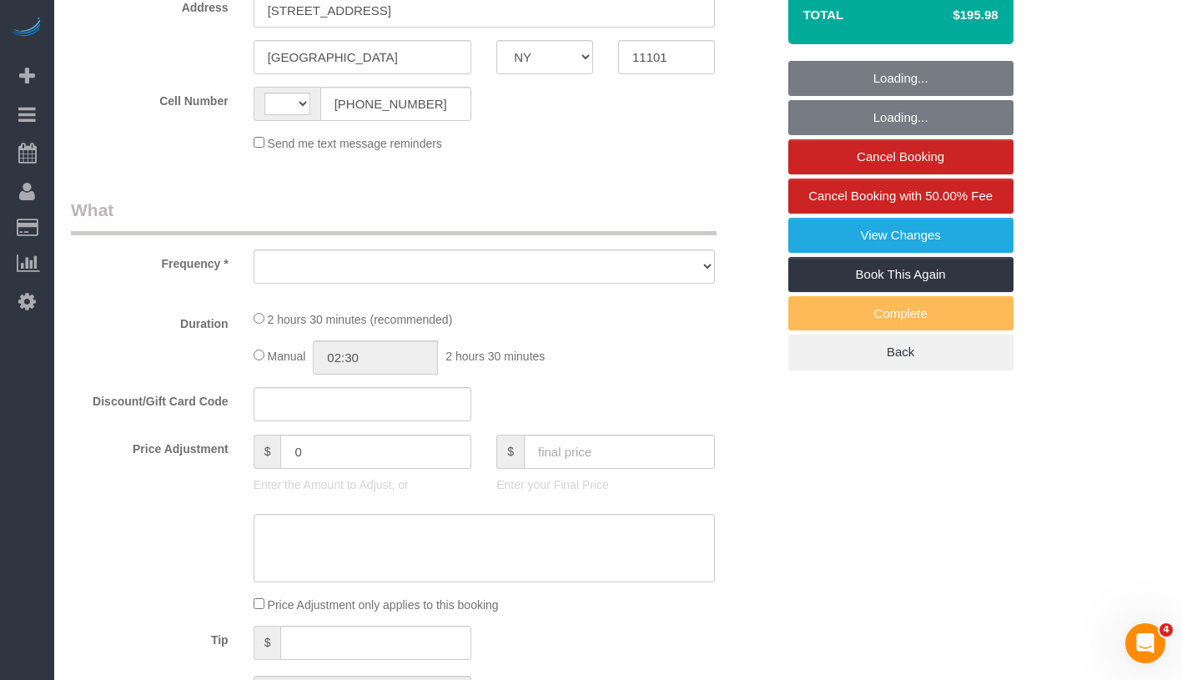
select select "string:[GEOGRAPHIC_DATA]"
select select "object:770"
select select "number:89"
select select "number:90"
select select "number:15"
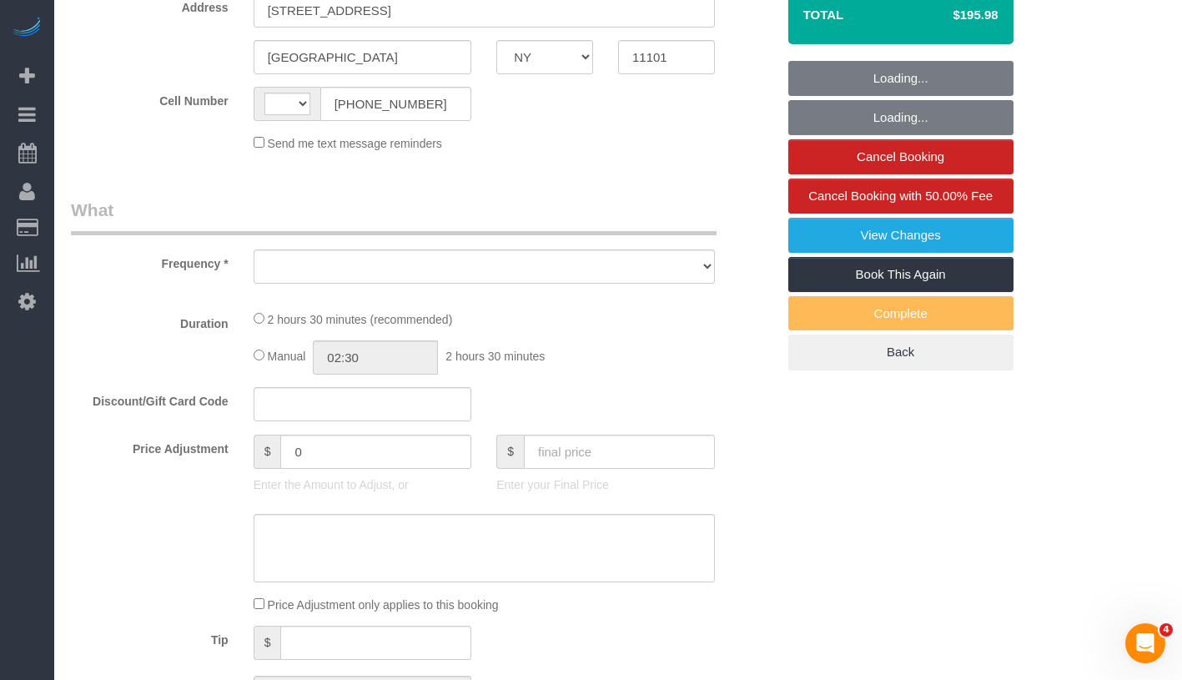
select select "number:5"
select select "150"
select select "spot1"
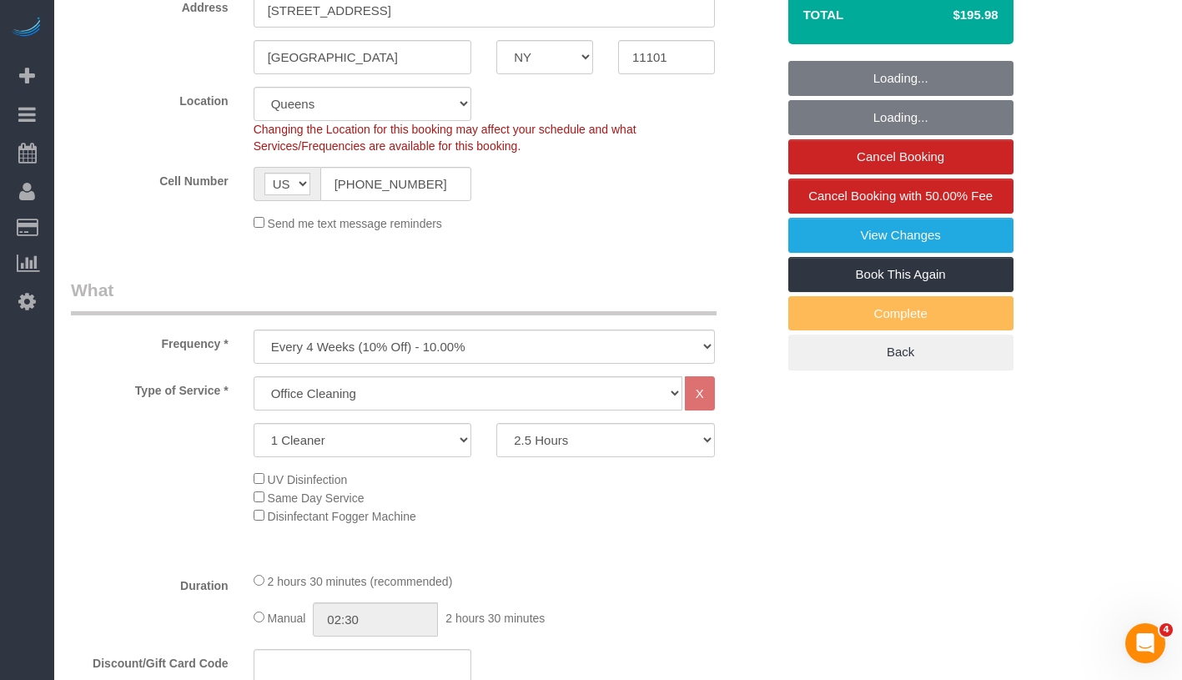
select select "object:1391"
select select "string:stripe-pm_1NfNQN4VGloSiKo7q4HqAMcj"
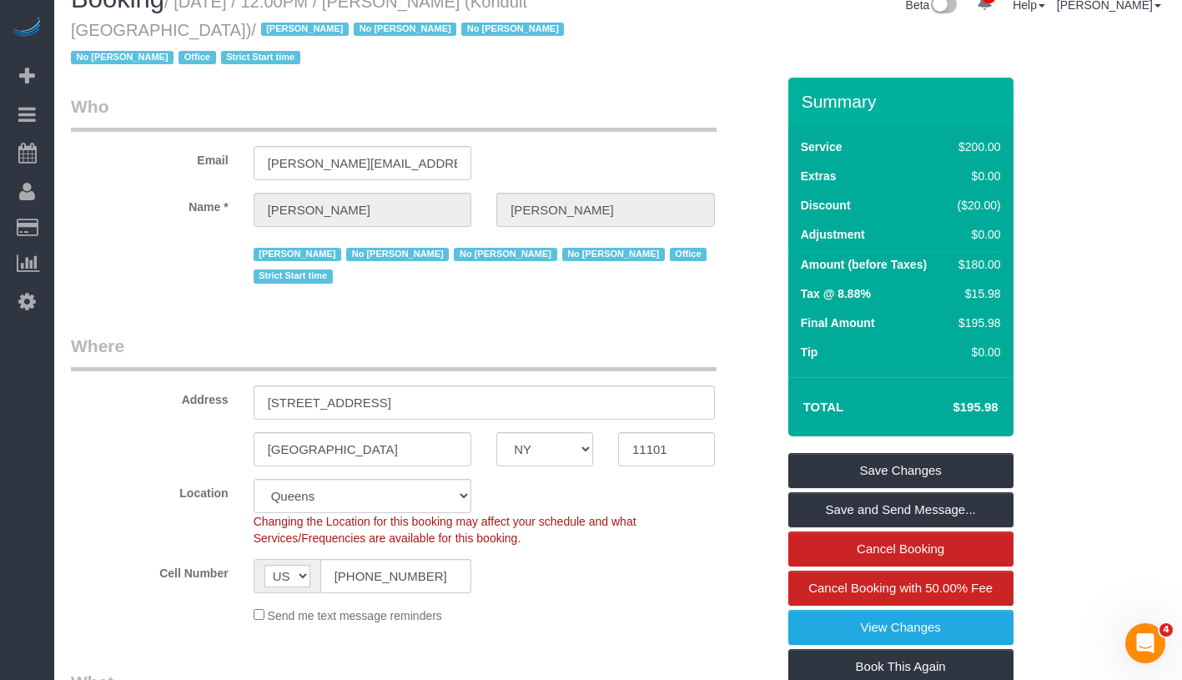
scroll to position [0, 0]
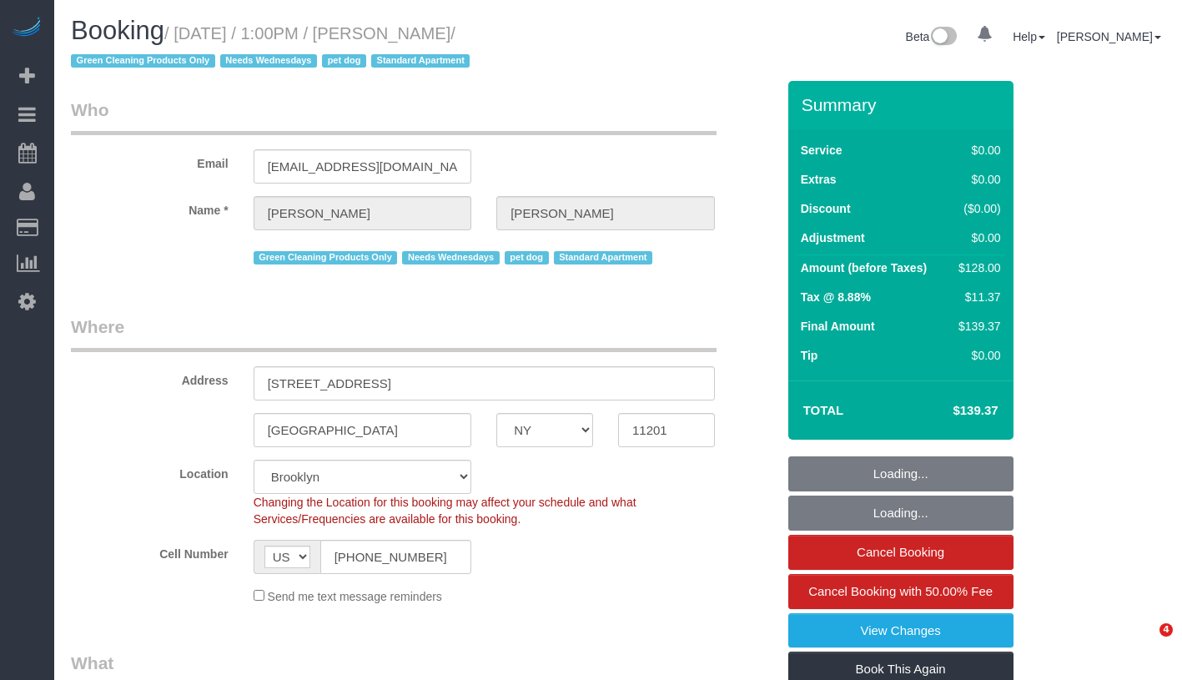
select select "NY"
select select "1"
select select "spot1"
select select "number:57"
select select "number:74"
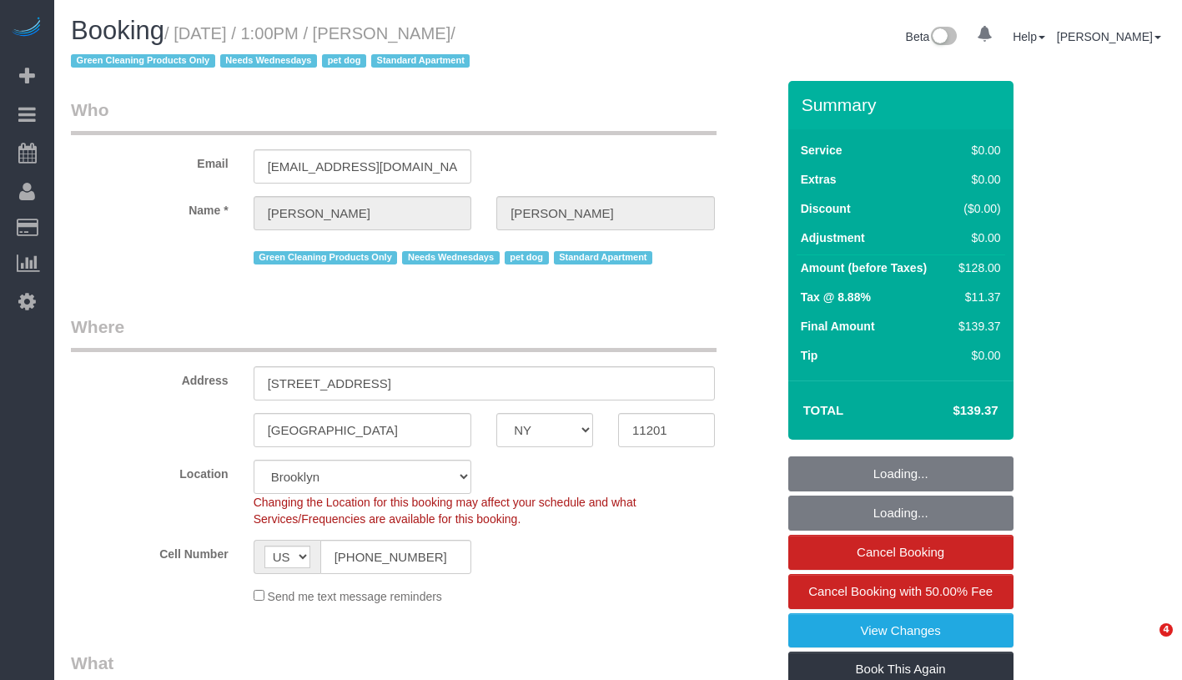
select select "number:13"
select select "number:7"
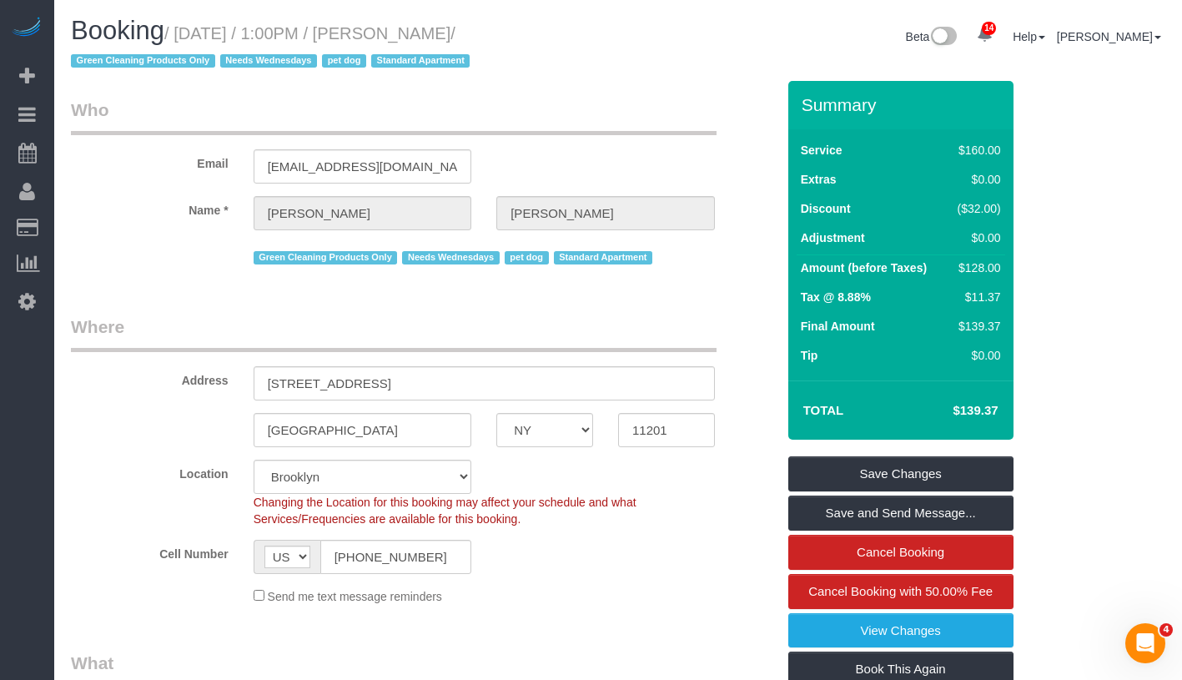
drag, startPoint x: 189, startPoint y: 33, endPoint x: 573, endPoint y: 36, distance: 384.6
click at [573, 36] on h1 "Booking / [DATE] / 1:00PM / [PERSON_NAME] / Green Cleaning Products Only Needs …" at bounding box center [338, 45] width 535 height 57
copy small "[DATE] / 1:00PM / [PERSON_NAME] /"
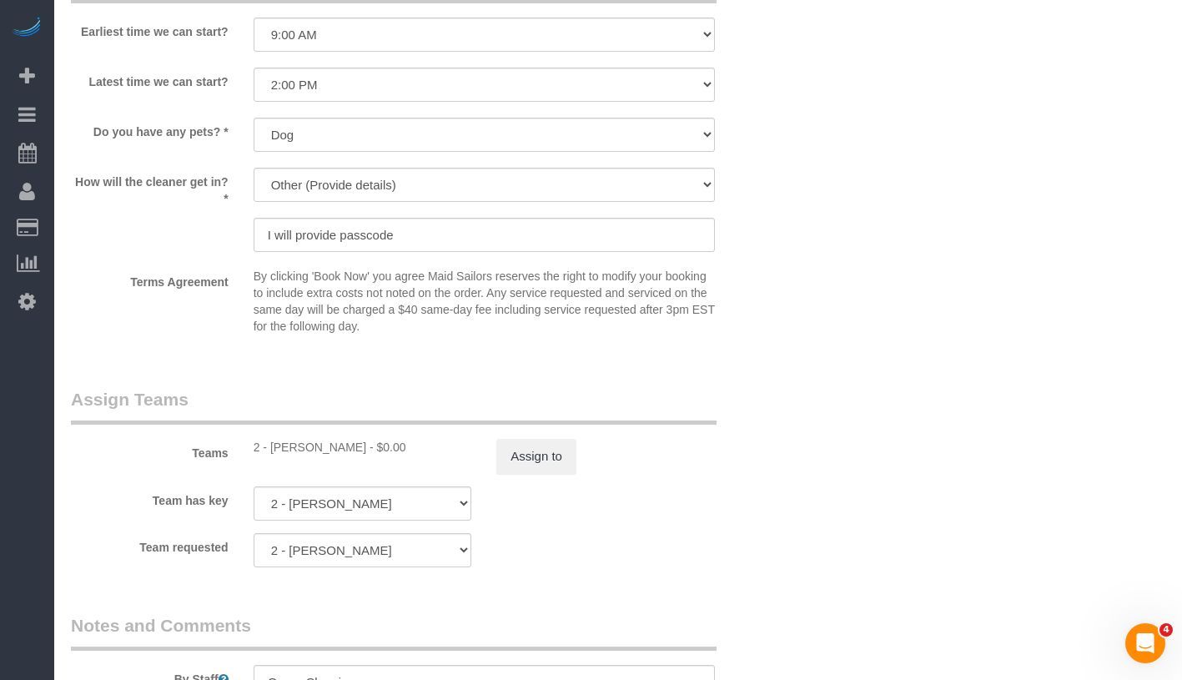
scroll to position [2004, 0]
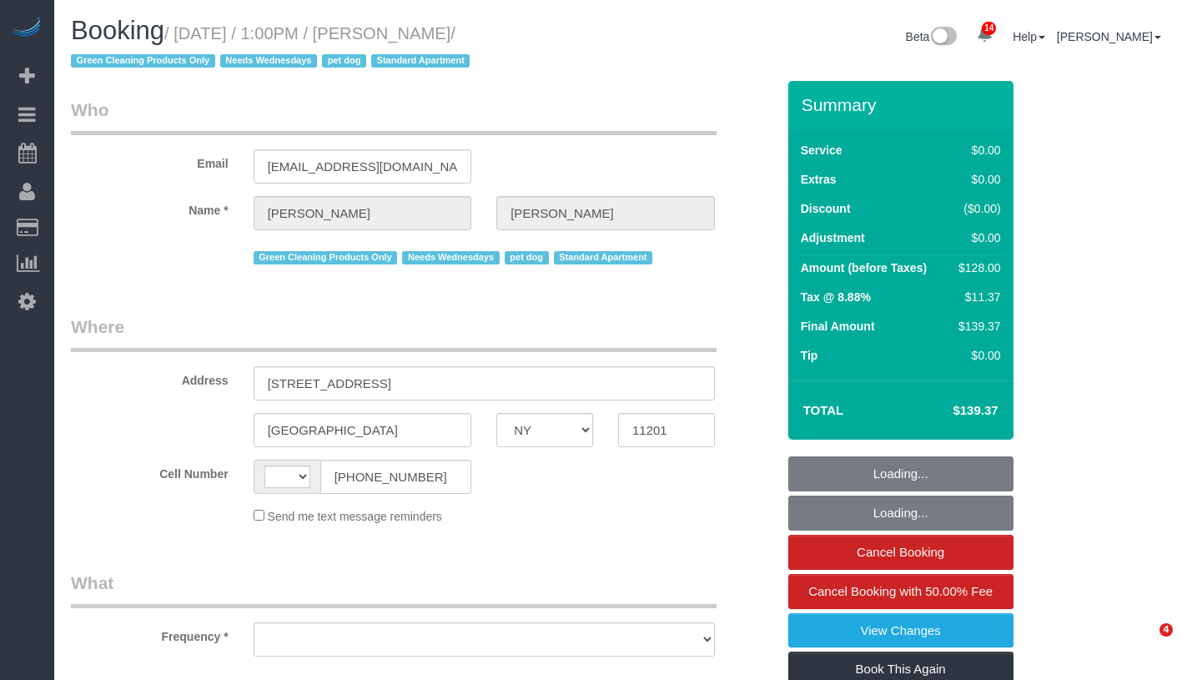
select select "NY"
select select "string:[GEOGRAPHIC_DATA]"
select select "object:1402"
select select "string:stripe-pm_1RN3sH4VGloSiKo7cD90aCm4"
select select "1"
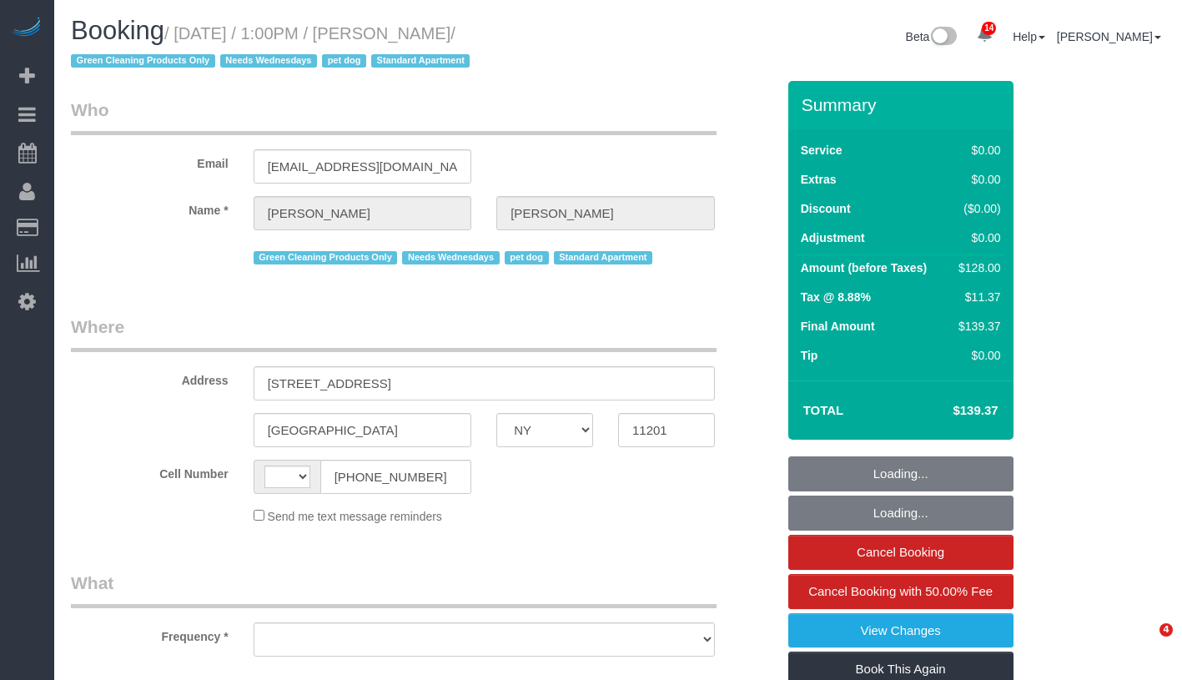
select select "spot1"
select select "number:57"
select select "number:74"
select select "number:13"
select select "number:7"
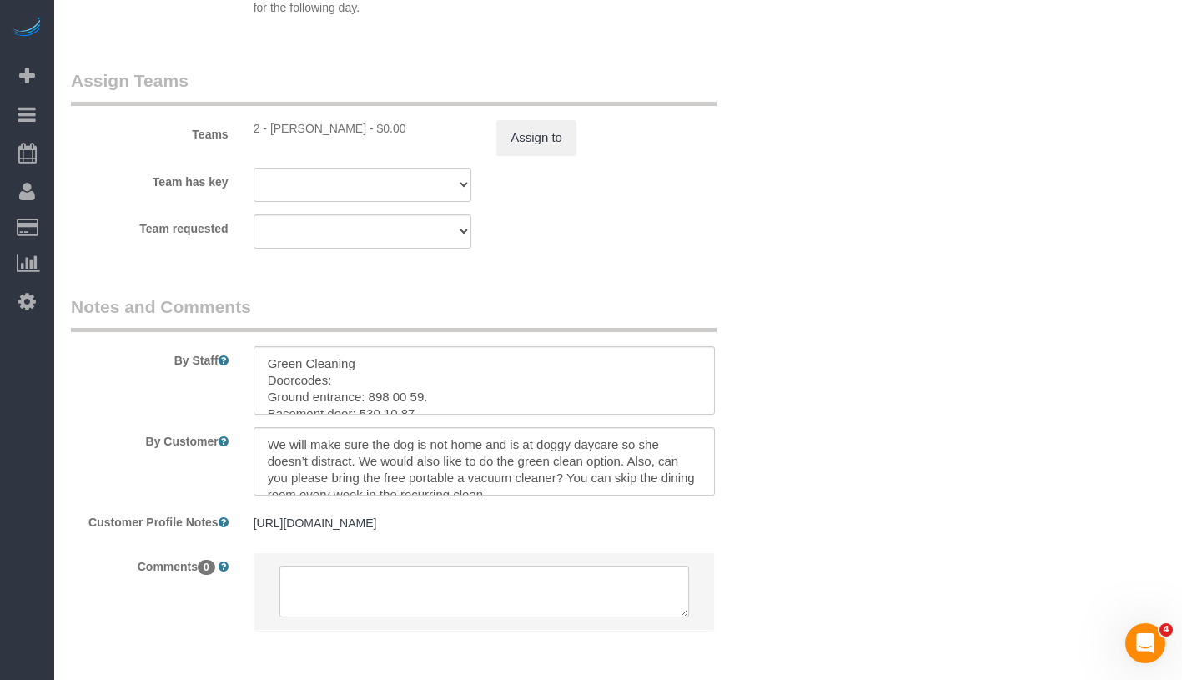
scroll to position [2347, 0]
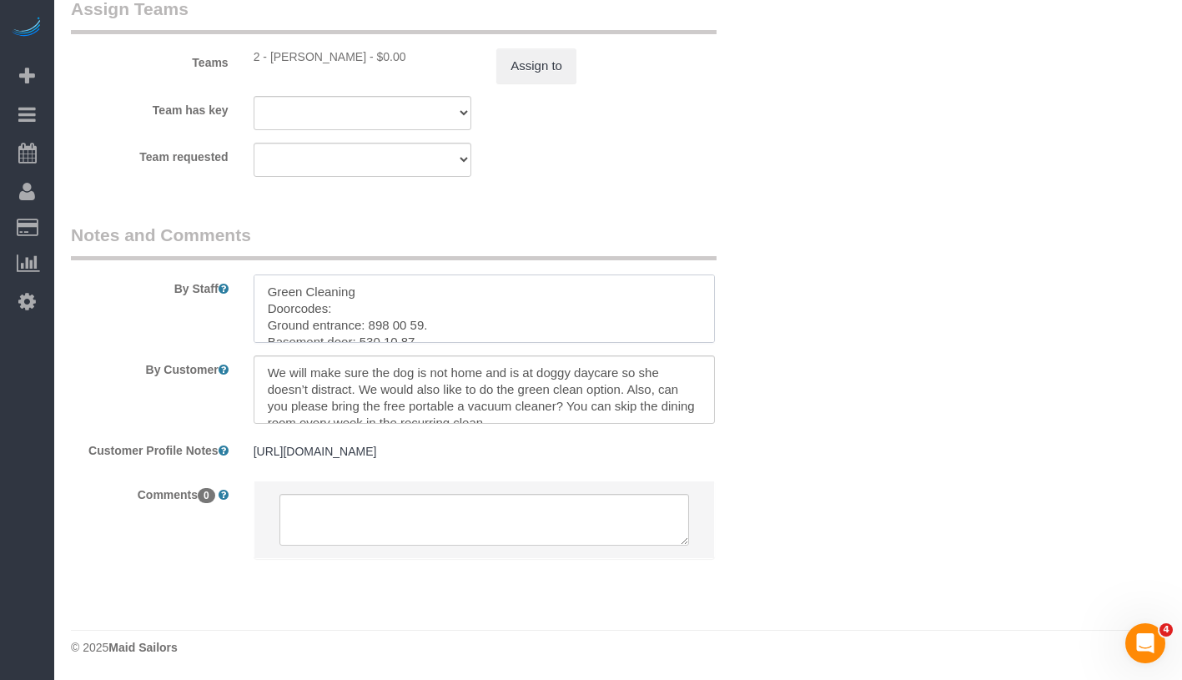
drag, startPoint x: 269, startPoint y: 307, endPoint x: 449, endPoint y: 310, distance: 180.2
click at [449, 310] on textarea at bounding box center [484, 308] width 461 height 68
paste textarea "418 40 20"
drag, startPoint x: 267, startPoint y: 307, endPoint x: 460, endPoint y: 305, distance: 192.7
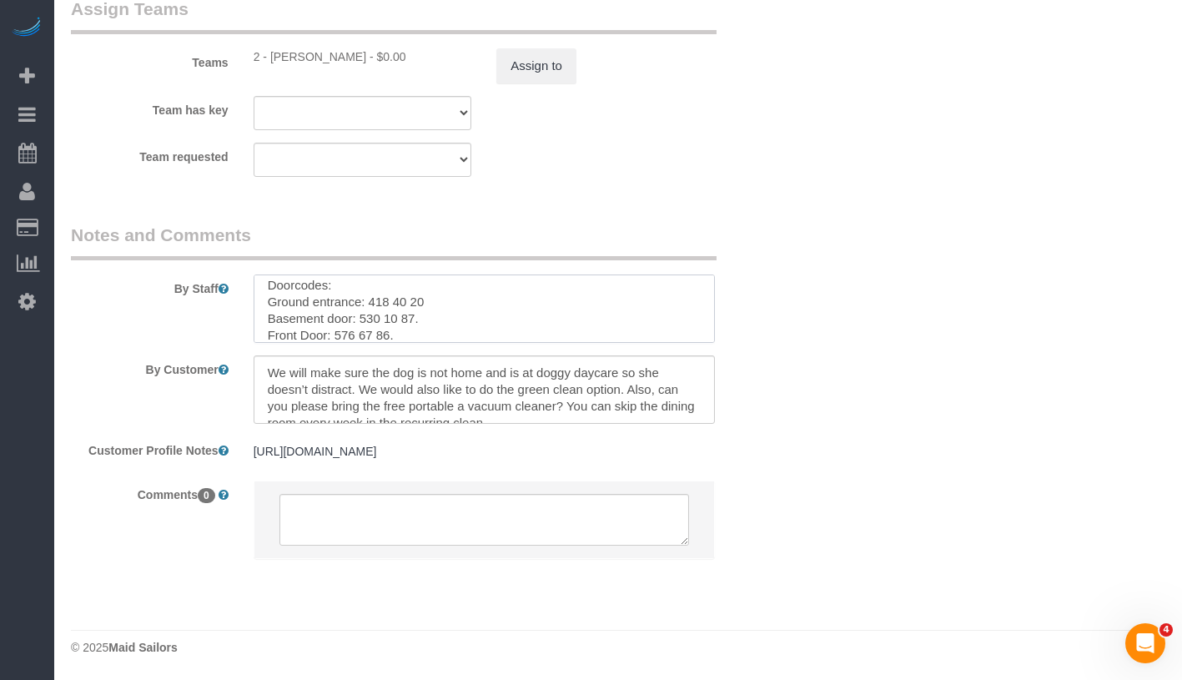
click at [460, 305] on textarea at bounding box center [484, 308] width 461 height 68
paste textarea "943 05 81"
drag, startPoint x: 264, startPoint y: 321, endPoint x: 410, endPoint y: 321, distance: 146.8
click at [410, 321] on textarea at bounding box center [484, 308] width 461 height 68
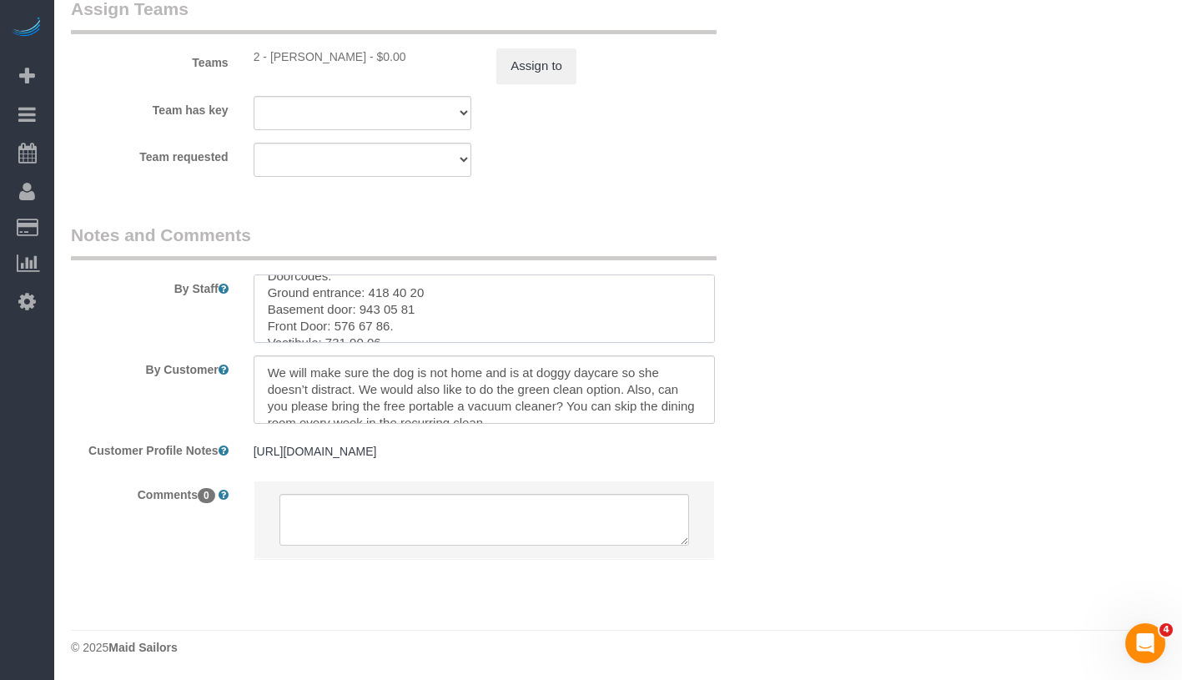
click at [525, 289] on textarea at bounding box center [484, 308] width 461 height 68
drag, startPoint x: 265, startPoint y: 309, endPoint x: 434, endPoint y: 308, distance: 168.5
click at [434, 308] on textarea at bounding box center [484, 308] width 461 height 68
paste textarea "039 21 09"
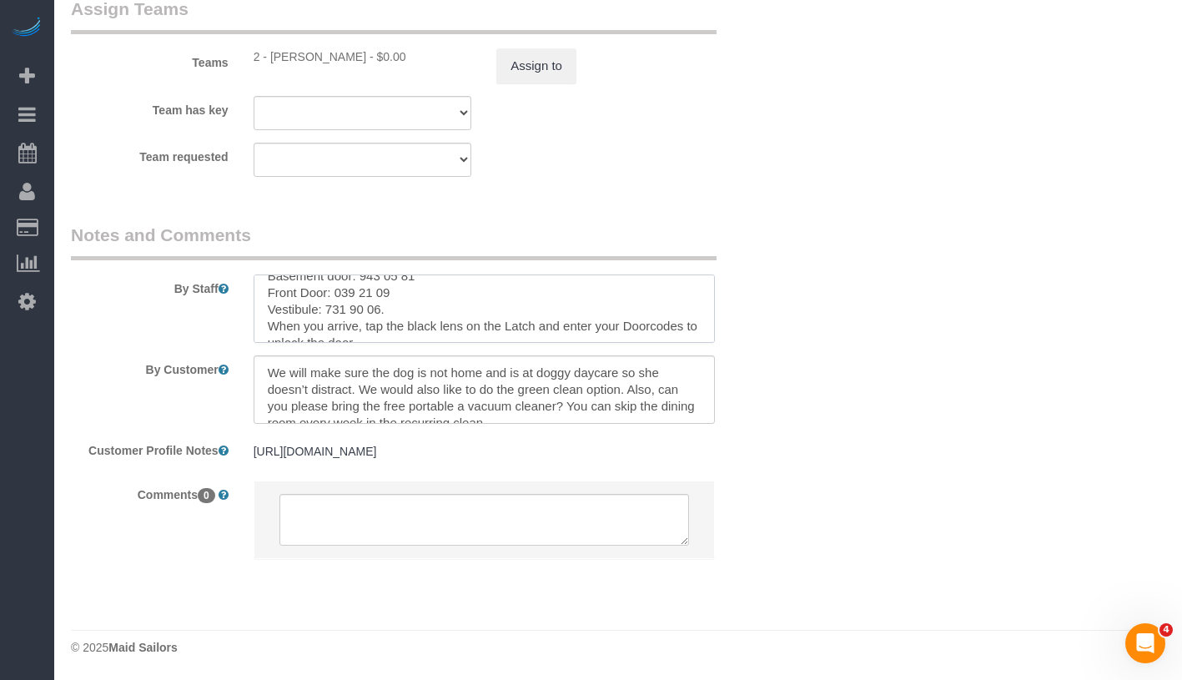
drag, startPoint x: 259, startPoint y: 293, endPoint x: 411, endPoint y: 293, distance: 152.7
click at [411, 293] on textarea at bounding box center [484, 308] width 461 height 68
paste textarea "376 15 70"
type textarea "Green Cleaning Doorcodes: Ground entrance: 418 40 20 Basement door: 943 05 81 F…"
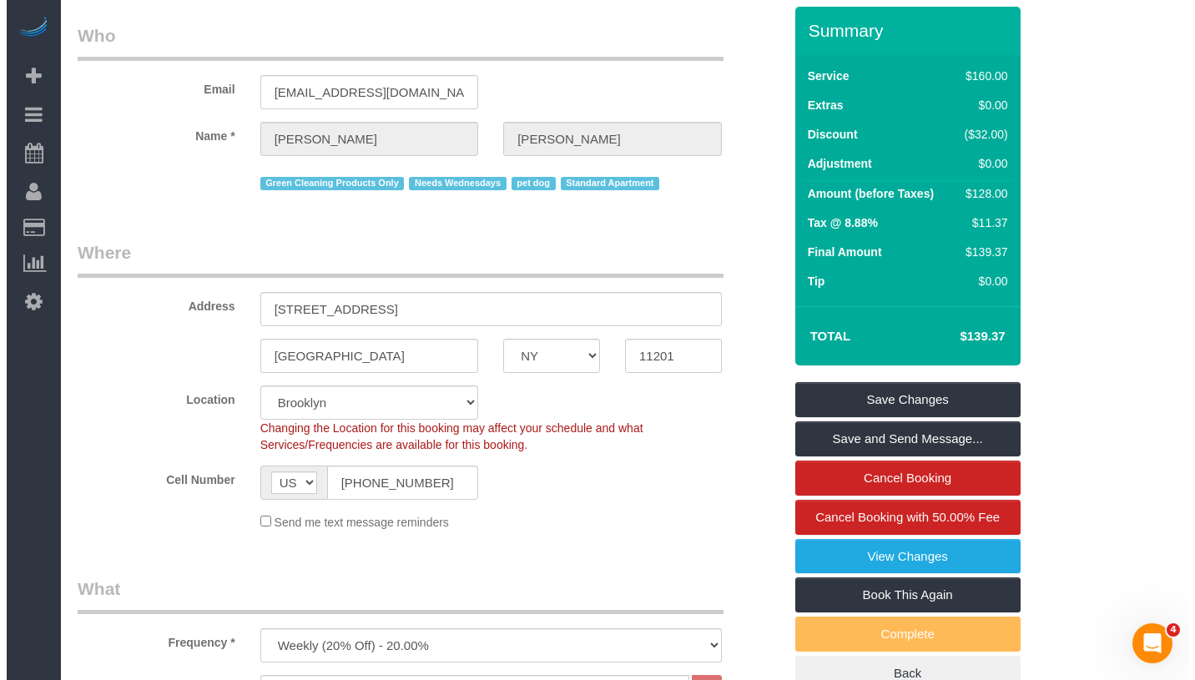
scroll to position [0, 0]
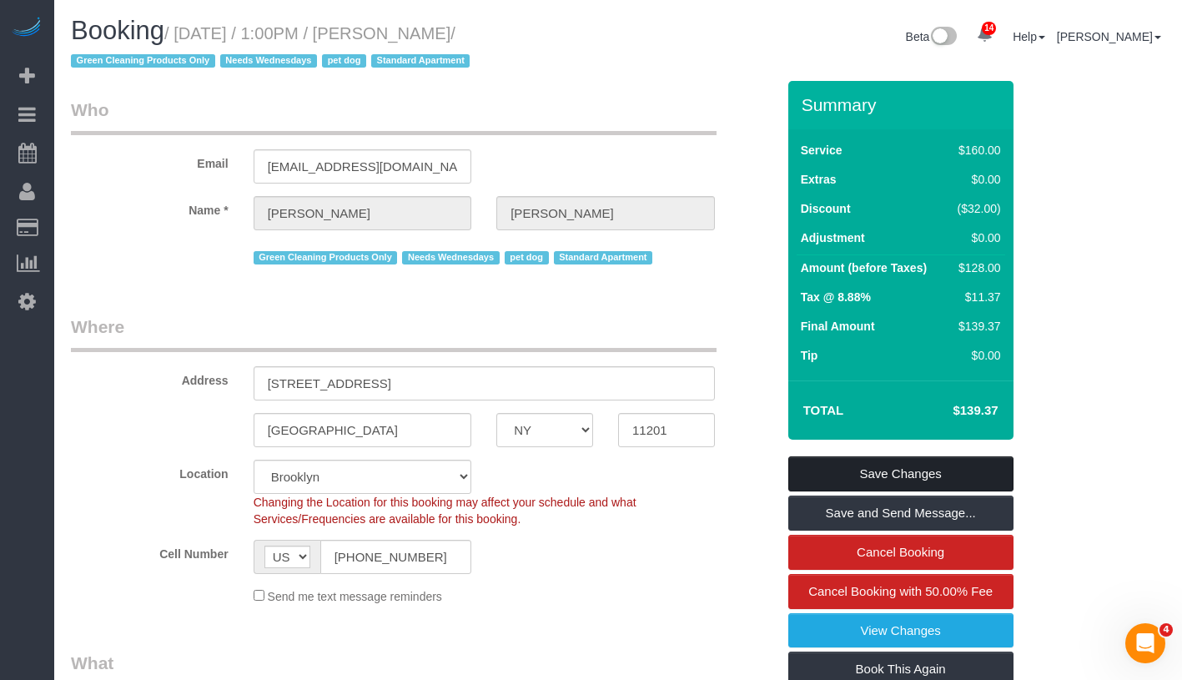
click at [936, 472] on link "Save Changes" at bounding box center [900, 473] width 225 height 35
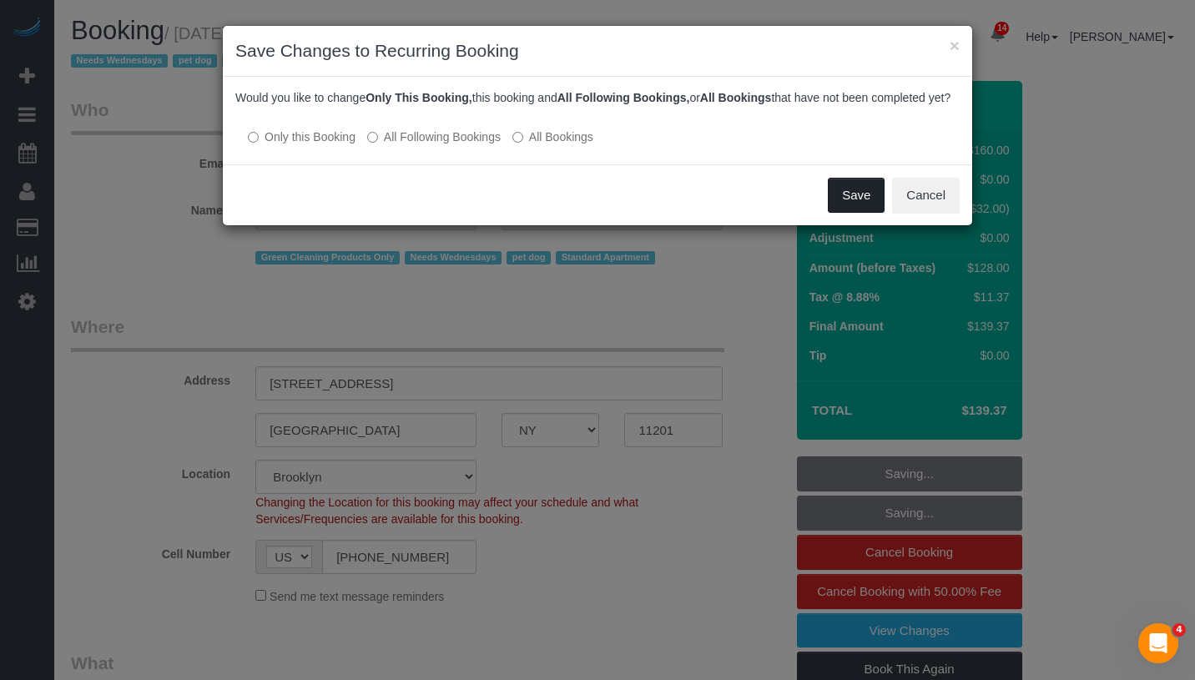
click at [851, 213] on button "Save" at bounding box center [856, 195] width 57 height 35
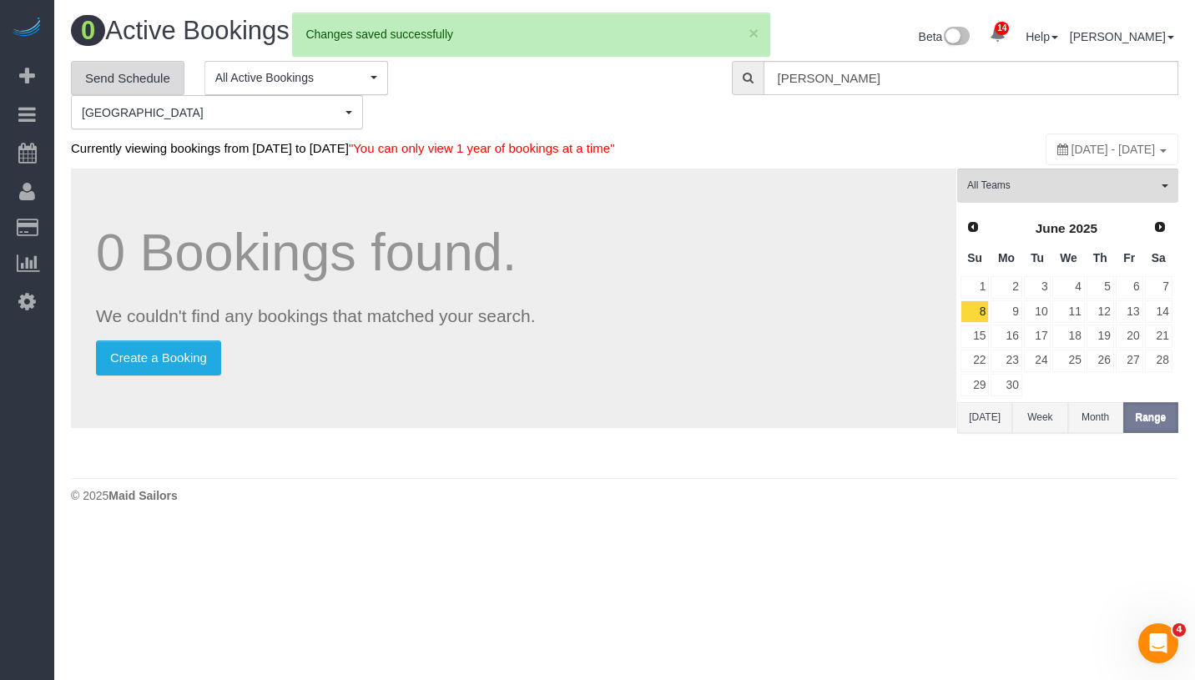
click at [158, 78] on link "Send Schedule" at bounding box center [127, 78] width 113 height 35
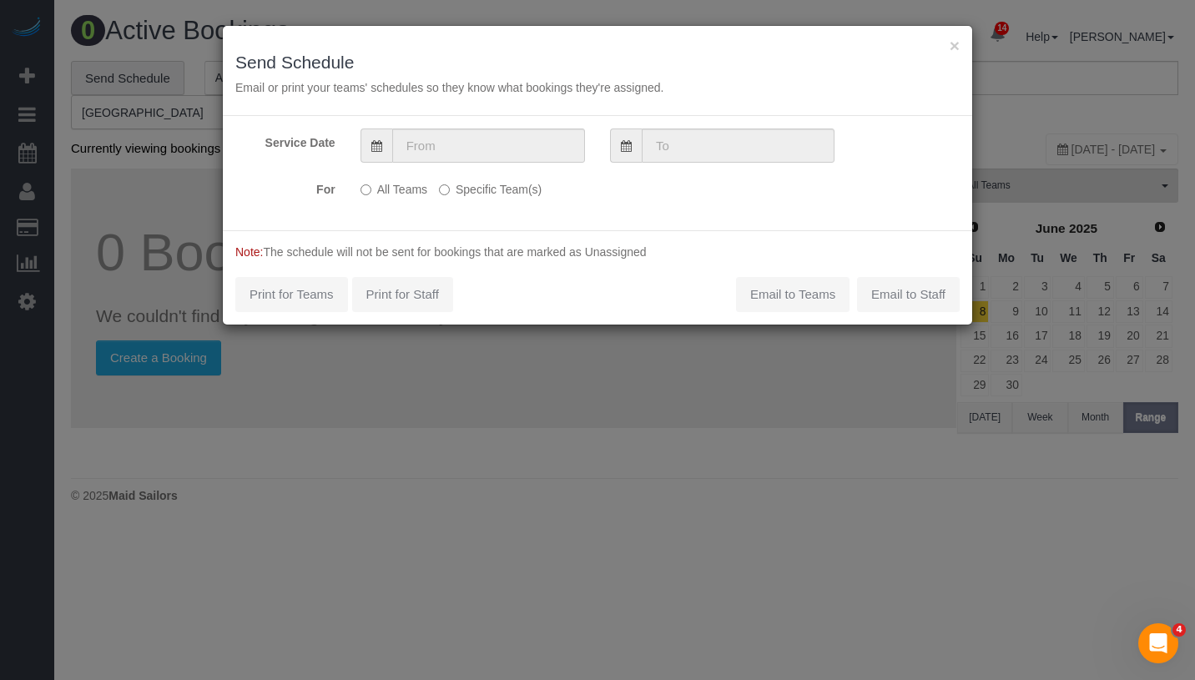
click at [484, 192] on label "Specific Team(s)" at bounding box center [490, 186] width 103 height 23
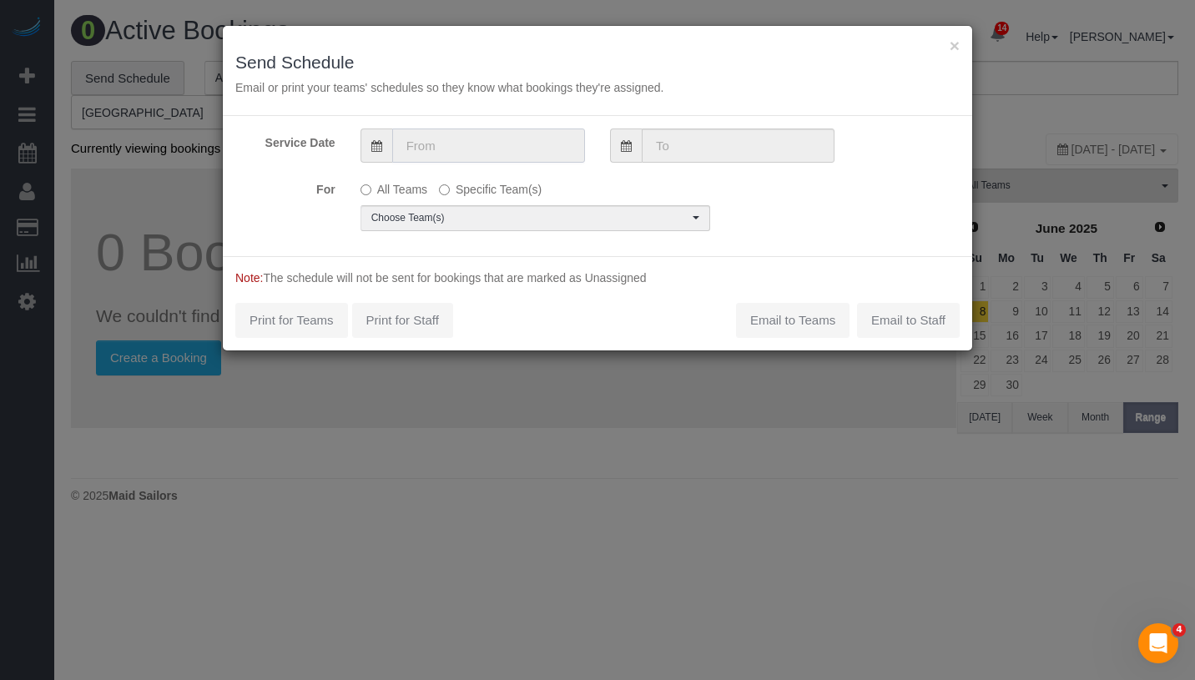
click at [516, 138] on input "text" at bounding box center [488, 145] width 193 height 34
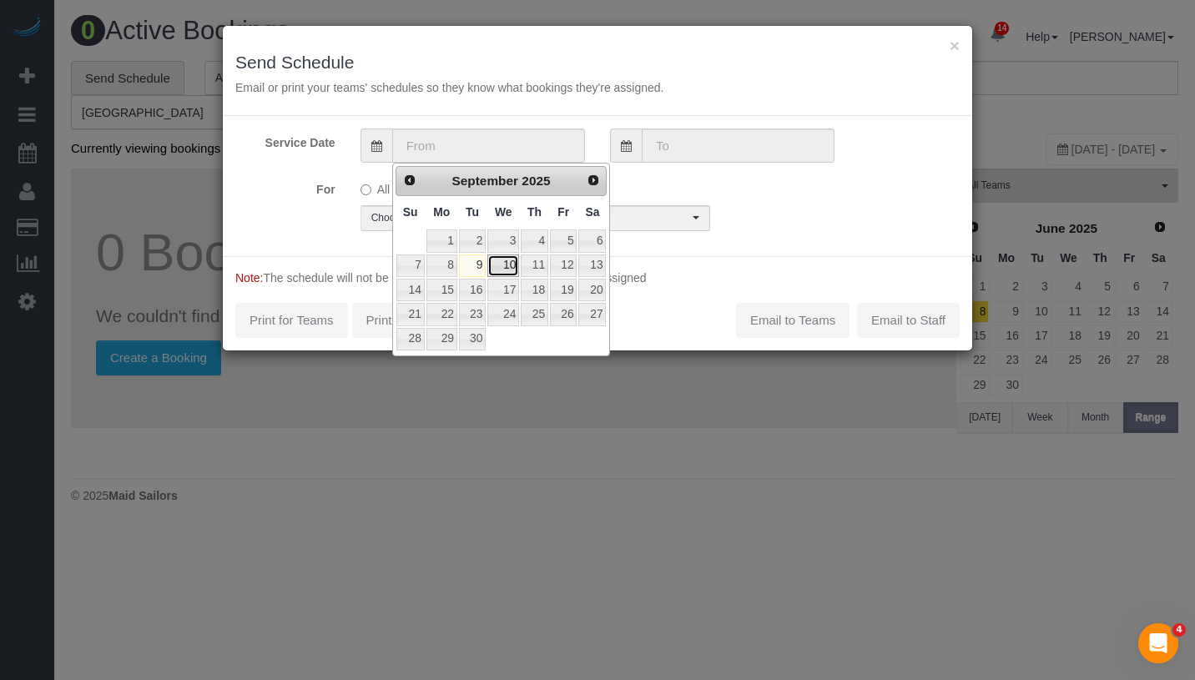
click at [501, 264] on link "10" at bounding box center [503, 265] width 32 height 23
type input "[DATE]"
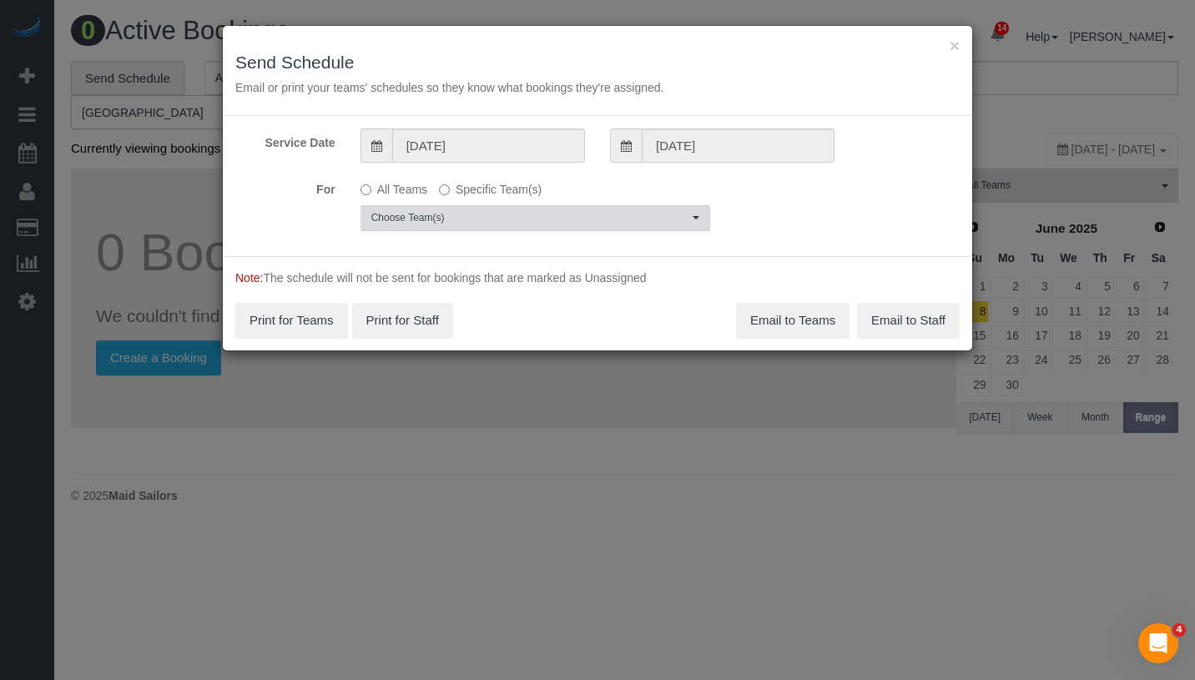
click at [529, 218] on span "Choose Team(s)" at bounding box center [529, 218] width 317 height 14
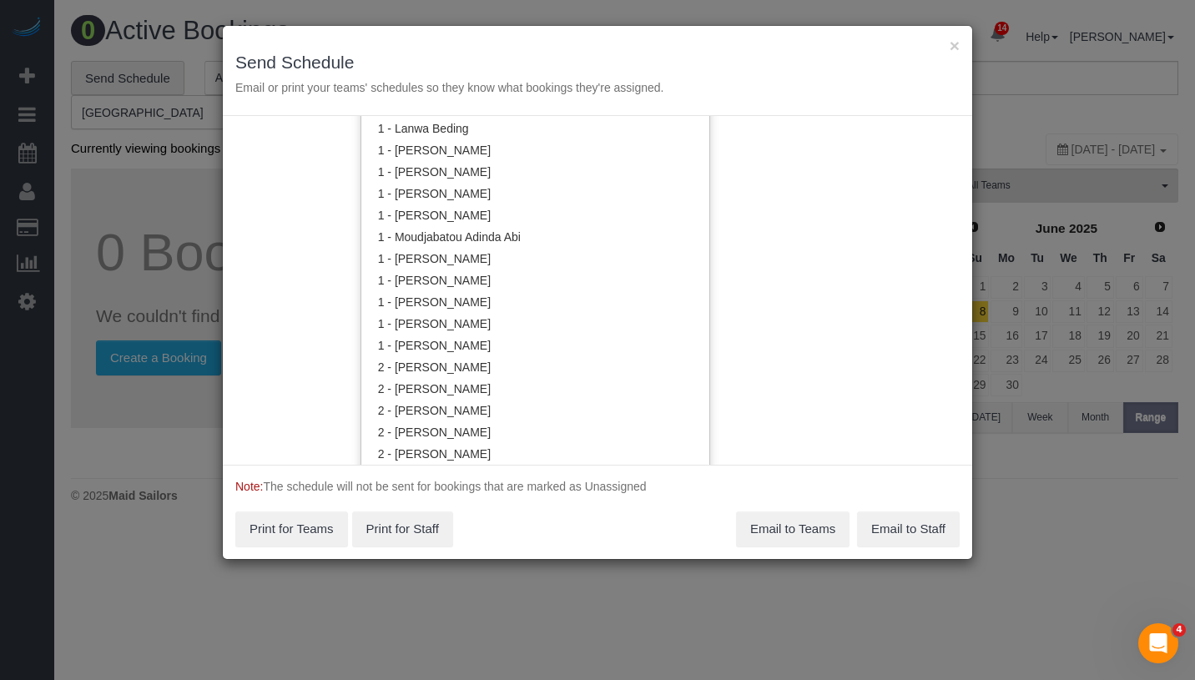
scroll to position [816, 0]
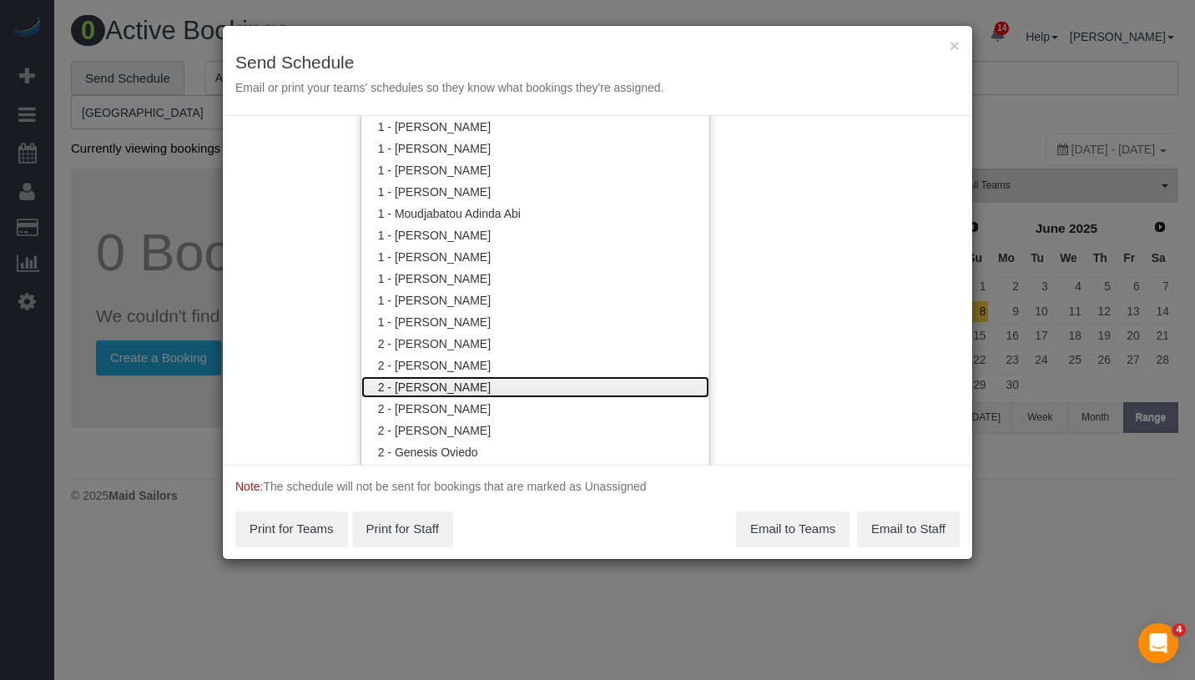
click at [480, 383] on link "2 - [PERSON_NAME]" at bounding box center [535, 387] width 348 height 22
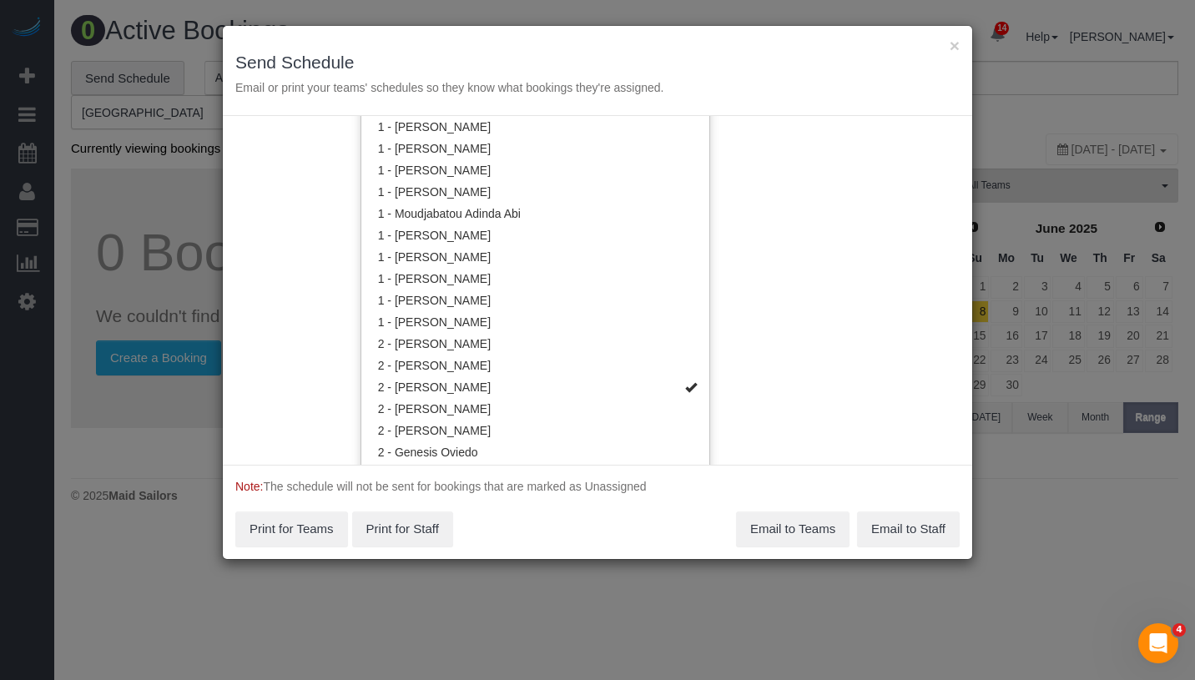
click at [775, 229] on div "Service Date [DATE] [DATE] For All Teams Specific Team(s) 2 - [PERSON_NAME] Cho…" at bounding box center [597, 290] width 749 height 349
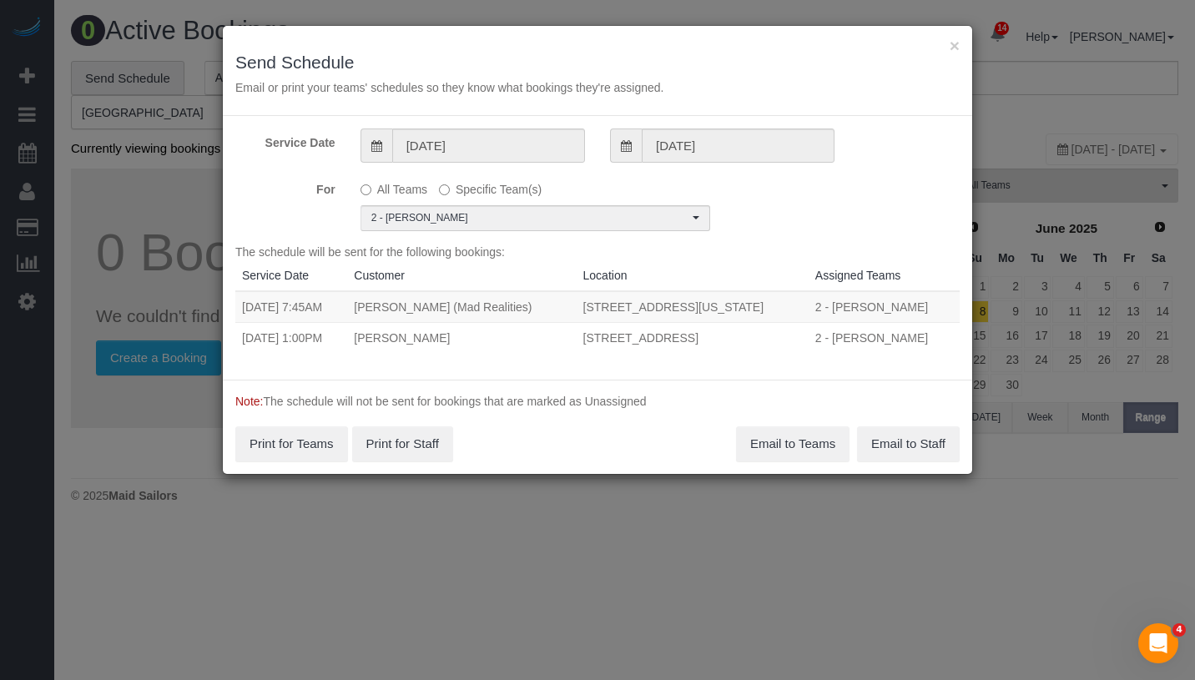
drag, startPoint x: 239, startPoint y: 338, endPoint x: 778, endPoint y: 340, distance: 539.8
click at [778, 340] on tr "[DATE] 1:00PM [PERSON_NAME] [STREET_ADDRESS] 2 - [PERSON_NAME] Unassigned" at bounding box center [597, 337] width 724 height 31
copy tr "[DATE] 1:00PM [PERSON_NAME] [STREET_ADDRESS]"
click at [767, 440] on button "Email to Teams" at bounding box center [792, 443] width 113 height 35
